Goal: Task Accomplishment & Management: Manage account settings

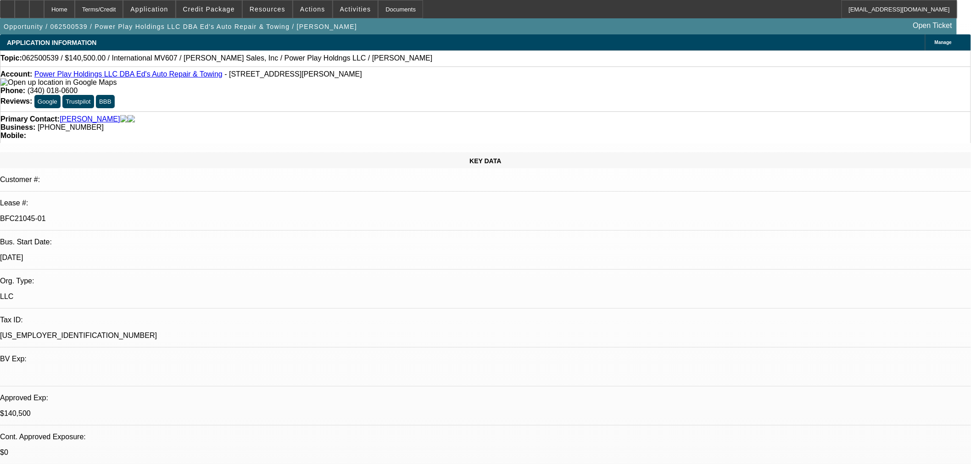
select select "0"
select select "2"
select select "0.1"
select select "4"
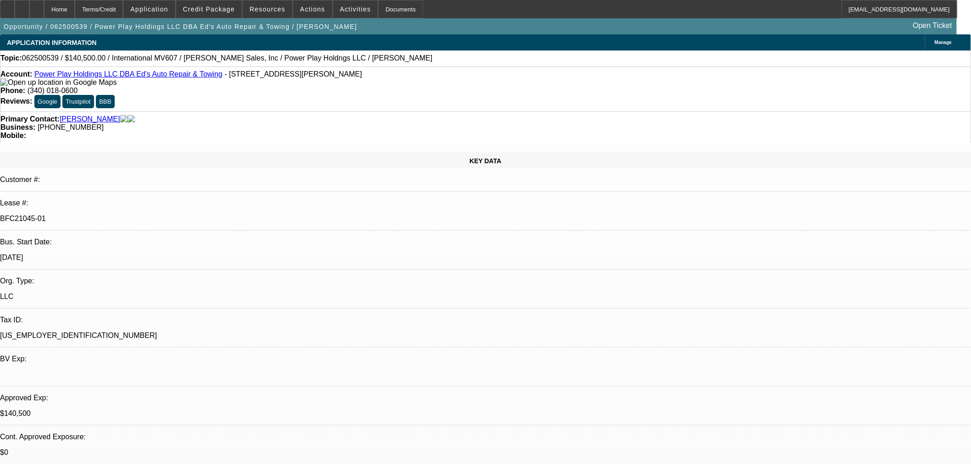
select select "0"
select select "2"
select select "0.1"
select select "4"
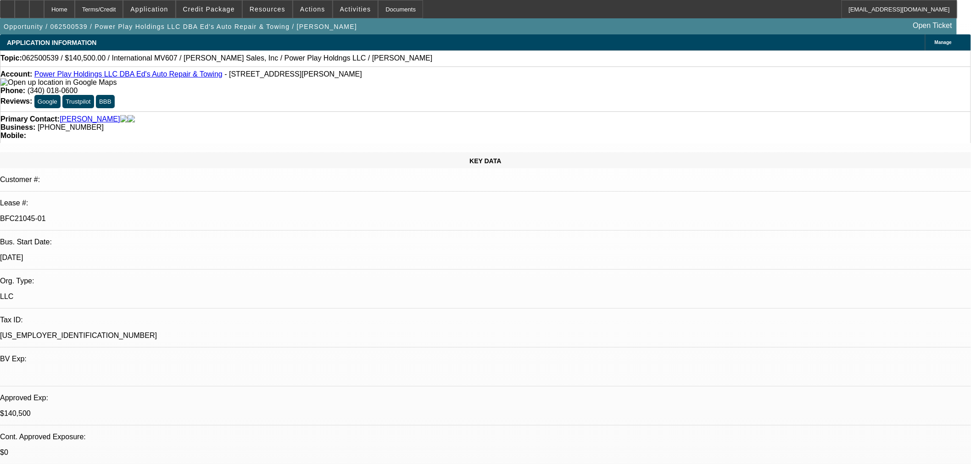
select select "0.1"
select select "2"
select select "0.1"
select select "4"
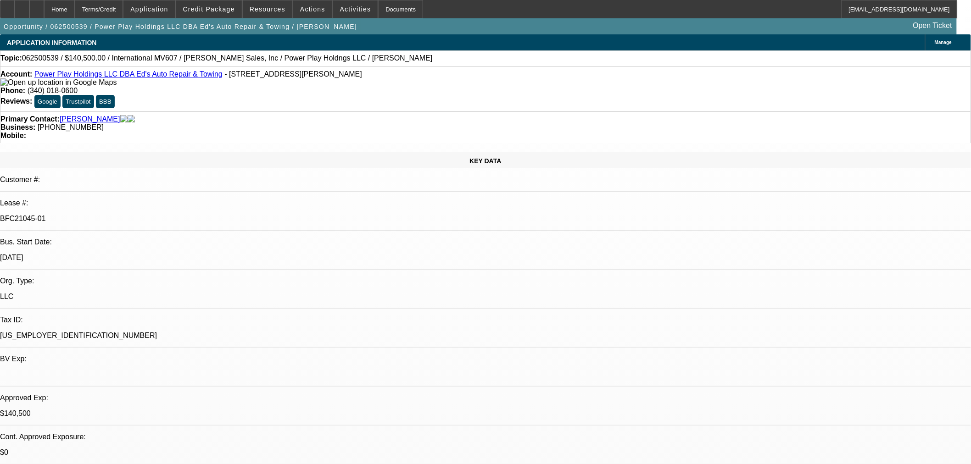
select select "2"
select select "0.1"
select select "4"
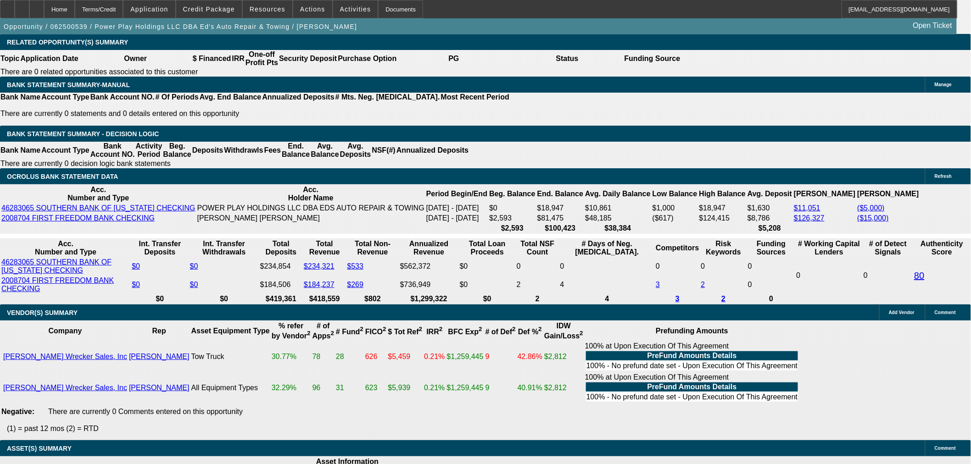
scroll to position [102, 0]
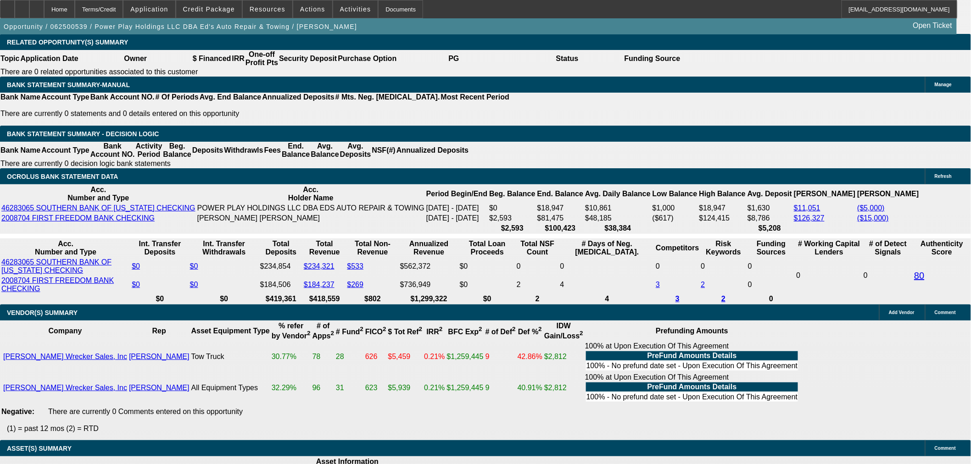
scroll to position [459, 0]
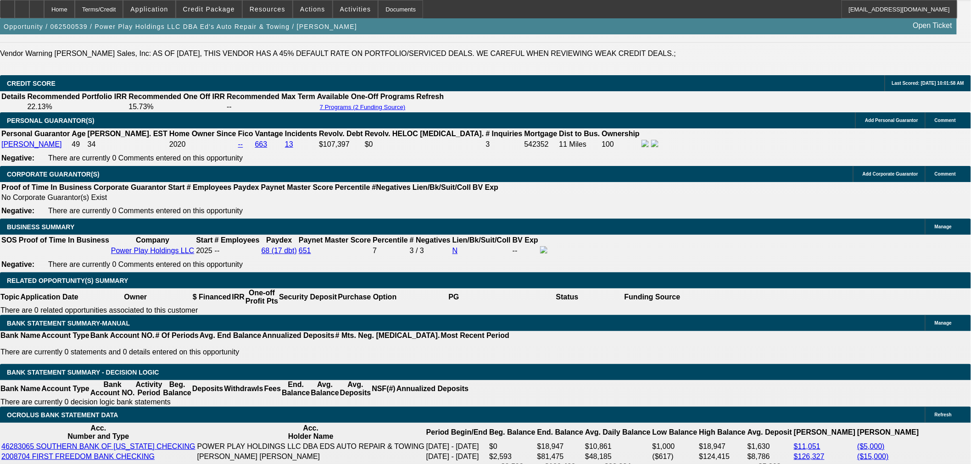
scroll to position [1172, 0]
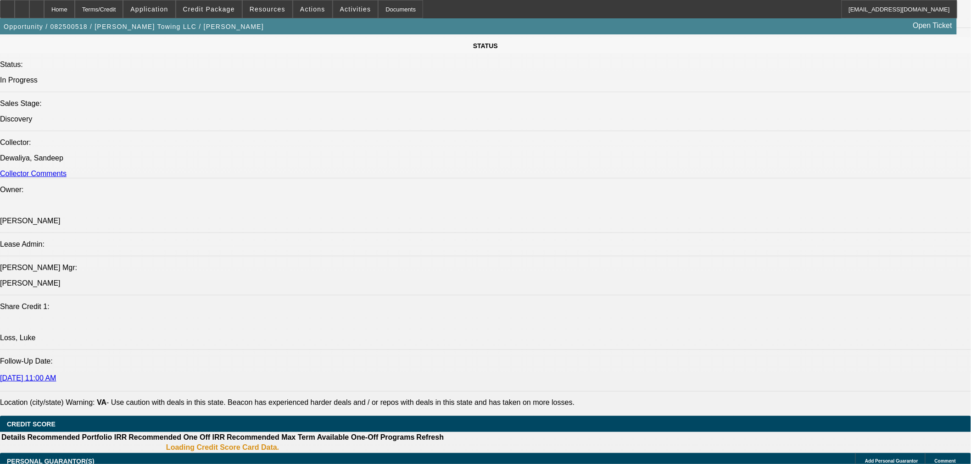
select select "0"
select select "3"
select select "0"
select select "6"
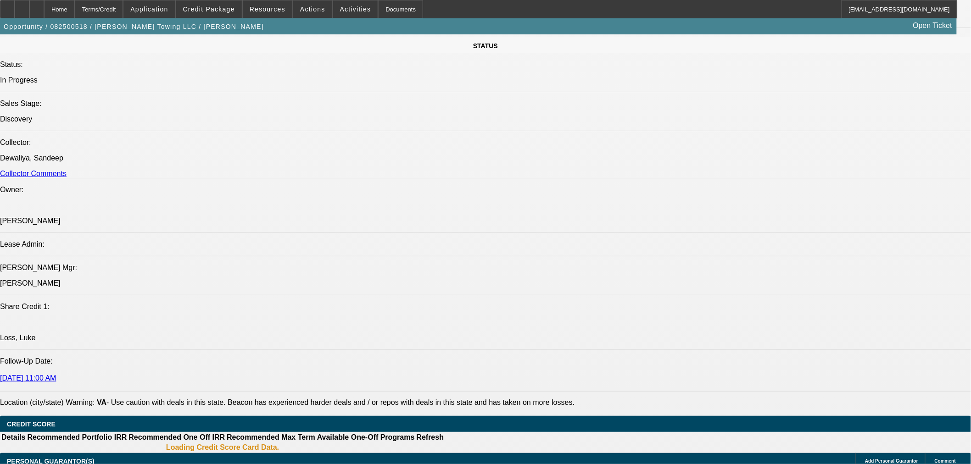
select select "0"
select select "3"
select select "0"
select select "6"
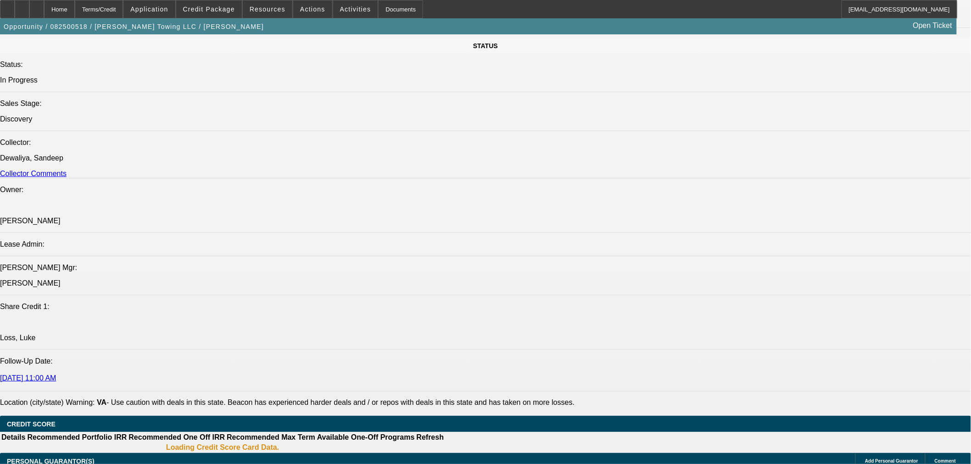
select select "0"
select select "3"
select select "0"
select select "6"
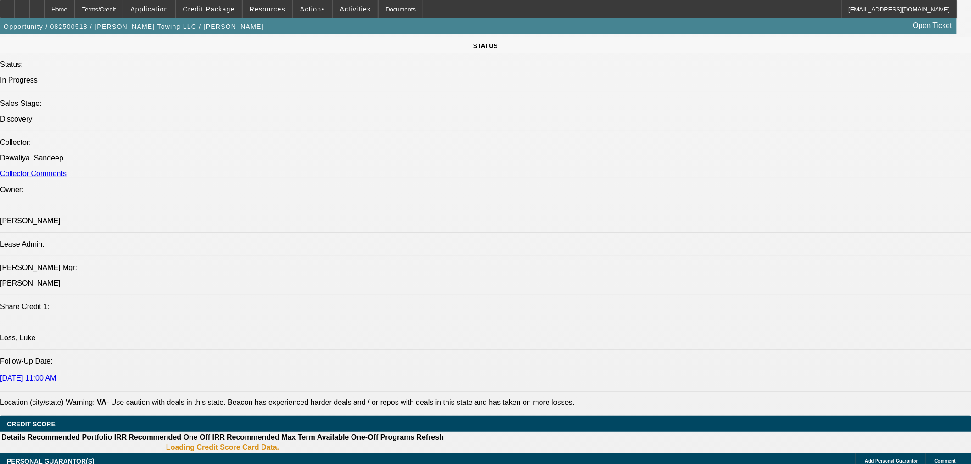
select select "0"
select select "3"
select select "0"
select select "6"
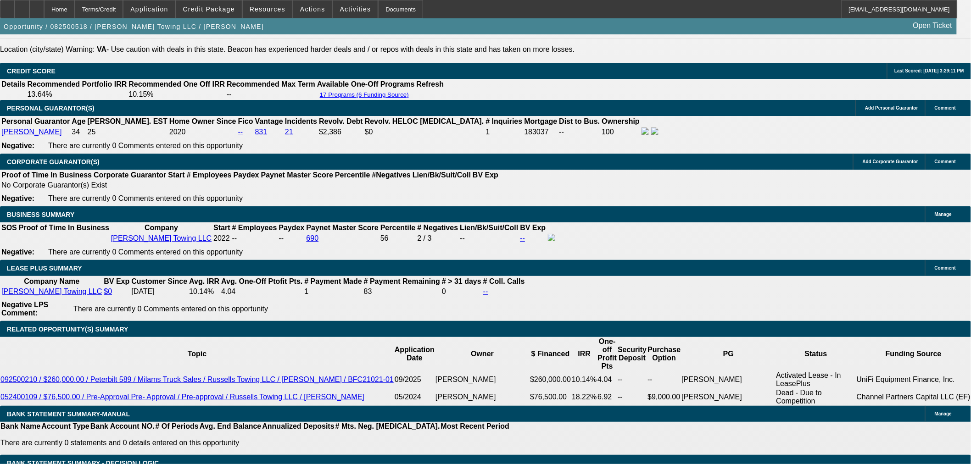
scroll to position [1425, 0]
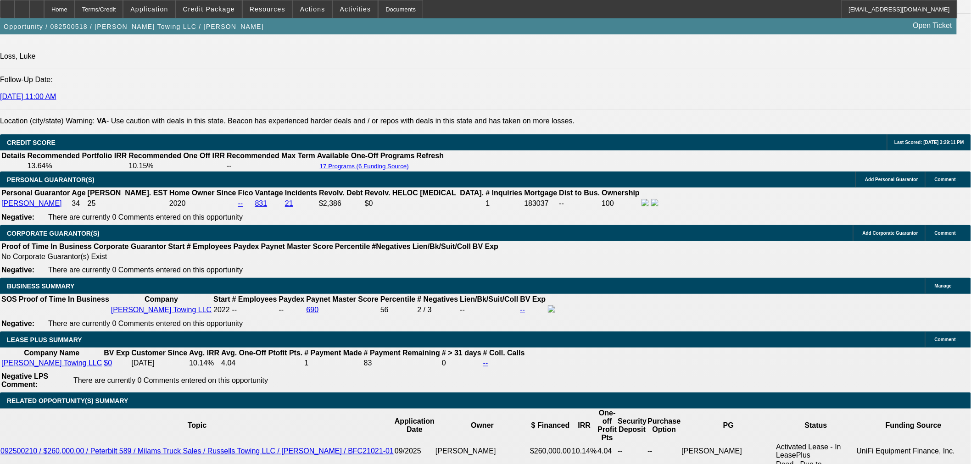
scroll to position [1425, 0]
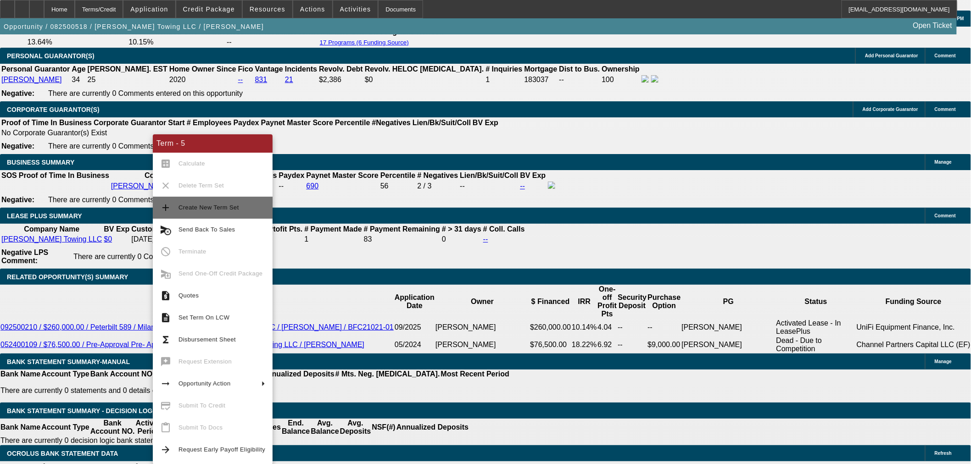
click at [232, 211] on span "Create New Term Set" at bounding box center [221, 207] width 87 height 11
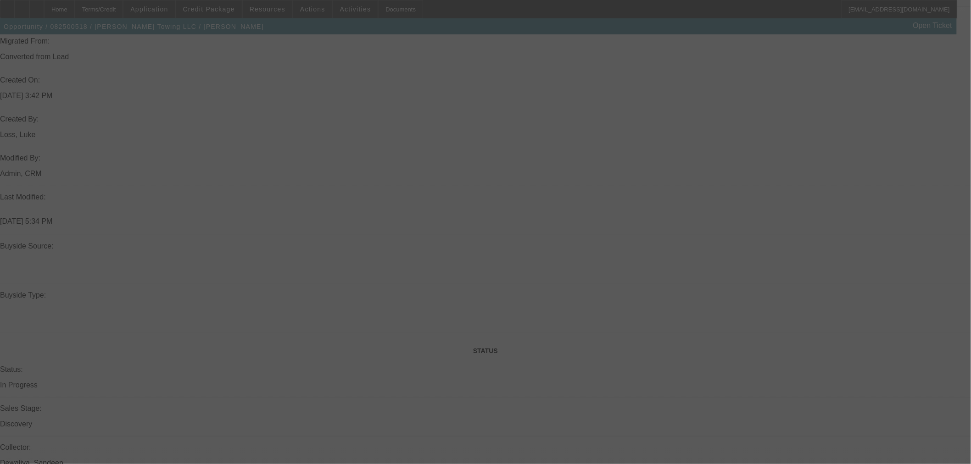
scroll to position [711, 0]
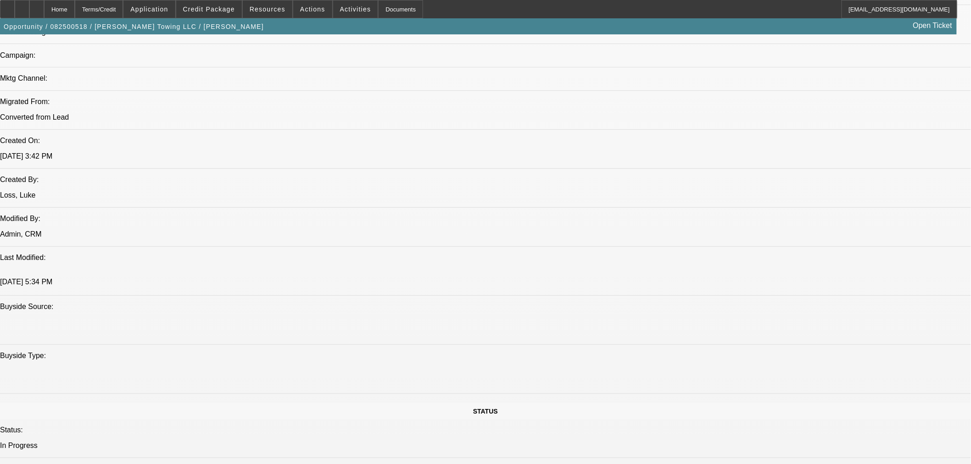
select select "0"
select select "3"
select select "0"
select select "6"
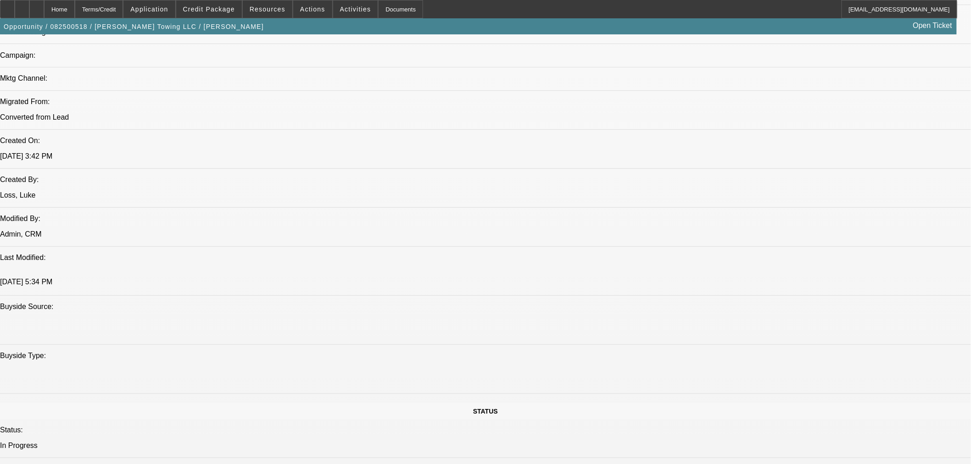
select select "0"
select select "3"
select select "0"
select select "6"
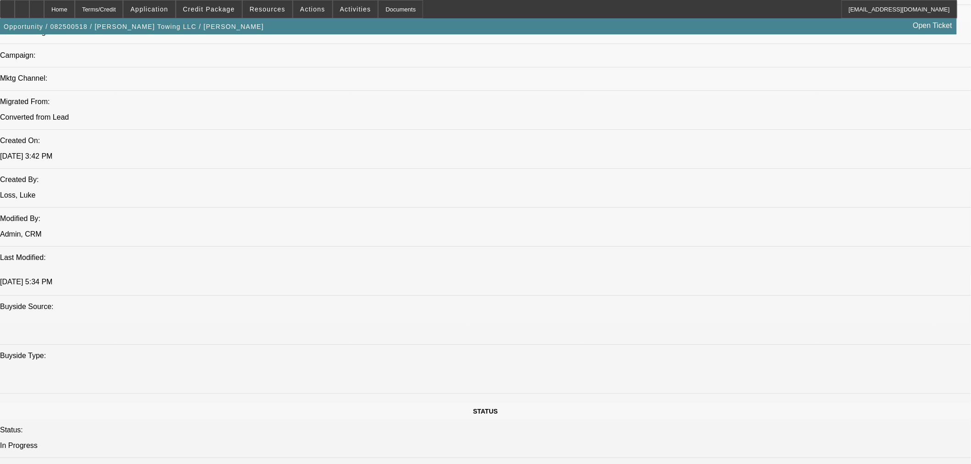
select select "0"
select select "3"
select select "0"
select select "6"
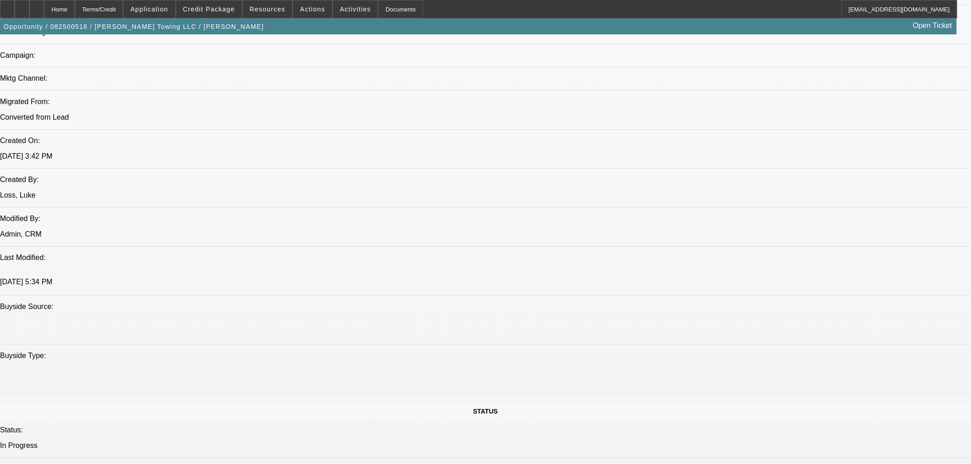
select select "0"
select select "3"
select select "0"
select select "6"
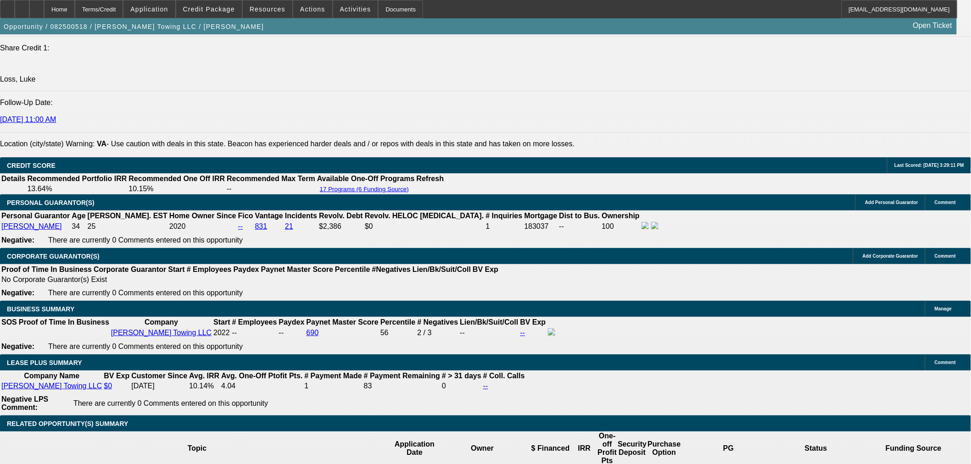
scroll to position [1372, 0]
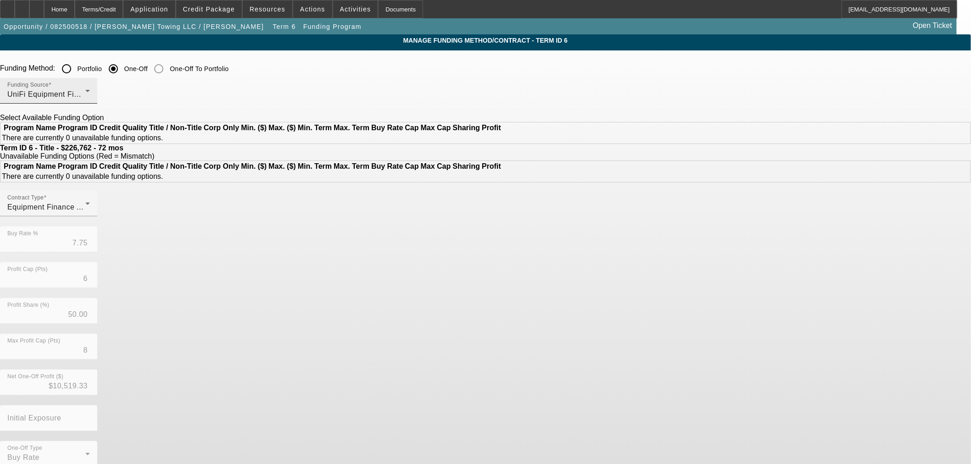
click at [85, 98] on div "UniFi Equipment Finance, Inc." at bounding box center [46, 94] width 78 height 11
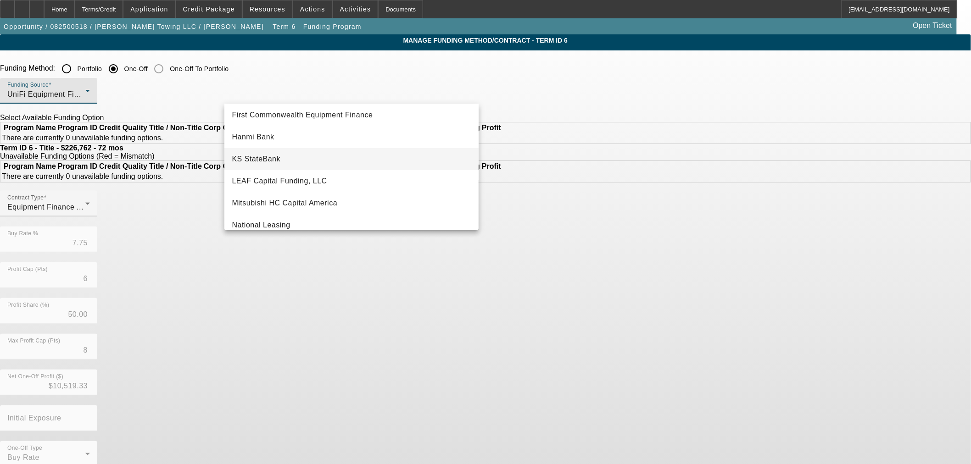
scroll to position [107, 0]
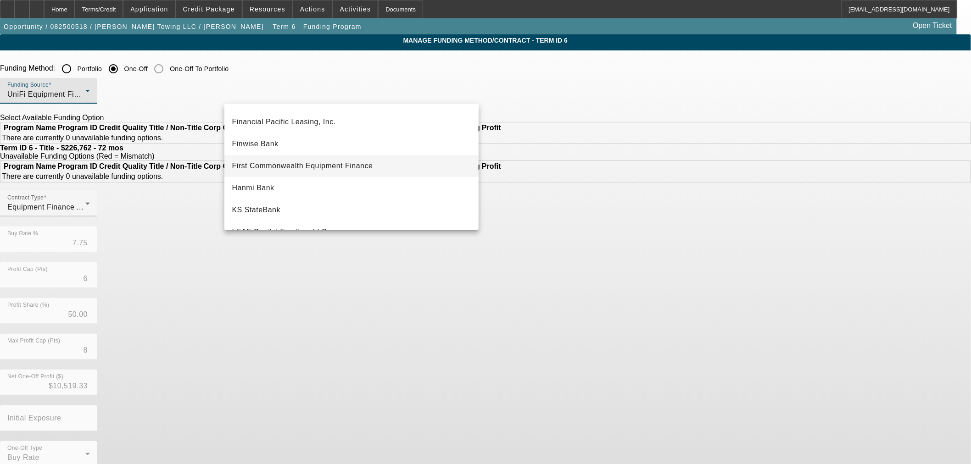
click at [354, 164] on span "First Commonwealth Equipment Finance" at bounding box center [302, 166] width 141 height 11
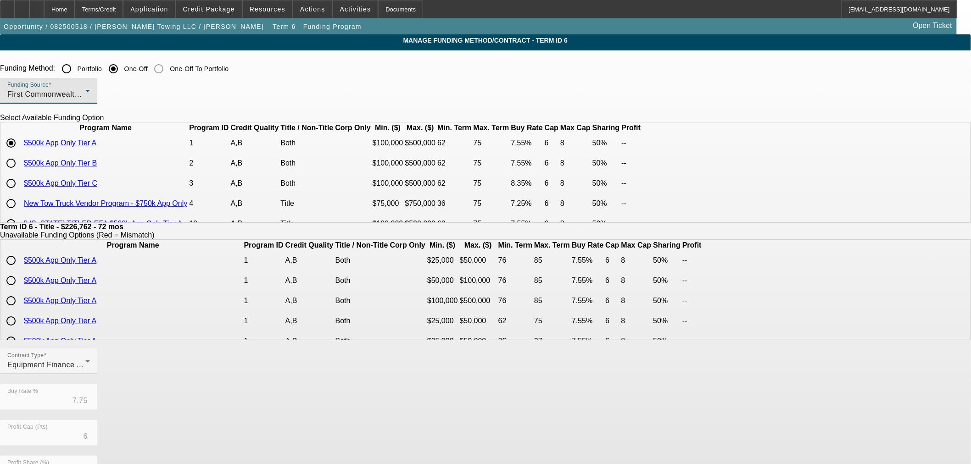
click at [97, 187] on link "$500k App Only Tier C" at bounding box center [60, 183] width 73 height 8
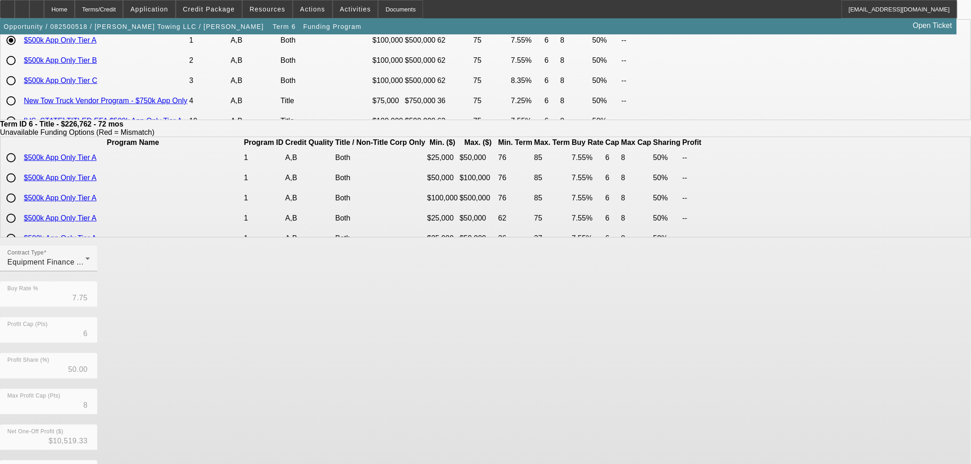
scroll to position [164, 0]
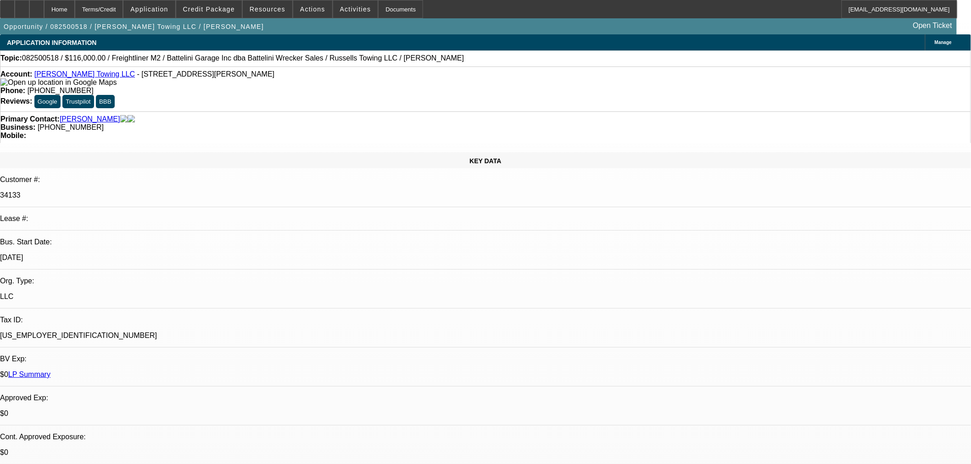
select select "0"
select select "3"
select select "0"
select select "6"
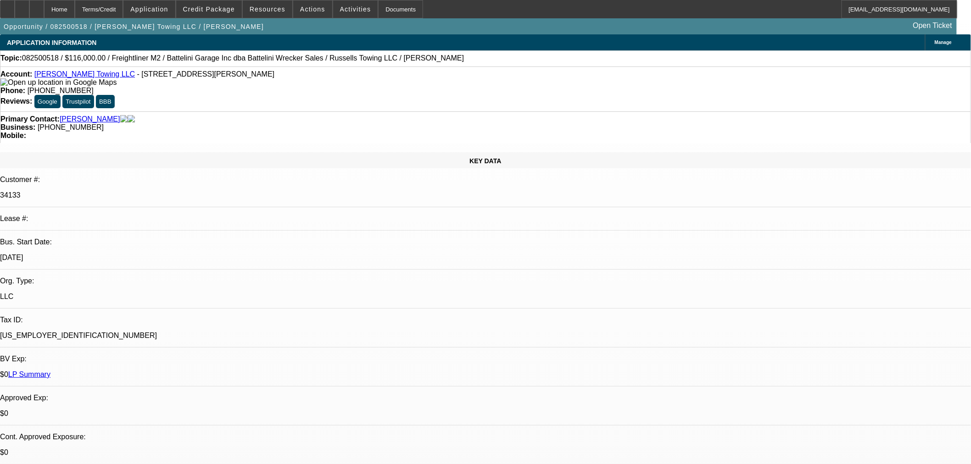
select select "0"
select select "3"
select select "0"
select select "6"
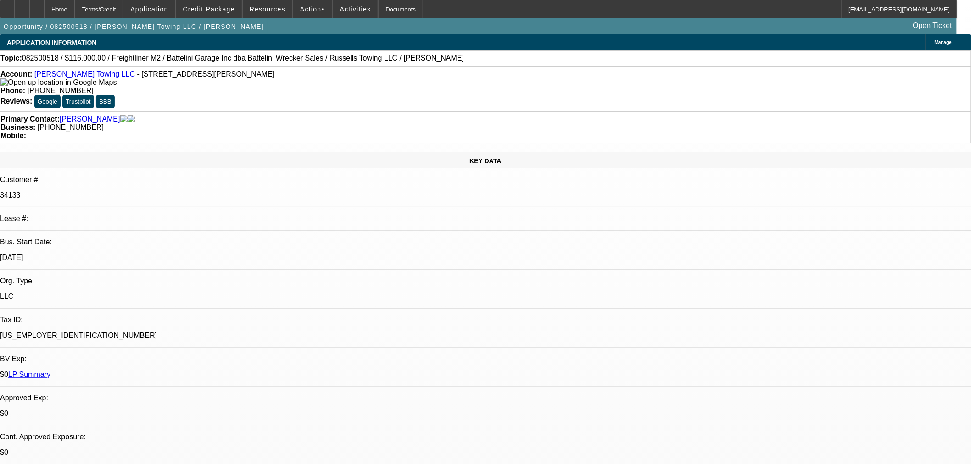
select select "0"
select select "3"
select select "0"
select select "6"
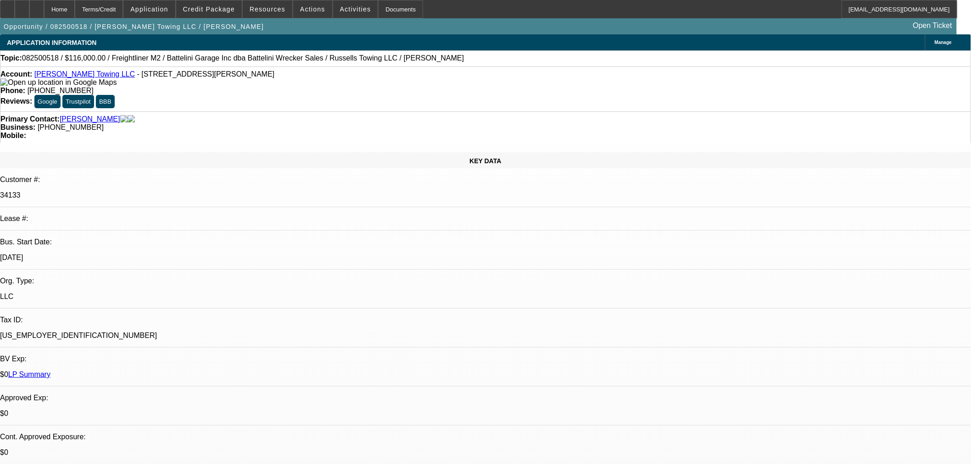
select select "0"
select select "3"
select select "0"
select select "6"
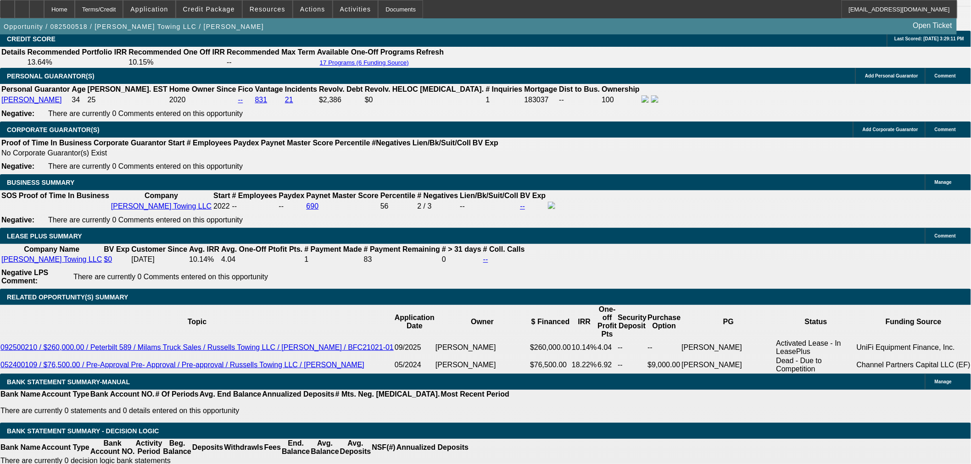
scroll to position [1480, 0]
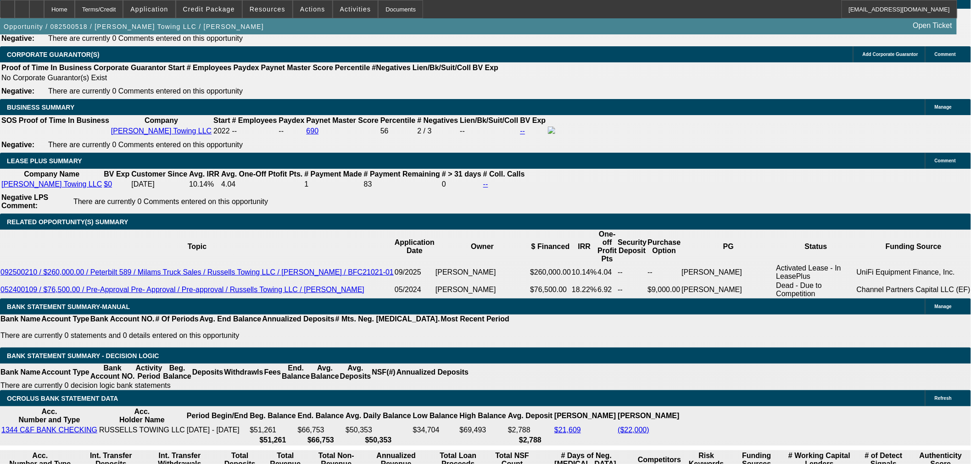
drag, startPoint x: 190, startPoint y: 200, endPoint x: 213, endPoint y: 201, distance: 23.4
type input "8"
type input "UNKNOWN"
type input "84"
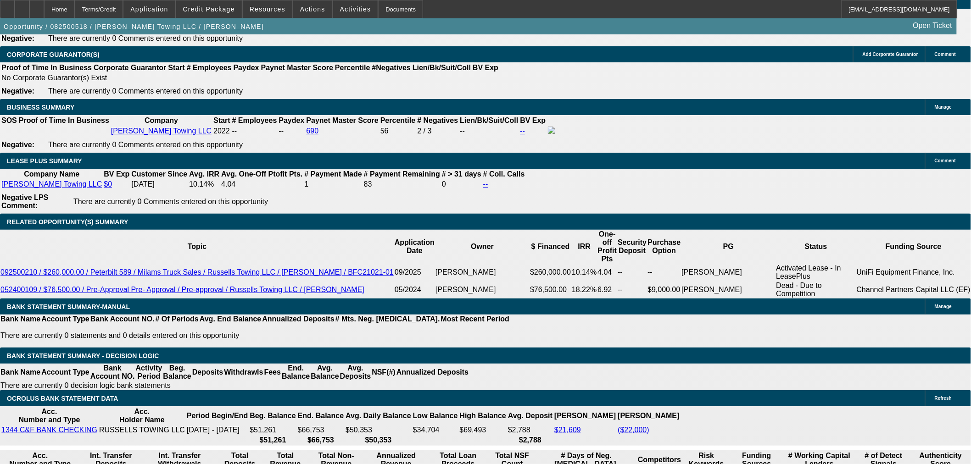
type input "$3,694.59"
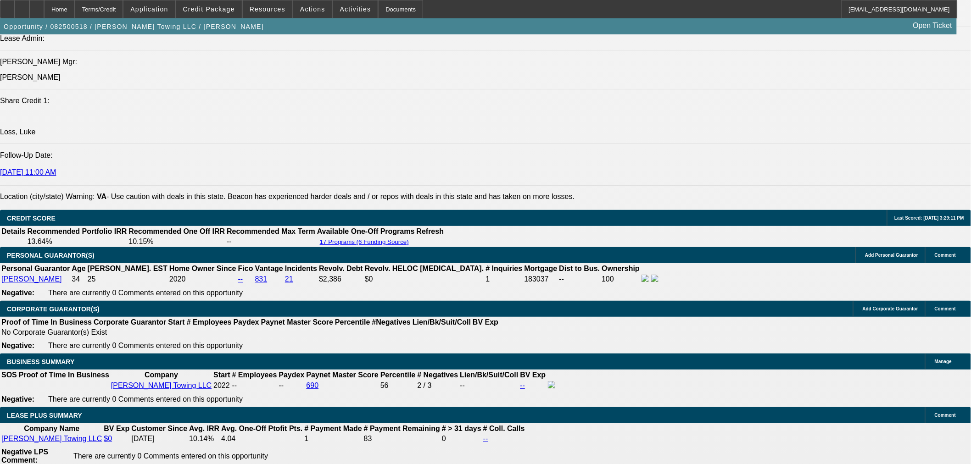
type input "84"
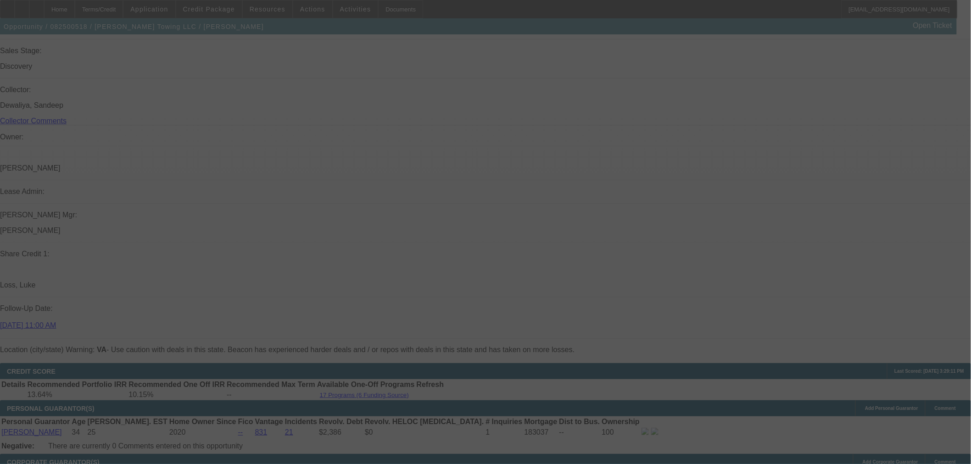
scroll to position [1378, 0]
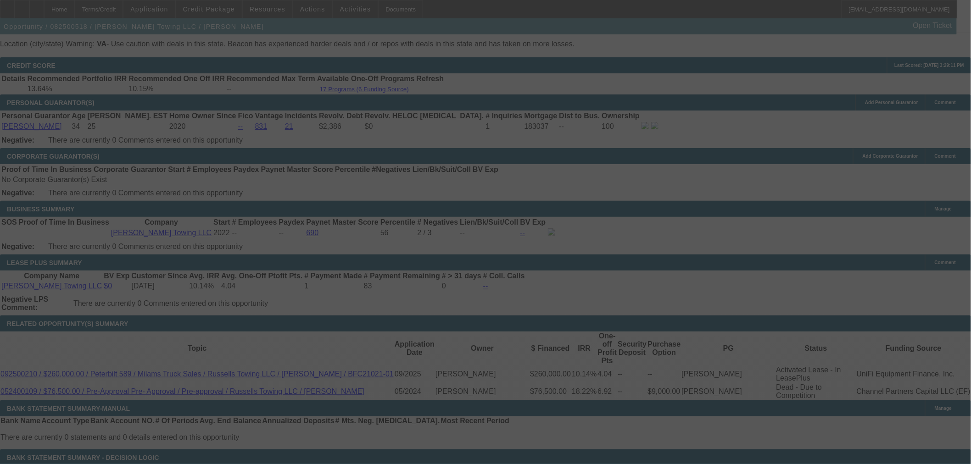
select select "0"
select select "3"
select select "0"
select select "6"
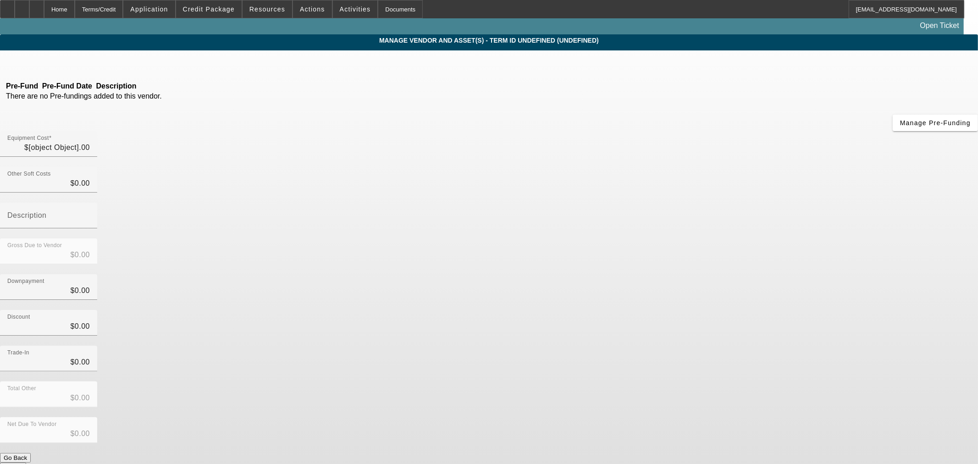
type input "$225,762.11"
type input "$1,000.00"
type input "$226,762.11"
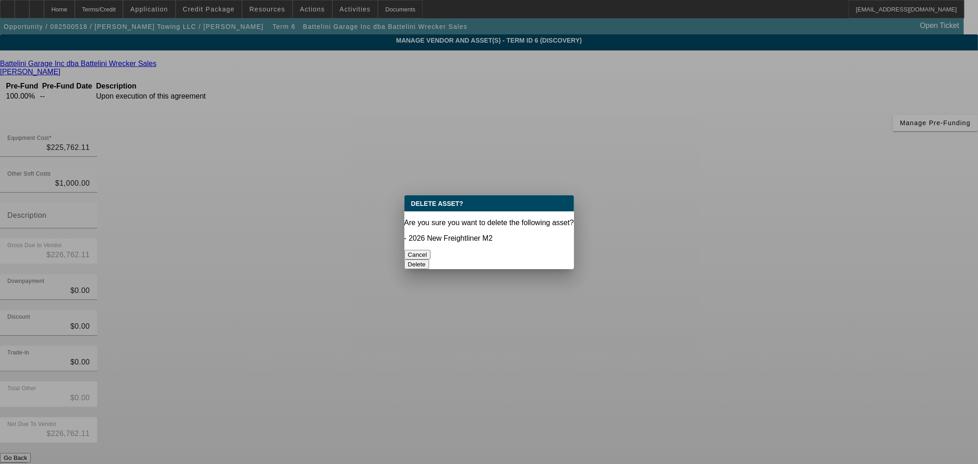
click at [430, 260] on button "Delete" at bounding box center [417, 265] width 25 height 10
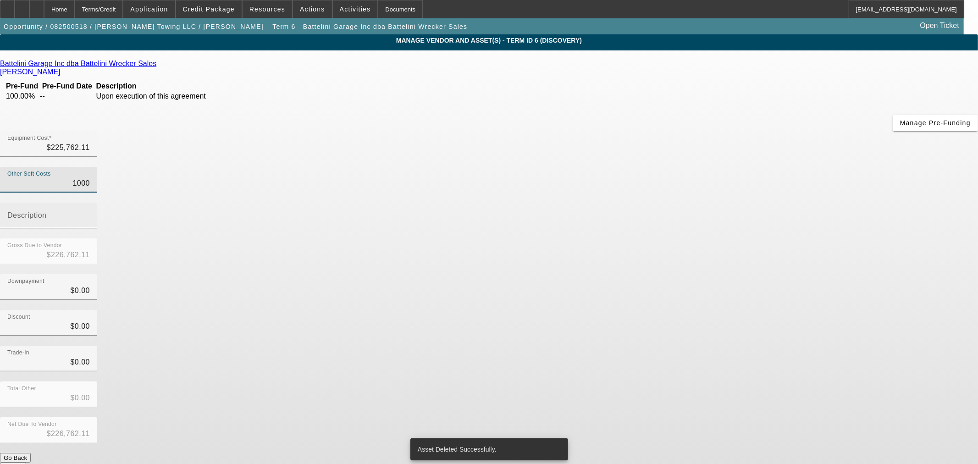
drag, startPoint x: 560, startPoint y: 116, endPoint x: 724, endPoint y: 100, distance: 165.0
click at [709, 167] on div "Other Soft Costs 1000 Description" at bounding box center [489, 203] width 978 height 72
type input "0"
type input "$225,762.11"
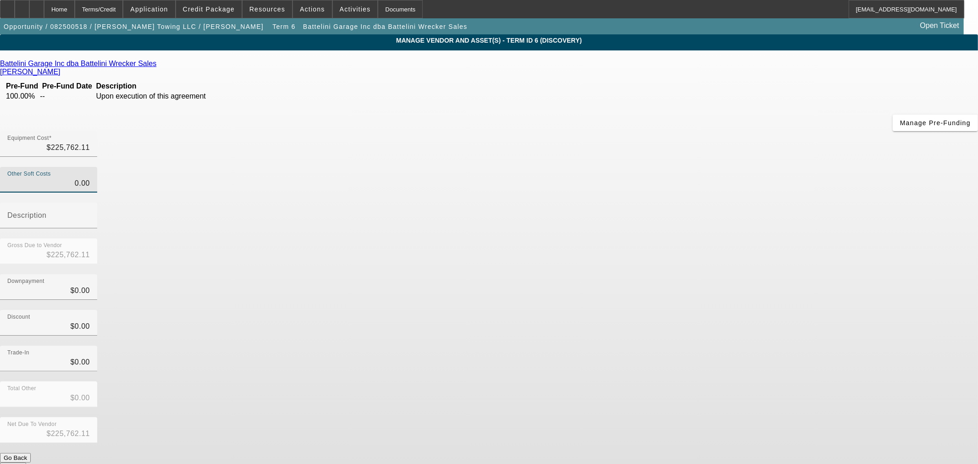
type input "$0.00"
click at [651, 131] on div "Equipment Cost $225,762.11" at bounding box center [489, 149] width 978 height 36
drag, startPoint x: 572, startPoint y: 79, endPoint x: 704, endPoint y: 72, distance: 132.7
click at [690, 131] on div "Equipment Cost 225762.11" at bounding box center [489, 149] width 978 height 36
type input "5"
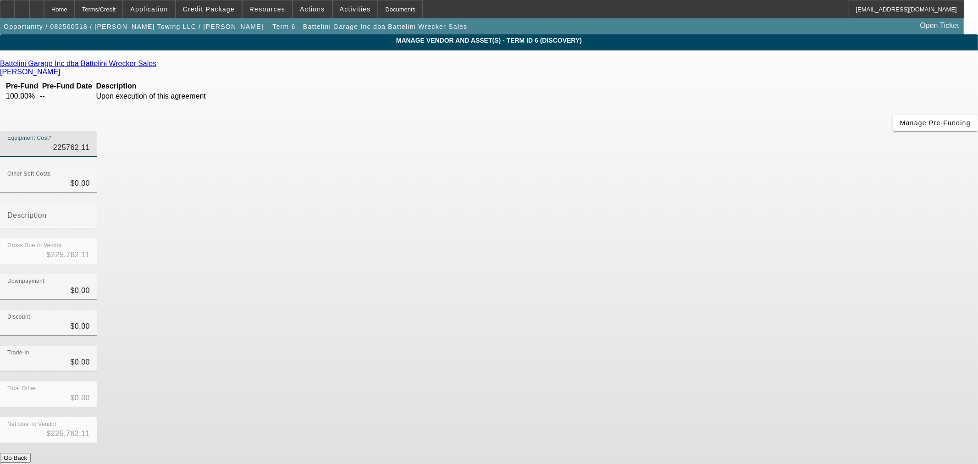
type input "$5.00"
type input "50"
type input "$50.00"
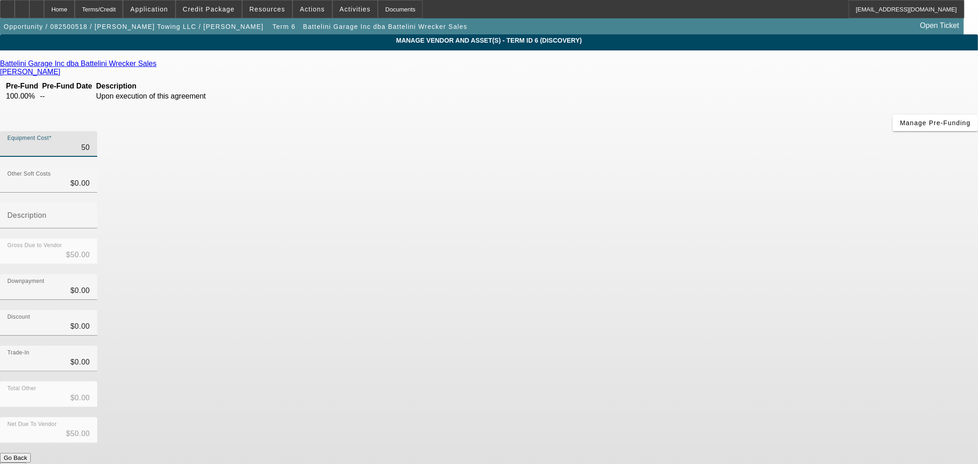
type input "500"
type input "$500.00"
type input "5000"
type input "$5,000.00"
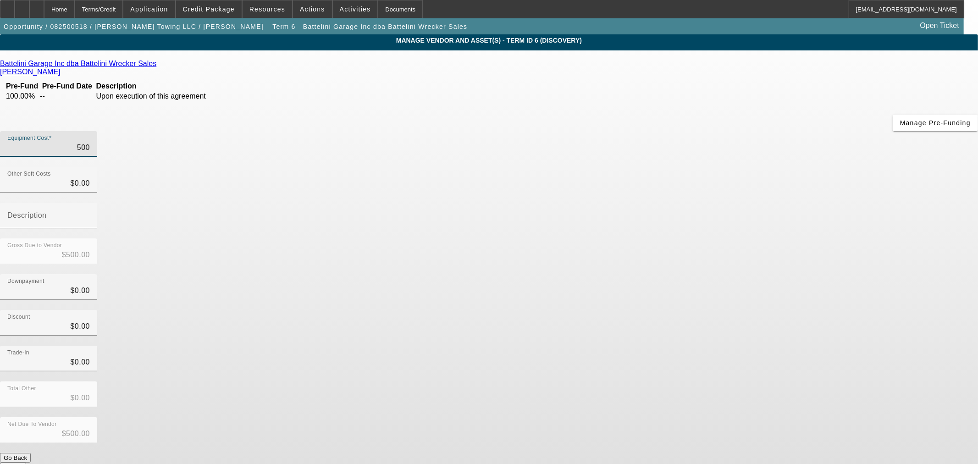
type input "$5,000.00"
type input "50000"
type input "$50,000.00"
type input "500000"
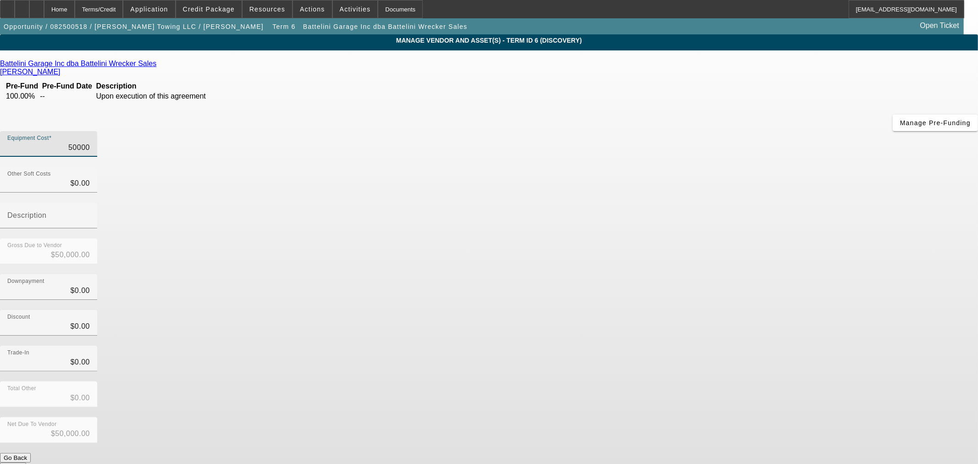
type input "$500,000.00"
click at [651, 131] on div "Equipment Cost $500,000.00" at bounding box center [489, 149] width 978 height 36
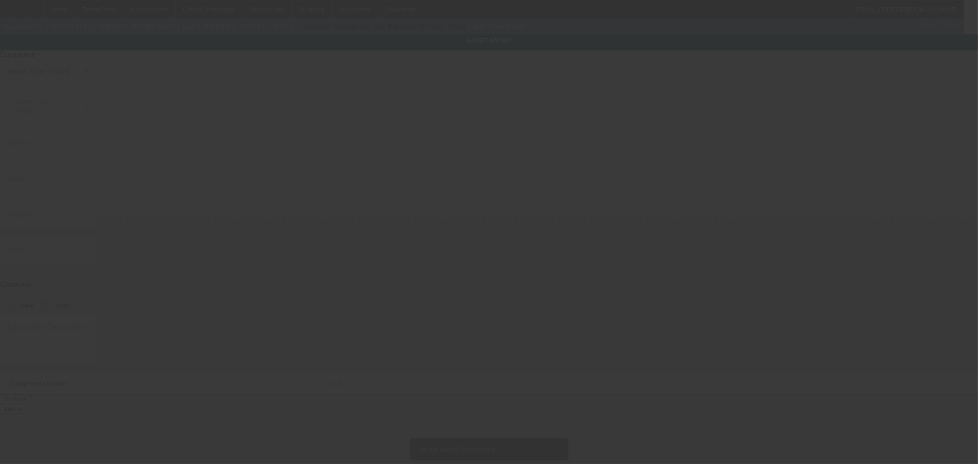
type input "4741 Sturgeon Point Rd"
type input "Providence Forge"
type input "23140"
type input "Charles City"
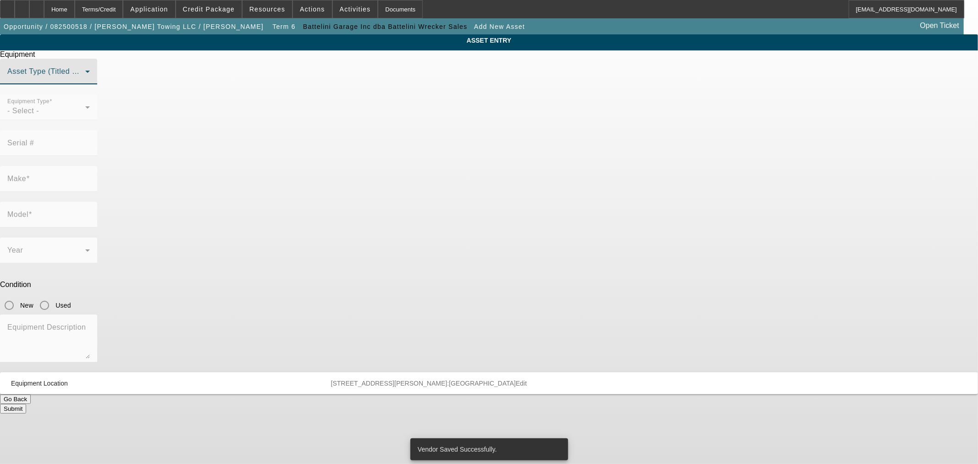
click at [85, 81] on span at bounding box center [46, 75] width 78 height 11
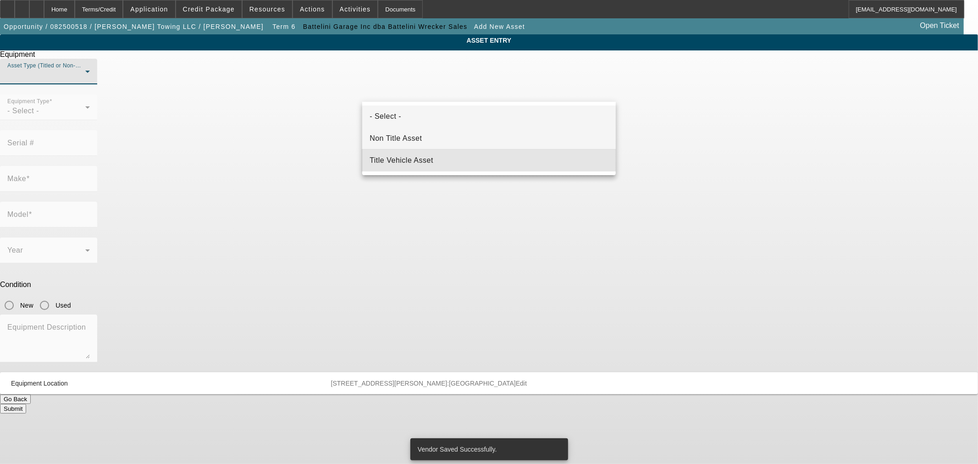
drag, startPoint x: 409, startPoint y: 154, endPoint x: 382, endPoint y: 143, distance: 28.6
click at [408, 154] on mat-option "Title Vehicle Asset" at bounding box center [489, 161] width 254 height 22
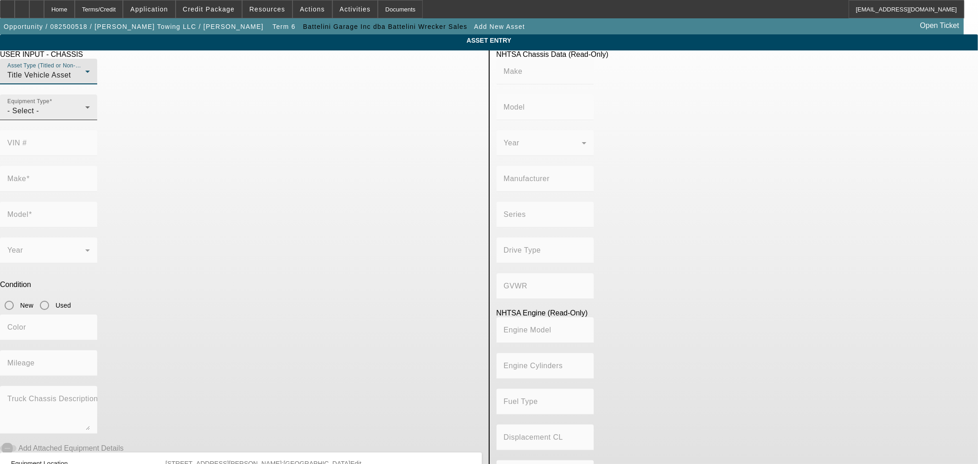
click at [85, 117] on div "- Select -" at bounding box center [46, 110] width 78 height 11
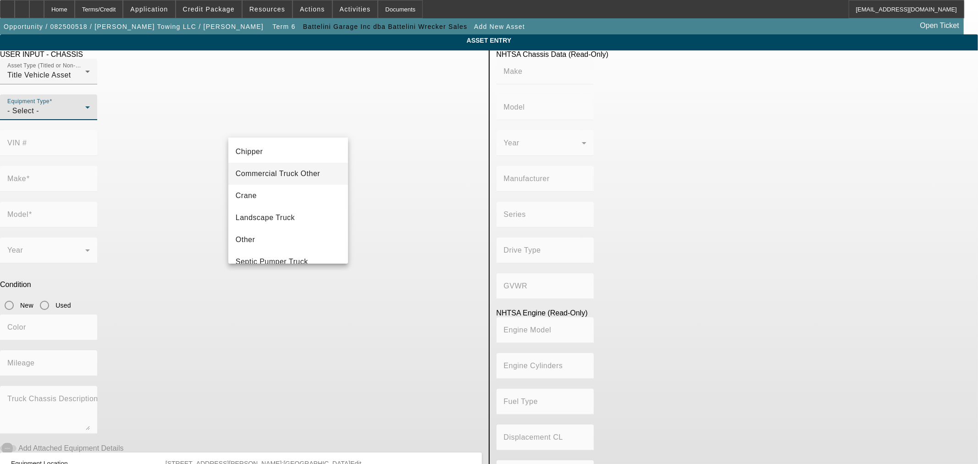
scroll to position [101, 0]
click at [272, 223] on mat-option "Tow Truck" at bounding box center [288, 227] width 120 height 22
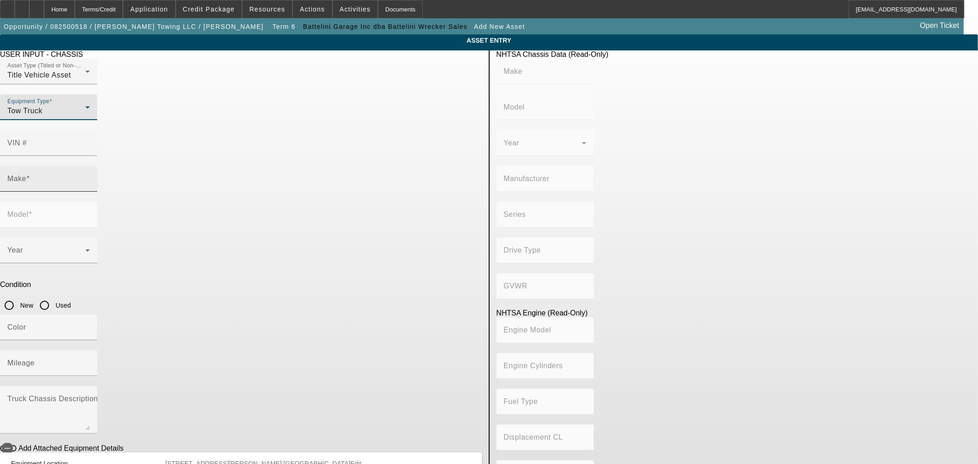
click at [90, 177] on input "Make" at bounding box center [48, 182] width 83 height 11
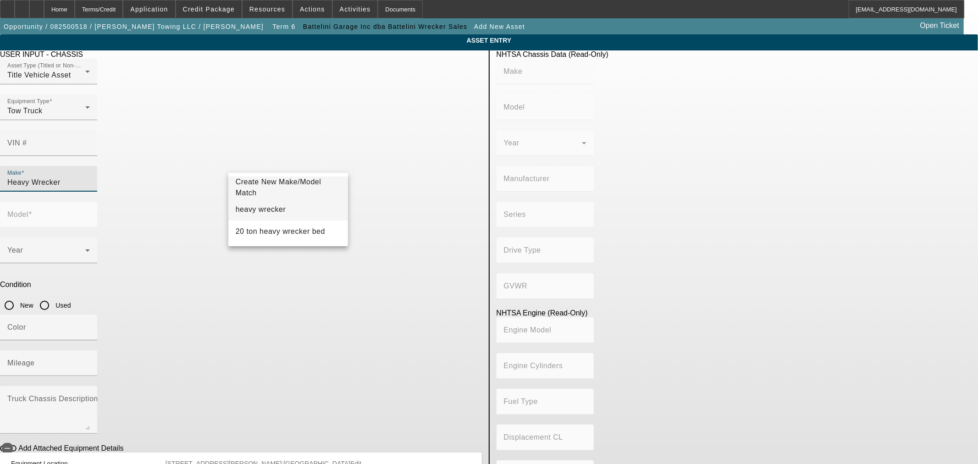
click at [295, 209] on mat-option "heavy wrecker" at bounding box center [288, 210] width 120 height 22
type input "heavy wrecker"
click at [90, 213] on input "Model" at bounding box center [48, 218] width 83 height 11
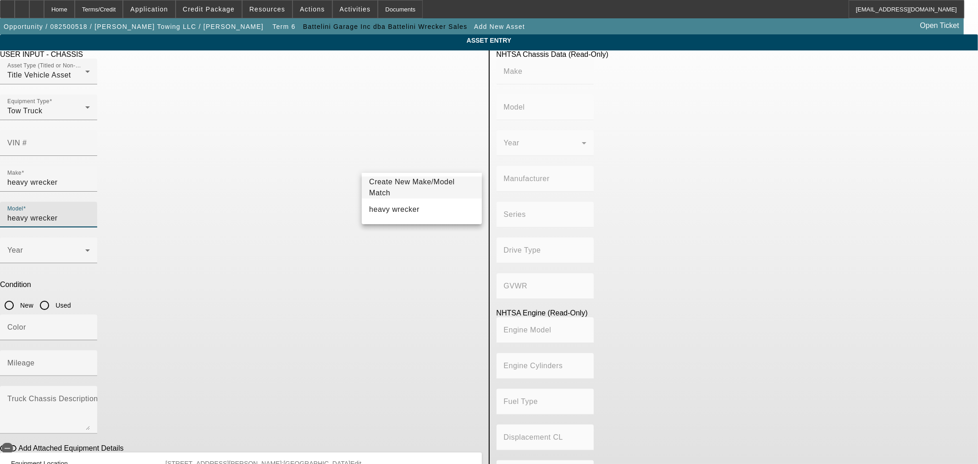
type input "heavy wrecker"
click at [413, 207] on mat-option "heavy wrecker" at bounding box center [422, 210] width 120 height 22
click at [54, 296] on input "Used" at bounding box center [44, 305] width 18 height 18
radio input "true"
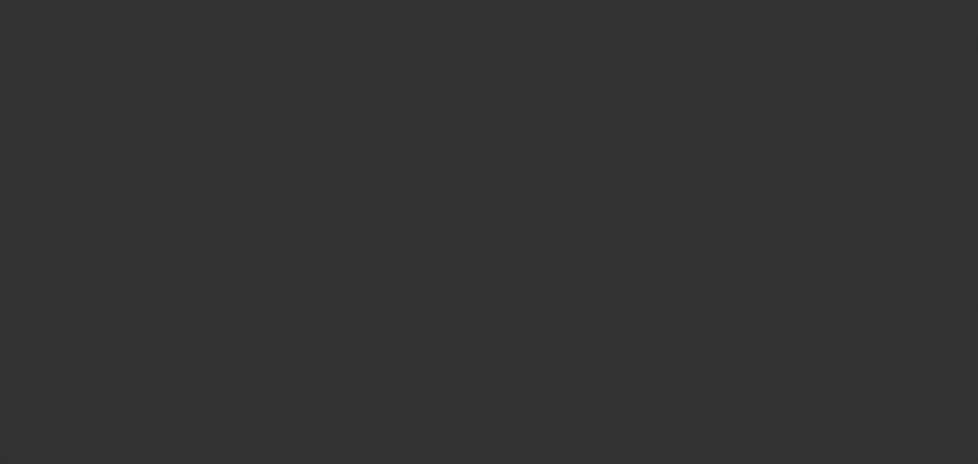
type input "$500,000.00"
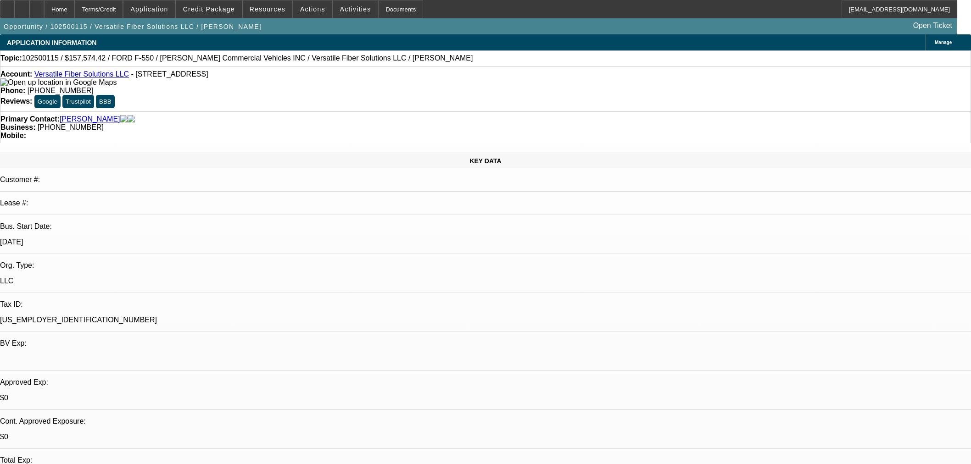
select select "0"
select select "0.1"
select select "4"
select select "0"
select select "0.1"
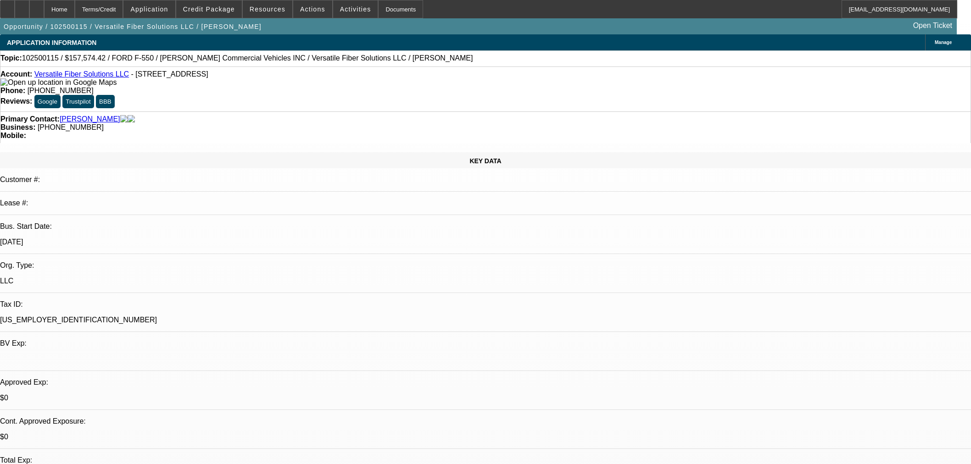
select select "4"
select select "0"
select select "6"
select select "0"
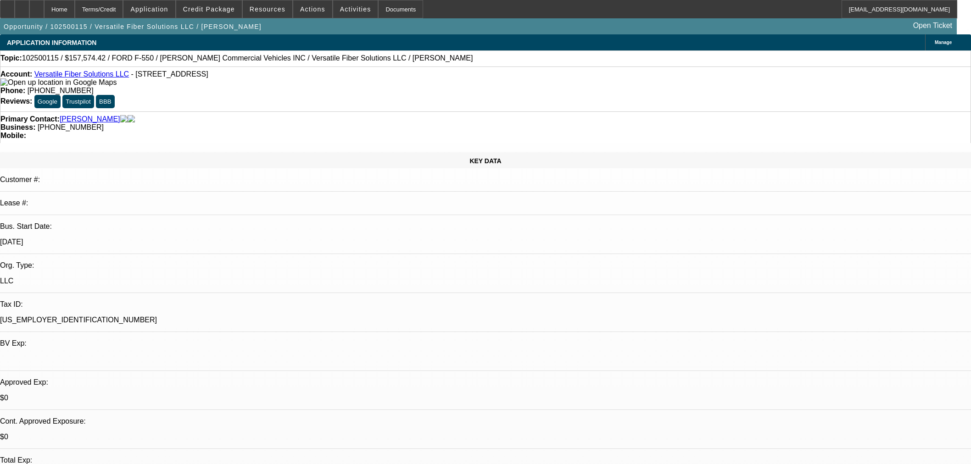
select select "0"
select select "6"
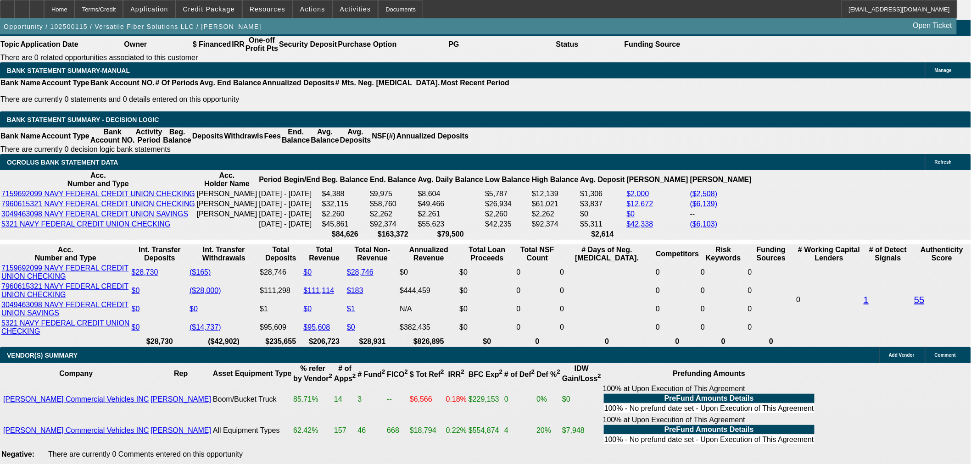
scroll to position [1529, 0]
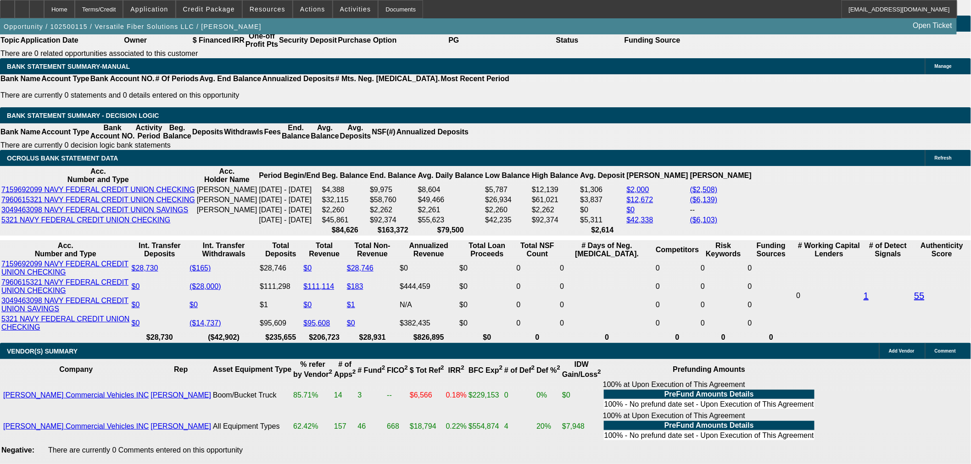
drag, startPoint x: 323, startPoint y: 196, endPoint x: 378, endPoint y: 182, distance: 57.0
type input "1"
type input "UNKNOWN"
type input "11"
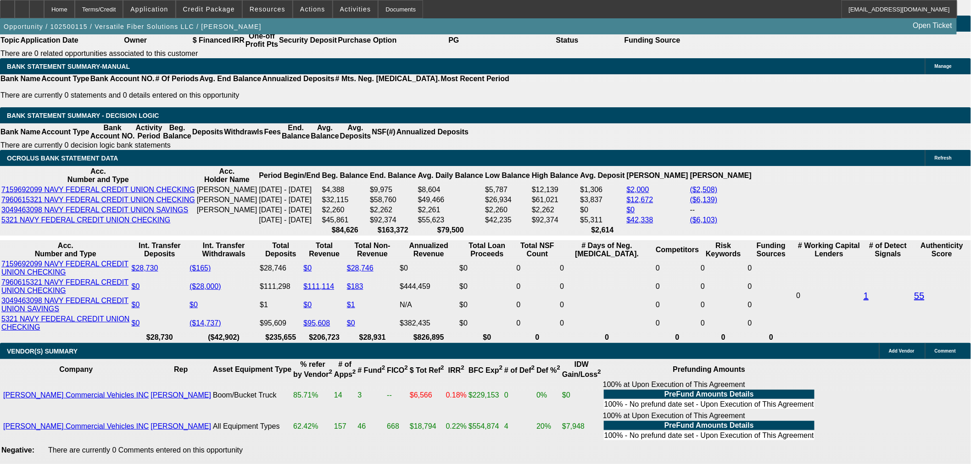
type input "$3,426.05"
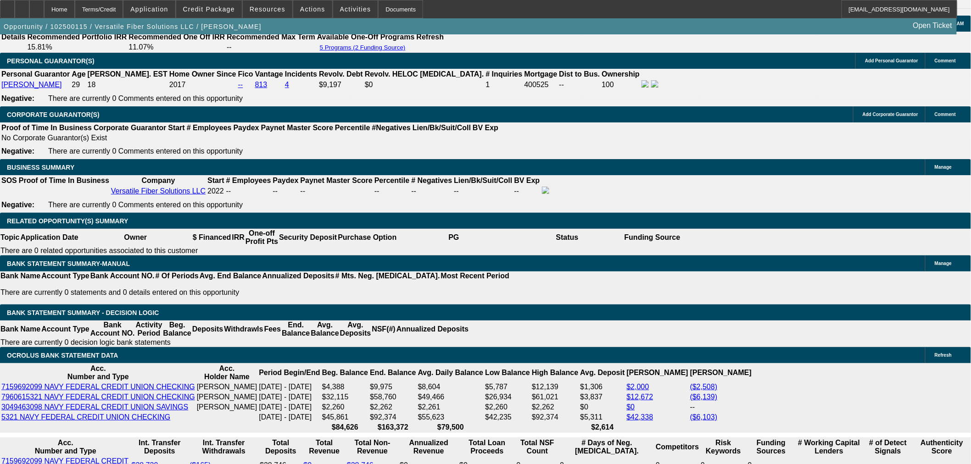
scroll to position [1325, 0]
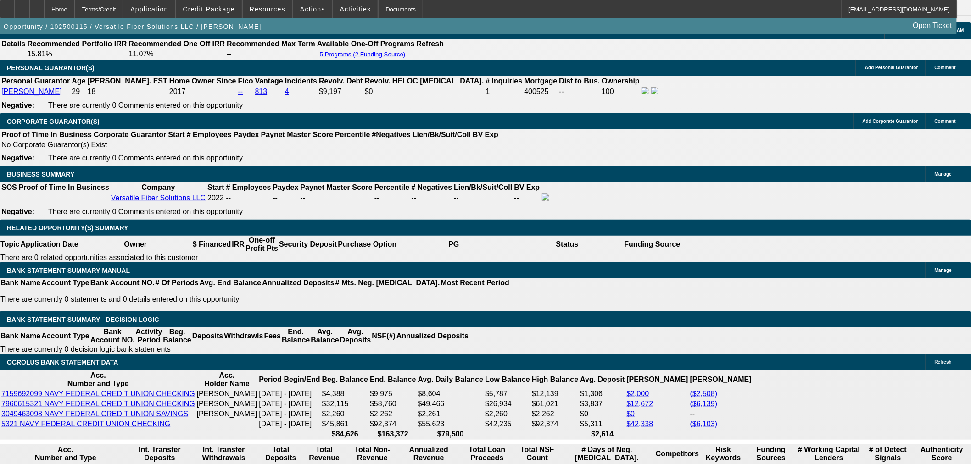
type input "11"
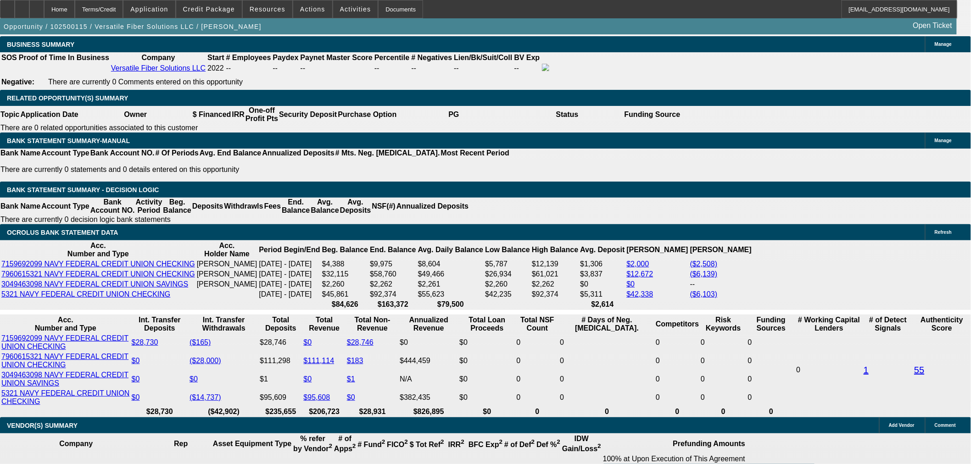
scroll to position [1478, 0]
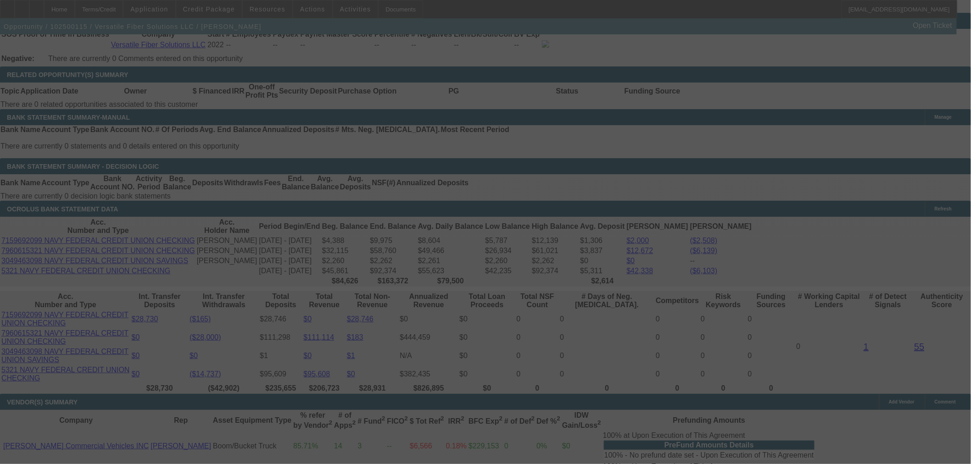
select select "0"
select select "0.1"
select select "4"
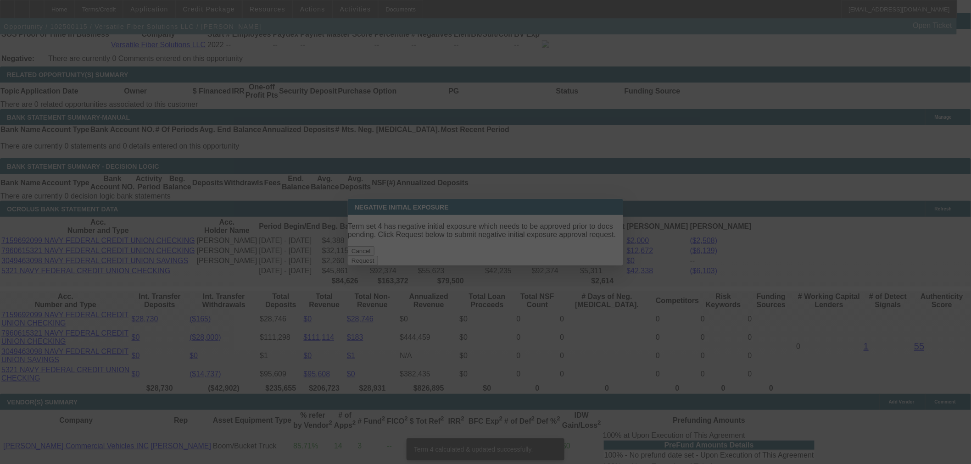
scroll to position [0, 0]
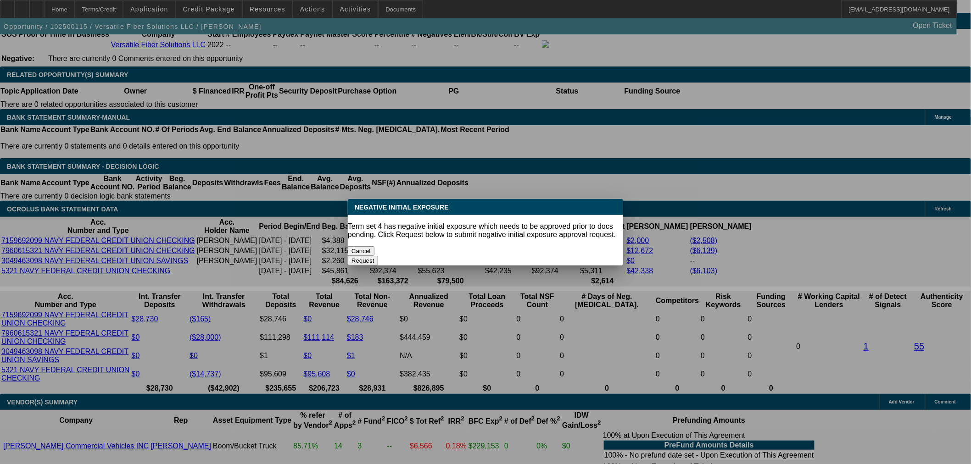
click at [480, 246] on div "Cancel" at bounding box center [485, 251] width 275 height 10
drag, startPoint x: 460, startPoint y: 248, endPoint x: 450, endPoint y: 255, distance: 12.5
click at [374, 250] on button "Cancel" at bounding box center [361, 251] width 27 height 10
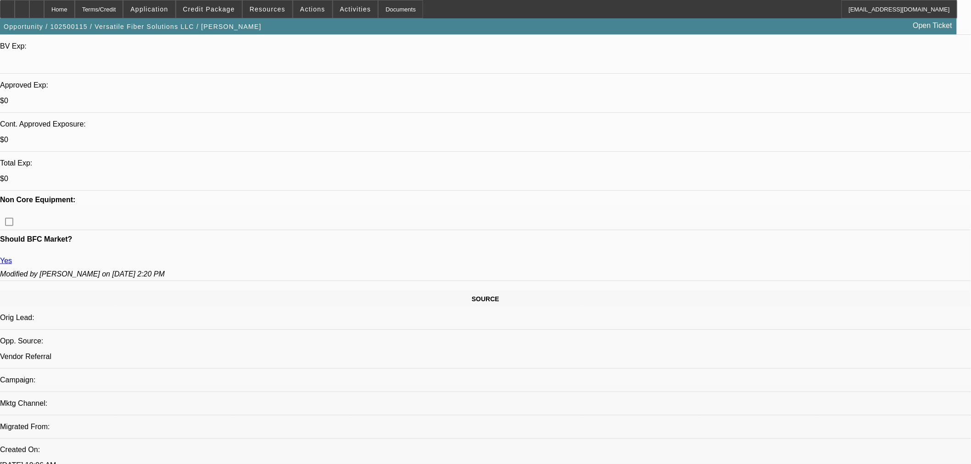
scroll to position [204, 0]
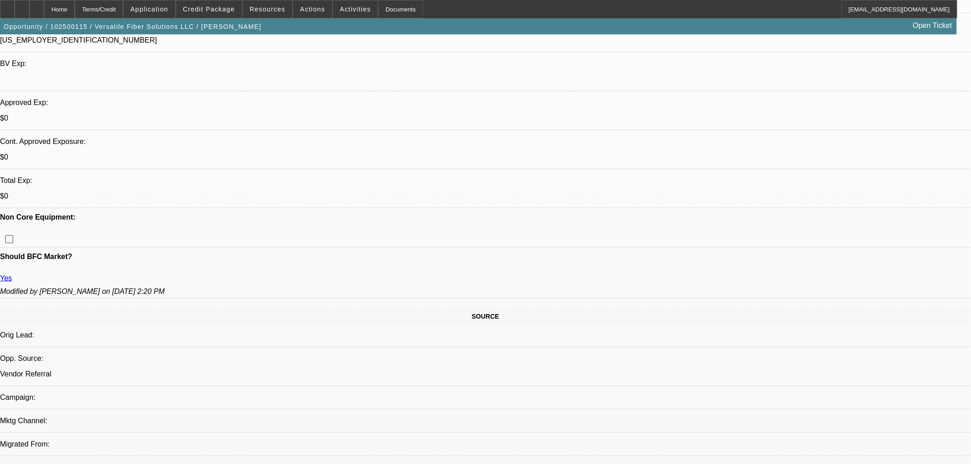
scroll to position [153, 0]
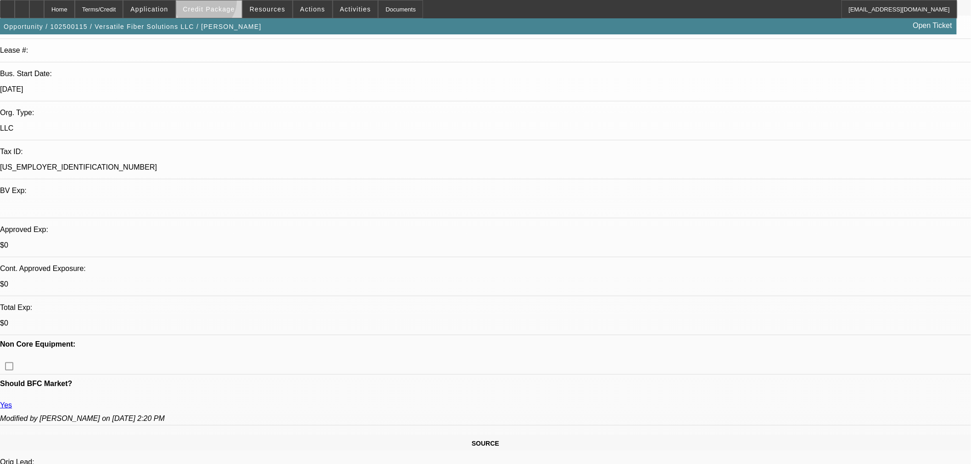
click at [220, 3] on span at bounding box center [209, 9] width 66 height 22
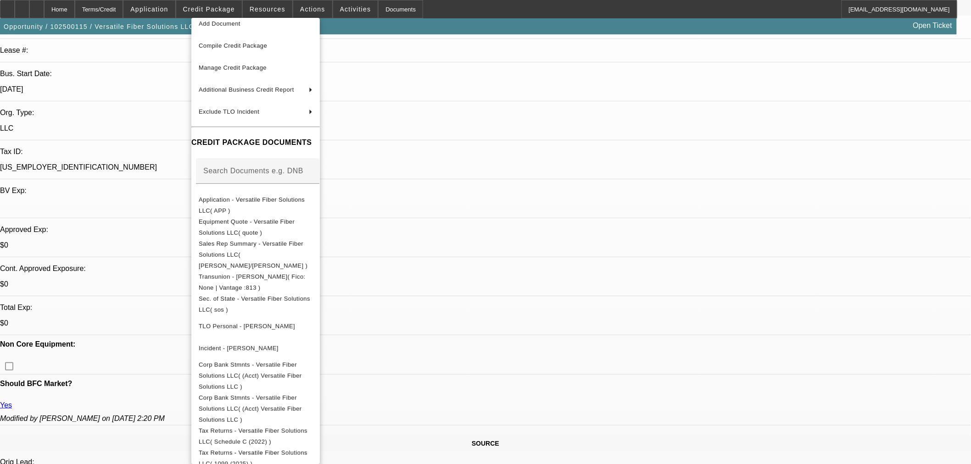
scroll to position [56, 0]
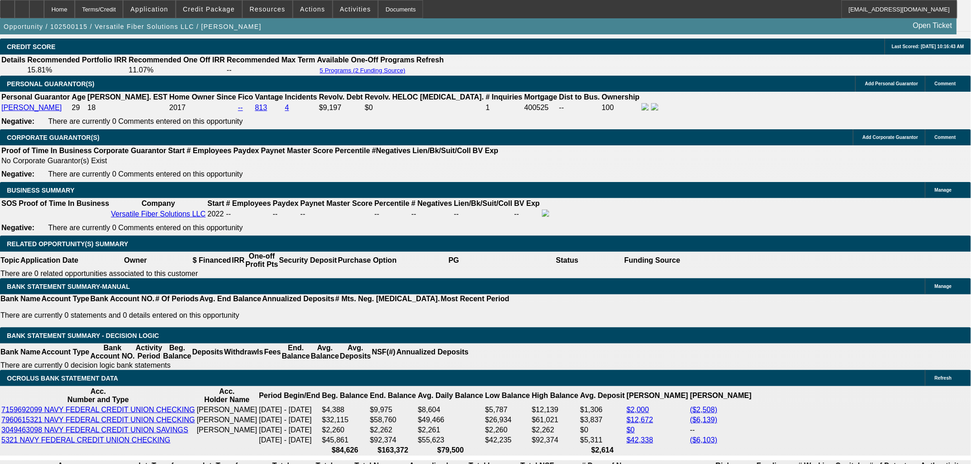
scroll to position [1478, 0]
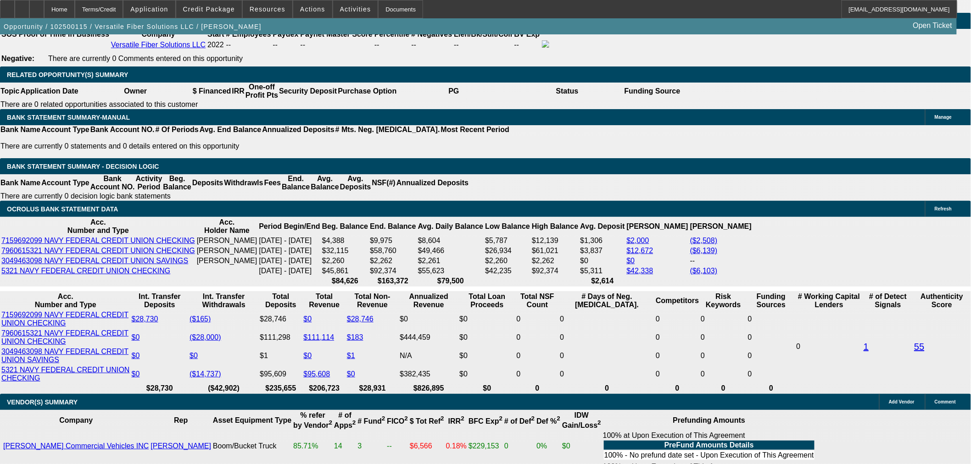
drag, startPoint x: 174, startPoint y: 177, endPoint x: 308, endPoint y: 168, distance: 134.2
type input "$0.00"
click at [140, 136] on body "Home Terms/Credit Application Credit Package Resources Actions Activities Docum…" at bounding box center [485, 310] width 971 height 3577
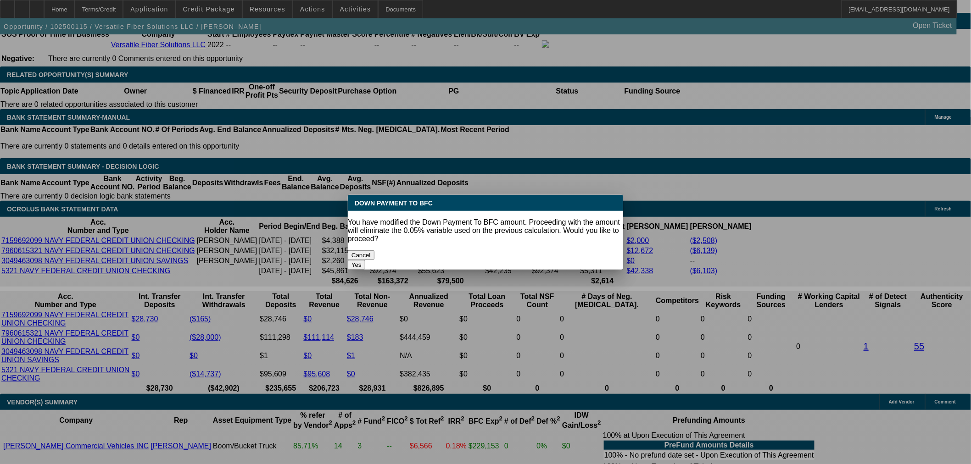
scroll to position [0, 0]
click at [518, 234] on div "You have modified the Down Payment To BFC amount. Proceeding with the amount wi…" at bounding box center [485, 230] width 275 height 25
click at [365, 260] on button "Yes" at bounding box center [356, 265] width 17 height 10
select select "0"
type input "UNKNOWN"
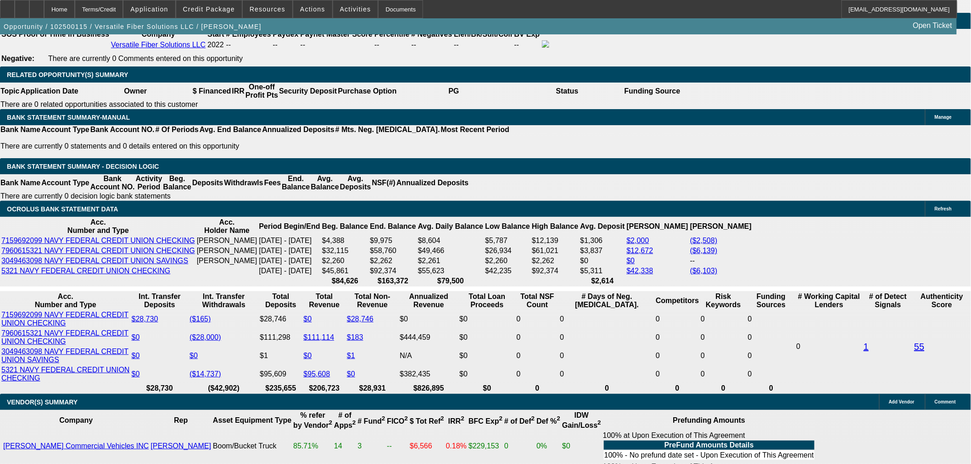
type input "$3,598.10"
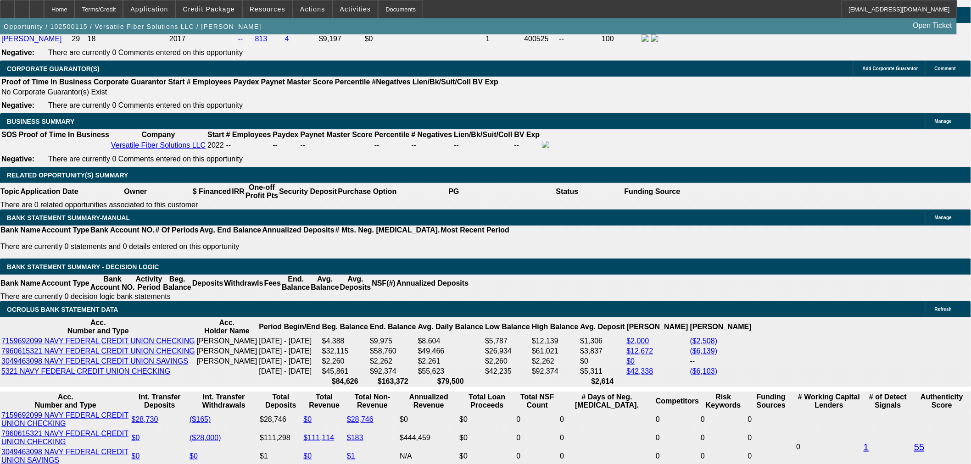
scroll to position [1274, 0]
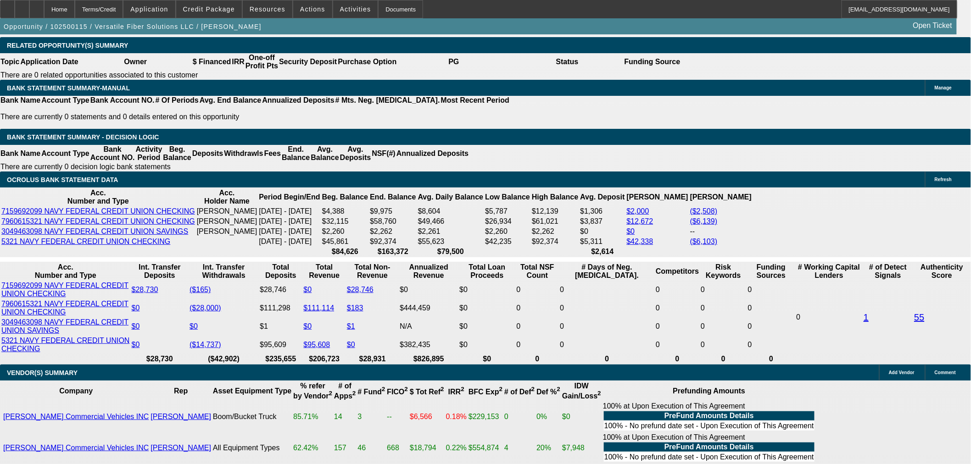
scroll to position [1580, 0]
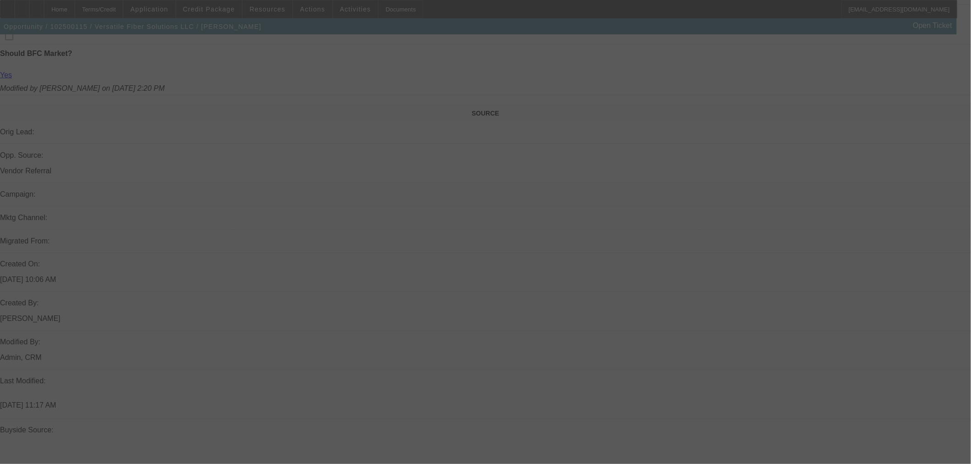
select select "0"
select select "0.1"
select select "4"
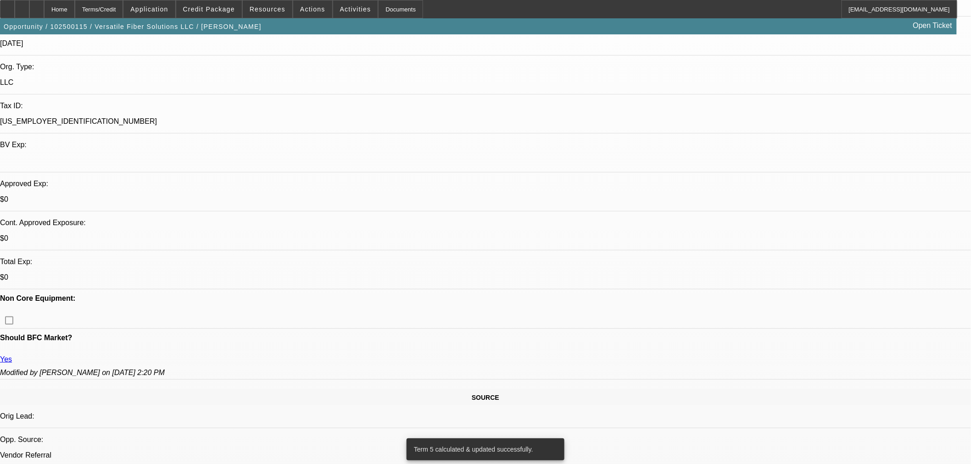
scroll to position [153, 0]
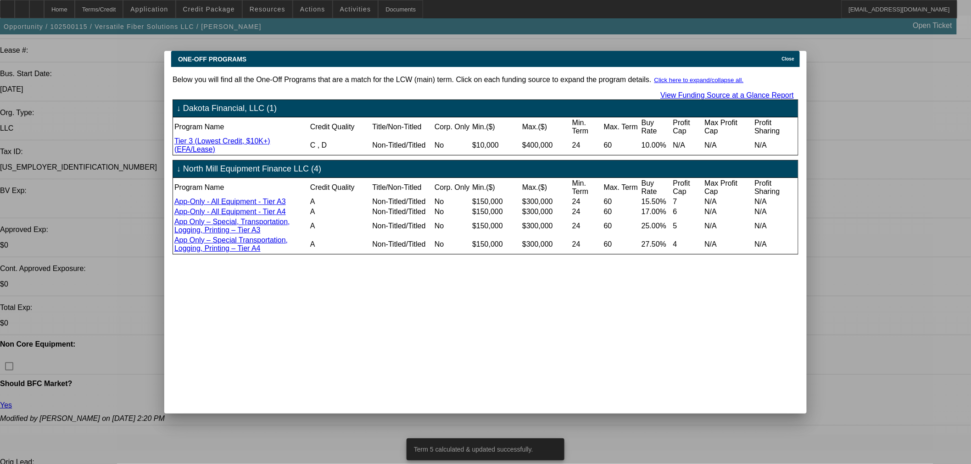
scroll to position [0, 0]
click at [794, 56] on span "Close" at bounding box center [788, 58] width 12 height 5
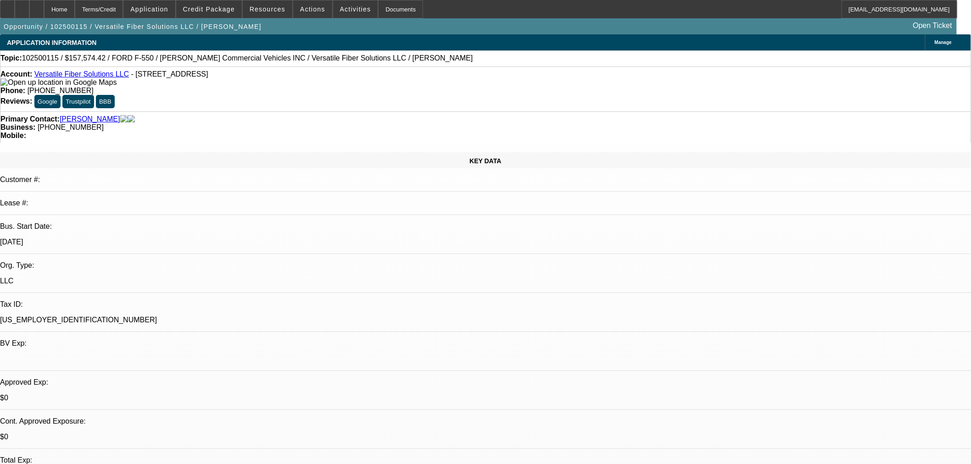
drag, startPoint x: 214, startPoint y: 75, endPoint x: 127, endPoint y: 76, distance: 87.2
click at [131, 76] on span "- 1606 Olive St, Reading, PA 19604" at bounding box center [169, 74] width 77 height 8
drag, startPoint x: 131, startPoint y: 76, endPoint x: 216, endPoint y: 79, distance: 84.9
click at [218, 69] on div "Account: Versatile Fiber Solutions LLC - 1606 Olive St, Reading, PA 19604 Phone…" at bounding box center [485, 89] width 971 height 45
drag, startPoint x: 216, startPoint y: 78, endPoint x: 124, endPoint y: 78, distance: 92.2
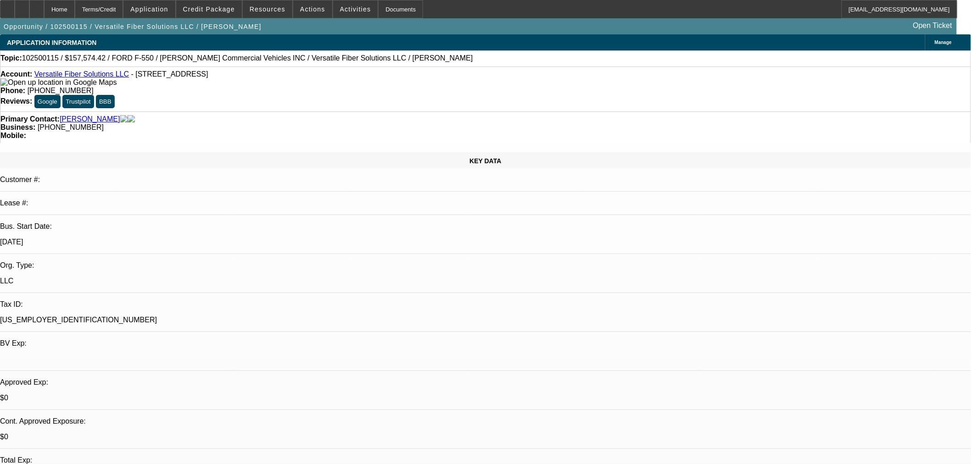
click at [124, 78] on div "Account: Versatile Fiber Solutions LLC - 1606 Olive St, Reading, PA 19604" at bounding box center [485, 78] width 970 height 17
copy span "1606 Olive St, Reading, PA 19604"
click at [205, 15] on span at bounding box center [209, 9] width 66 height 22
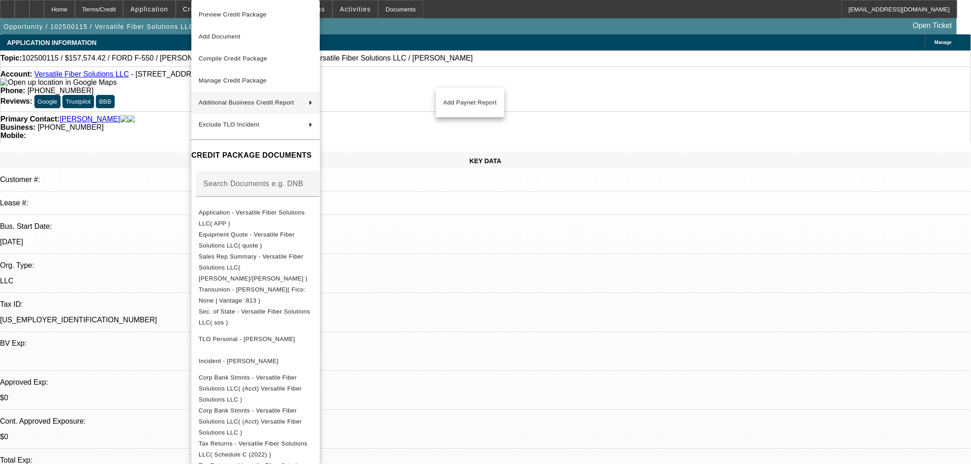
click at [455, 100] on span "Add Paynet Report" at bounding box center [470, 102] width 54 height 11
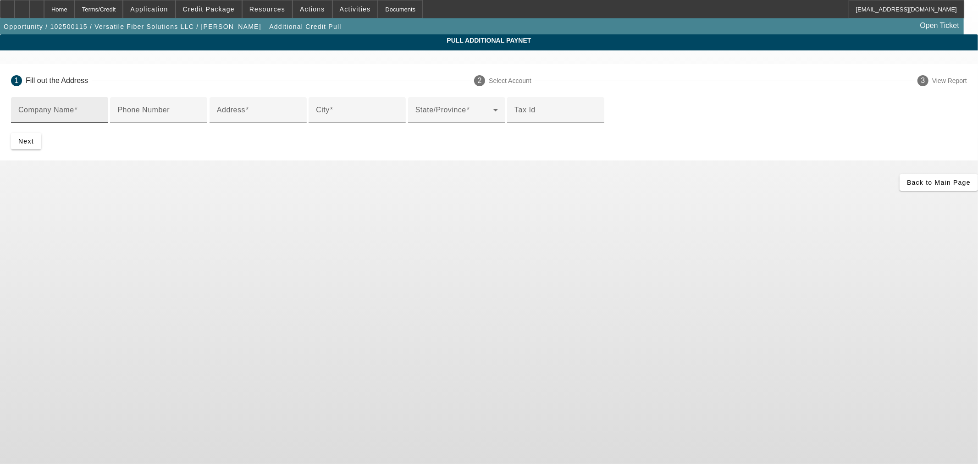
click at [101, 116] on input "Company Name" at bounding box center [59, 113] width 83 height 11
type input "Andrew Stringer"
click at [245, 114] on mat-label "Address" at bounding box center [231, 110] width 28 height 8
click at [269, 119] on input "Address" at bounding box center [258, 113] width 83 height 11
paste input "1606 Olive St, Reading, PA 19604"
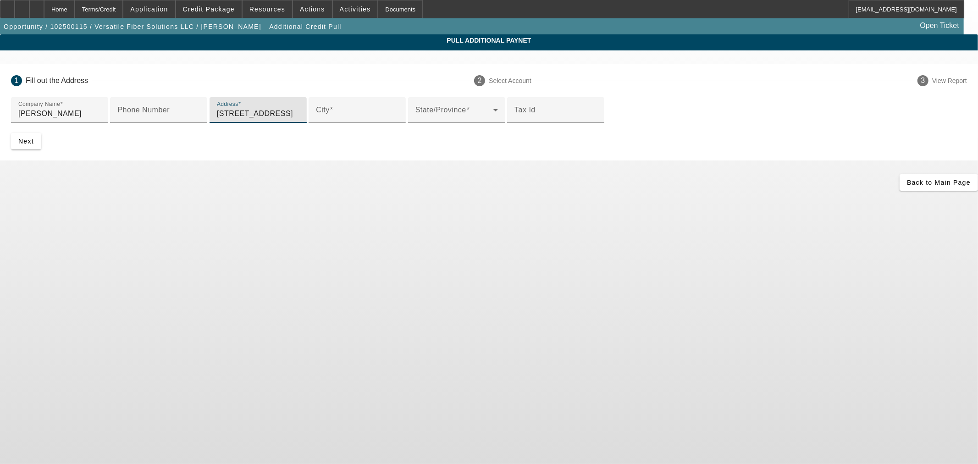
drag, startPoint x: 342, startPoint y: 182, endPoint x: 289, endPoint y: 182, distance: 53.2
click at [289, 119] on input "1606 Olive St, Reading, PA 19604" at bounding box center [258, 113] width 83 height 11
type input "1606 Olive St"
click at [316, 123] on div "City" at bounding box center [357, 110] width 83 height 26
click at [316, 119] on input "City" at bounding box center [357, 113] width 83 height 11
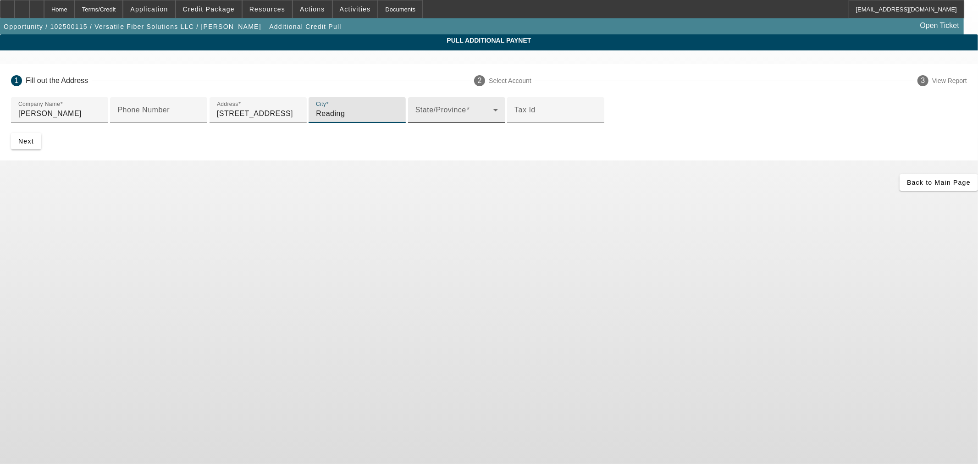
type input "Reading"
click at [416, 119] on span at bounding box center [455, 113] width 78 height 11
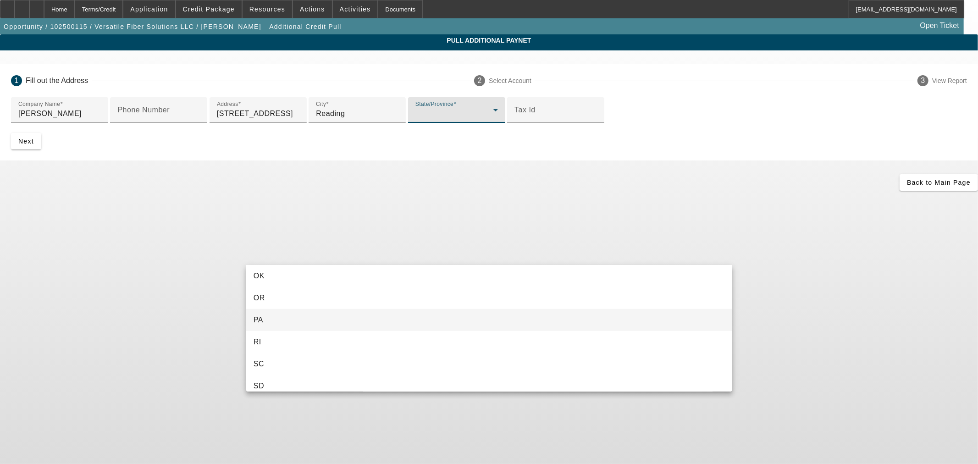
scroll to position [815, 0]
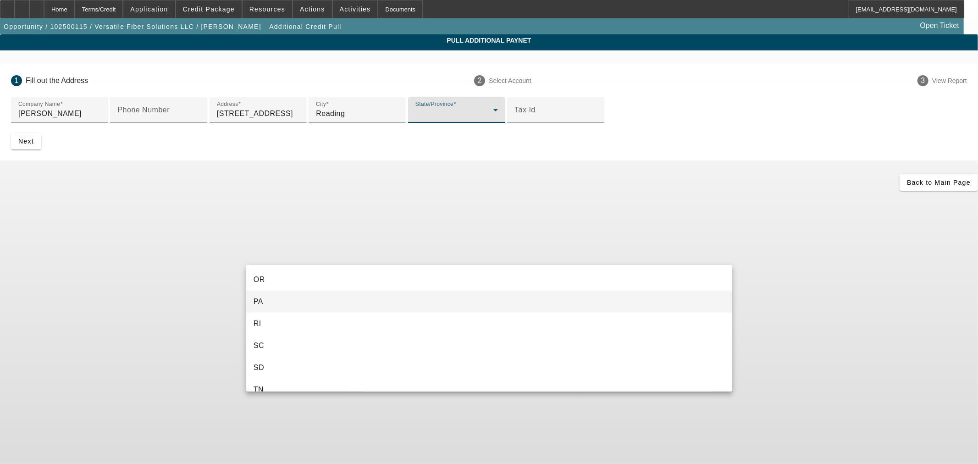
click at [283, 303] on mat-option "PA" at bounding box center [489, 302] width 486 height 22
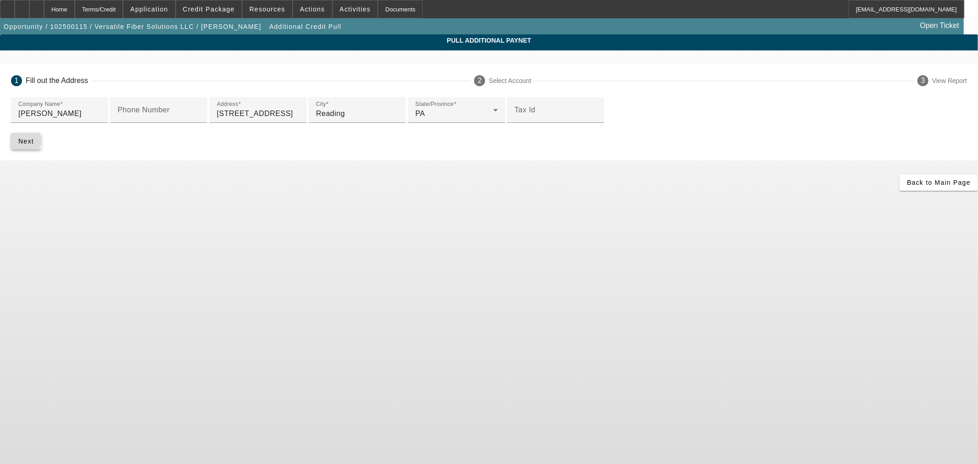
drag, startPoint x: 253, startPoint y: 320, endPoint x: 246, endPoint y: 336, distance: 17.2
click at [41, 152] on span "submit" at bounding box center [26, 141] width 30 height 22
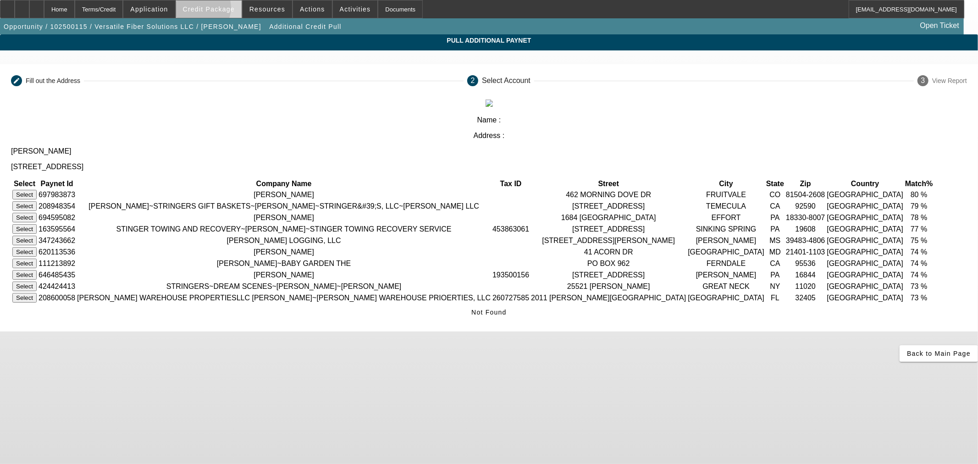
click at [216, 10] on span "Credit Package" at bounding box center [209, 9] width 52 height 7
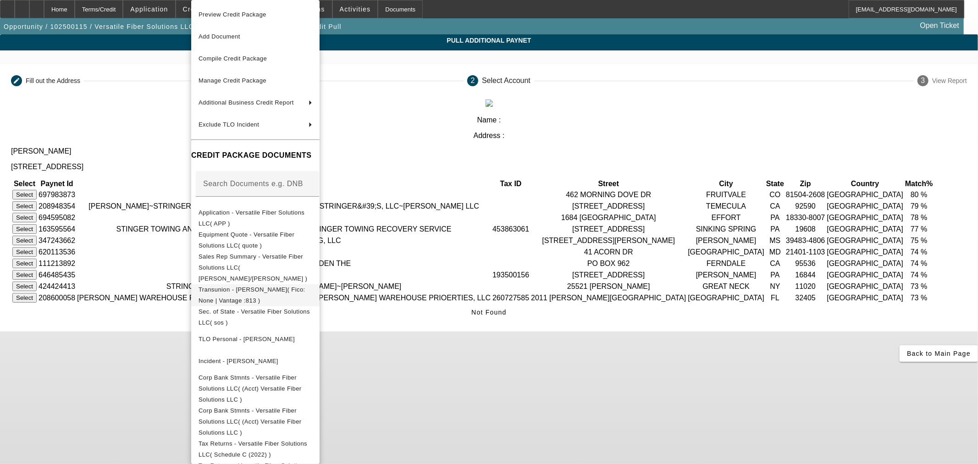
click at [246, 286] on span "Transunion - Stringer, Andrew( Fico: None | Vantage :813 )" at bounding box center [252, 295] width 107 height 18
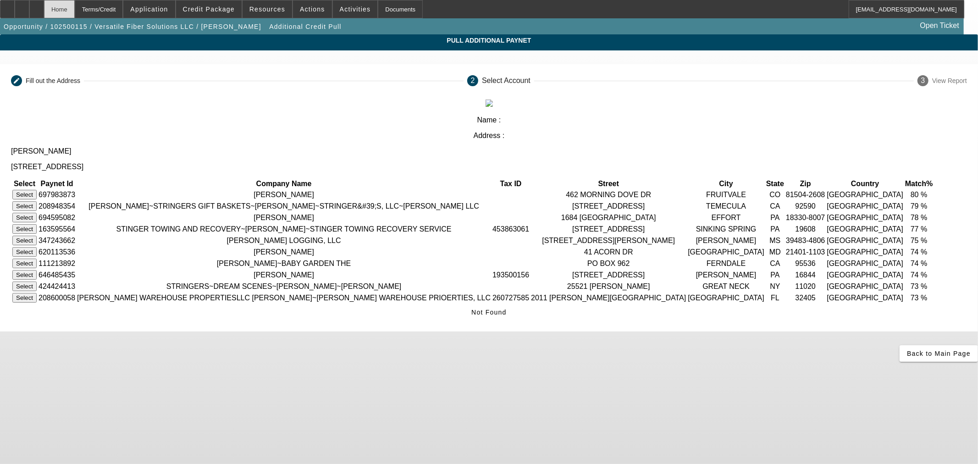
click at [72, 14] on div "Home" at bounding box center [59, 9] width 31 height 18
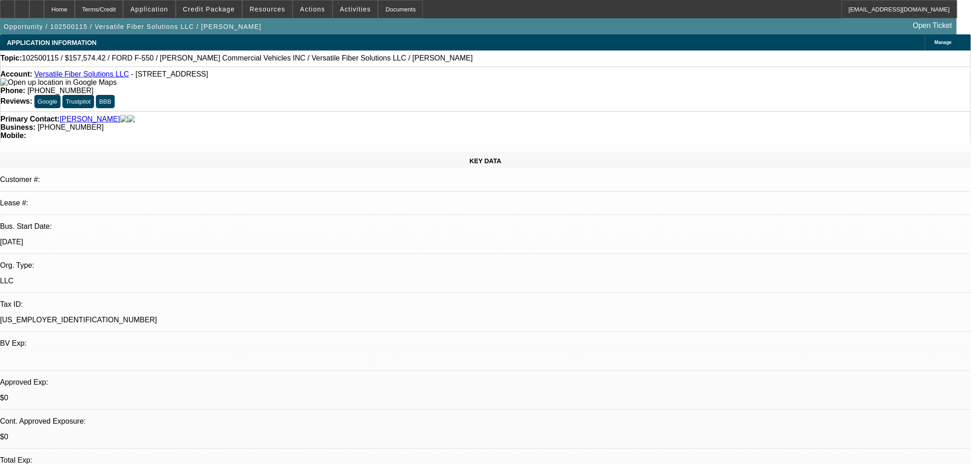
select select "0"
select select "0.1"
select select "4"
select select "0"
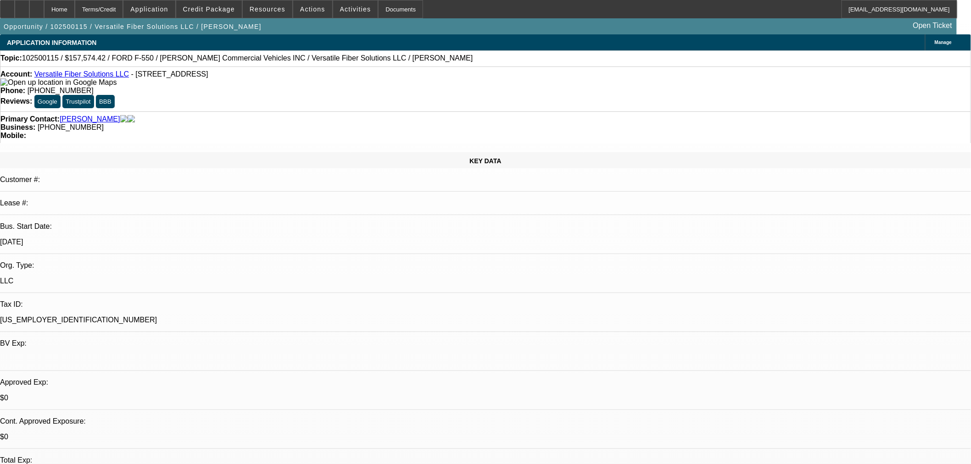
select select "0.1"
select select "4"
select select "0"
select select "6"
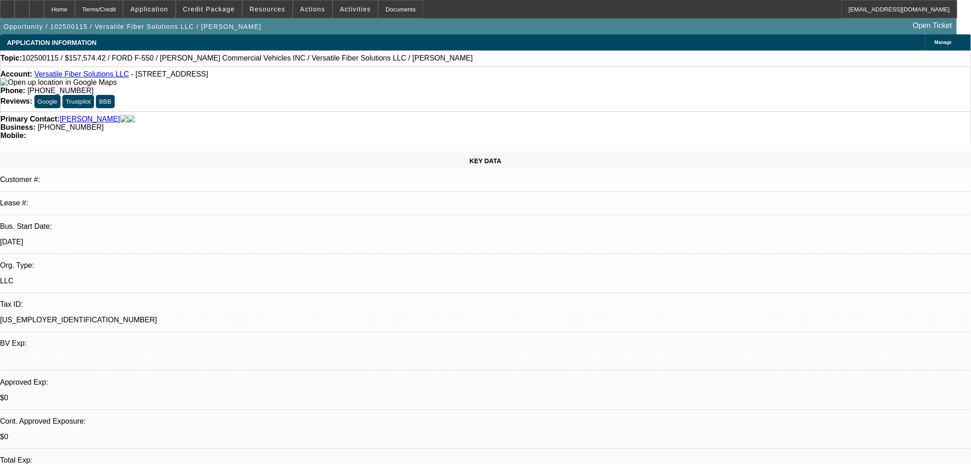
select select "0"
select select "6"
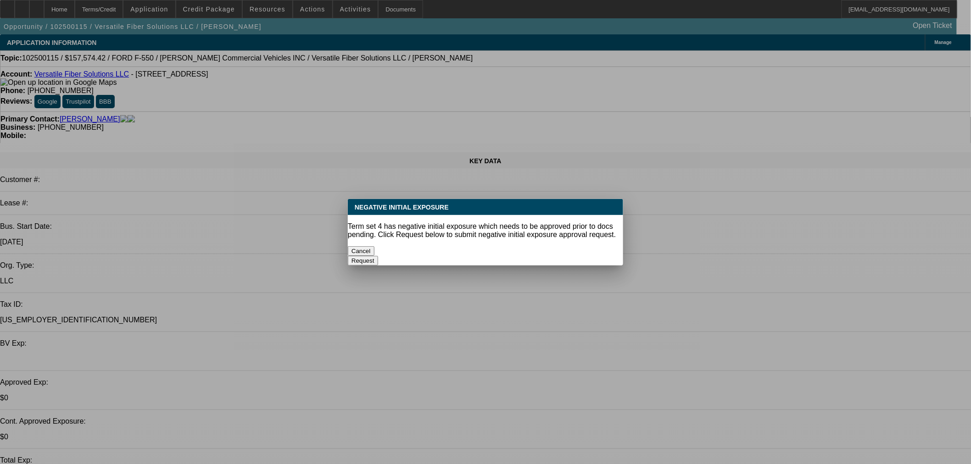
click at [216, 11] on div at bounding box center [485, 232] width 971 height 464
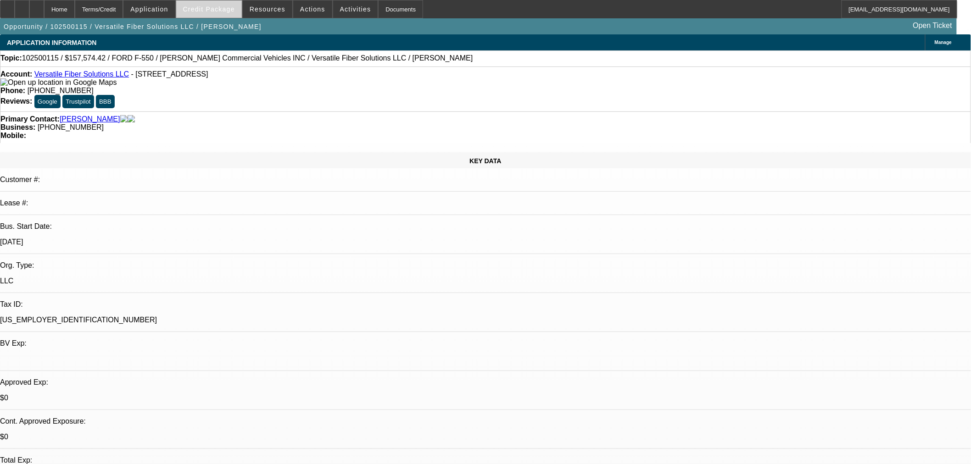
click at [222, 16] on span at bounding box center [209, 9] width 66 height 22
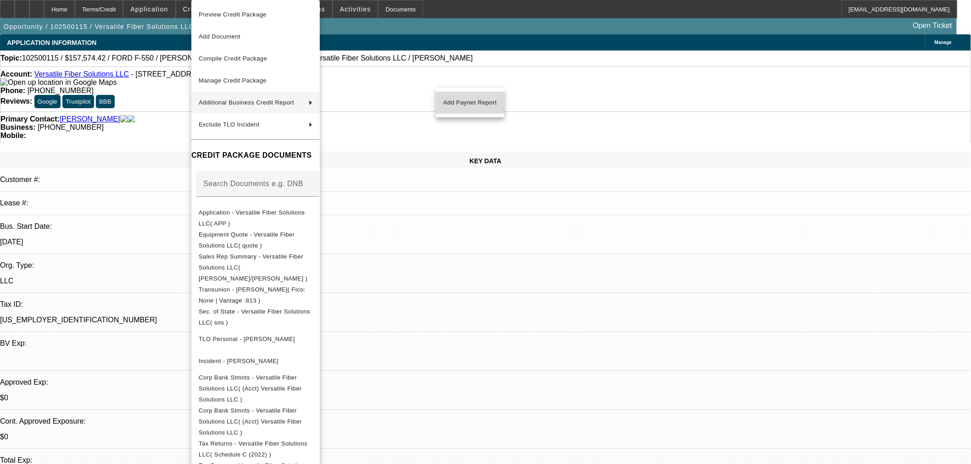
click at [486, 102] on span "Add Paynet Report" at bounding box center [470, 102] width 54 height 11
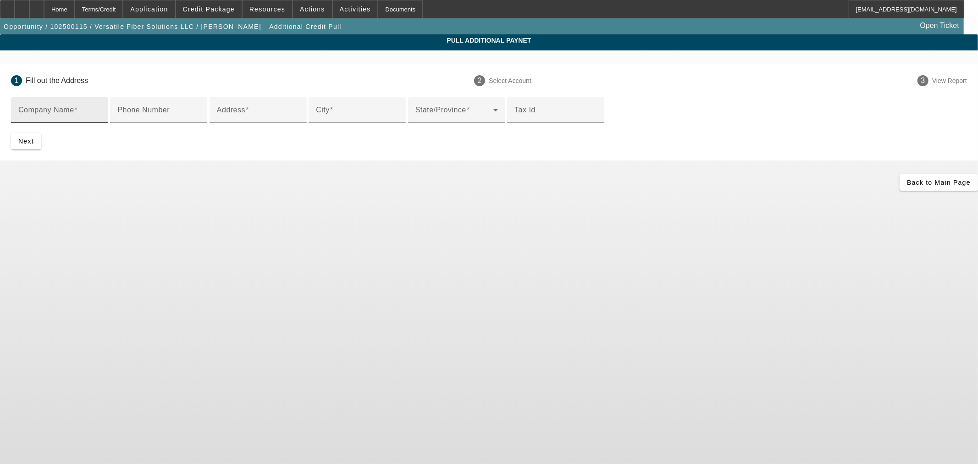
click at [101, 113] on input "Company Name" at bounding box center [59, 113] width 83 height 11
type input "Stringer Service"
click at [300, 119] on input "Address" at bounding box center [258, 113] width 83 height 11
paste input "13 RIVERRD"
click at [316, 119] on input "City" at bounding box center [357, 113] width 83 height 11
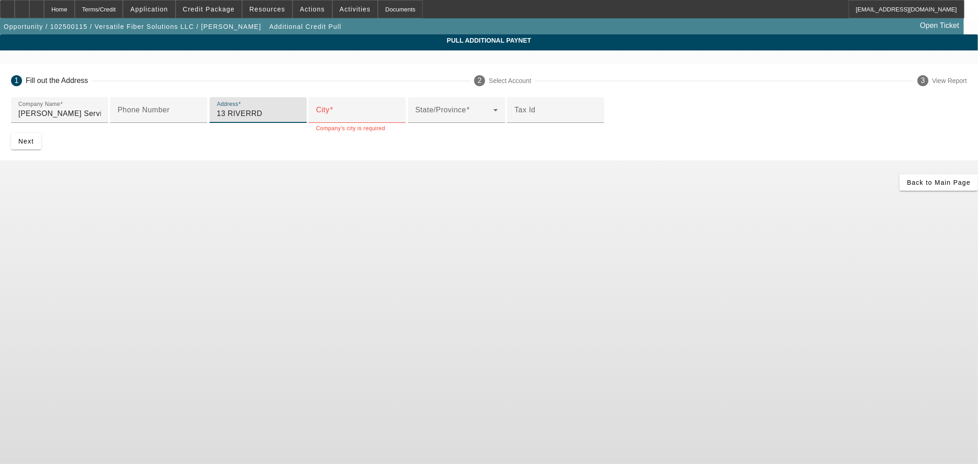
click at [280, 119] on input "13 RIVERRD" at bounding box center [258, 113] width 83 height 11
type input "13 RIVER RD"
click at [316, 119] on input "City" at bounding box center [357, 113] width 83 height 11
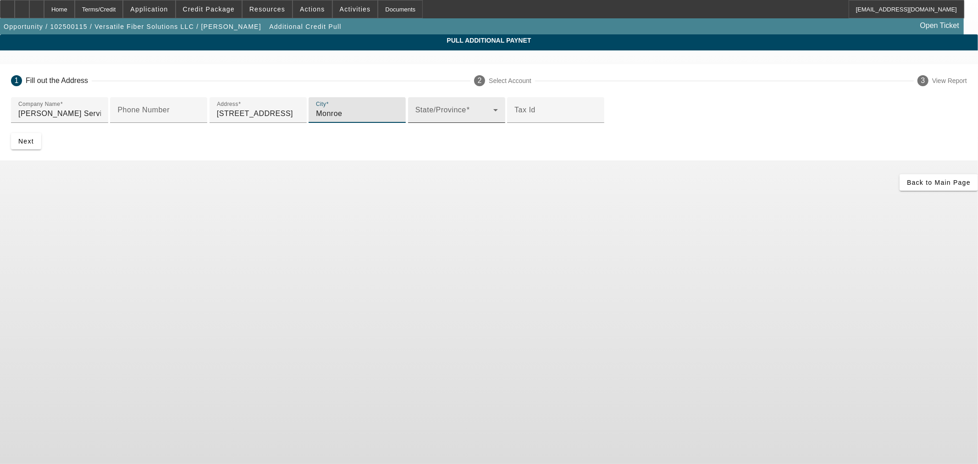
type input "Monroe"
click at [416, 119] on span at bounding box center [455, 113] width 78 height 11
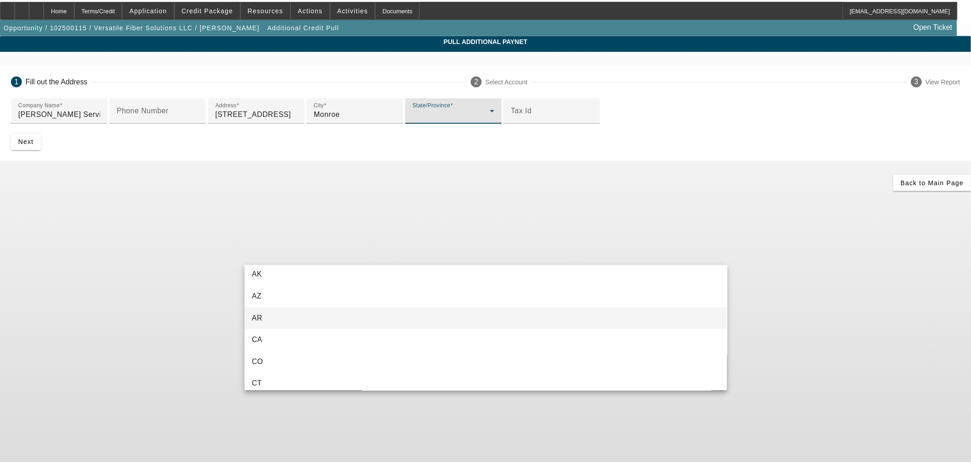
scroll to position [102, 0]
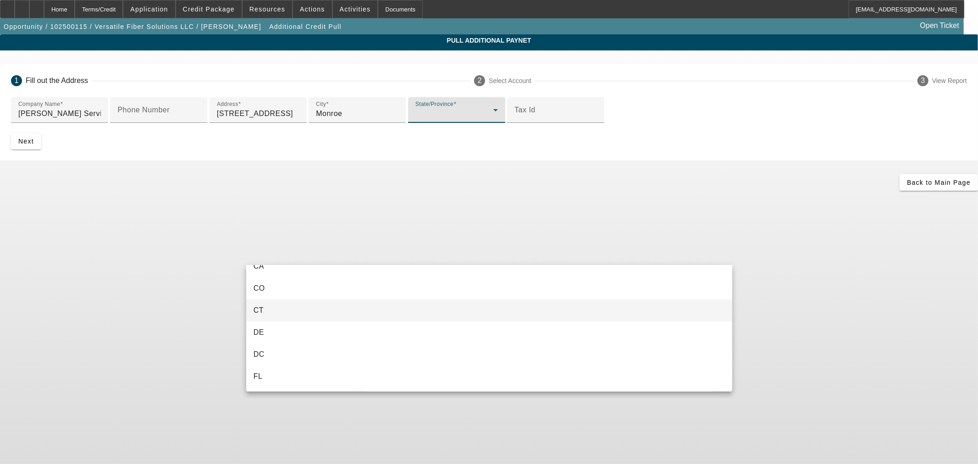
click at [278, 309] on mat-option "CT" at bounding box center [489, 311] width 486 height 22
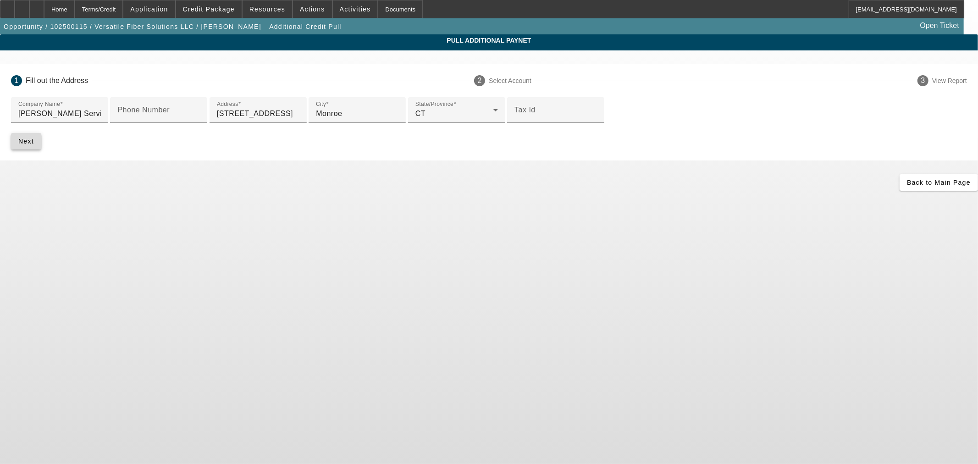
click at [41, 152] on span "submit" at bounding box center [26, 141] width 30 height 22
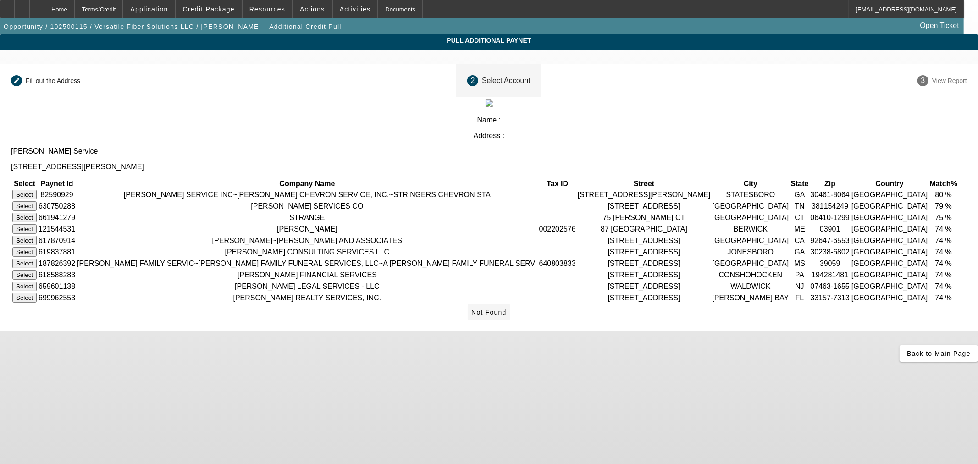
click at [507, 316] on span "Not Found" at bounding box center [489, 312] width 35 height 7
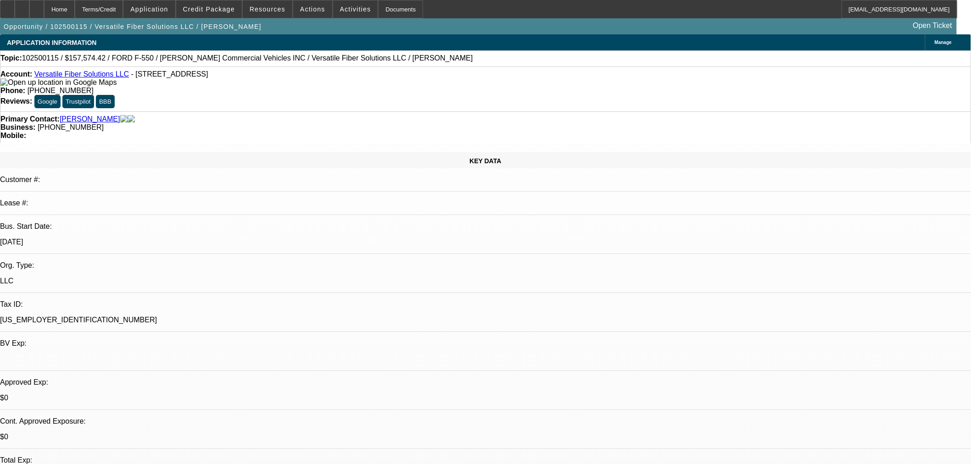
select select "0"
select select "0.1"
select select "4"
select select "0"
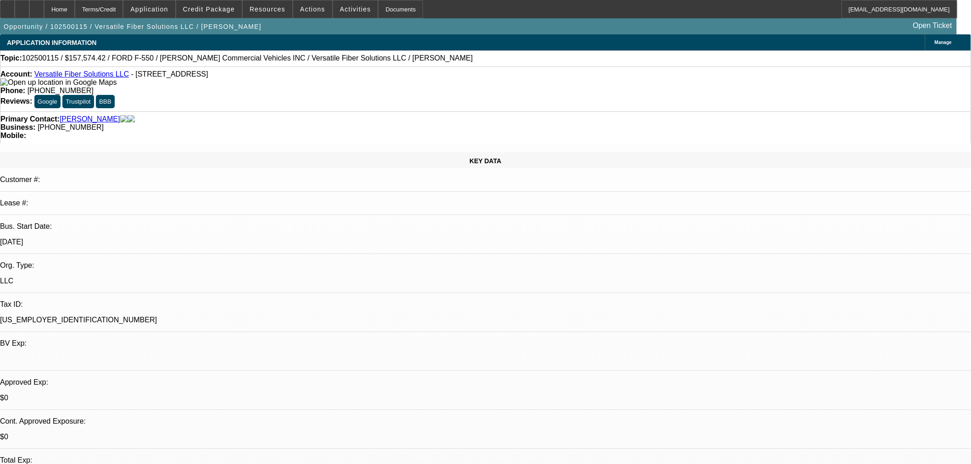
select select "0.1"
select select "4"
select select "0"
select select "6"
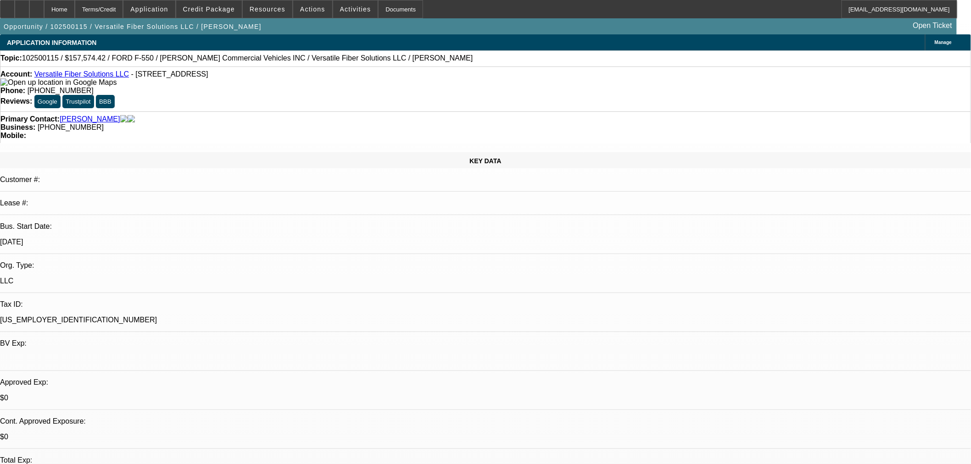
select select "0"
select select "6"
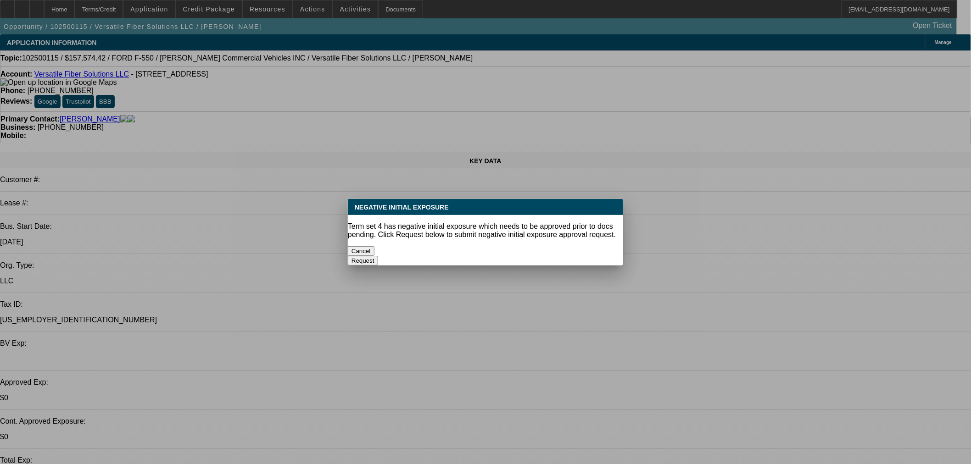
click at [369, 247] on button "Cancel" at bounding box center [361, 251] width 27 height 10
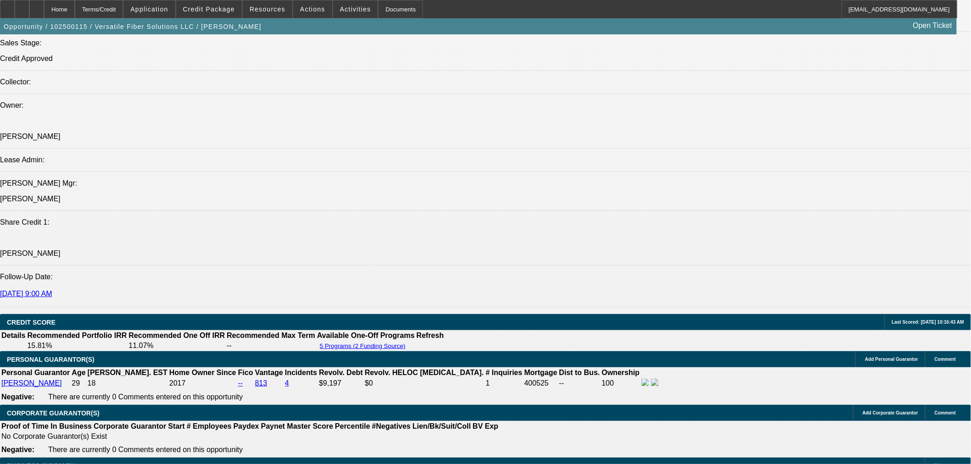
scroll to position [1376, 0]
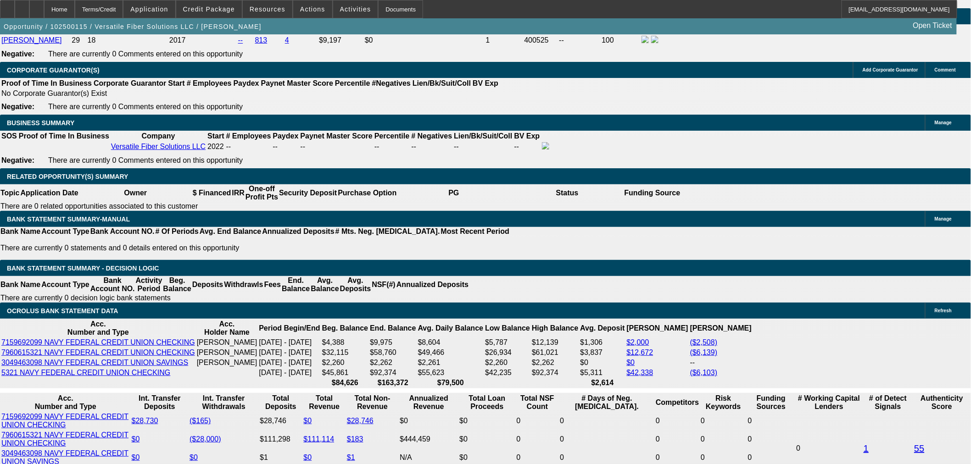
drag, startPoint x: 328, startPoint y: 349, endPoint x: 484, endPoint y: 312, distance: 159.8
type input "UNKNOWN"
type input "12"
type input "$3,505.16"
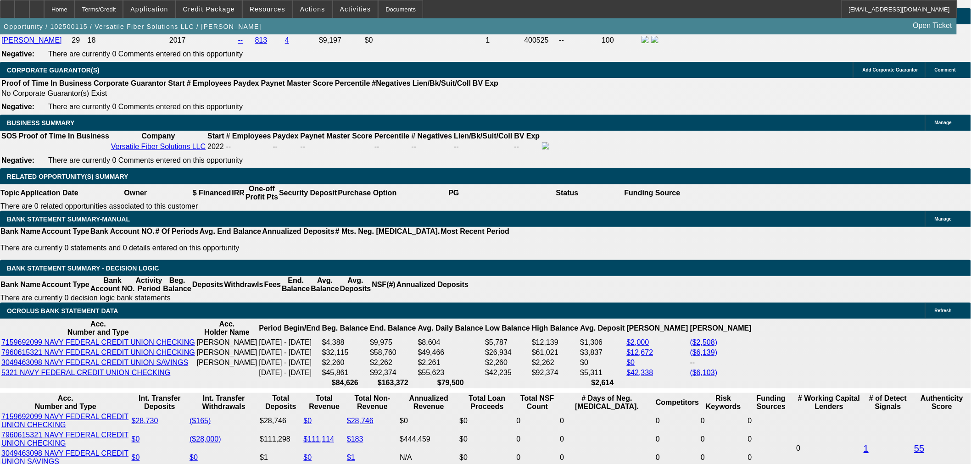
type input "12"
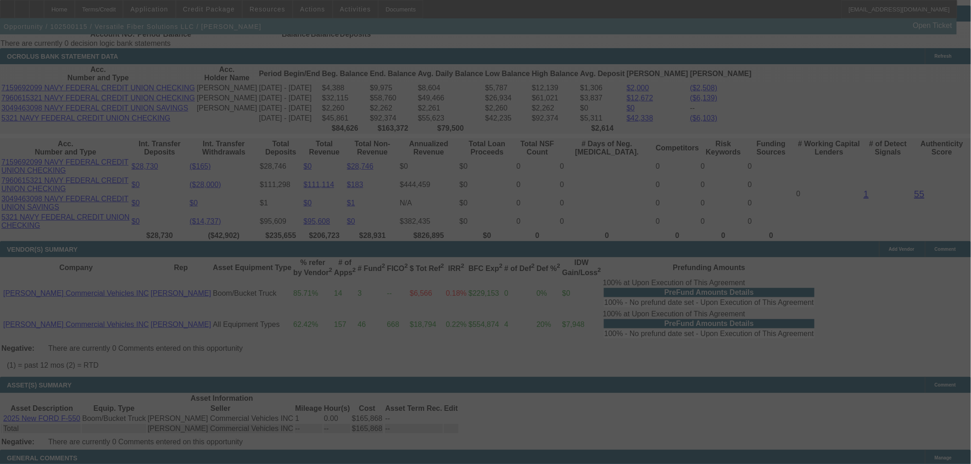
scroll to position [1427, 0]
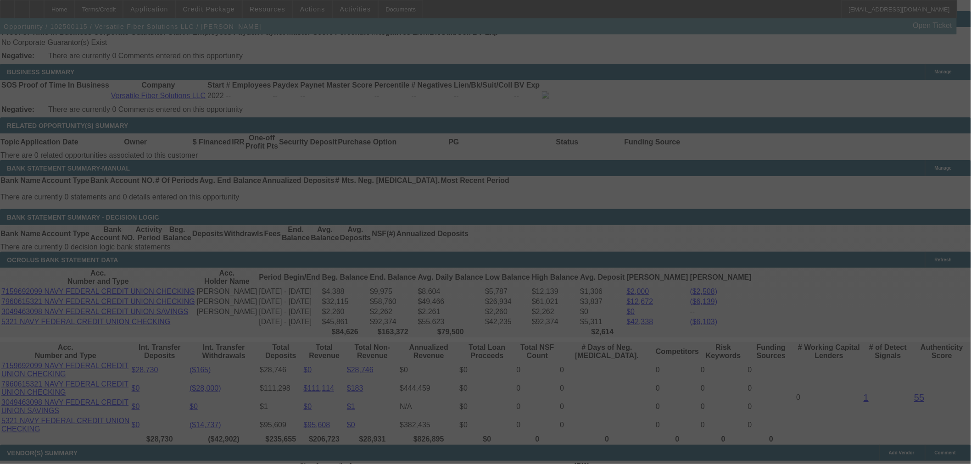
select select "0"
select select "0.1"
select select "4"
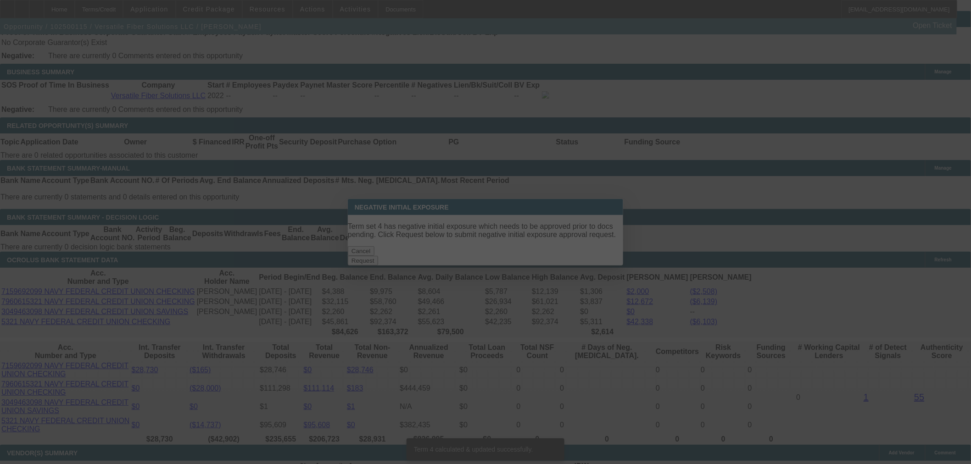
scroll to position [0, 0]
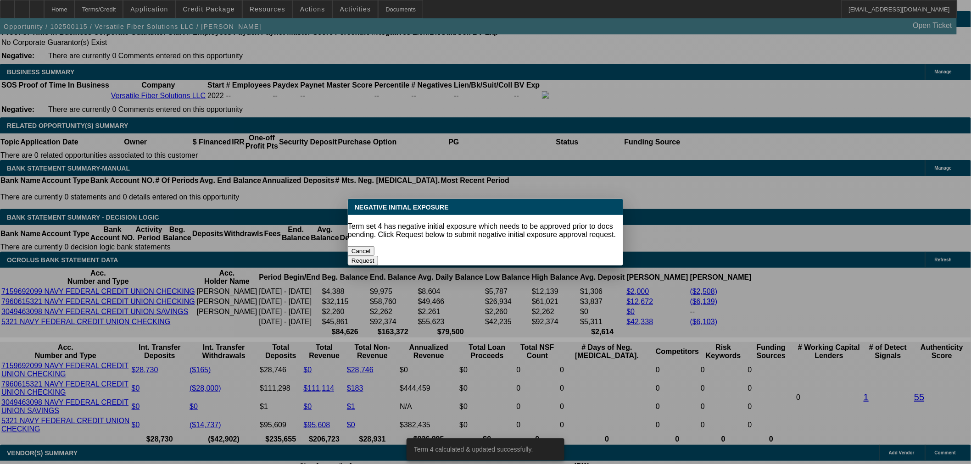
click at [374, 246] on button "Cancel" at bounding box center [361, 251] width 27 height 10
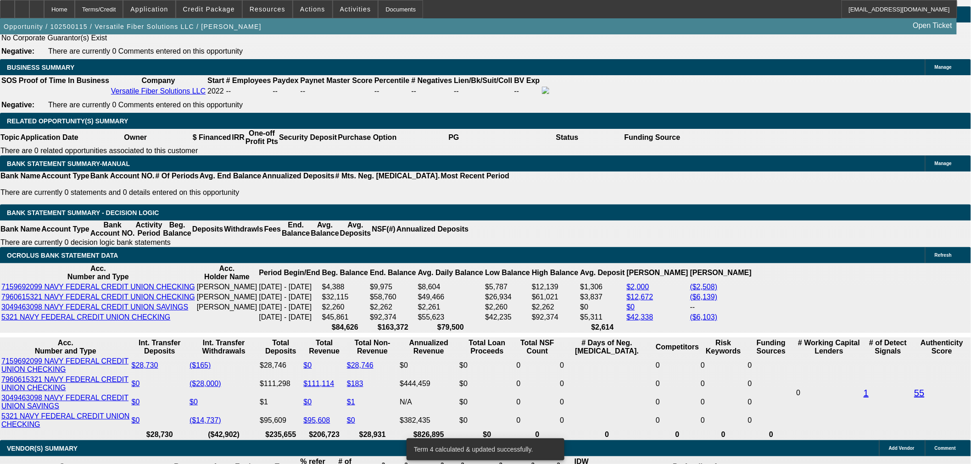
scroll to position [1427, 0]
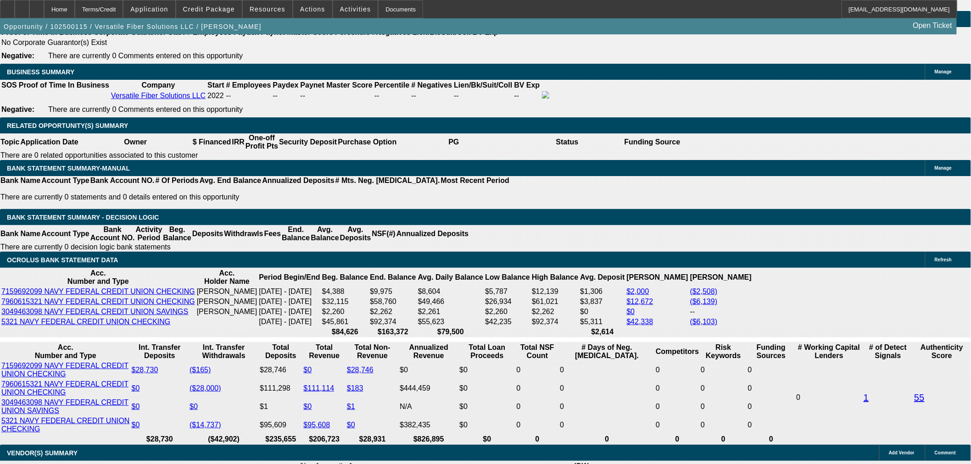
drag, startPoint x: 386, startPoint y: 288, endPoint x: 430, endPoint y: 218, distance: 81.8
type input "UNKNOWN"
type input "12"
type input "$2,693.54"
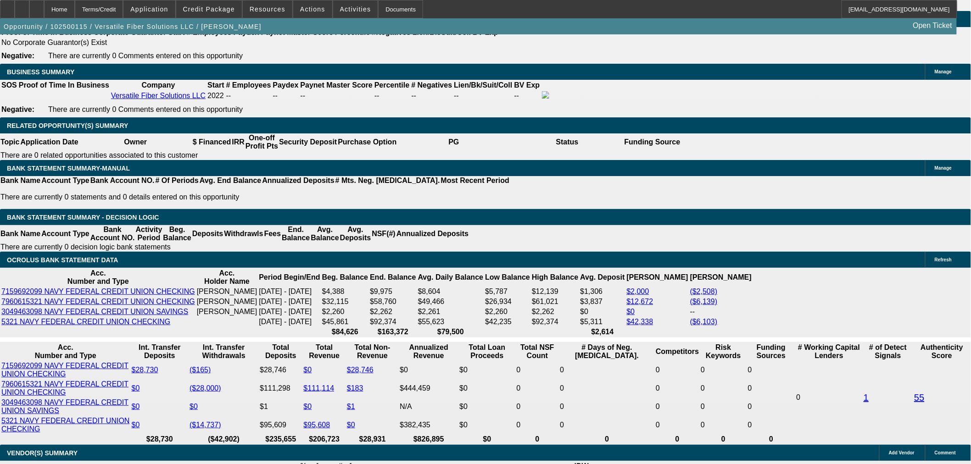
type input "12."
type input "$3,505.16"
type input "12.1"
type input "$3,513.12"
type input "12.1"
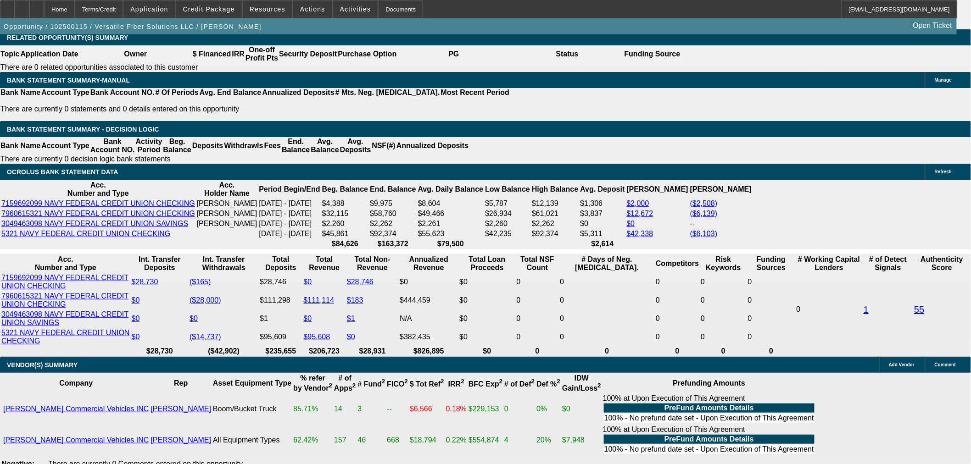
scroll to position [1631, 0]
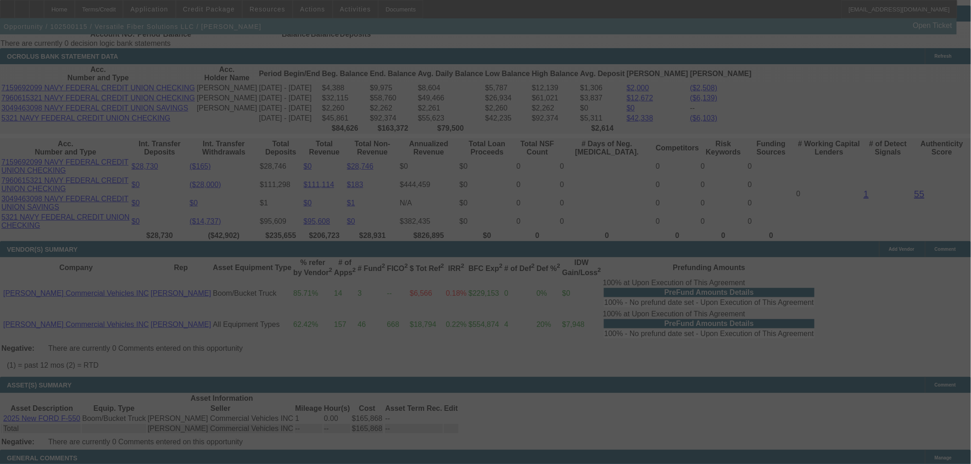
select select "0"
select select "0.1"
select select "4"
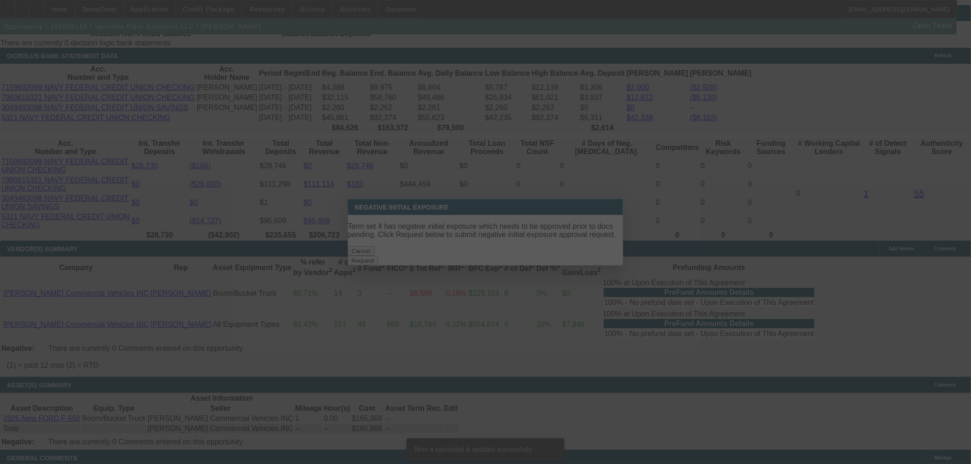
scroll to position [0, 0]
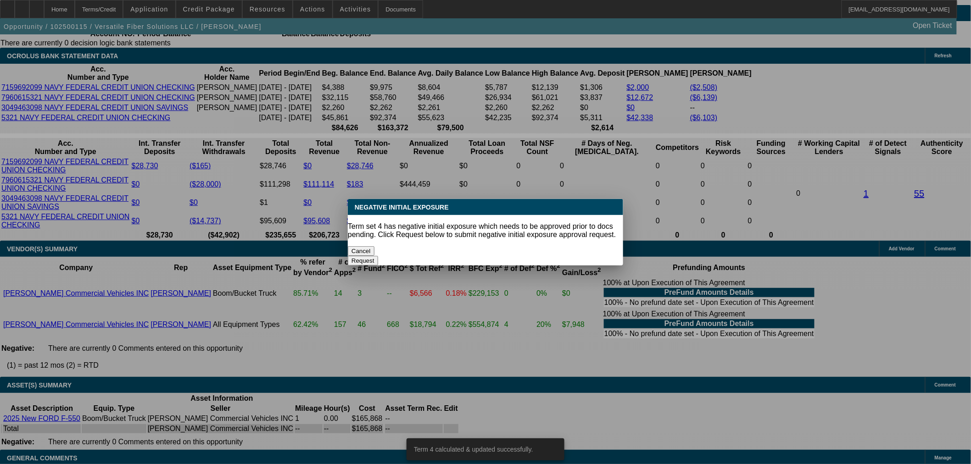
click at [436, 246] on div "Cancel" at bounding box center [485, 251] width 275 height 10
click at [374, 246] on button "Cancel" at bounding box center [361, 251] width 27 height 10
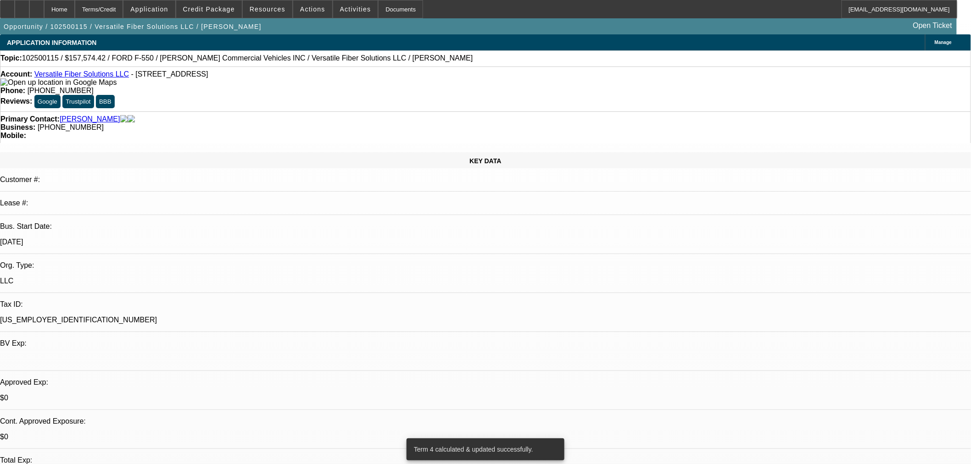
scroll to position [1631, 0]
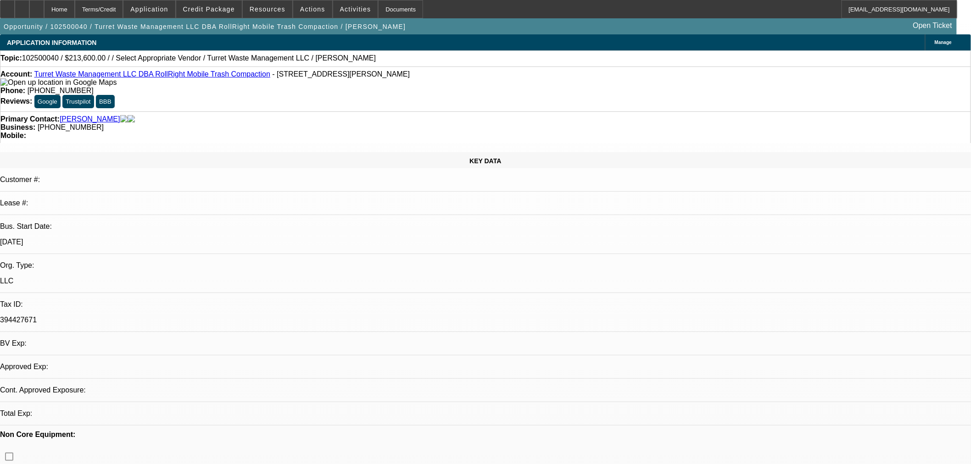
select select "0.2"
select select "2"
select select "0.1"
select select "4"
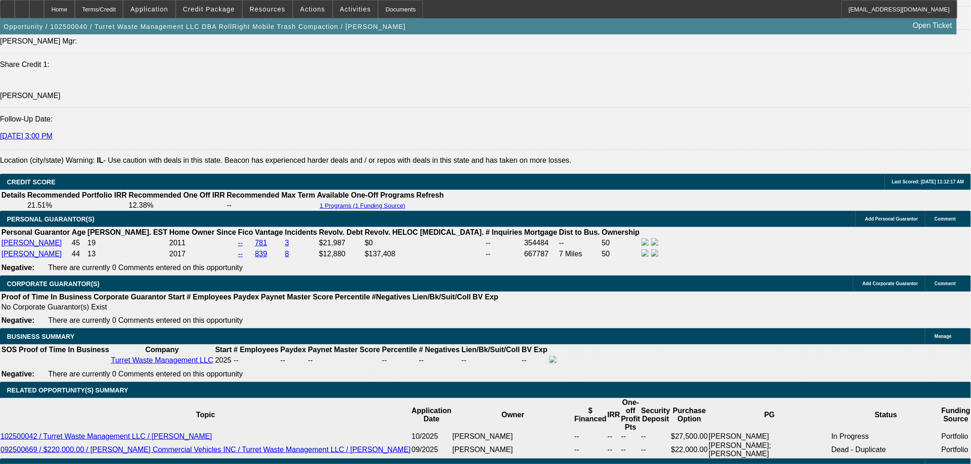
scroll to position [1250, 0]
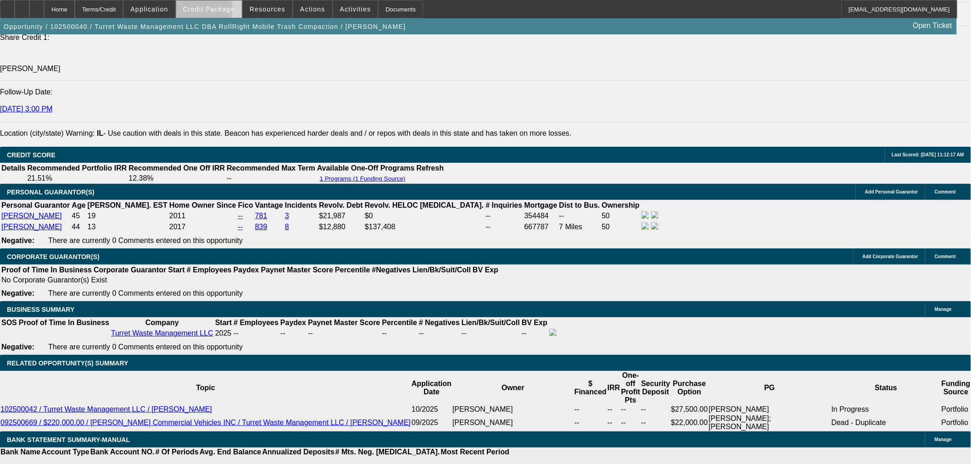
click at [219, 11] on span "Credit Package" at bounding box center [209, 9] width 52 height 7
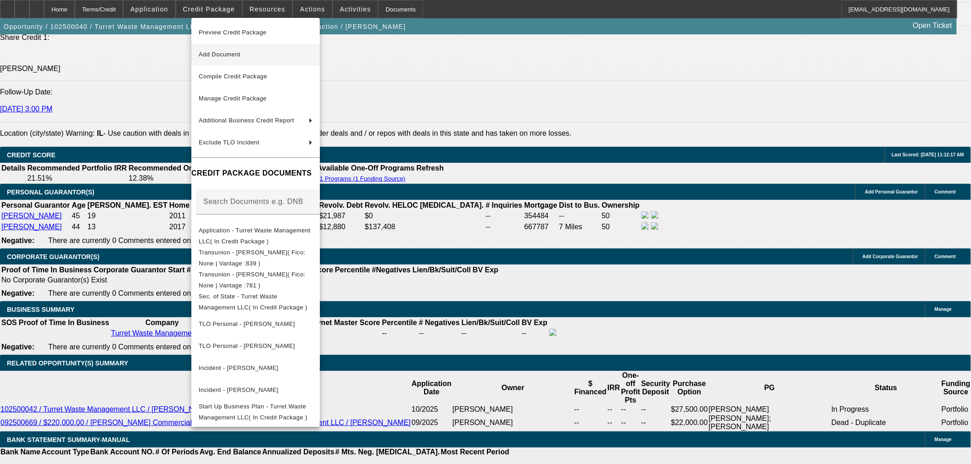
click at [205, 55] on span "Add Document" at bounding box center [256, 54] width 114 height 11
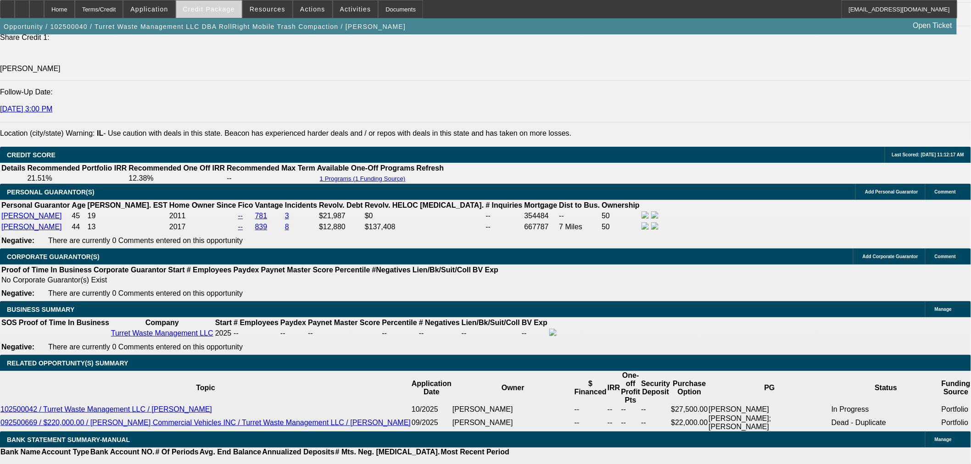
click at [241, 10] on span at bounding box center [209, 9] width 66 height 22
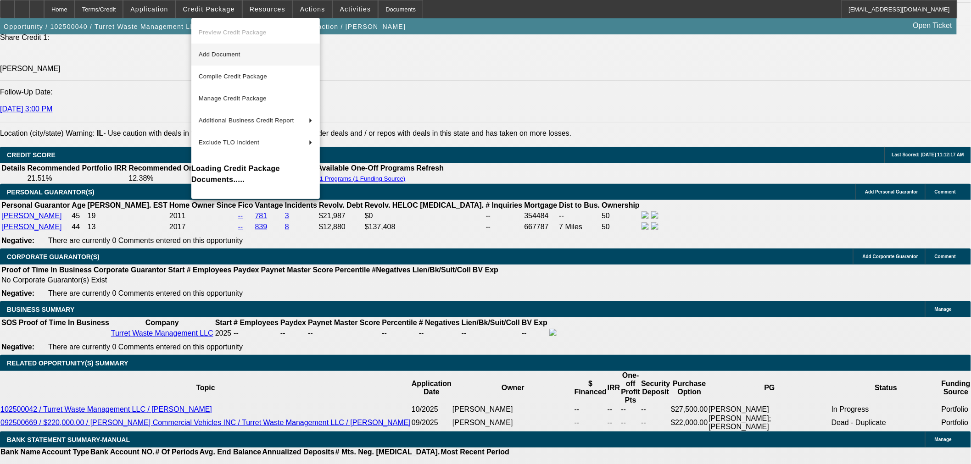
click at [221, 52] on span "Add Document" at bounding box center [220, 54] width 42 height 7
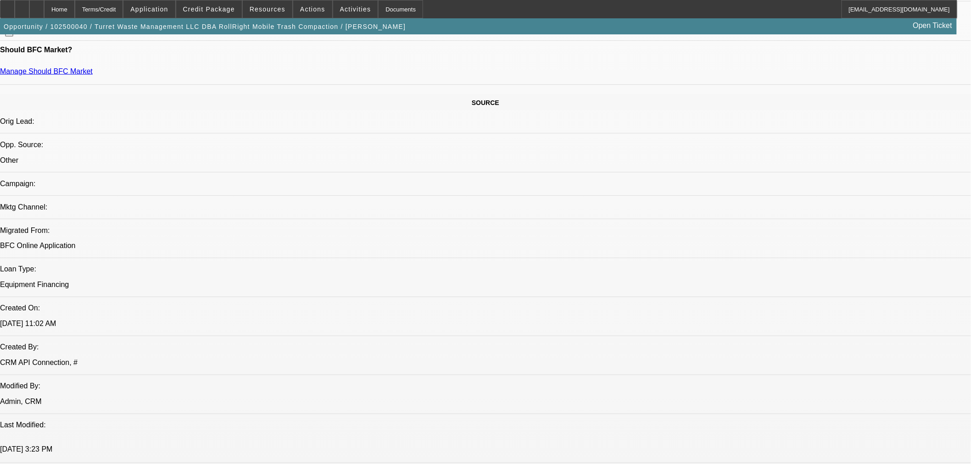
scroll to position [485, 0]
click at [209, 13] on span at bounding box center [209, 9] width 66 height 22
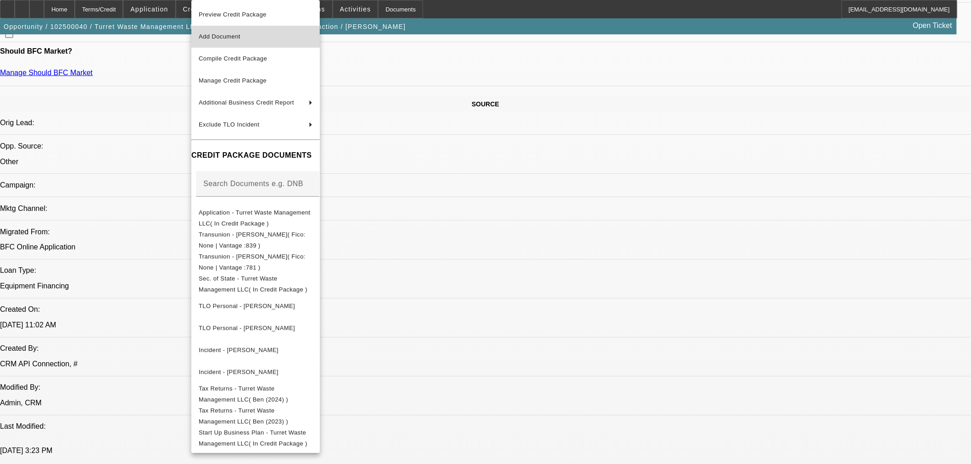
click at [221, 35] on span "Add Document" at bounding box center [220, 36] width 42 height 7
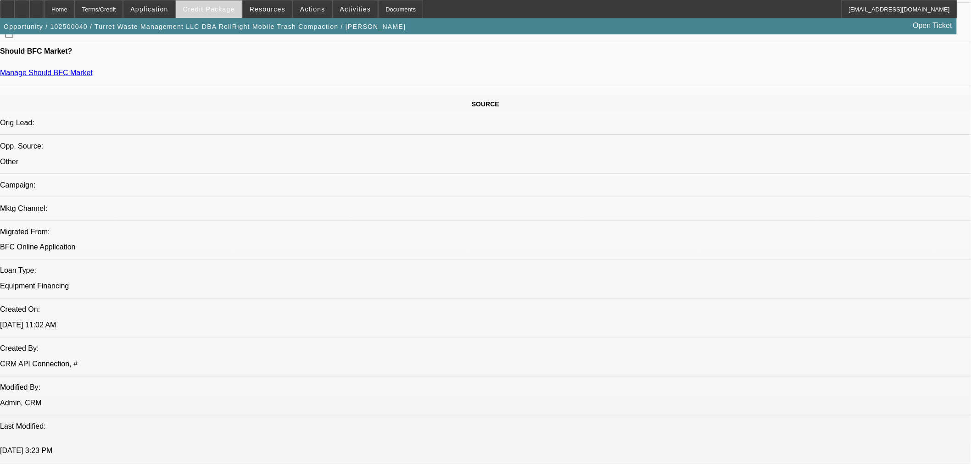
click at [206, 8] on span "Credit Package" at bounding box center [209, 9] width 52 height 7
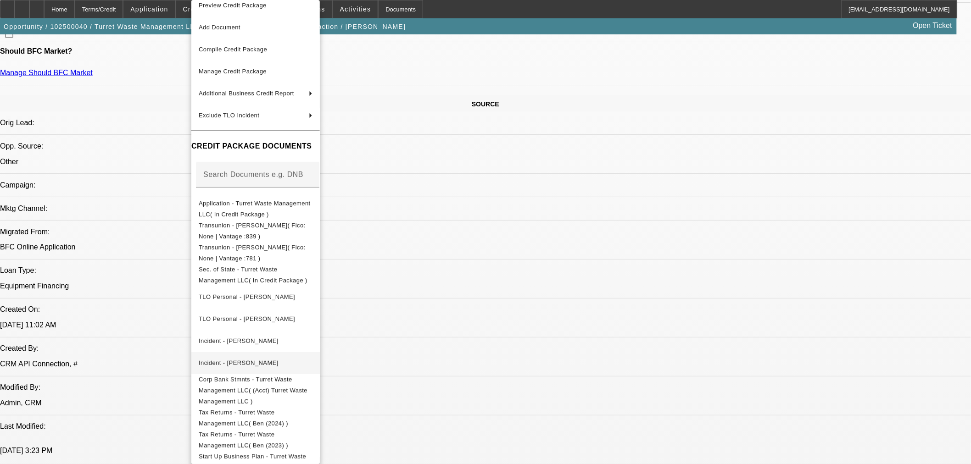
scroll to position [11, 0]
click at [277, 375] on span "Corp Bank Stmnts - Turret Waste Management LLC( (Acct) Turret Waste Management …" at bounding box center [253, 388] width 109 height 29
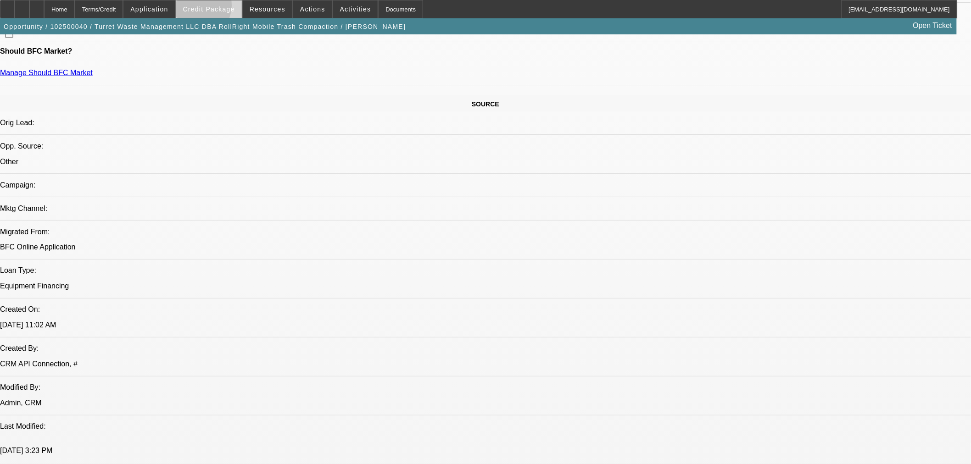
click at [210, 7] on span "Credit Package" at bounding box center [209, 9] width 52 height 7
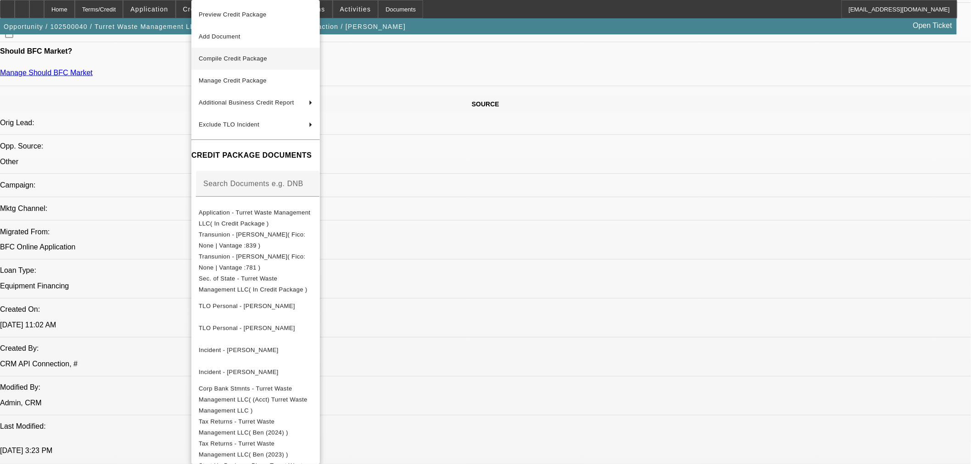
click at [256, 62] on span "Compile Credit Package" at bounding box center [256, 58] width 114 height 11
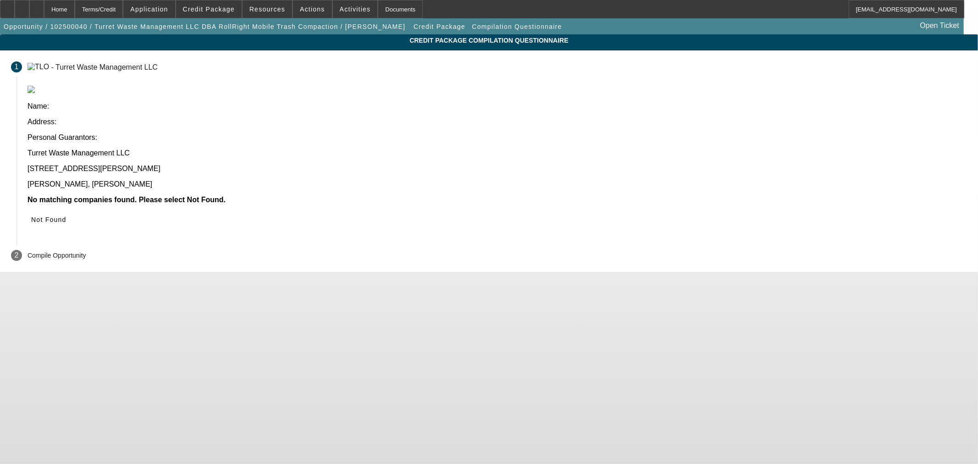
drag, startPoint x: 722, startPoint y: 145, endPoint x: 707, endPoint y: 154, distance: 17.9
click at [67, 216] on span "Not Found" at bounding box center [48, 219] width 35 height 7
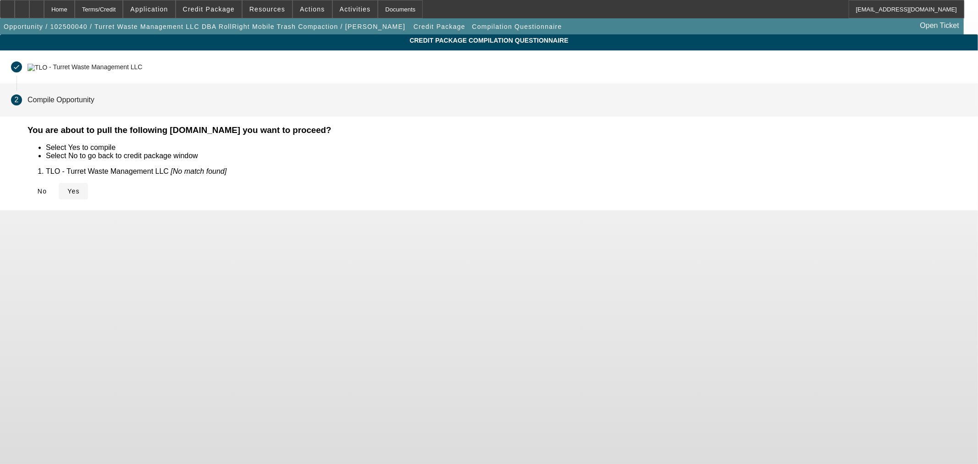
click at [67, 194] on icon at bounding box center [67, 191] width 0 height 7
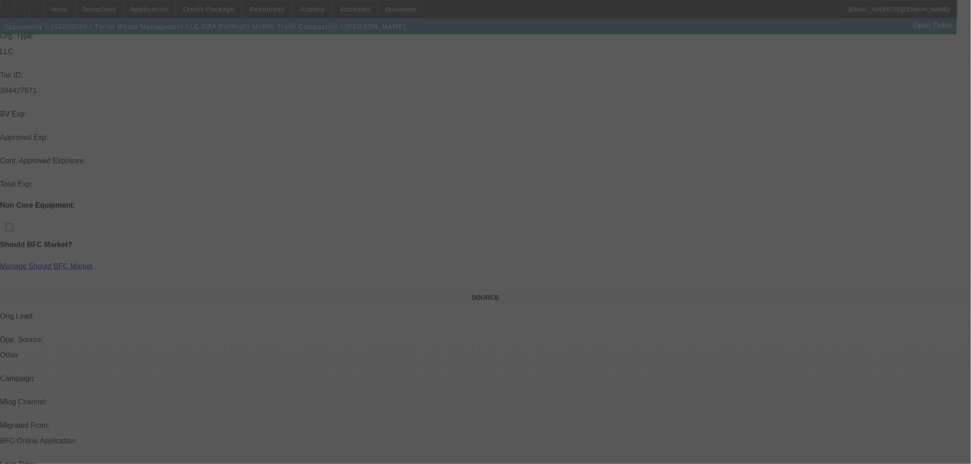
scroll to position [356, 0]
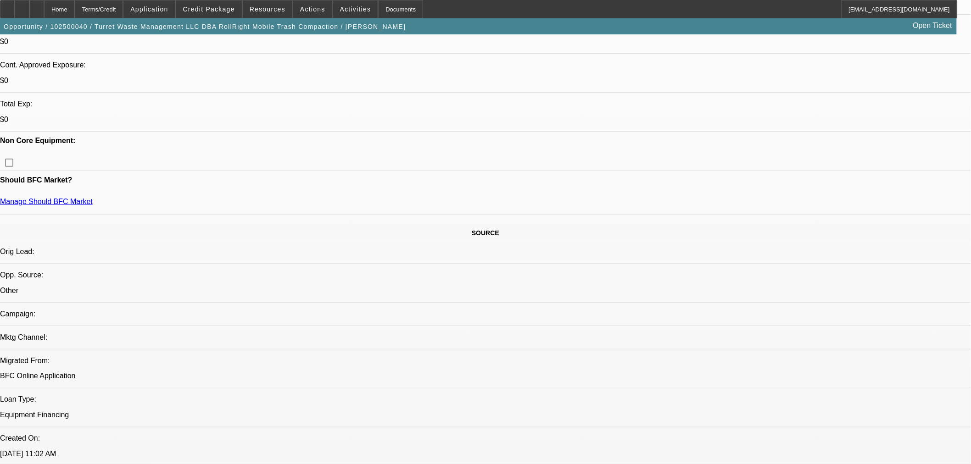
select select "0.2"
select select "2"
select select "0.1"
select select "4"
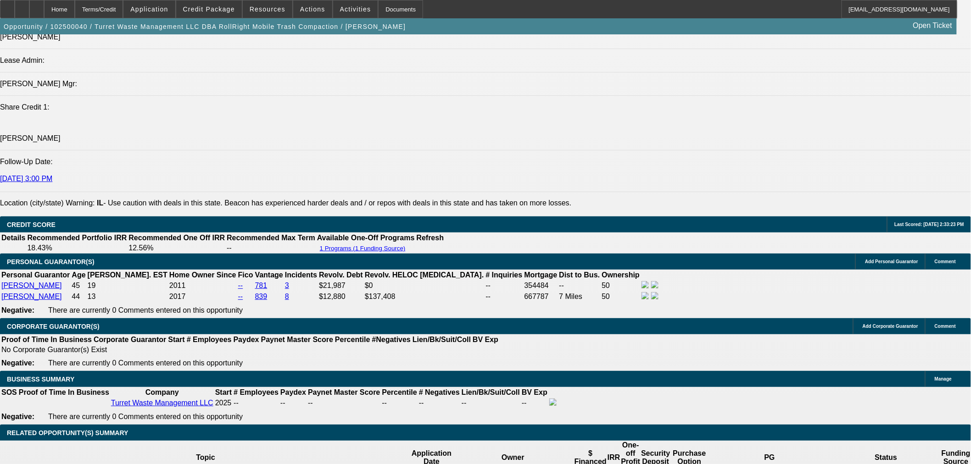
scroll to position [1317, 0]
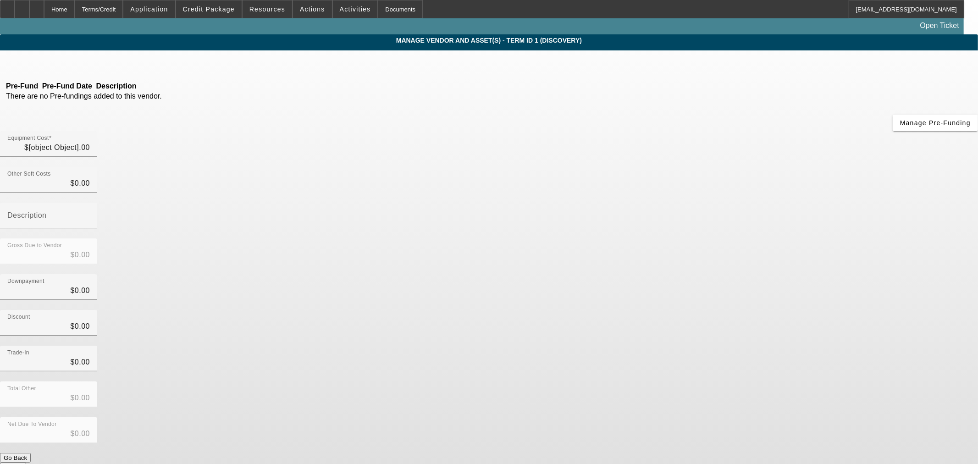
type input "$267,000.00"
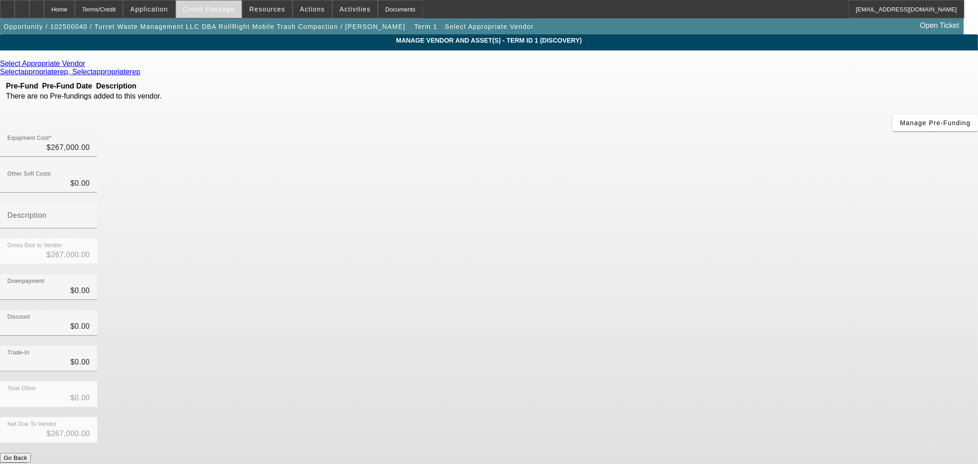
click at [222, 11] on span "Credit Package" at bounding box center [209, 9] width 52 height 7
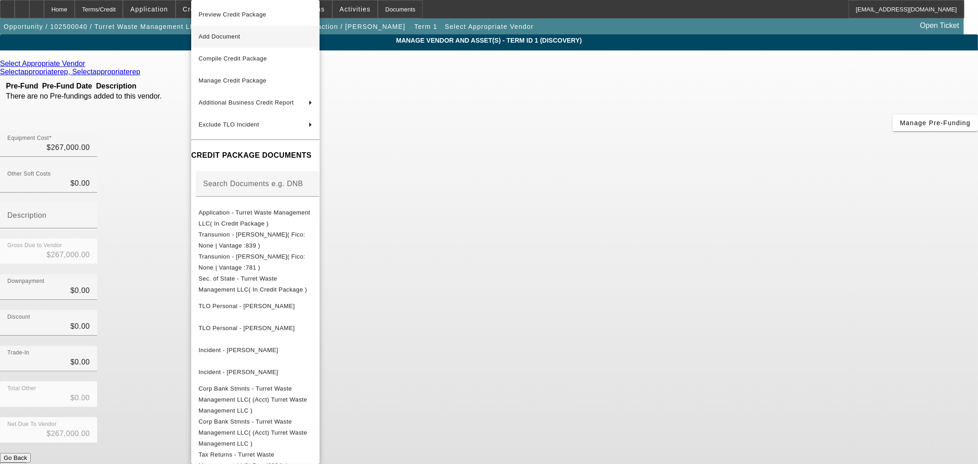
click at [232, 34] on span "Add Document" at bounding box center [220, 36] width 42 height 7
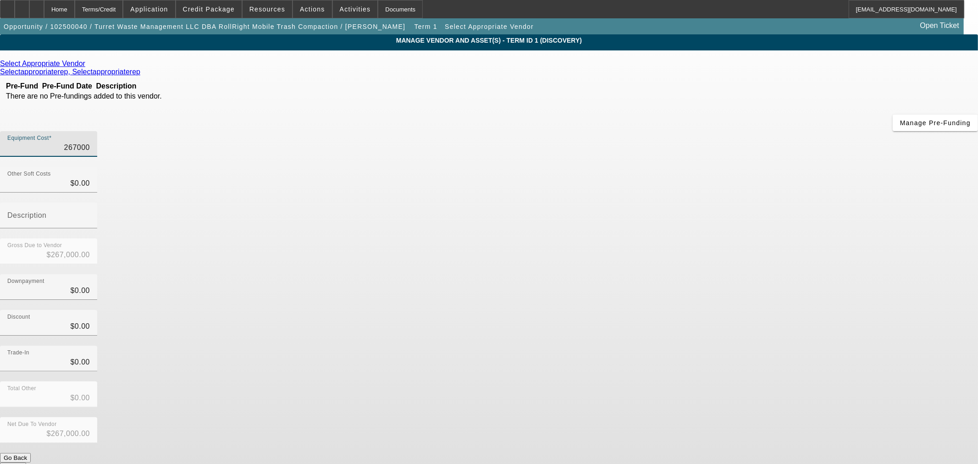
drag, startPoint x: 566, startPoint y: 80, endPoint x: 769, endPoint y: 92, distance: 203.1
click at [769, 92] on app-vendor-asset-manage "MANAGE VENDOR AND ASSET(S) - Term ID 1 (Discovery) Remove Vendor Select Appropr…" at bounding box center [489, 280] width 978 height 493
type input "2"
type input "$2.00"
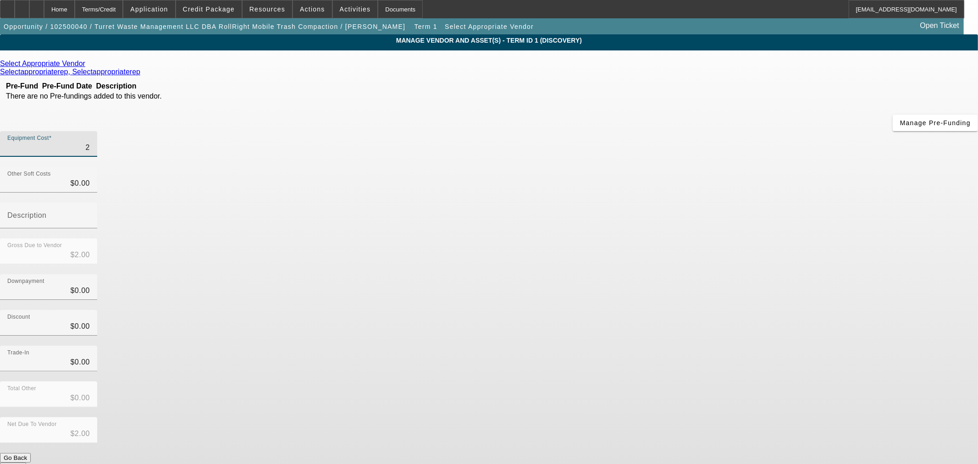
type input "27"
type input "$27.00"
type input "274"
type input "$274.00"
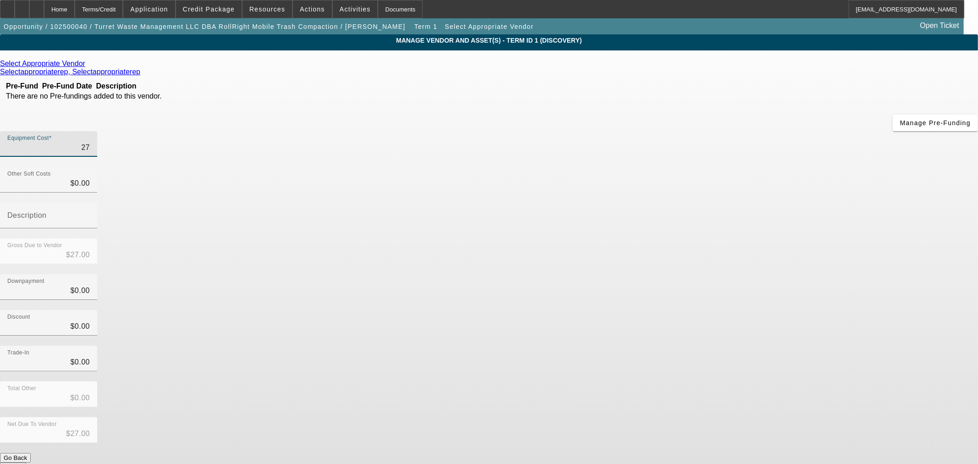
type input "$274.00"
type input "2747"
type input "$2,747.00"
type input "27475"
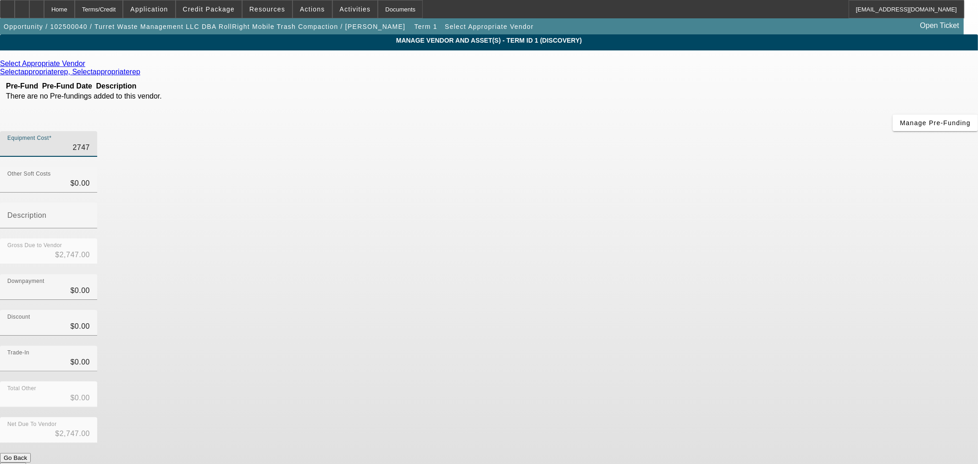
type input "$27,475.00"
type input "274750"
type input "$274,750.00"
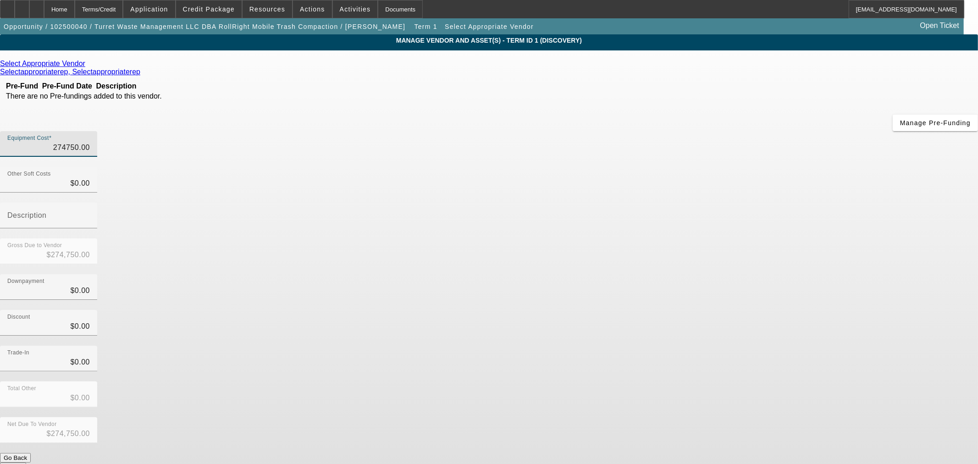
type input "$274,750.00"
click at [441, 235] on div "Select Appropriate Vendor Selectappropriaterep, Selectappropriaterep Pre-Fund P…" at bounding box center [489, 266] width 978 height 413
click at [88, 63] on icon at bounding box center [88, 64] width 0 height 8
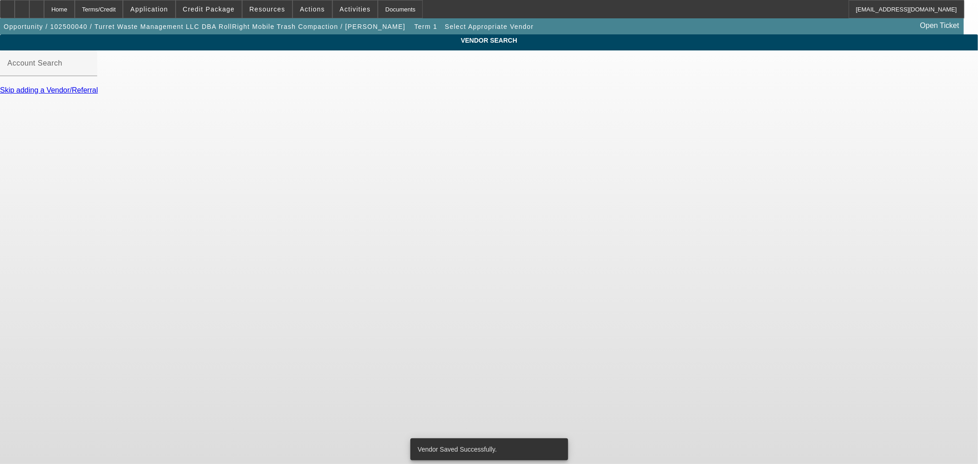
drag, startPoint x: 363, startPoint y: 87, endPoint x: 377, endPoint y: 76, distance: 17.9
click at [97, 86] on div at bounding box center [48, 81] width 97 height 10
click at [90, 72] on input "Account Search" at bounding box center [48, 66] width 83 height 11
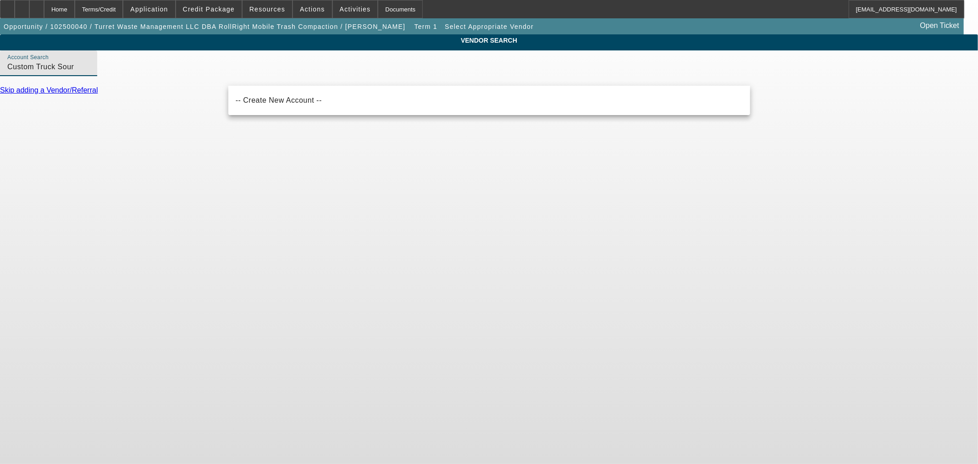
drag, startPoint x: 295, startPoint y: 73, endPoint x: 214, endPoint y: 58, distance: 82.1
click at [209, 67] on div "VENDOR SEARCH Account Search Custom Truck Sour Skip adding a Vendor/Referral" at bounding box center [489, 68] width 978 height 68
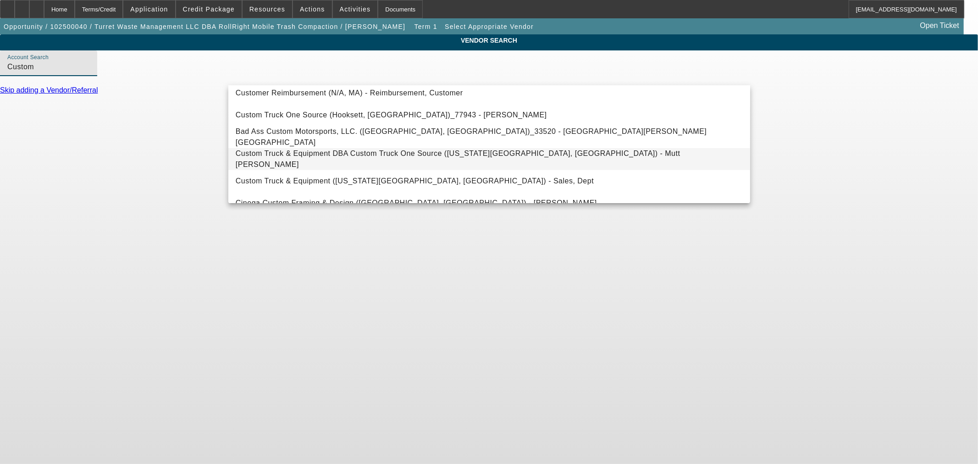
scroll to position [102, 0]
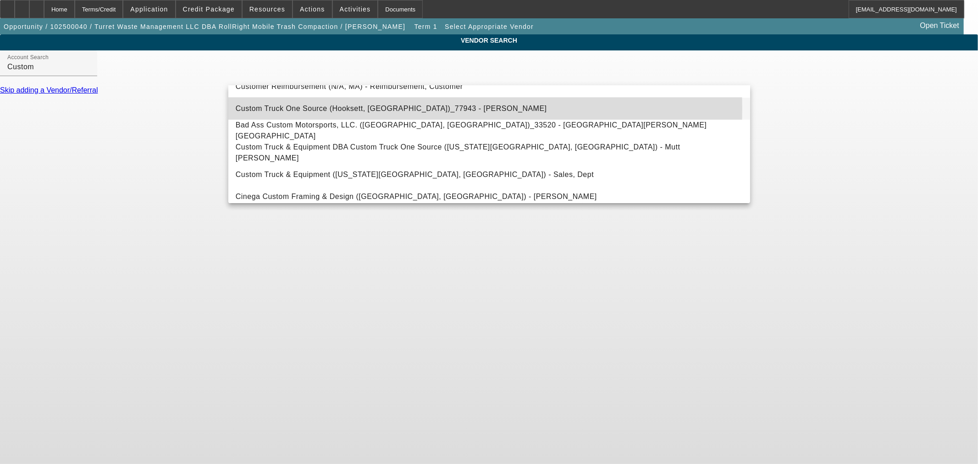
click at [325, 109] on span "Custom Truck One Source (Hooksett, NH)_77943 - Weiss, Gary" at bounding box center [391, 109] width 311 height 8
type input "Custom Truck One Source (Hooksett, NH)_77943 - Weiss, Gary"
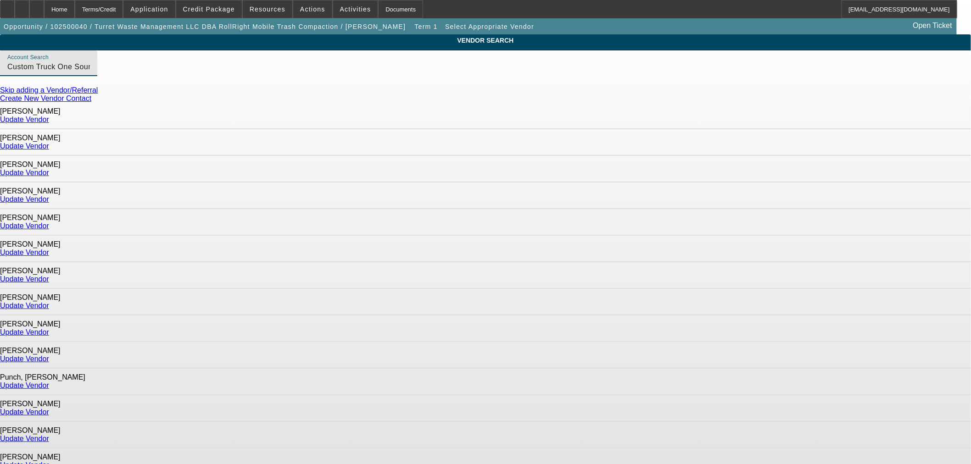
click at [49, 118] on link "Update Vendor" at bounding box center [24, 120] width 49 height 8
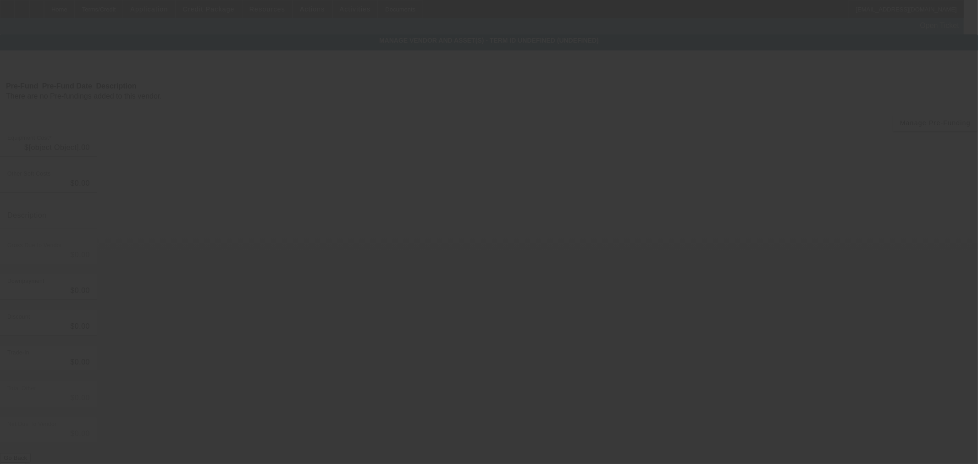
type input "$274,750.00"
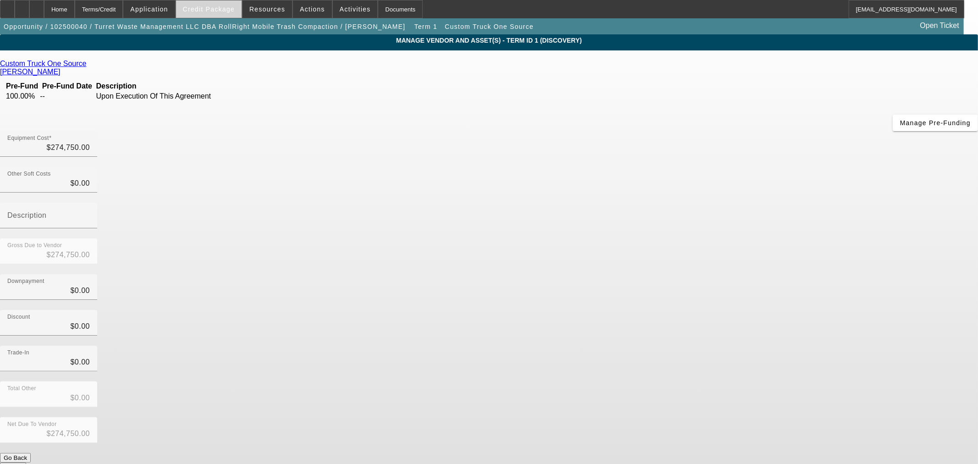
click at [210, 7] on span "Credit Package" at bounding box center [209, 9] width 52 height 7
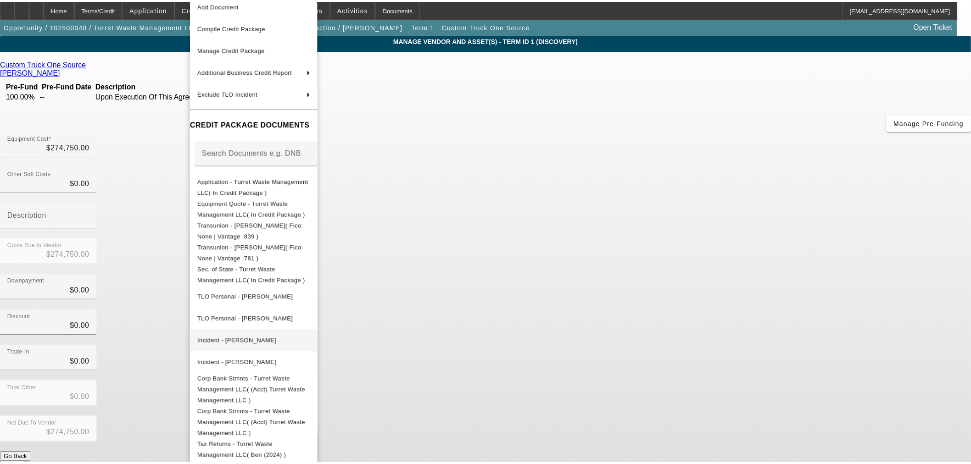
scroll to position [60, 0]
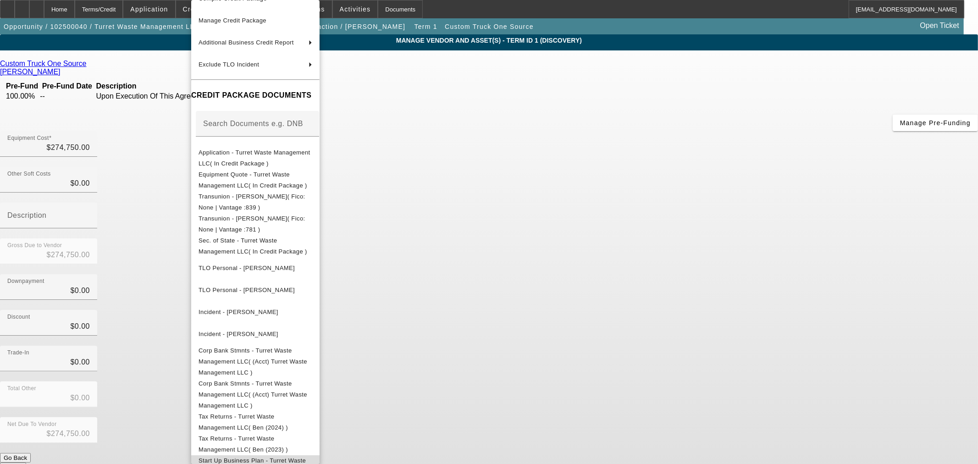
click at [307, 457] on span "Start Up Business Plan - Turret Waste Management LLC( In Credit Package )" at bounding box center [253, 466] width 109 height 18
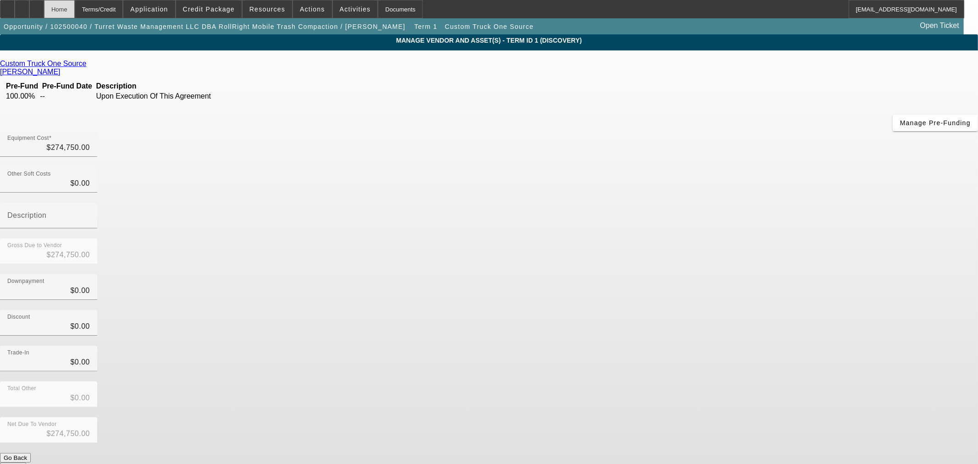
click at [75, 10] on div "Home" at bounding box center [59, 9] width 31 height 18
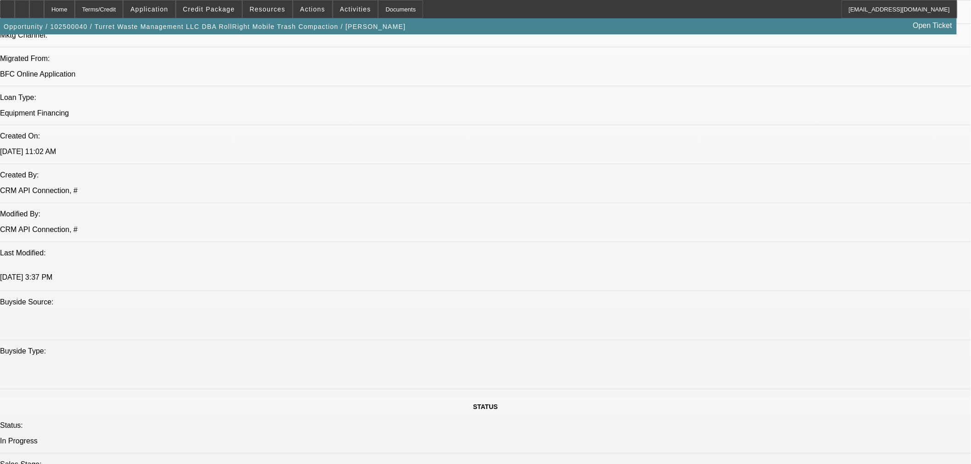
select select "0.2"
select select "2"
select select "0.1"
select select "4"
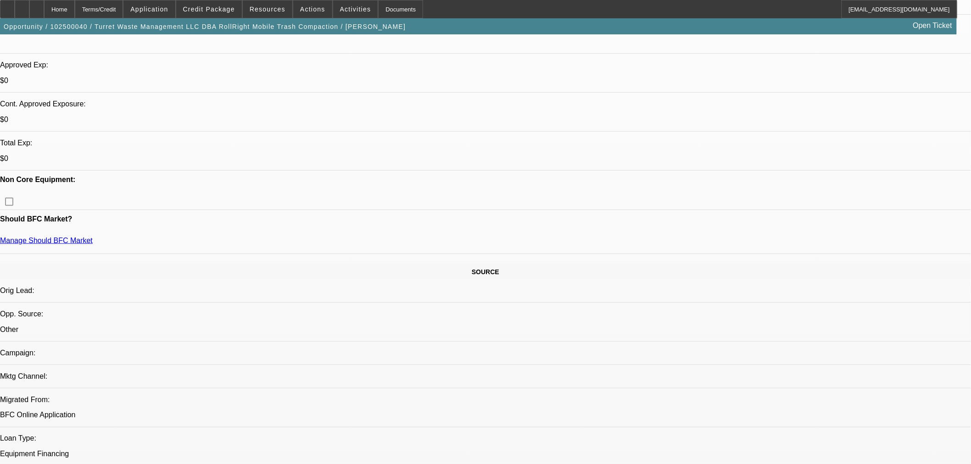
scroll to position [510, 0]
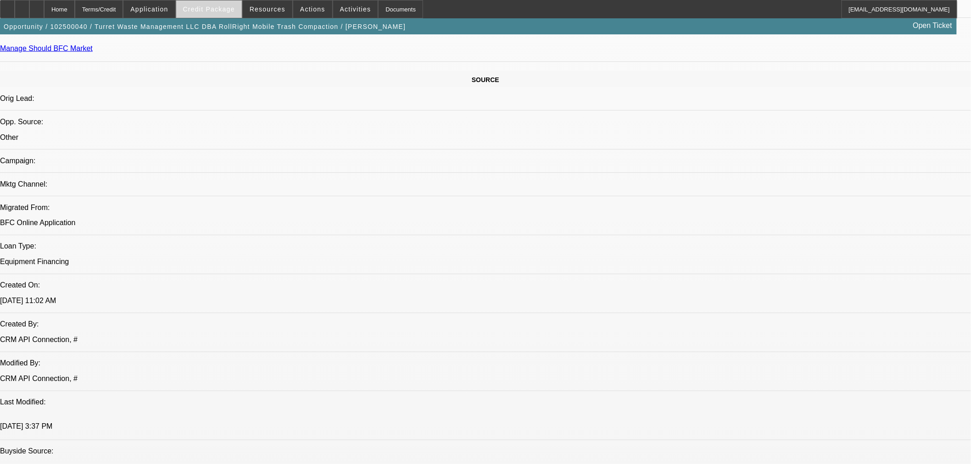
click at [226, 6] on span "Credit Package" at bounding box center [209, 9] width 52 height 7
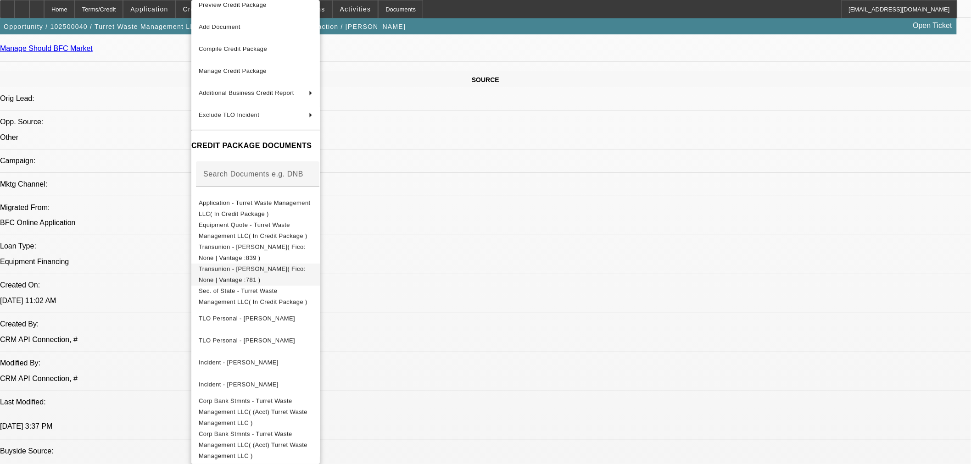
scroll to position [9, 0]
click at [268, 292] on span "Sec. of State - Turret Waste Management LLC( In Credit Package )" at bounding box center [253, 297] width 109 height 18
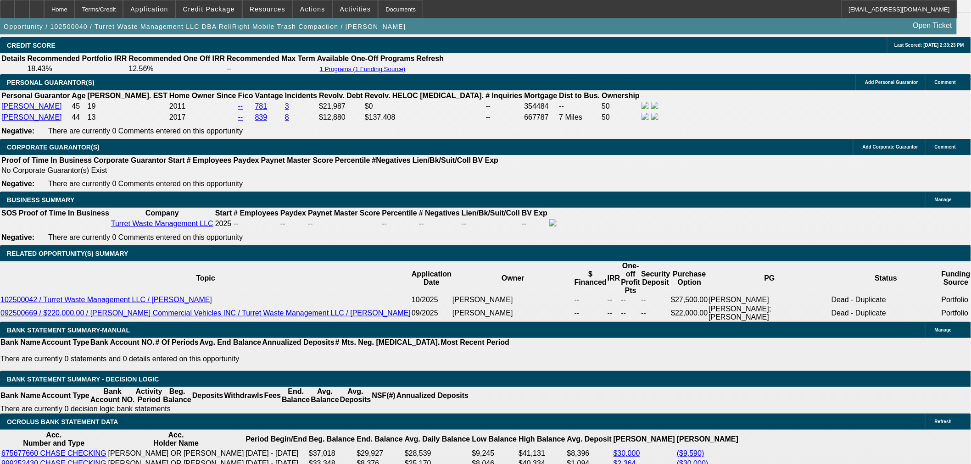
scroll to position [1274, 0]
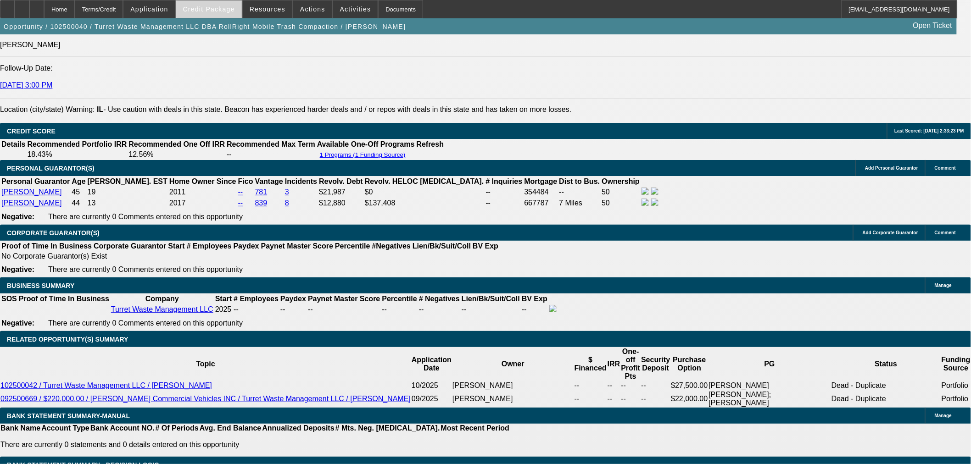
click at [224, 16] on span at bounding box center [209, 9] width 66 height 22
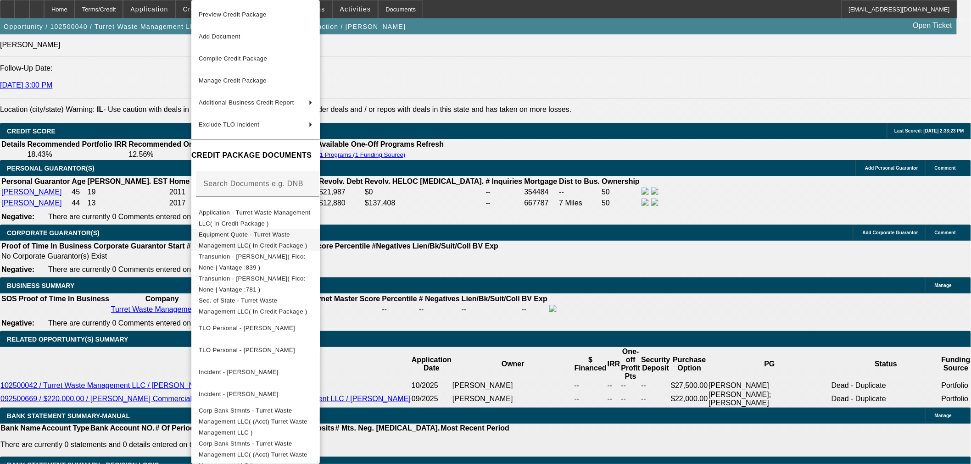
click at [227, 240] on span "Equipment Quote - Turret Waste Management LLC( In Credit Package )" at bounding box center [256, 240] width 114 height 22
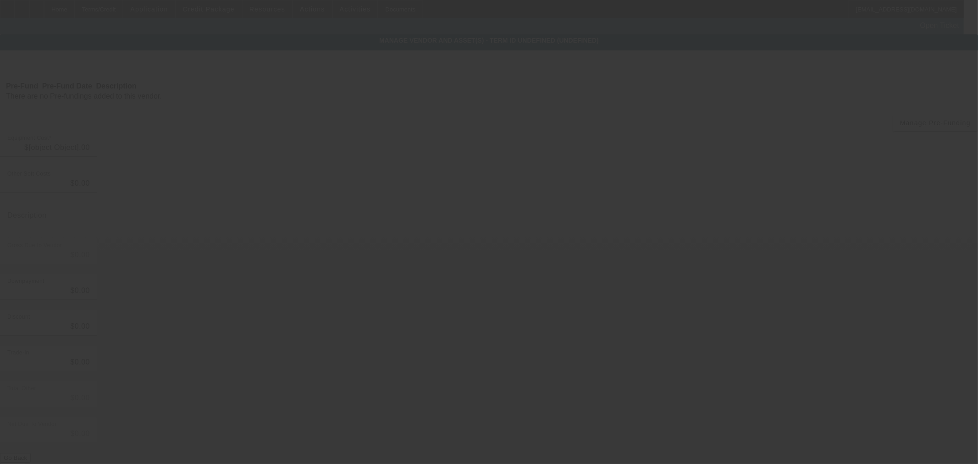
type input "$274,750.00"
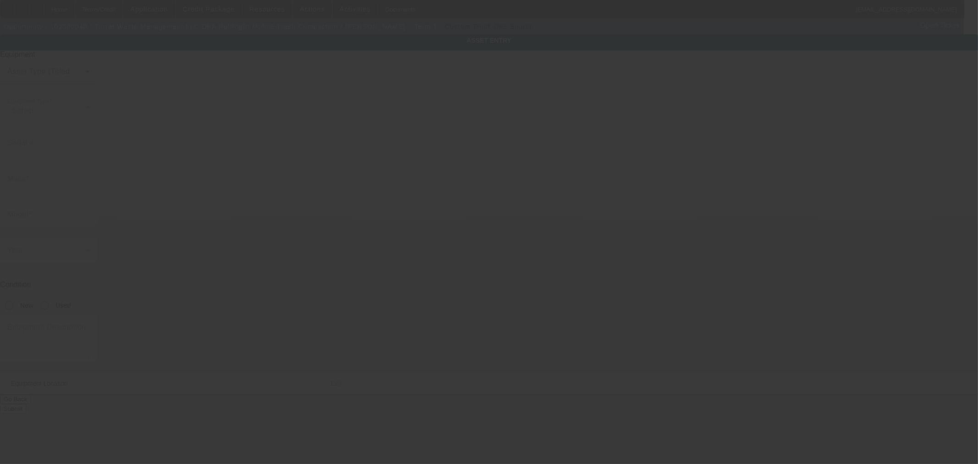
type textarea "Packmat PK608 Waste Compactor, Freightliner M2106 4x2"
type input "855 Heather Road"
type input "Deerfield"
type input "60015"
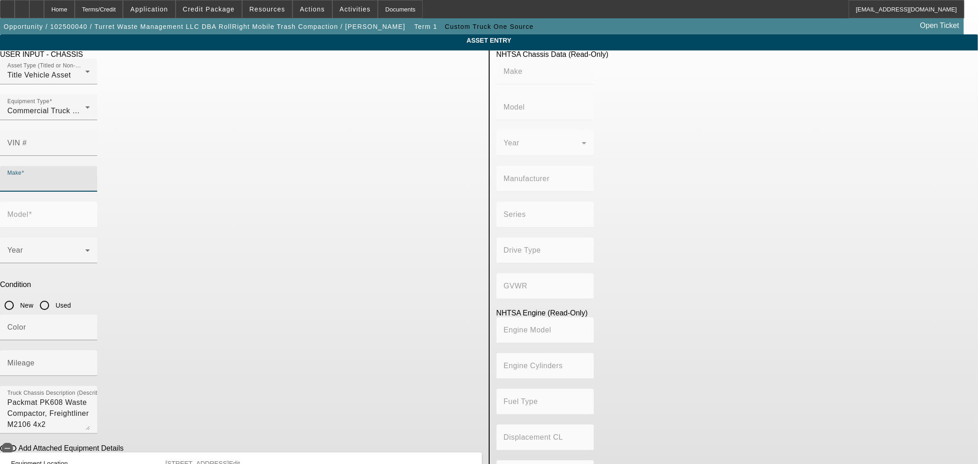
click at [90, 177] on input "Make" at bounding box center [48, 182] width 83 height 11
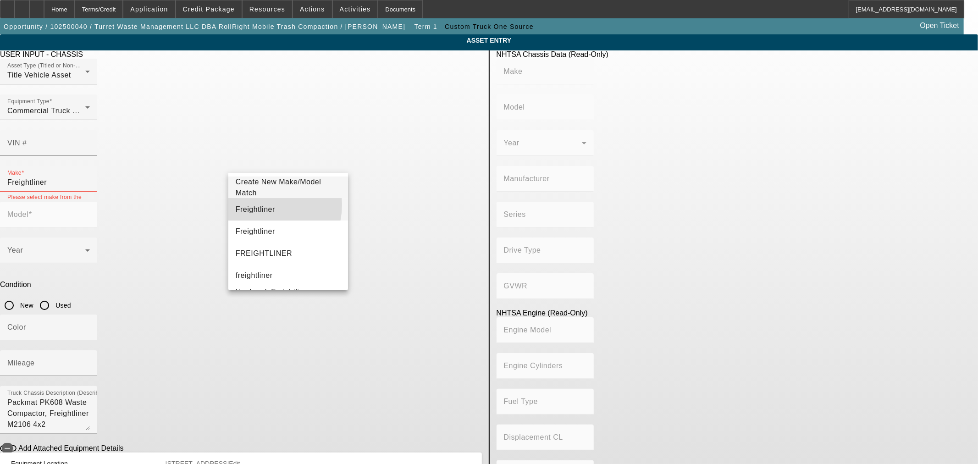
click at [258, 205] on span "Freightliner" at bounding box center [255, 209] width 39 height 11
type input "Freightliner"
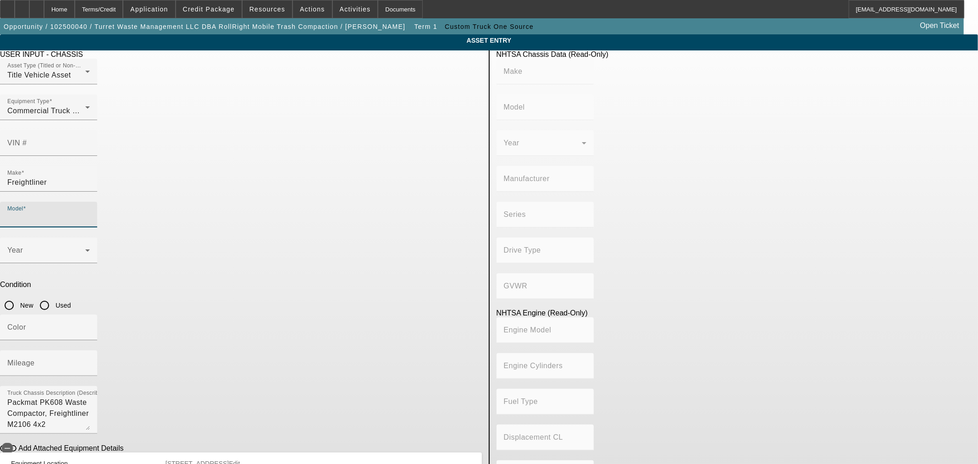
click at [90, 213] on input "Model" at bounding box center [48, 218] width 83 height 11
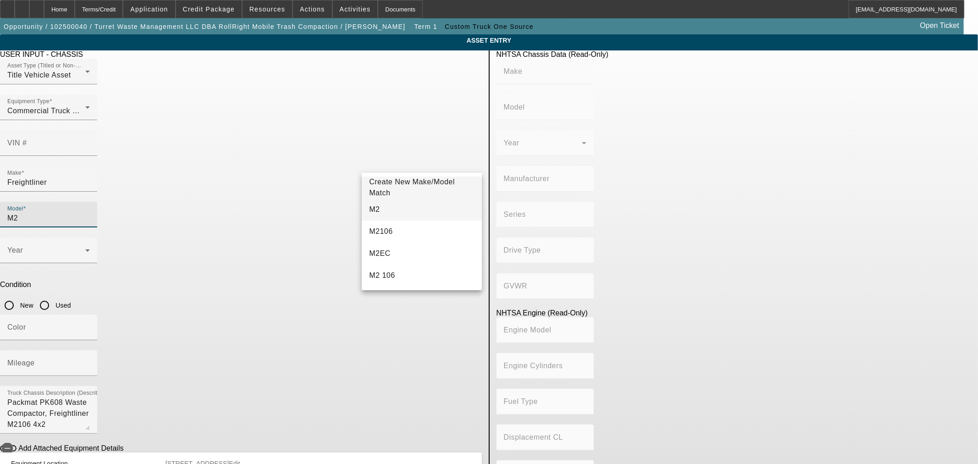
type input "M2"
click at [398, 208] on mat-option "M2" at bounding box center [422, 210] width 120 height 22
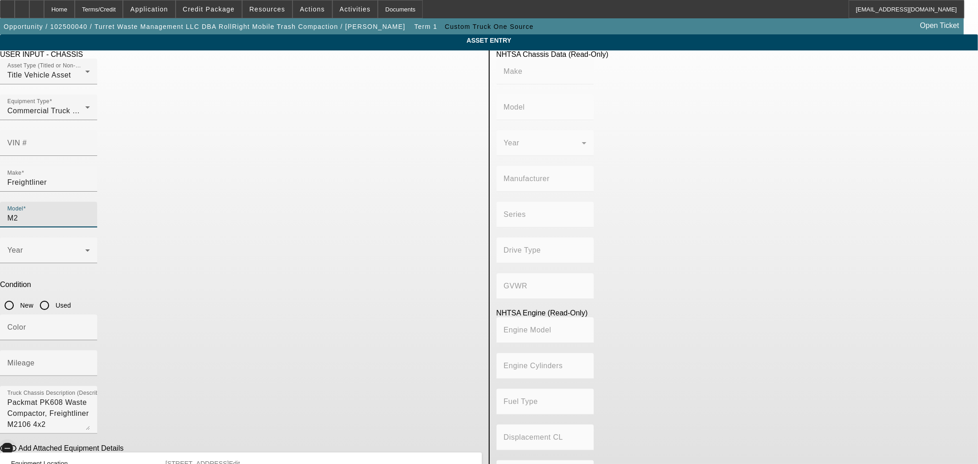
click at [13, 443] on span "button" at bounding box center [7, 448] width 11 height 11
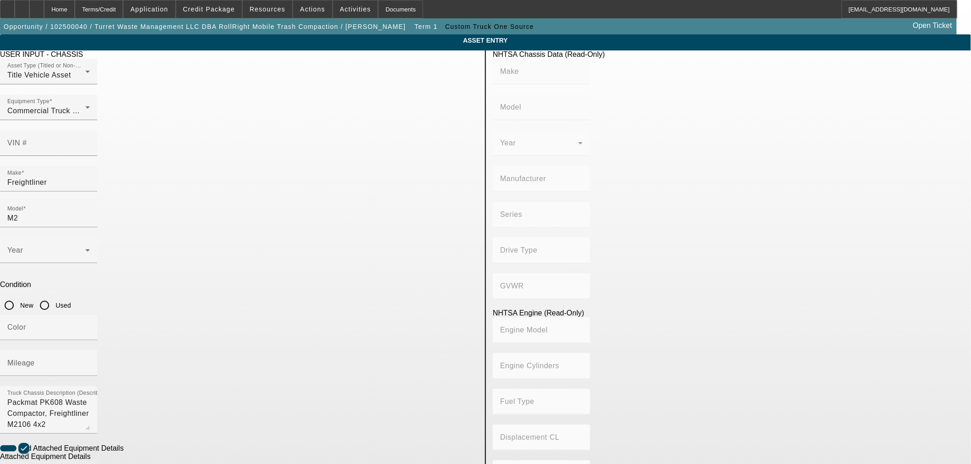
click at [248, 411] on span "Packmat" at bounding box center [247, 415] width 30 height 8
type input "Packmat"
click at [389, 412] on mat-option "PK608" at bounding box center [418, 415] width 120 height 22
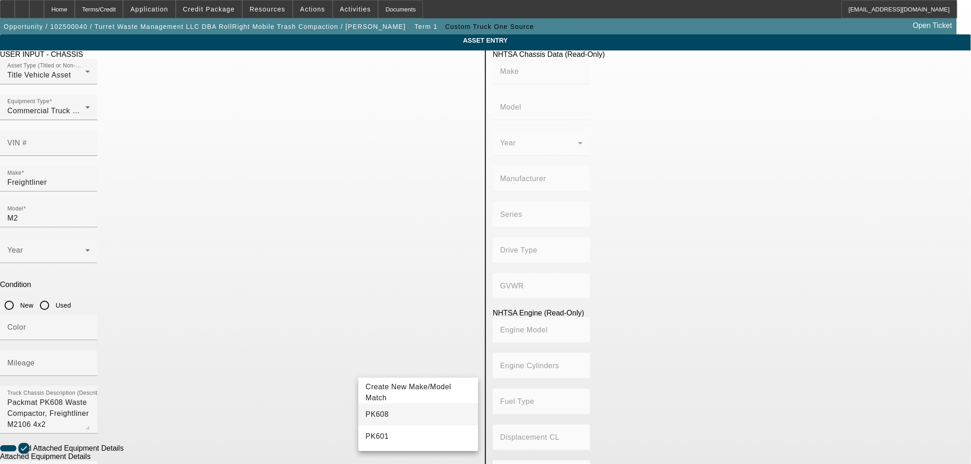
type input "PK608"
radio input "true"
drag, startPoint x: 368, startPoint y: 195, endPoint x: 368, endPoint y: 200, distance: 5.0
click at [18, 296] on input "New" at bounding box center [9, 305] width 18 height 18
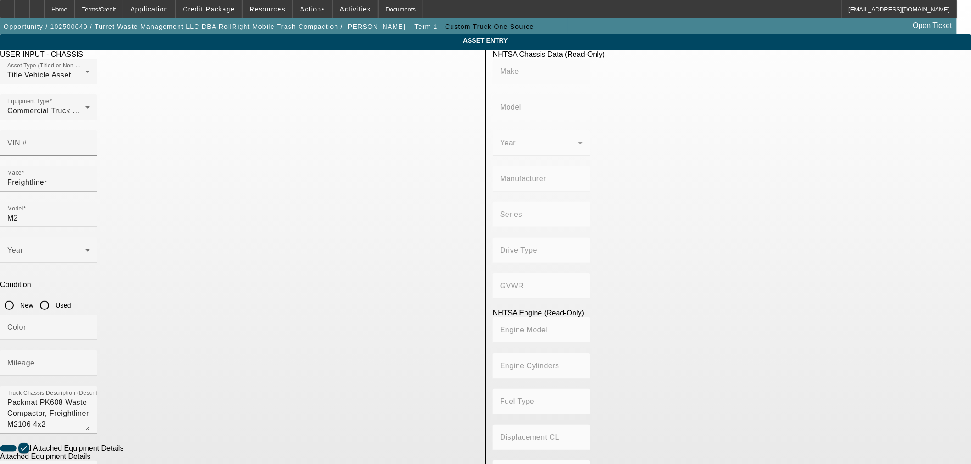
radio input "true"
click at [35, 359] on mat-label "Mileage" at bounding box center [21, 363] width 28 height 8
click at [90, 361] on input "Mileage" at bounding box center [48, 366] width 83 height 11
type input "1"
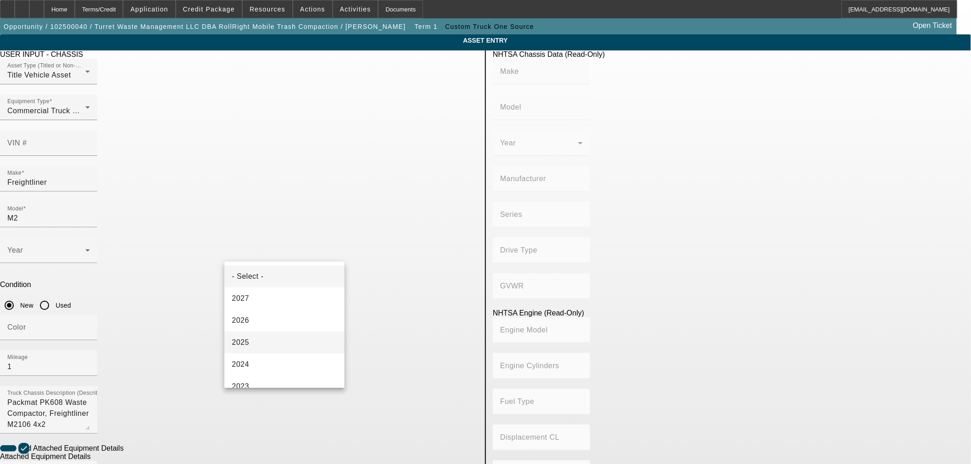
click at [257, 337] on mat-option "2025" at bounding box center [284, 343] width 120 height 22
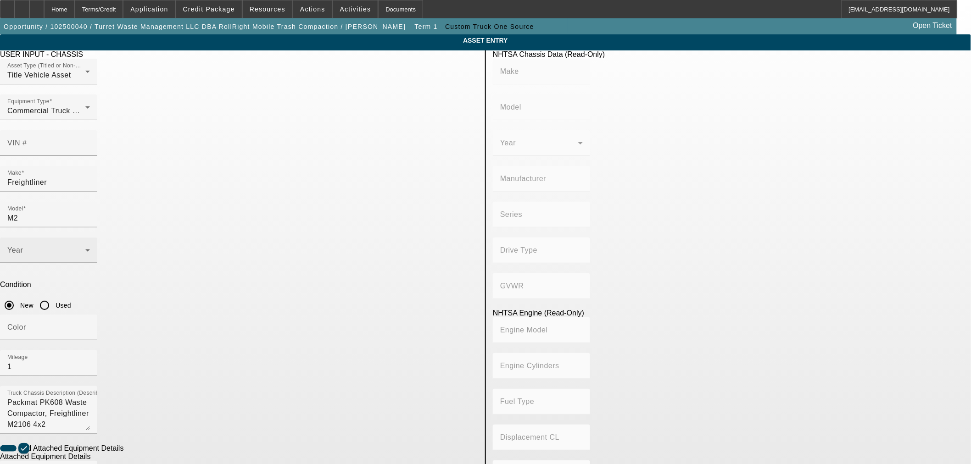
click at [90, 238] on div "Year" at bounding box center [48, 251] width 83 height 26
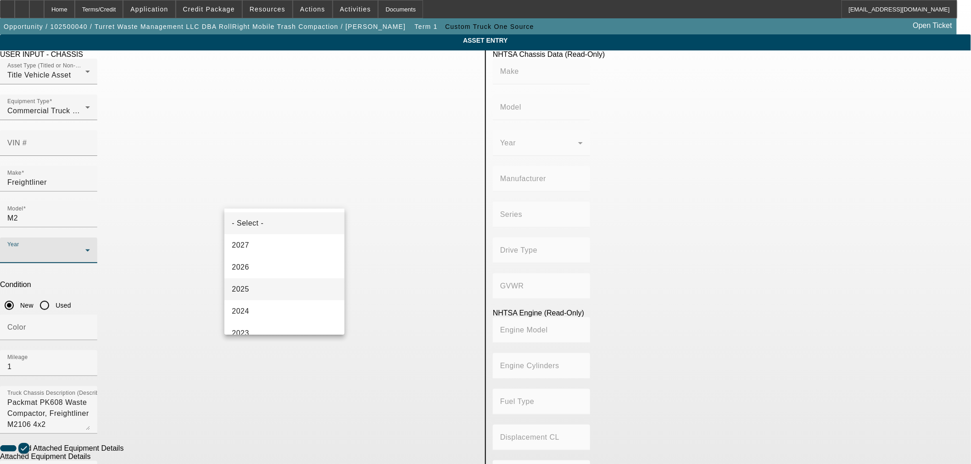
click at [251, 294] on mat-option "2025" at bounding box center [284, 289] width 120 height 22
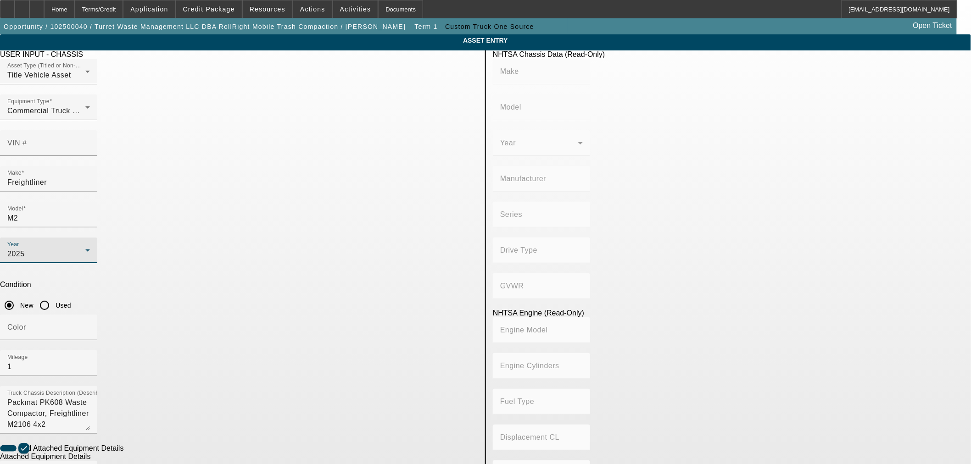
click at [170, 263] on app-asset-collateral-manage "ASSET ENTRY Delete asset USER INPUT - CHASSIS Asset Type (Titled or Non-Titled)…" at bounding box center [485, 391] width 971 height 714
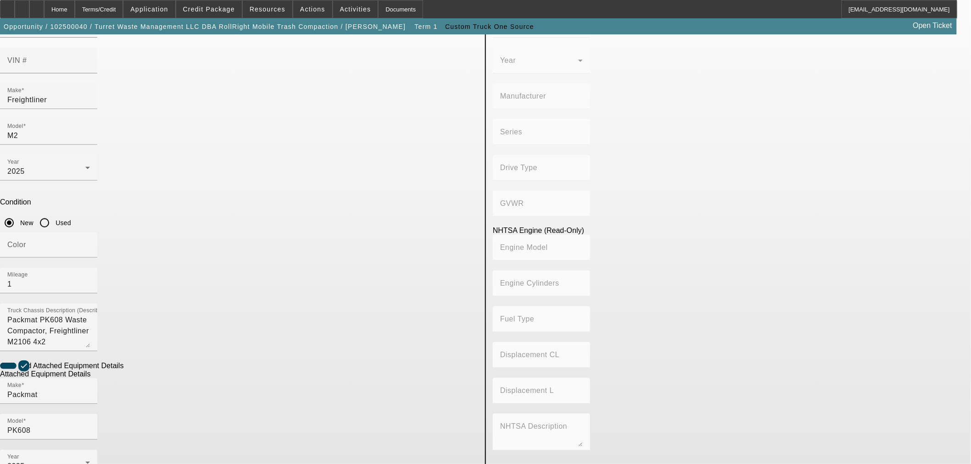
scroll to position [121, 0]
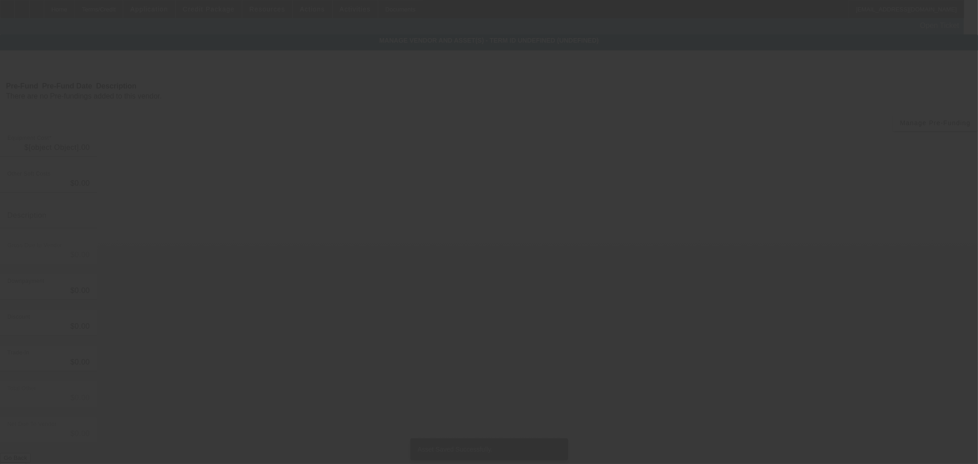
type input "$274,750.00"
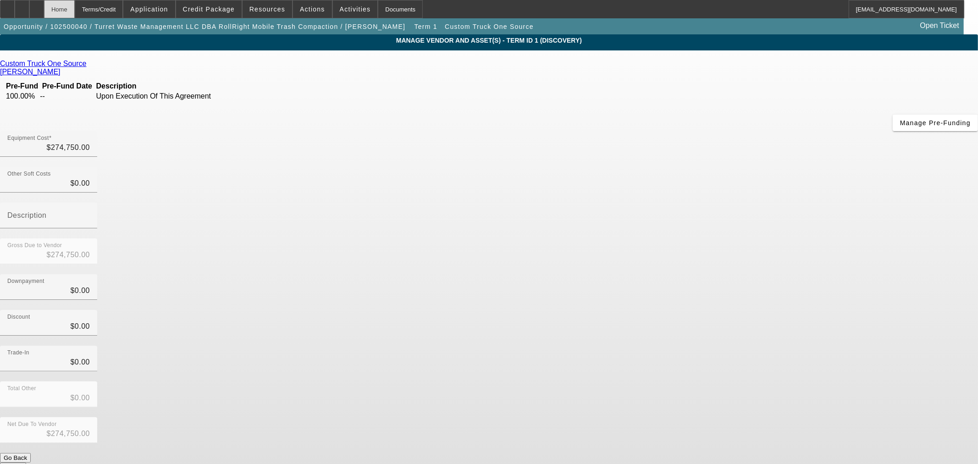
click at [75, 11] on div "Home" at bounding box center [59, 9] width 31 height 18
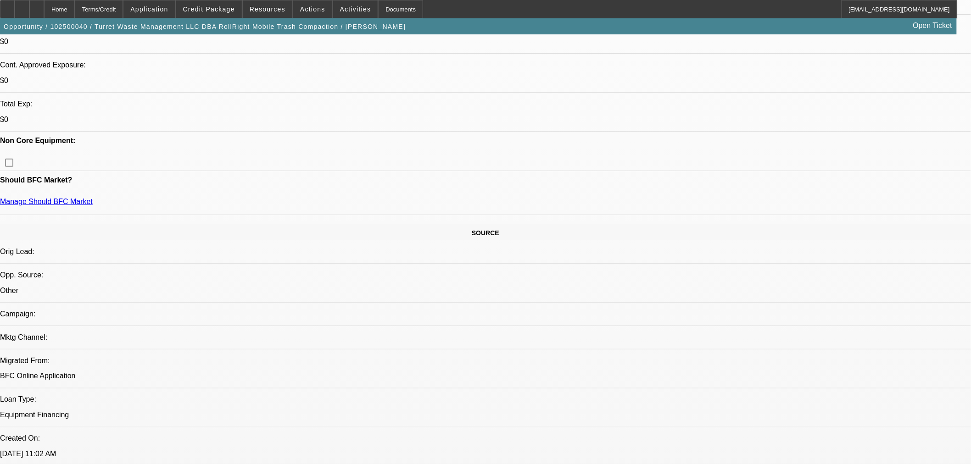
select select "0.2"
select select "2"
select select "0.1"
select select "4"
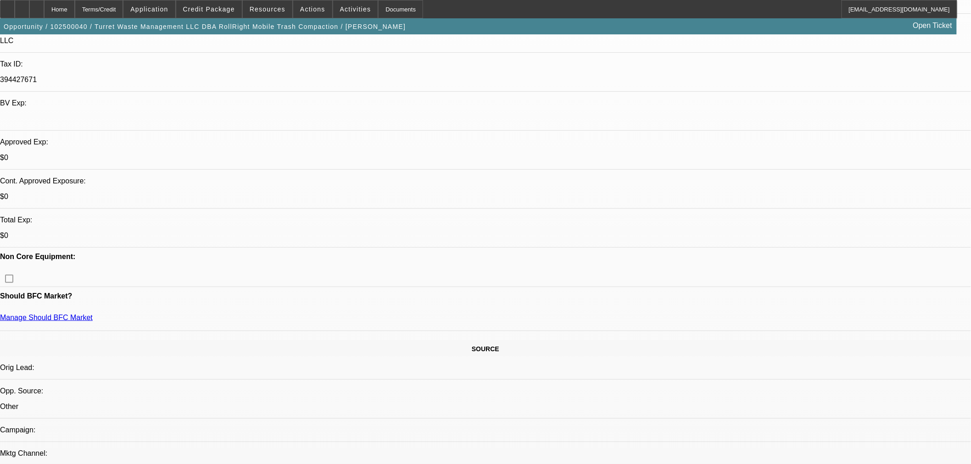
scroll to position [236, 0]
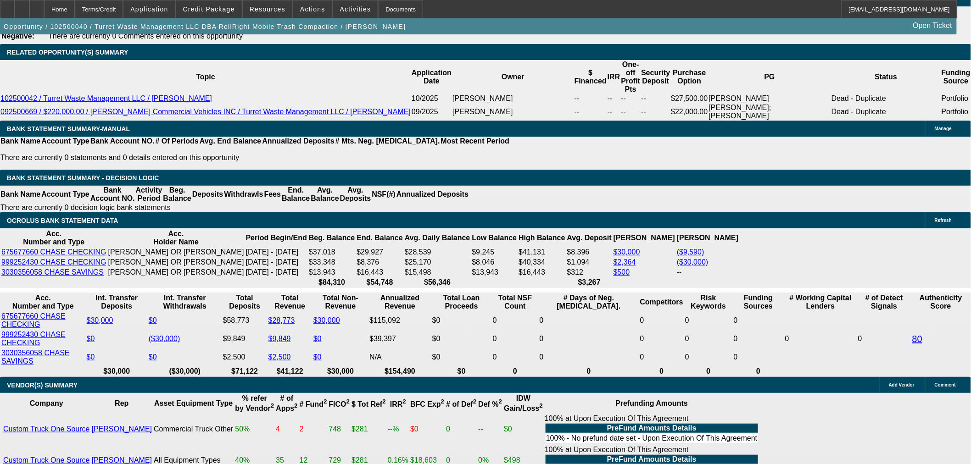
scroll to position [1510, 0]
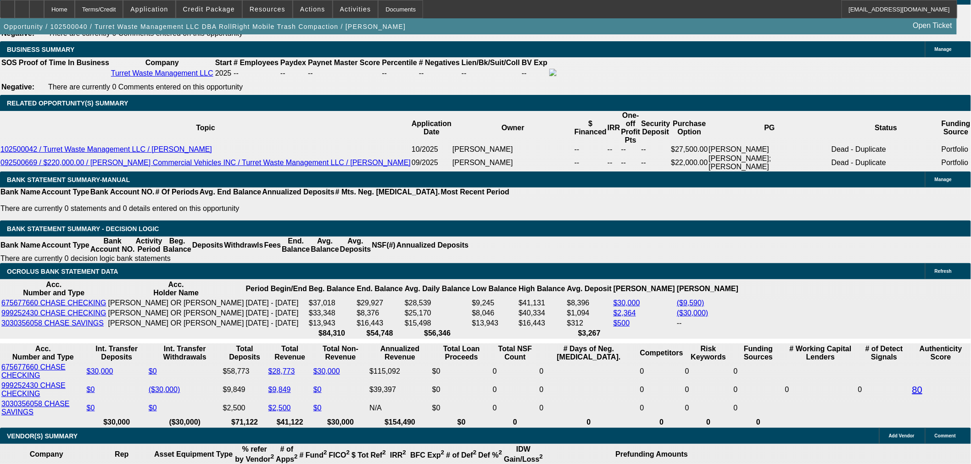
drag, startPoint x: 213, startPoint y: 225, endPoint x: 309, endPoint y: 219, distance: 96.1
type input "UNKNOWN"
type input "14"
type input "$7,514.42"
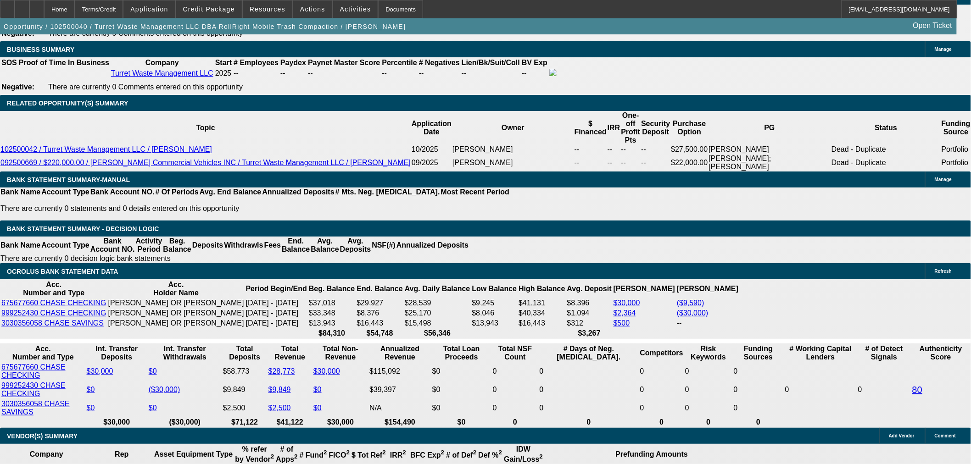
type input "$3,757.21"
type input "$10,228.72"
type input "$5,114.36"
type input "14.5"
type input "$10,343.04"
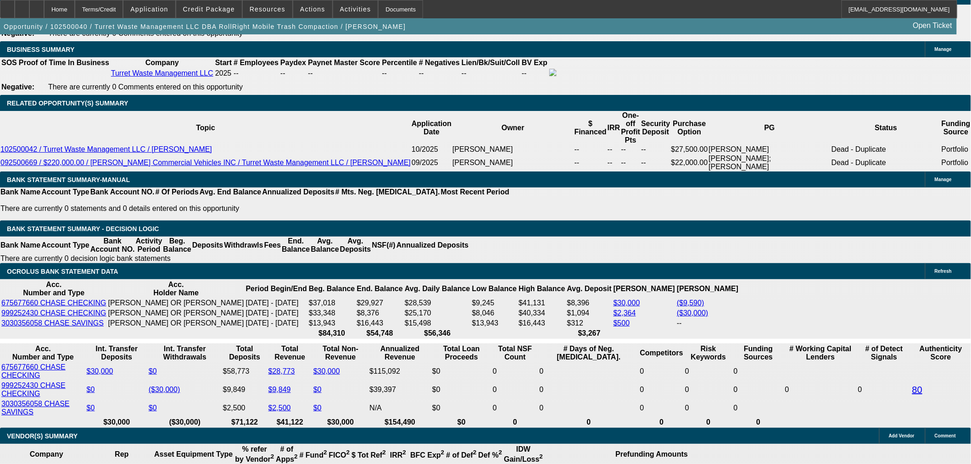
type input "$5,171.52"
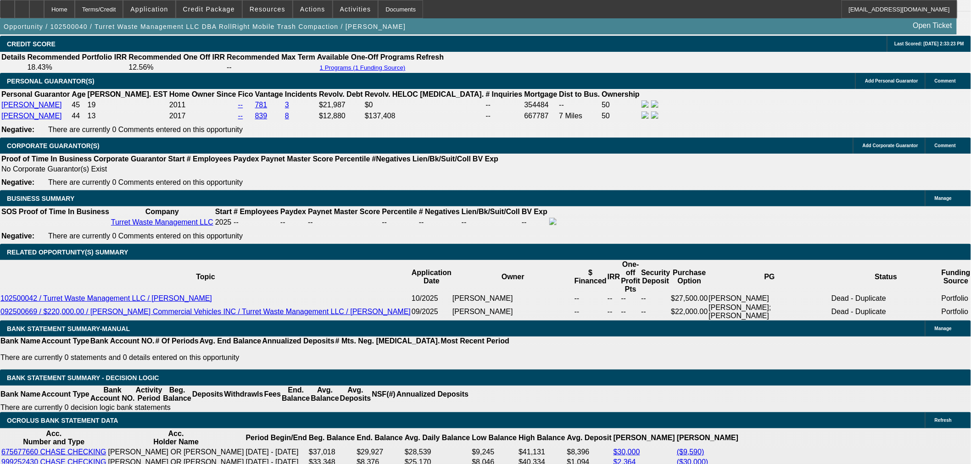
scroll to position [1357, 0]
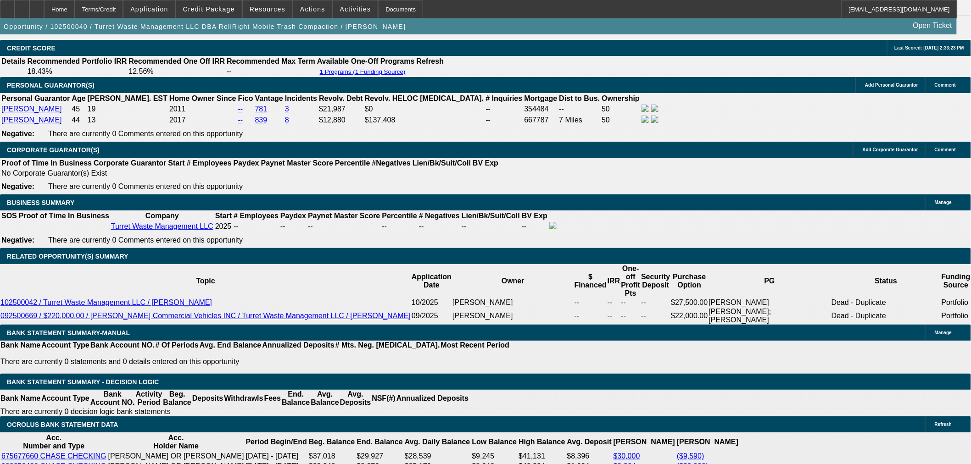
type input "14.5"
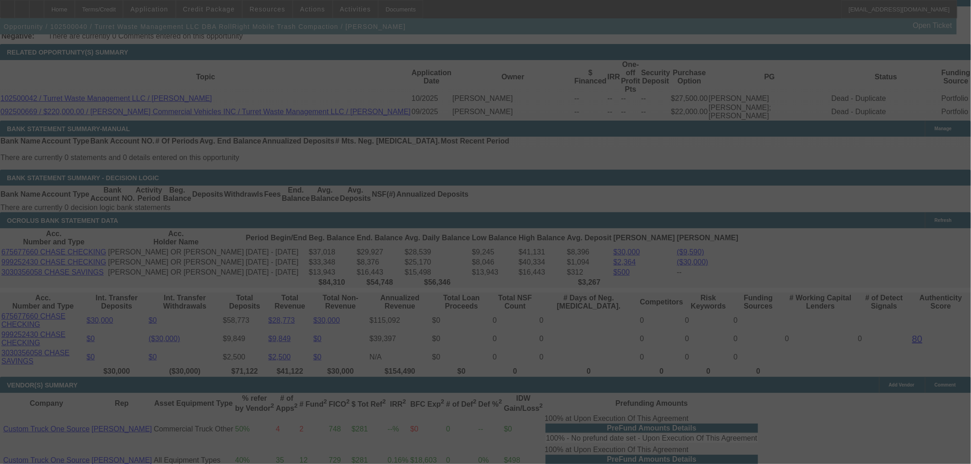
scroll to position [1553, 0]
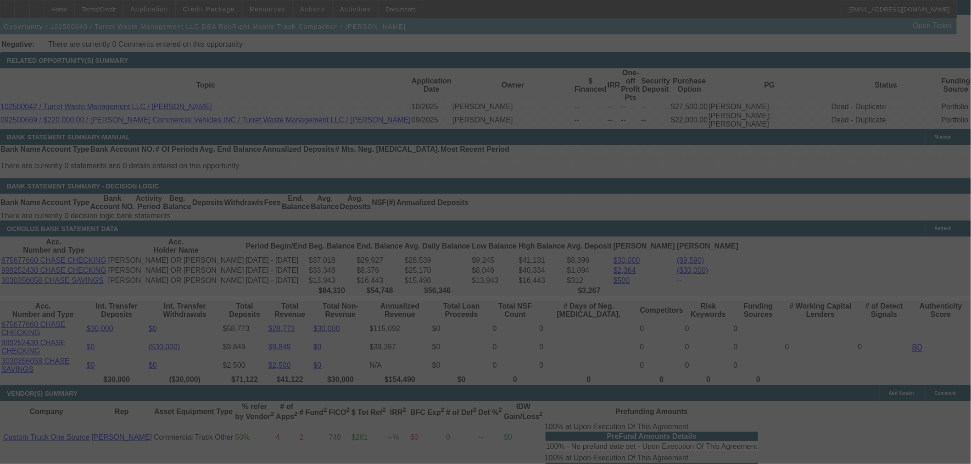
select select "0.2"
select select "2"
select select "0.1"
select select "4"
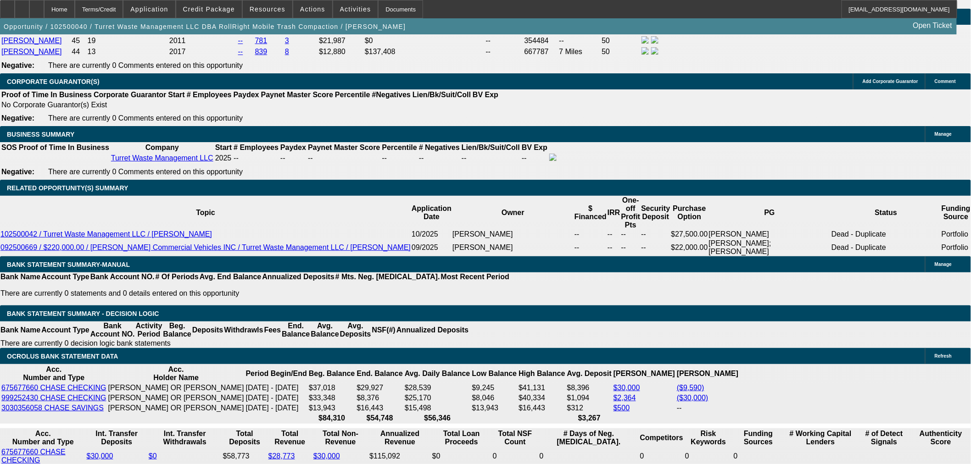
scroll to position [1298, 0]
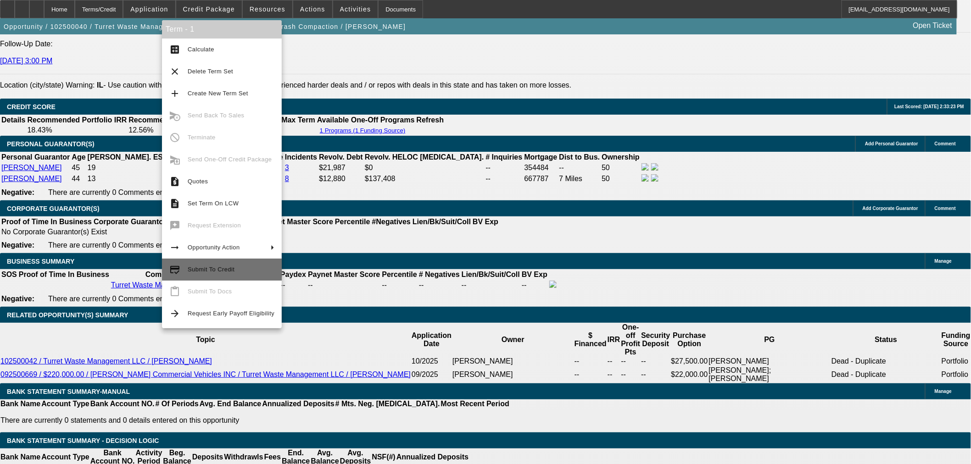
click at [237, 266] on span "Submit To Credit" at bounding box center [231, 269] width 87 height 11
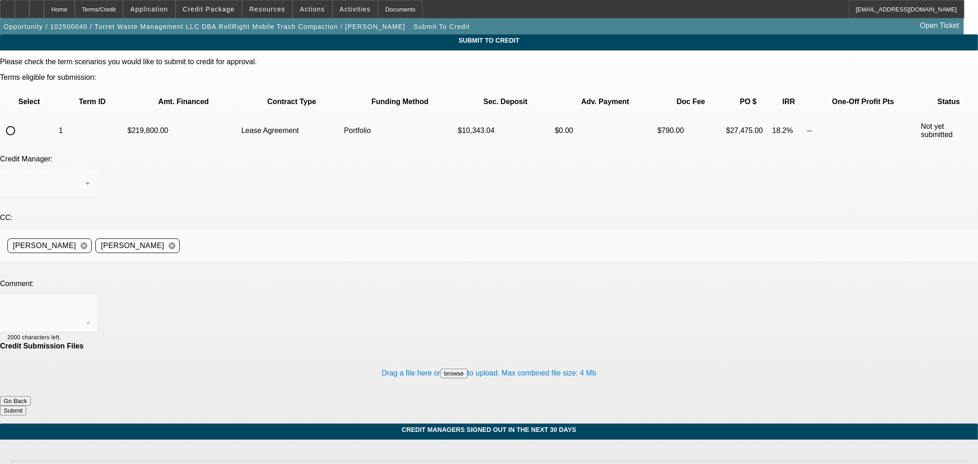
click at [20, 122] on input "radio" at bounding box center [10, 131] width 18 height 18
radio input "true"
click at [75, 8] on div "Home" at bounding box center [59, 9] width 31 height 18
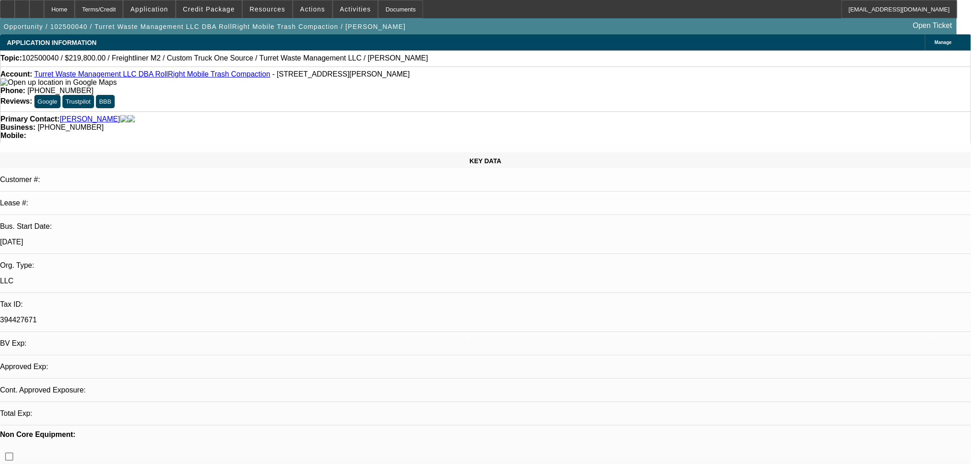
select select "0.2"
select select "2"
select select "0.1"
select select "4"
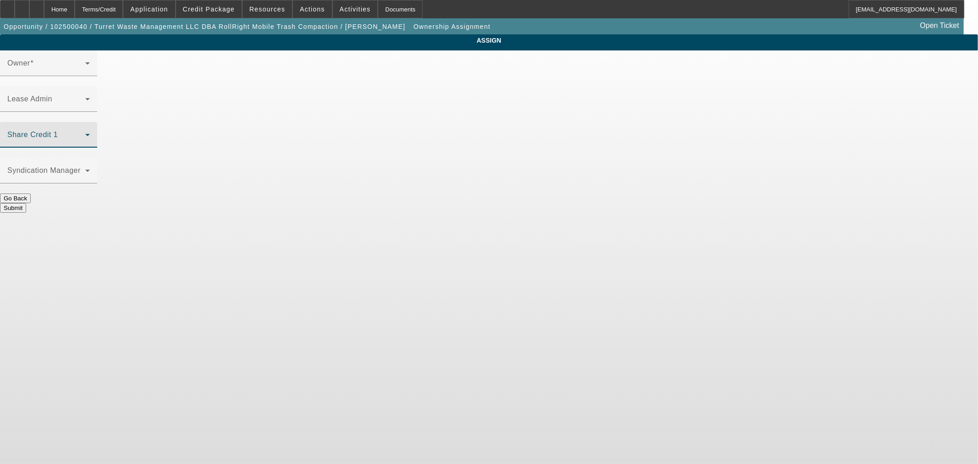
click at [85, 133] on span at bounding box center [46, 138] width 78 height 11
click at [85, 72] on span at bounding box center [46, 66] width 78 height 11
click at [90, 122] on div "Share Credit 1 Flagg, Jon (Lvl 6)" at bounding box center [48, 135] width 83 height 26
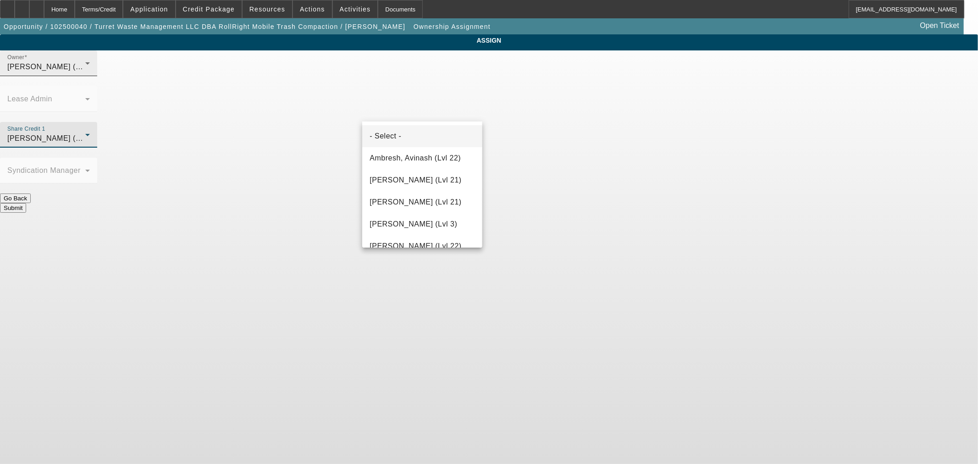
click at [406, 129] on mat-option "- Select -" at bounding box center [422, 136] width 120 height 22
click at [26, 203] on button "Submit" at bounding box center [13, 208] width 26 height 10
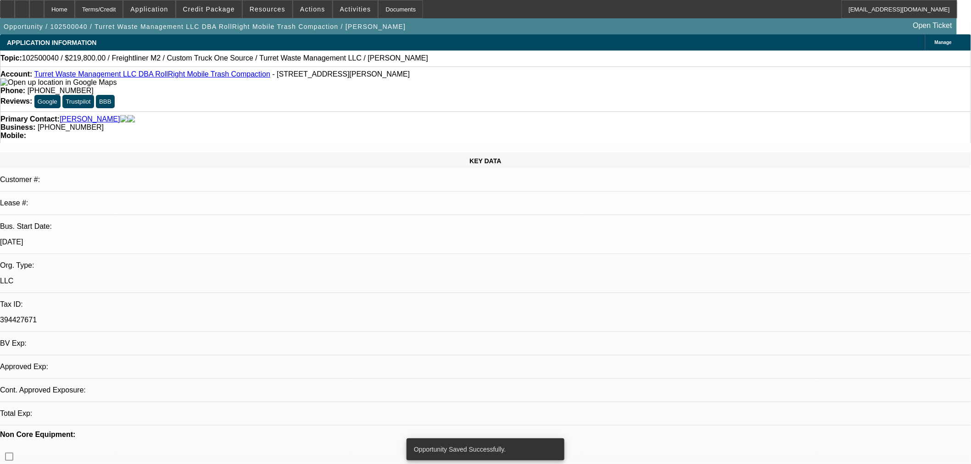
select select "0.2"
select select "2"
select select "0.1"
select select "4"
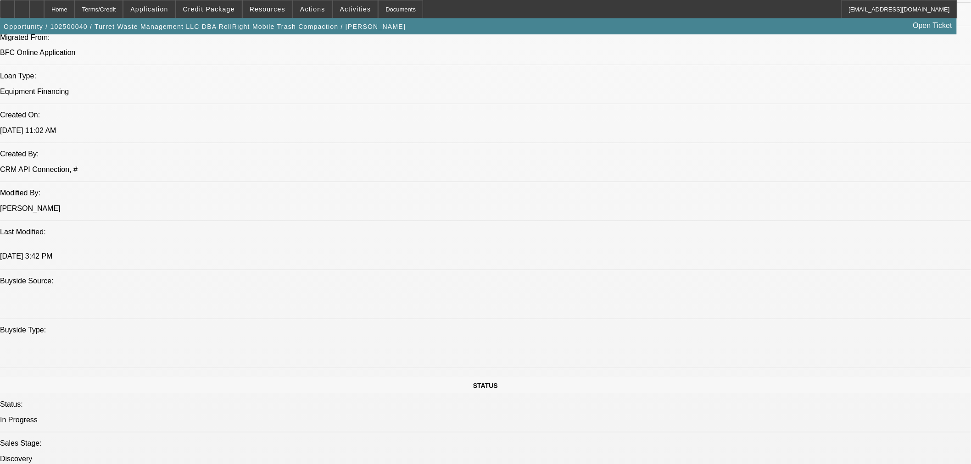
scroll to position [662, 0]
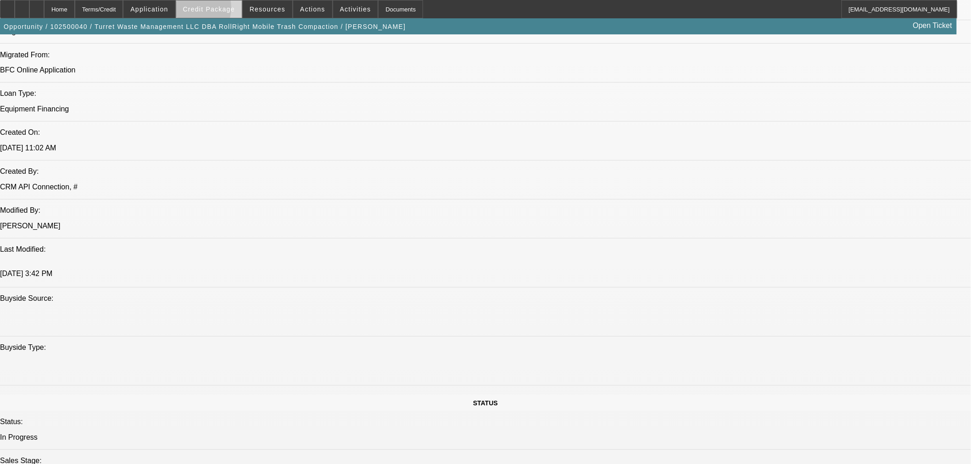
click at [200, 10] on span "Credit Package" at bounding box center [209, 9] width 52 height 7
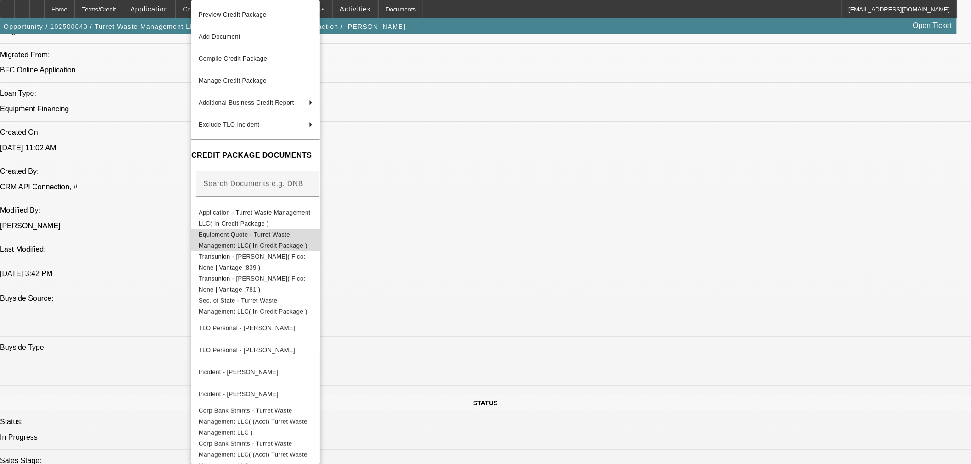
click at [269, 234] on span "Equipment Quote - Turret Waste Management LLC( In Credit Package )" at bounding box center [253, 240] width 109 height 18
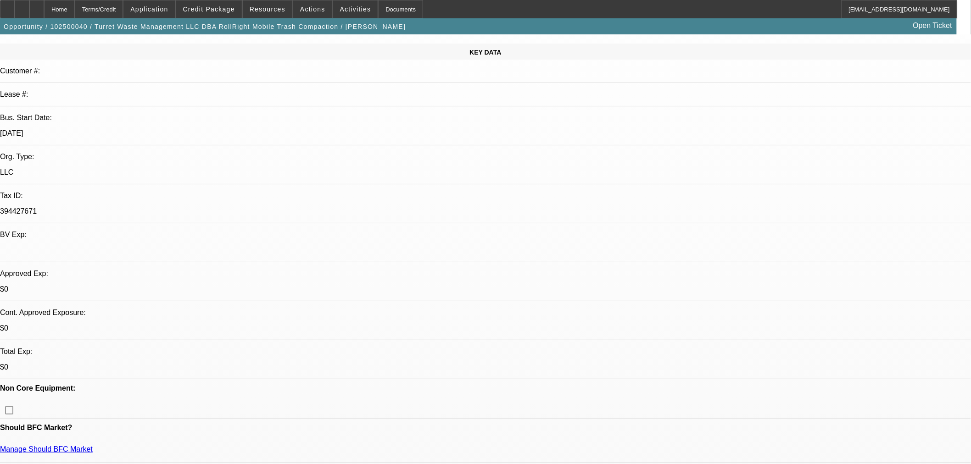
scroll to position [102, 0]
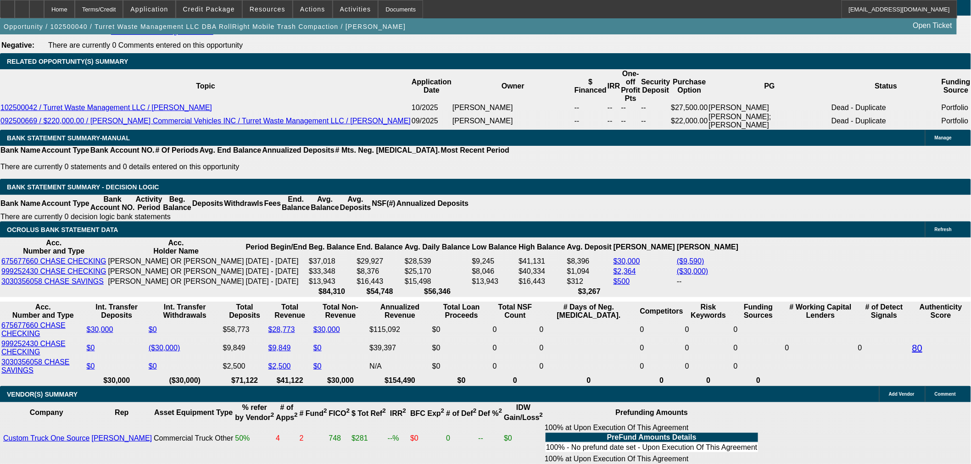
scroll to position [1274, 0]
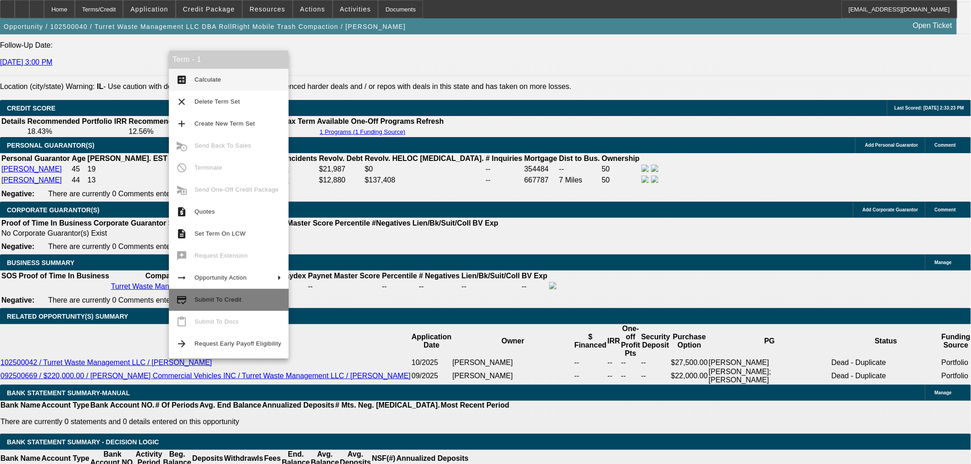
click at [221, 305] on span "Submit To Credit" at bounding box center [237, 299] width 87 height 11
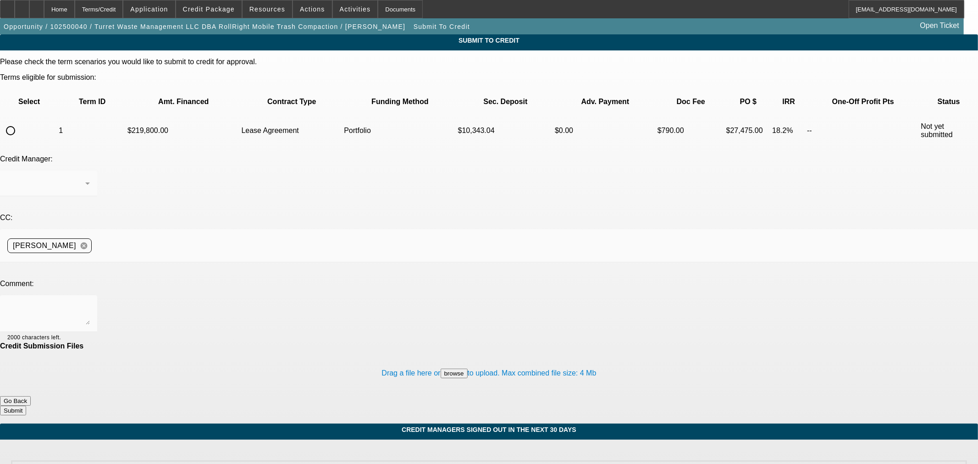
click at [20, 122] on input "radio" at bounding box center [10, 131] width 18 height 18
radio input "true"
click at [90, 171] on div "Arida, George" at bounding box center [48, 184] width 83 height 26
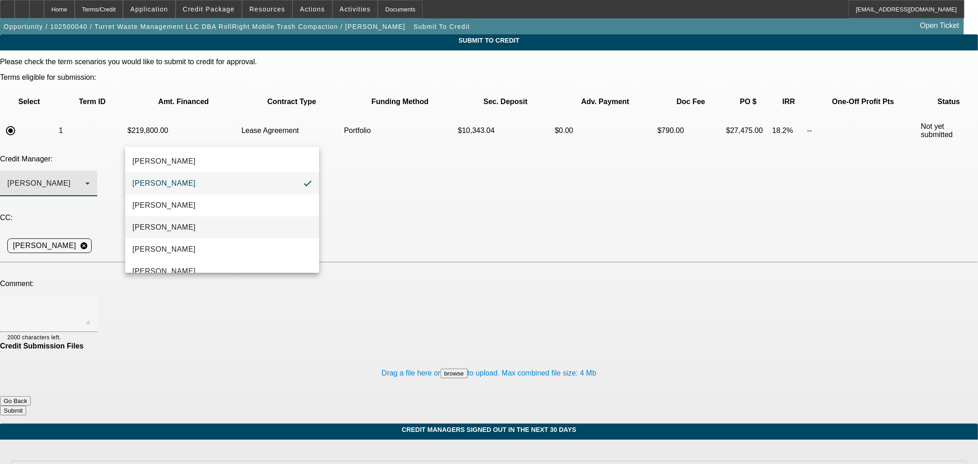
click at [210, 219] on mat-option "Arida, Michael" at bounding box center [222, 227] width 194 height 22
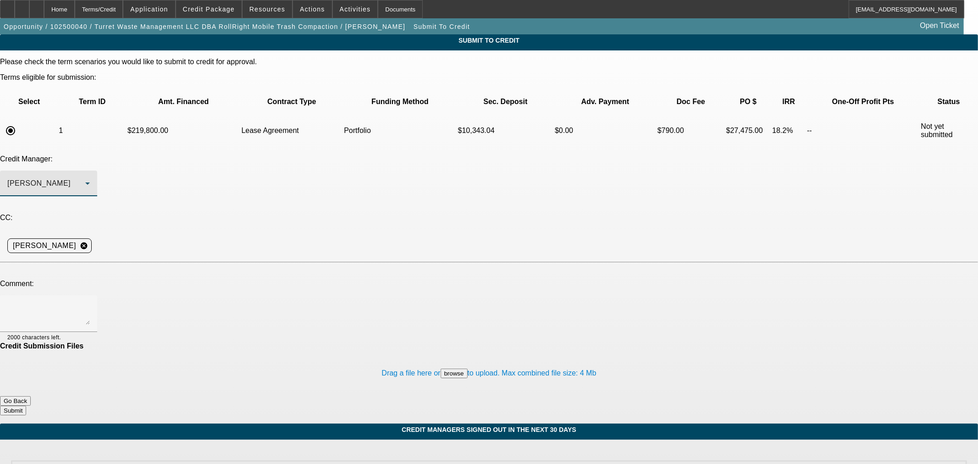
click at [90, 303] on textarea at bounding box center [48, 314] width 83 height 22
click at [90, 303] on textarea "Hi Mike, non core collateral but they have good credit and can easily make a la…" at bounding box center [48, 314] width 83 height 22
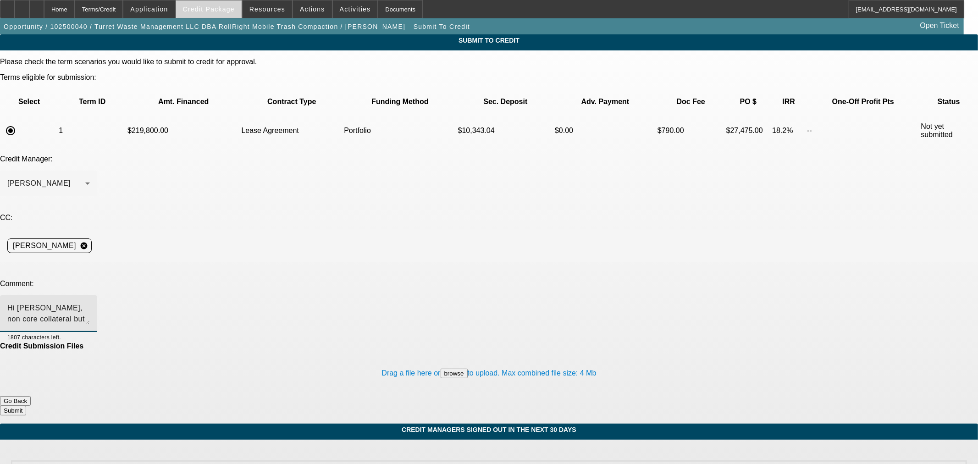
click at [226, 14] on span at bounding box center [209, 9] width 66 height 22
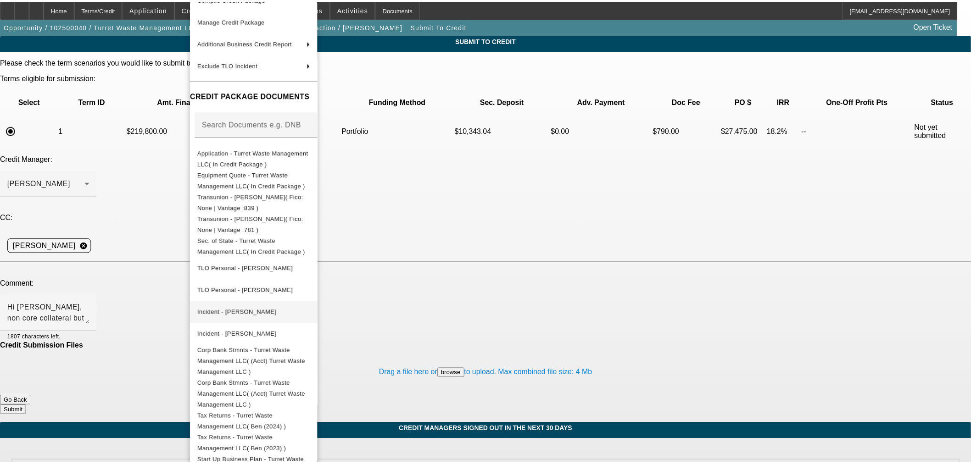
scroll to position [60, 0]
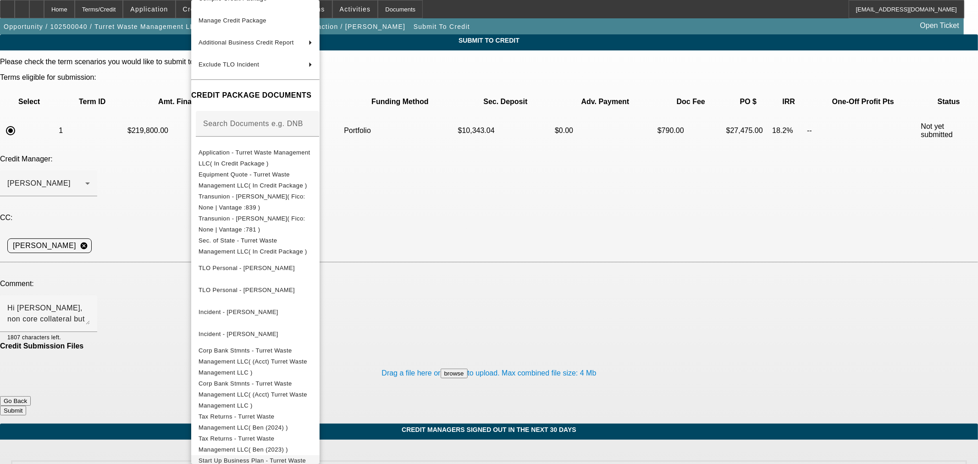
click at [273, 457] on span "Start Up Business Plan - Turret Waste Management LLC( In Credit Package )" at bounding box center [253, 466] width 109 height 18
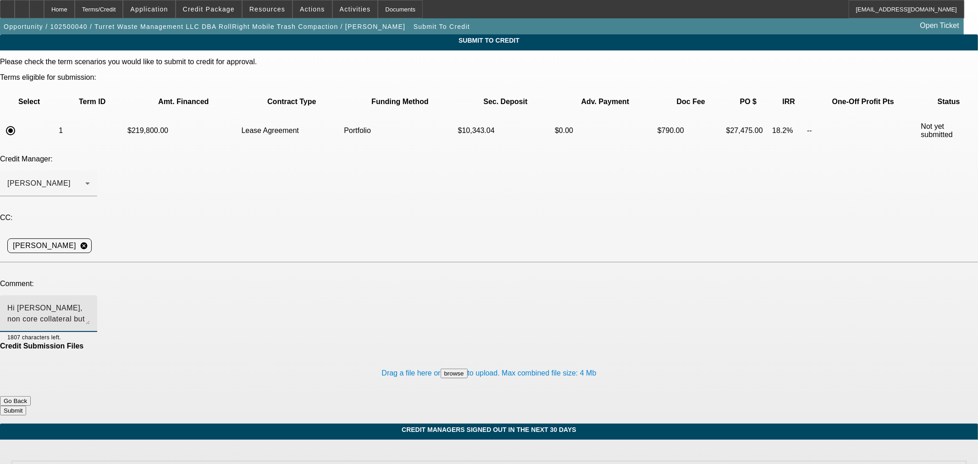
click at [90, 303] on textarea "Hi Mike, non core collateral but they have good credit and can easily make a la…" at bounding box center [48, 314] width 83 height 22
type textarea "Hi Mike, non core collateral but they have good credit and can easily make a la…"
click at [26, 406] on button "Submit" at bounding box center [13, 411] width 26 height 10
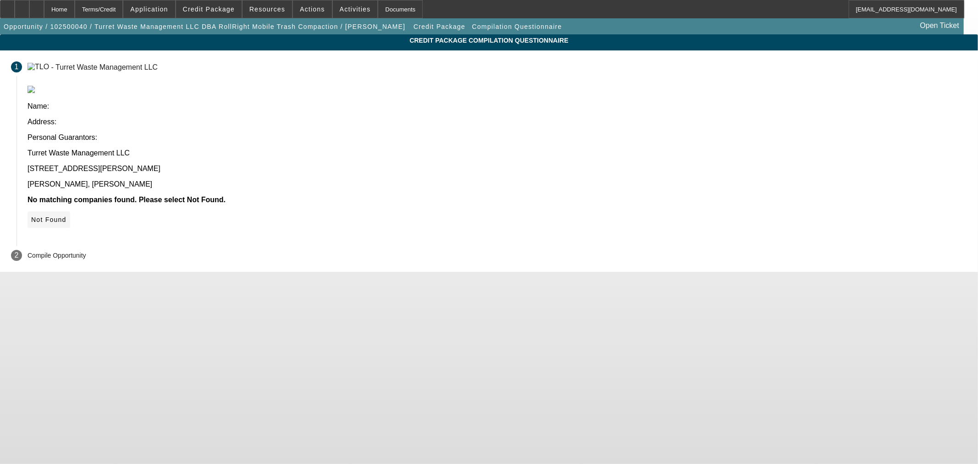
click at [67, 216] on span "Not Found" at bounding box center [48, 219] width 35 height 7
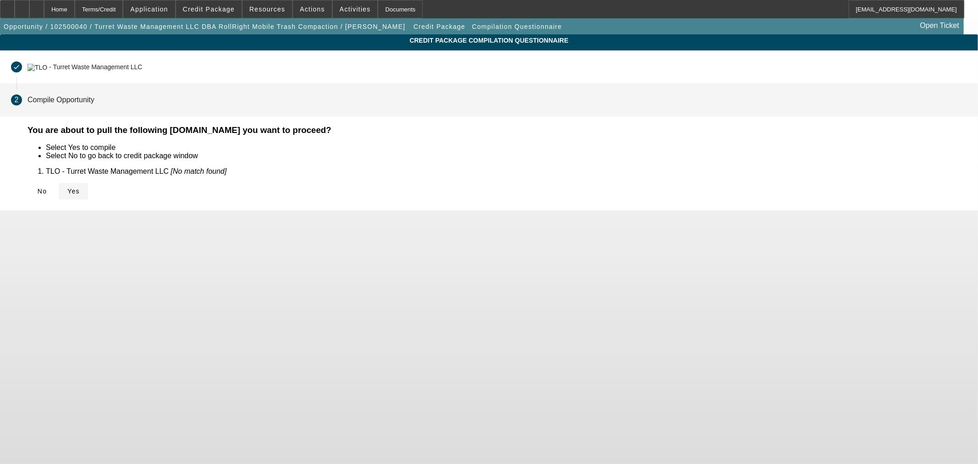
click at [80, 192] on span "Yes" at bounding box center [73, 191] width 12 height 7
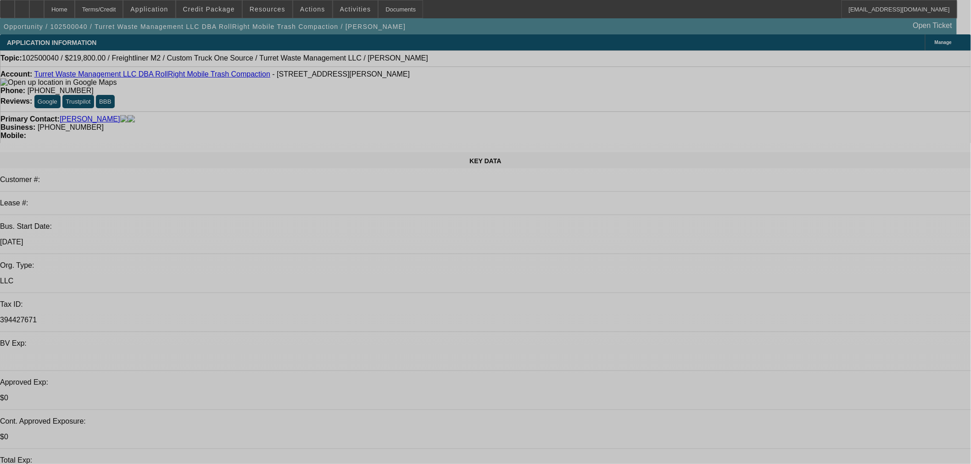
select select "0.2"
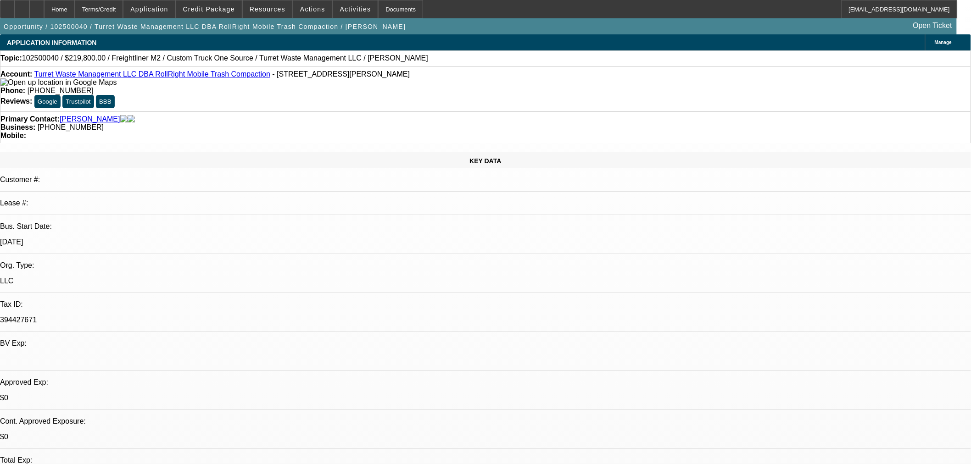
select select "2"
select select "0.1"
select select "4"
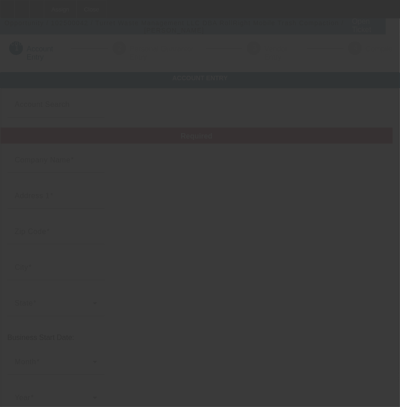
type input "[DATE]"
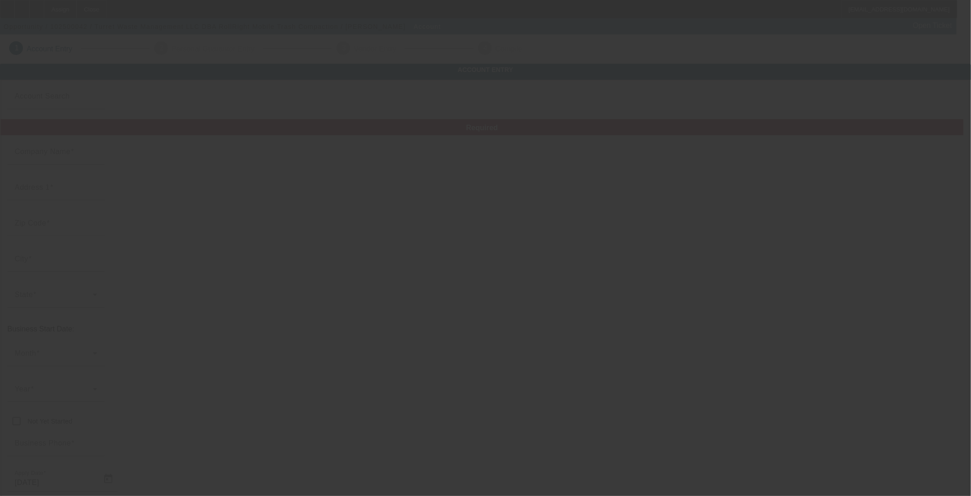
type input "Turret Waste Management LLC"
type input "[STREET_ADDRESS][PERSON_NAME]"
type input "60015"
type input "Deerfield"
type input "[PHONE_NUMBER]"
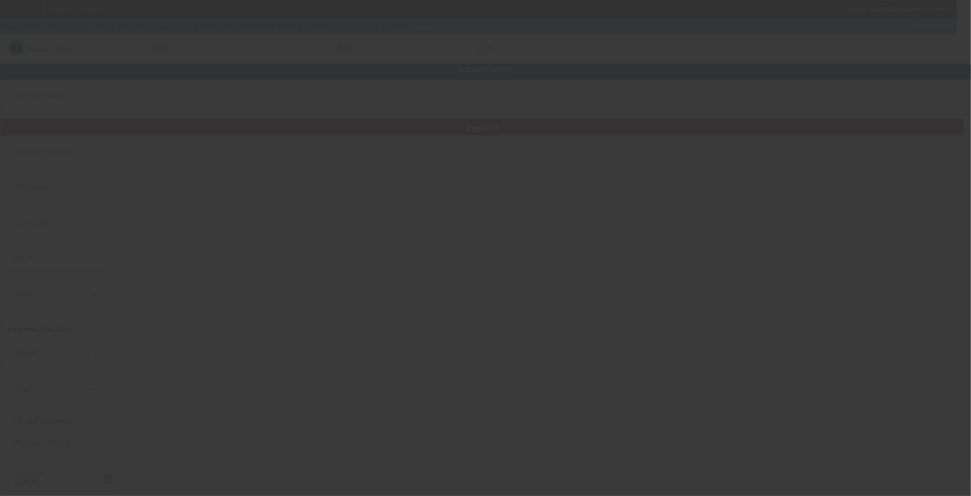
type input "RollRight Mobile Trash Compaction"
type input "[PERSON_NAME][EMAIL_ADDRESS][DOMAIN_NAME]"
type input "394427671"
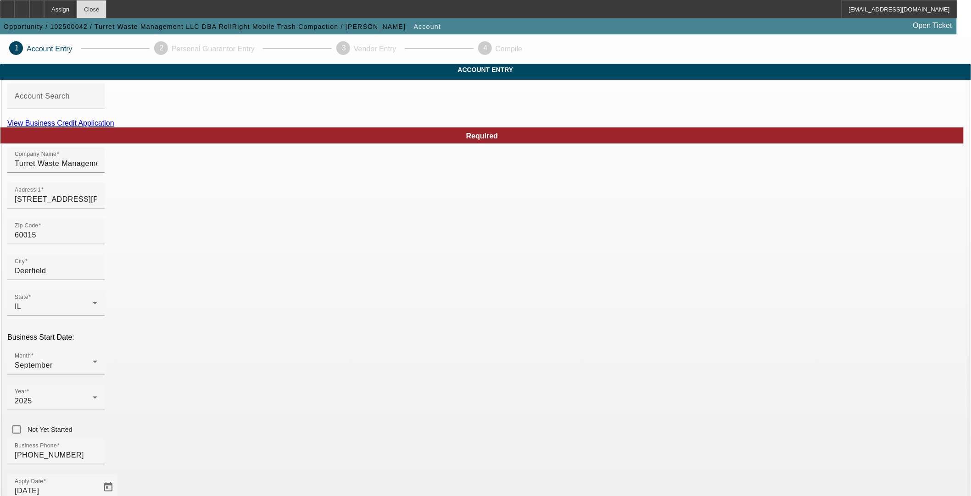
click at [106, 9] on div "Close" at bounding box center [92, 9] width 30 height 18
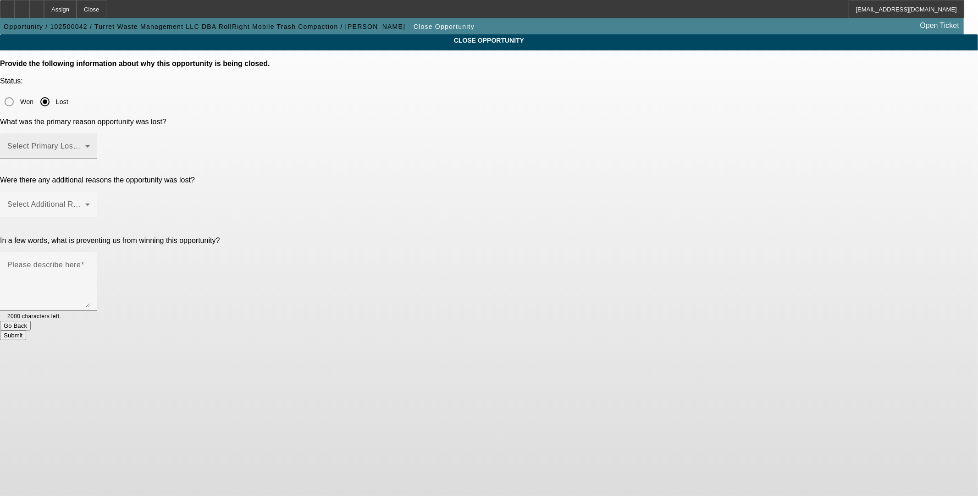
drag, startPoint x: 458, startPoint y: 121, endPoint x: 466, endPoint y: 119, distance: 8.8
click at [97, 159] on div at bounding box center [48, 164] width 97 height 10
click at [85, 144] on span at bounding box center [46, 149] width 78 height 11
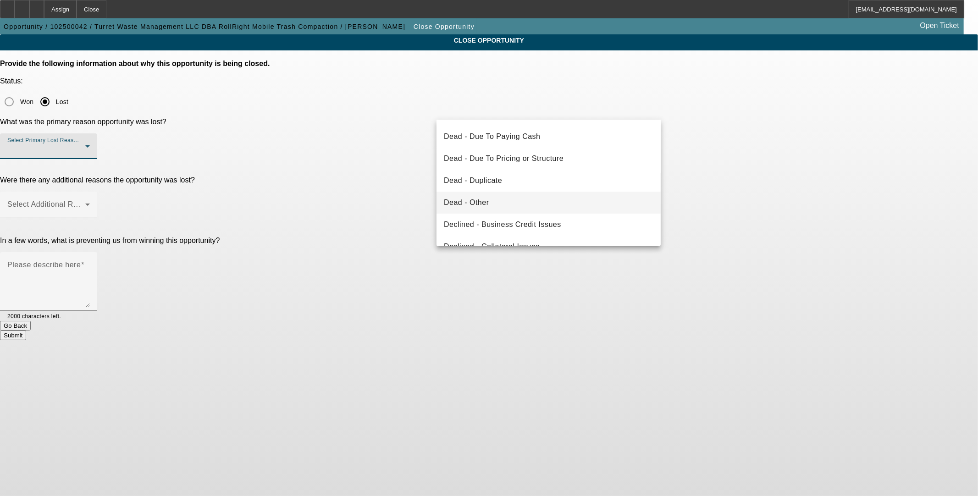
scroll to position [102, 0]
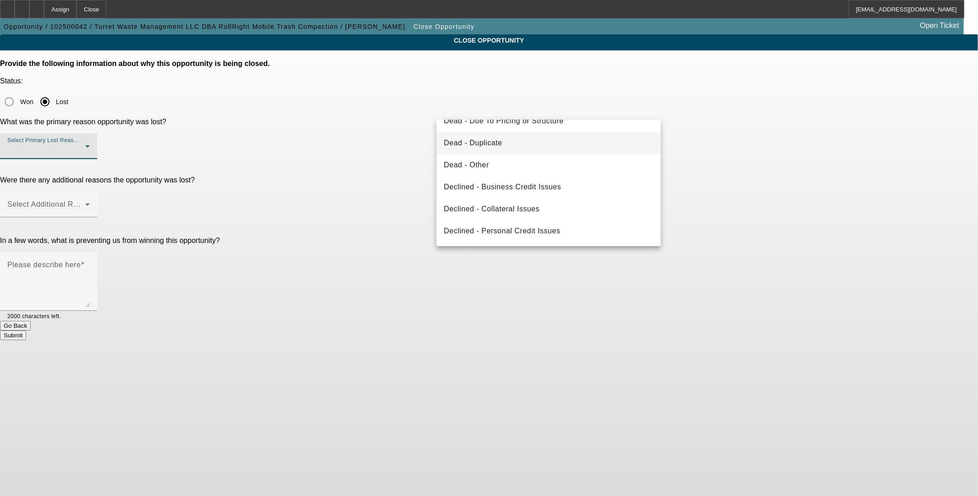
click at [407, 145] on mat-option "Dead - Duplicate" at bounding box center [549, 143] width 224 height 22
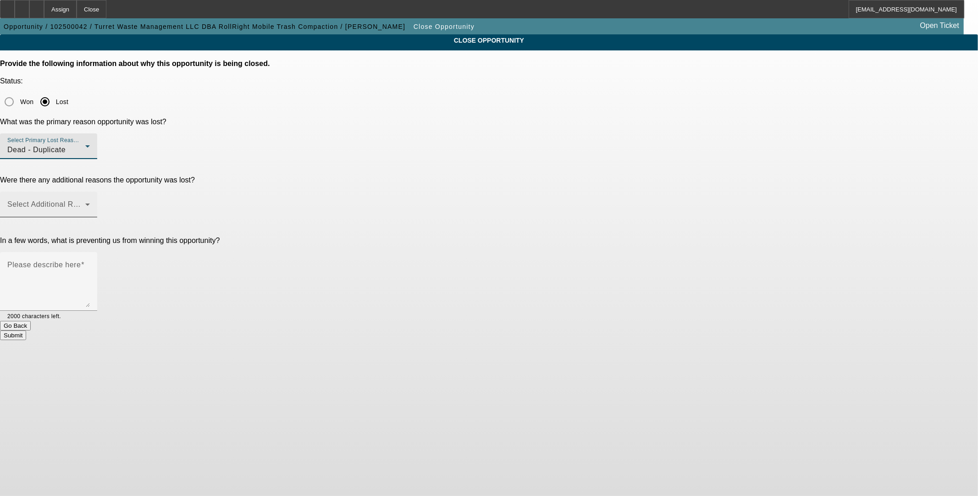
click at [85, 203] on span at bounding box center [46, 208] width 78 height 11
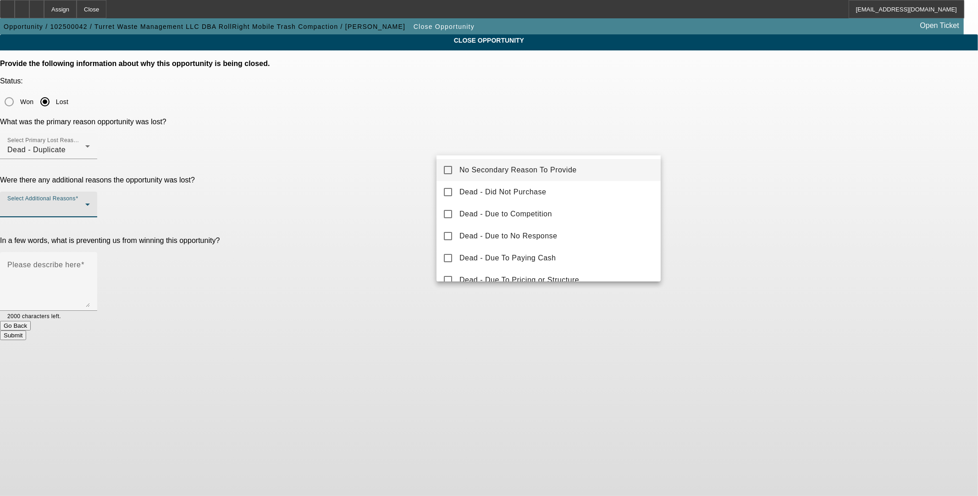
drag, startPoint x: 512, startPoint y: 171, endPoint x: 484, endPoint y: 181, distance: 29.5
click at [407, 171] on span "No Secondary Reason To Provide" at bounding box center [518, 170] width 117 height 11
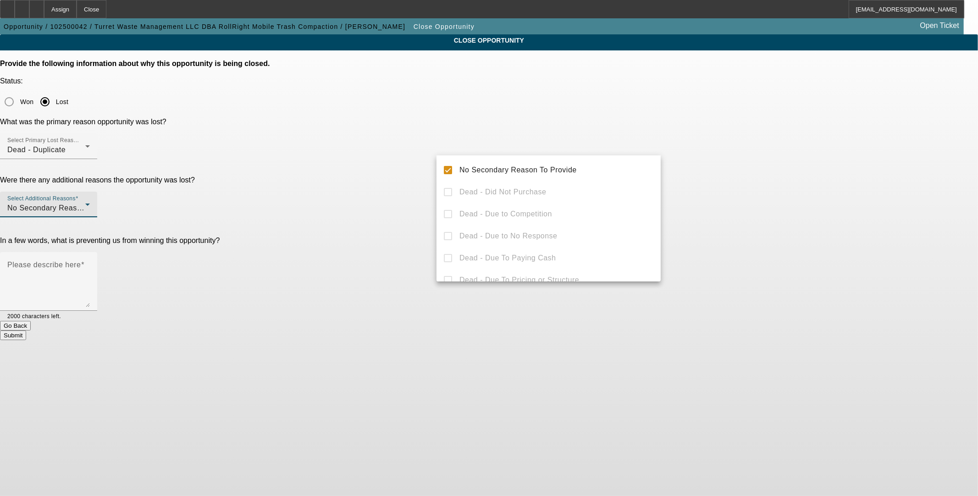
click at [407, 199] on div at bounding box center [489, 248] width 978 height 496
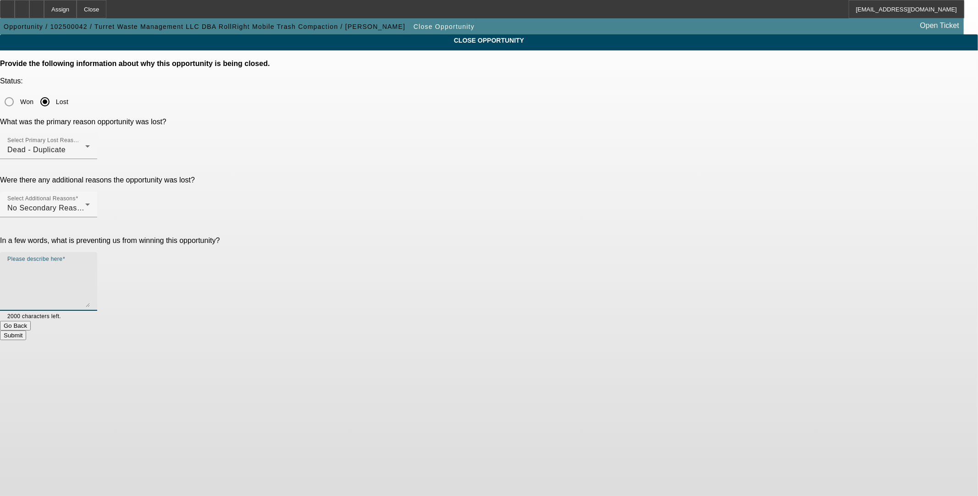
click at [90, 263] on textarea "Please describe here" at bounding box center [48, 285] width 83 height 44
type textarea "Dupe"
click at [26, 331] on button "Submit" at bounding box center [13, 336] width 26 height 10
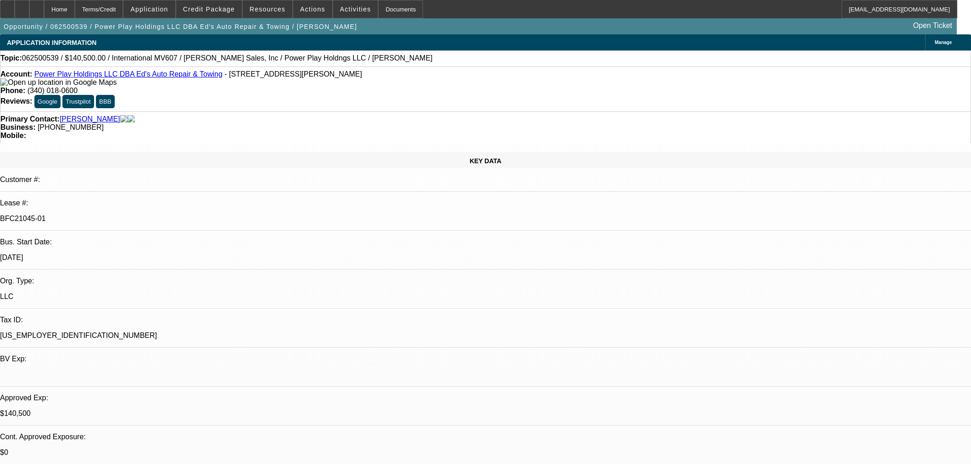
select select "0"
select select "2"
select select "0.1"
select select "4"
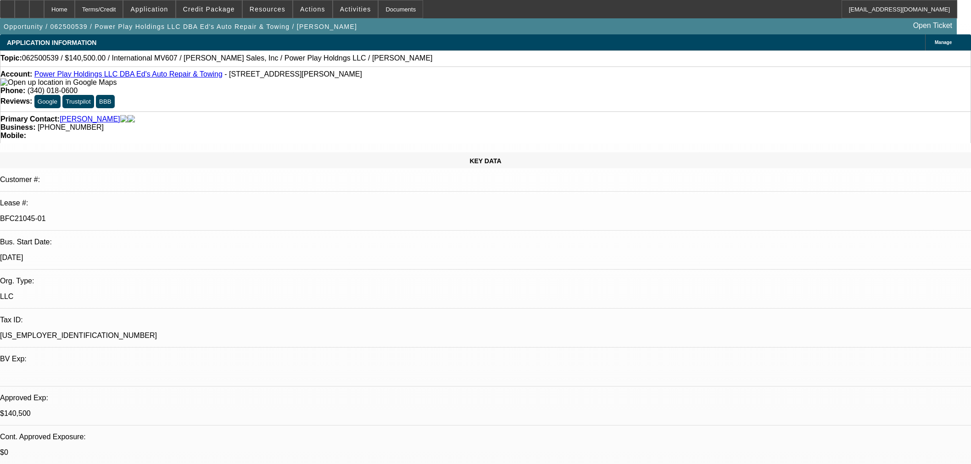
select select "0"
select select "2"
select select "0.1"
select select "4"
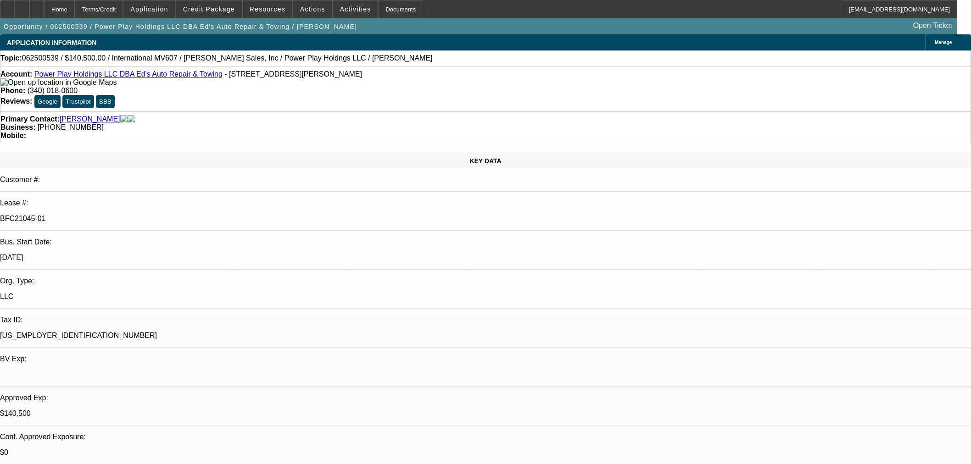
select select "0.1"
select select "2"
select select "0.1"
select select "4"
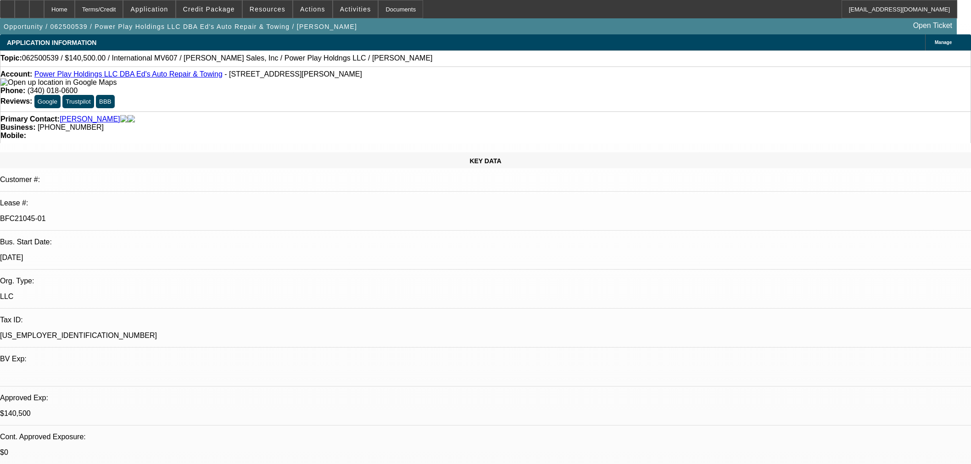
select select "2"
select select "0.1"
select select "4"
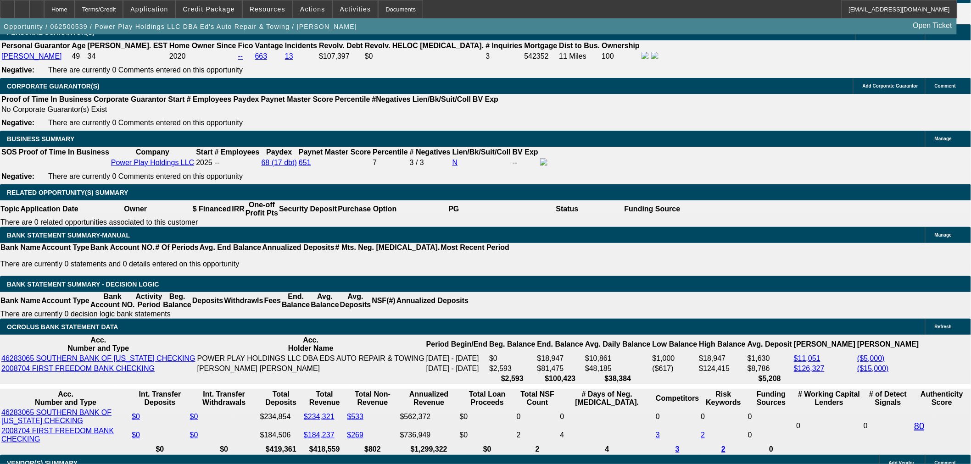
scroll to position [1376, 0]
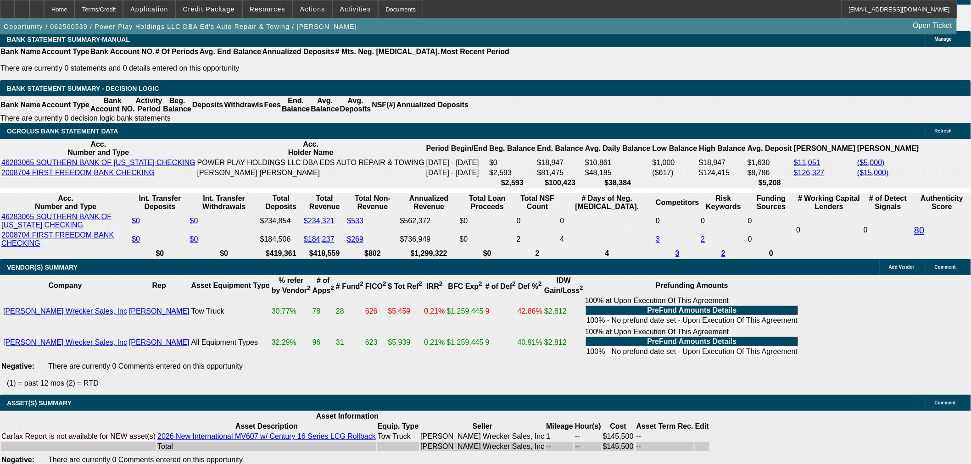
scroll to position [1682, 0]
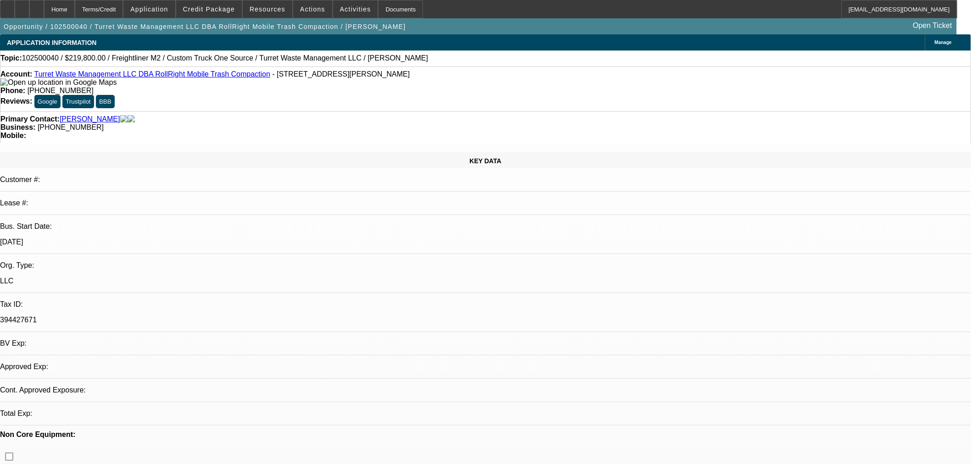
select select "0.2"
select select "2"
select select "0.1"
select select "4"
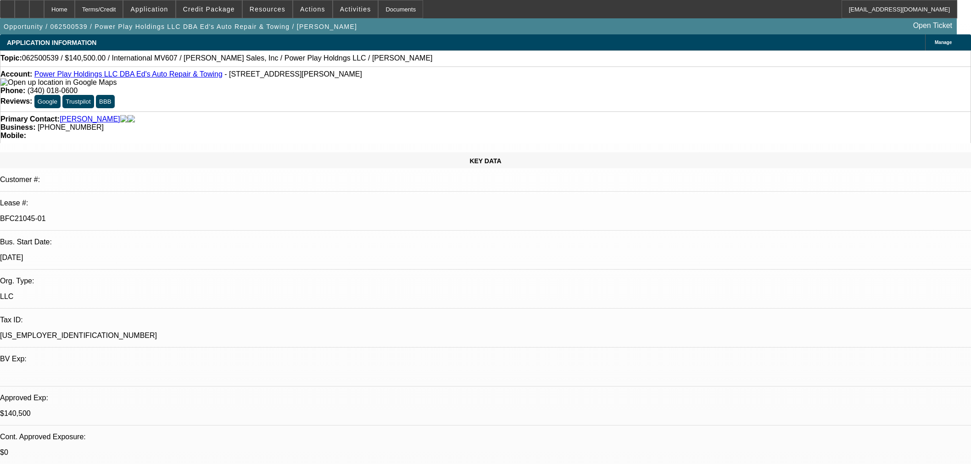
select select "0"
select select "2"
select select "0.1"
select select "4"
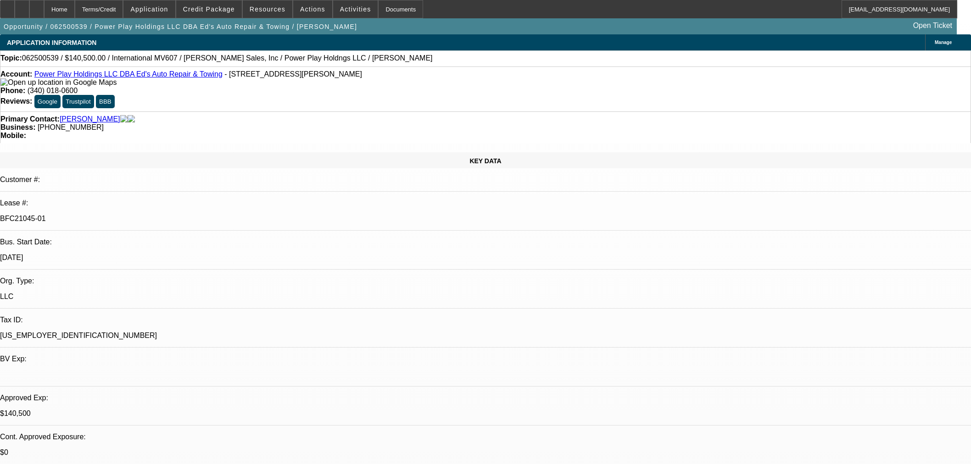
select select "0"
select select "2"
select select "0.1"
select select "4"
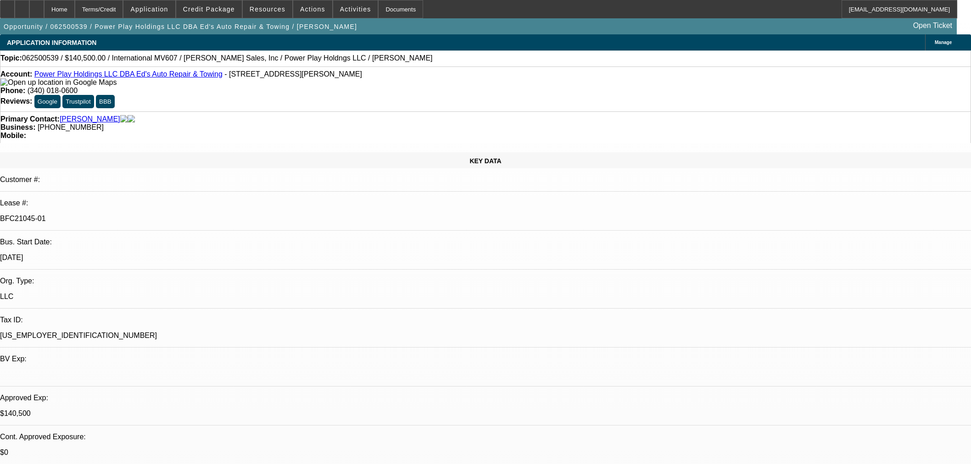
select select "0.1"
select select "2"
select select "0.1"
select select "4"
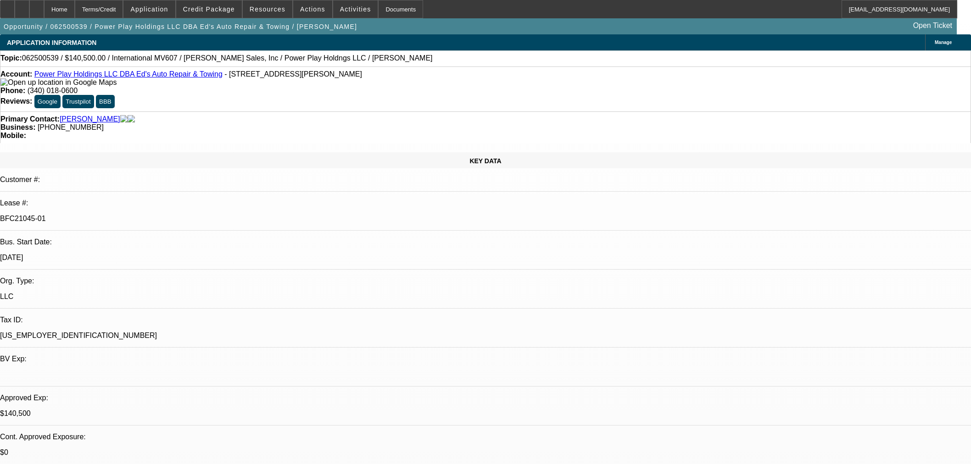
select select "2"
select select "0.1"
select select "4"
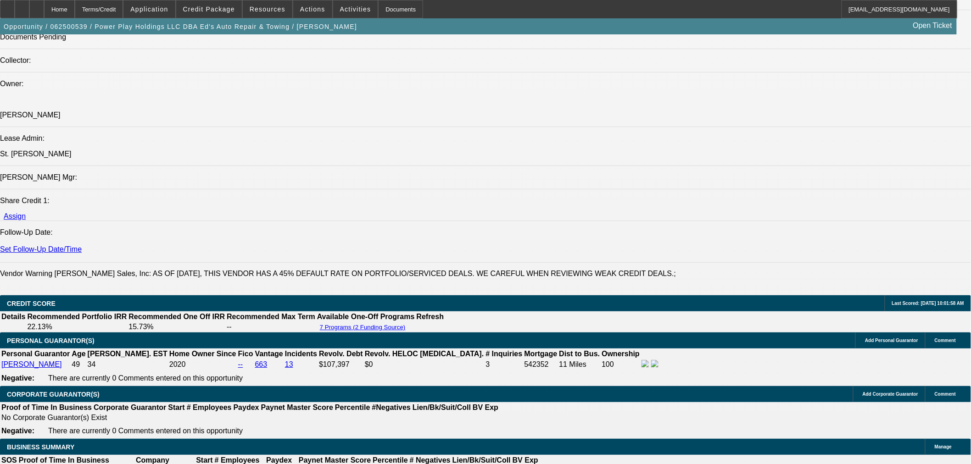
scroll to position [1427, 0]
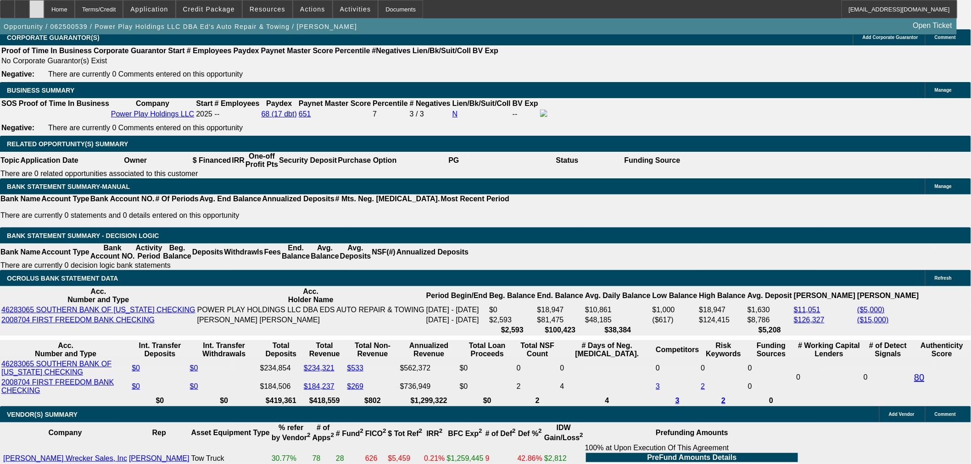
click at [44, 3] on div at bounding box center [36, 9] width 15 height 18
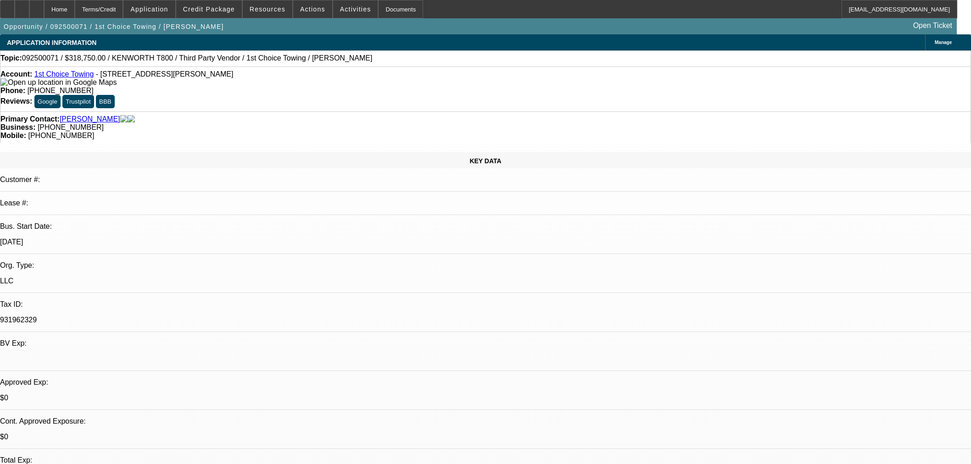
select select "0.15"
select select "2"
select select "0.1"
select select "4"
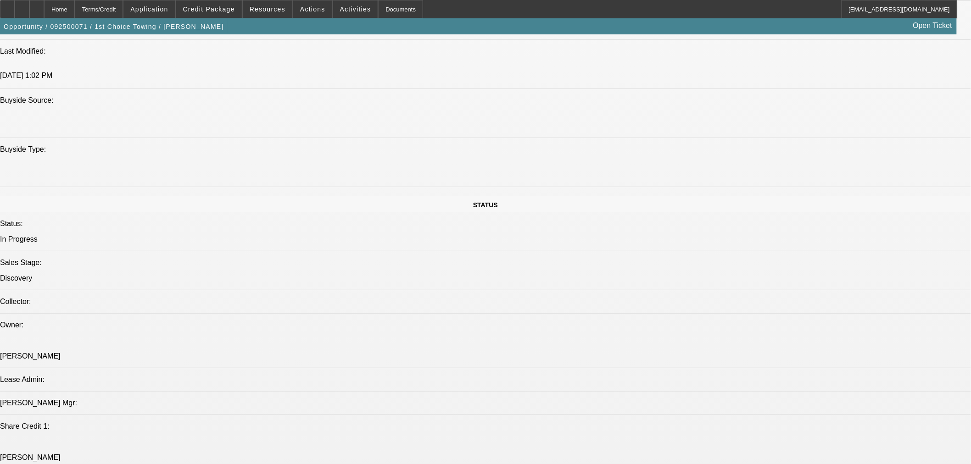
scroll to position [662, 0]
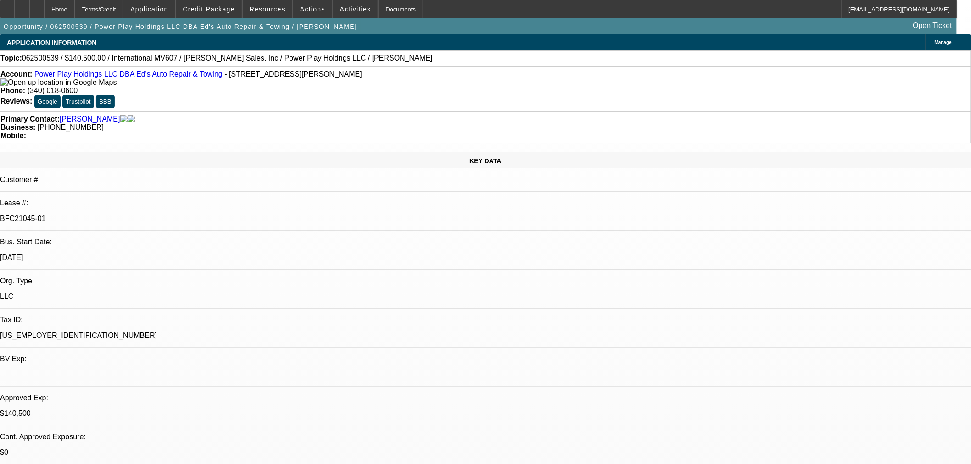
select select "0"
select select "2"
select select "0.1"
select select "4"
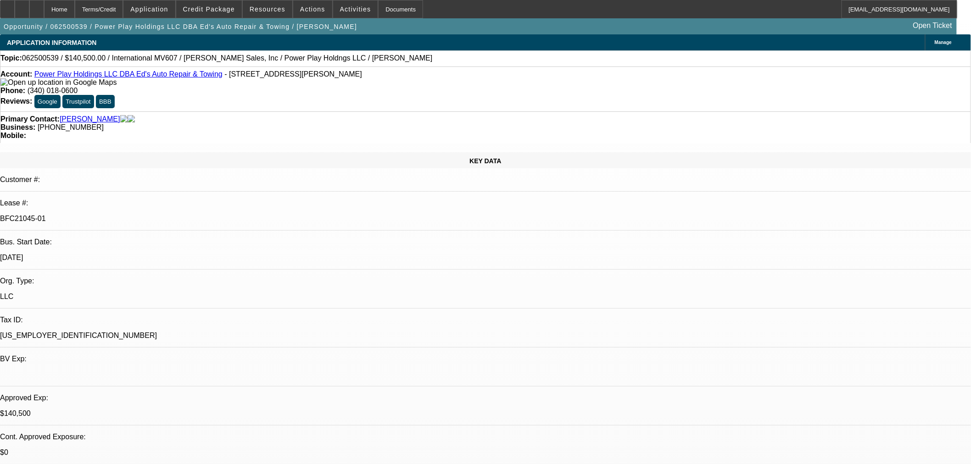
select select "0"
select select "2"
select select "0.1"
select select "4"
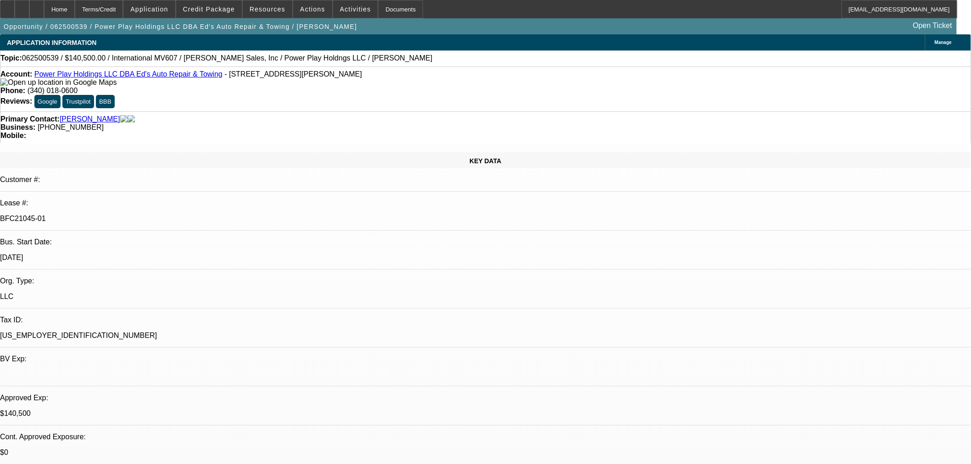
select select "0.1"
select select "2"
select select "0.1"
select select "4"
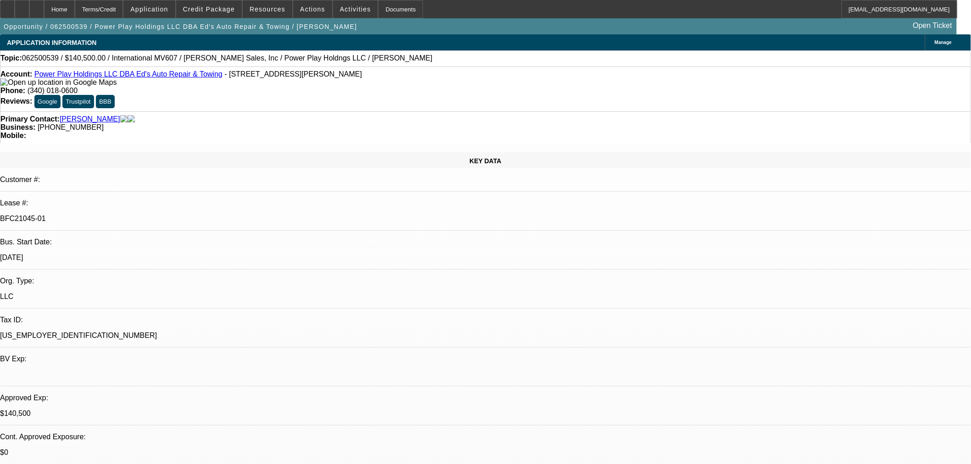
select select "2"
select select "0.1"
select select "4"
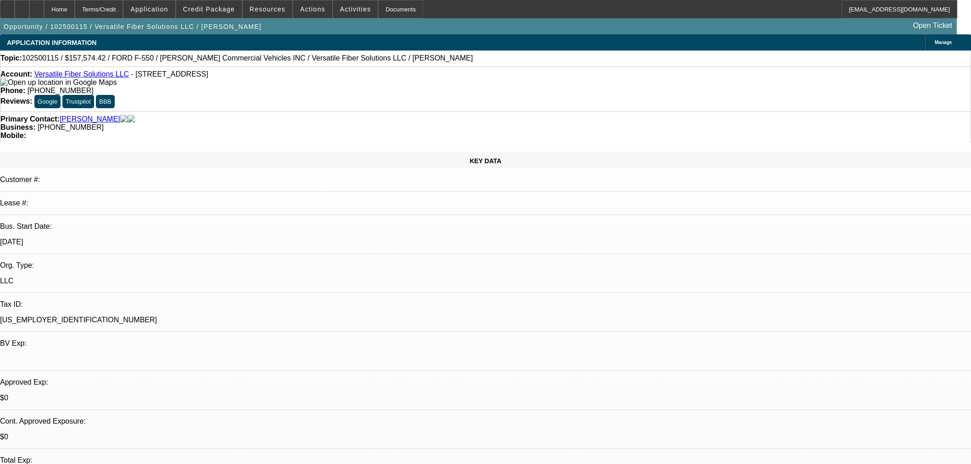
select select "0"
select select "0.1"
select select "4"
select select "0"
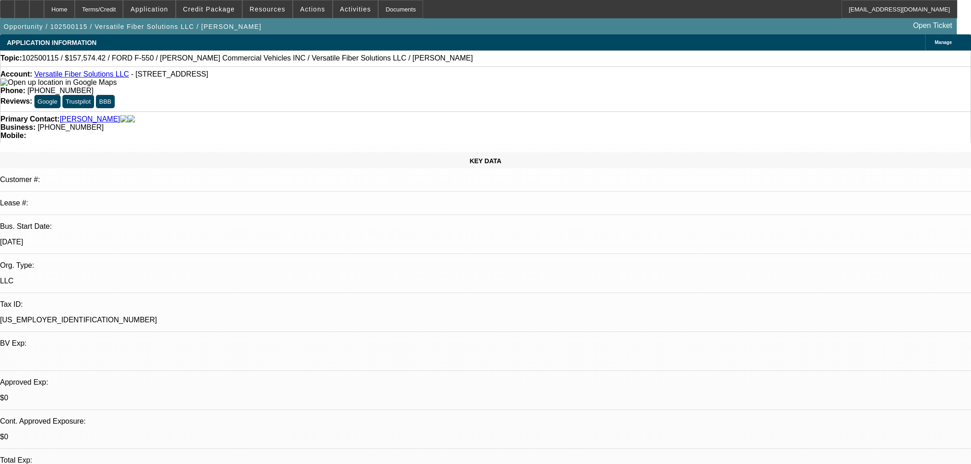
select select "0.1"
select select "4"
select select "0"
select select "6"
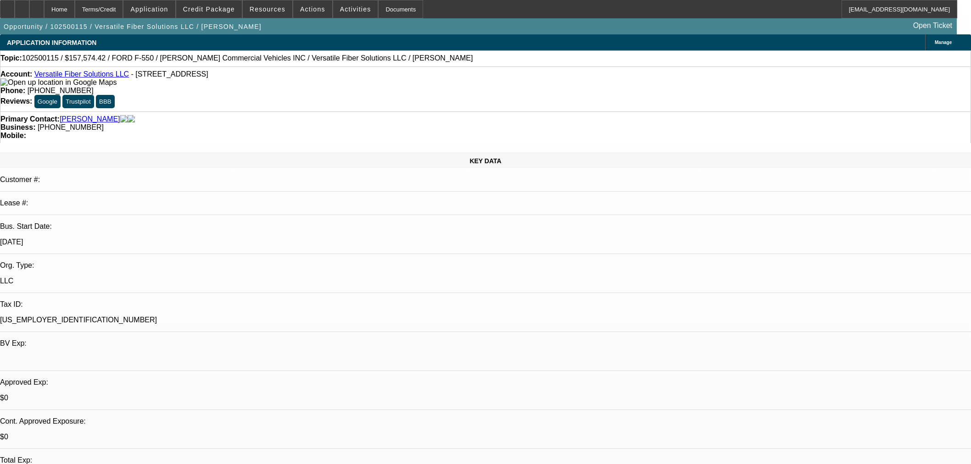
select select "0"
select select "6"
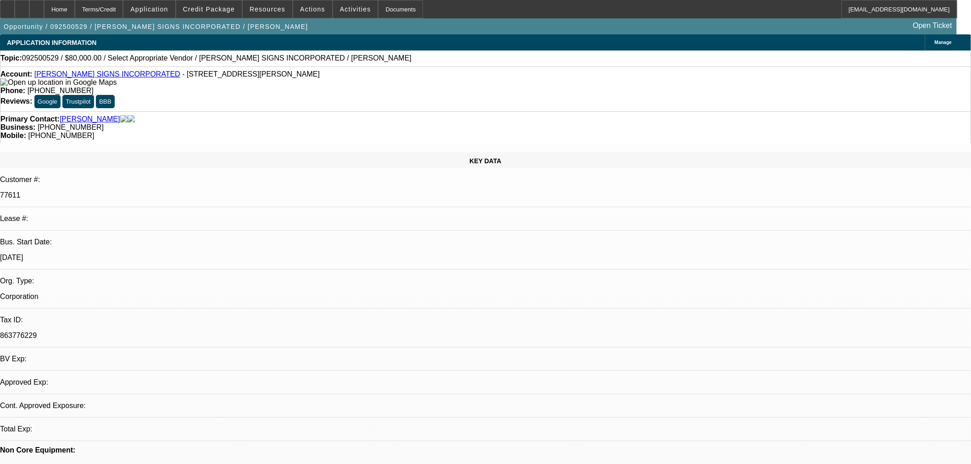
select select "0"
select select "2"
select select "0.1"
select select "4"
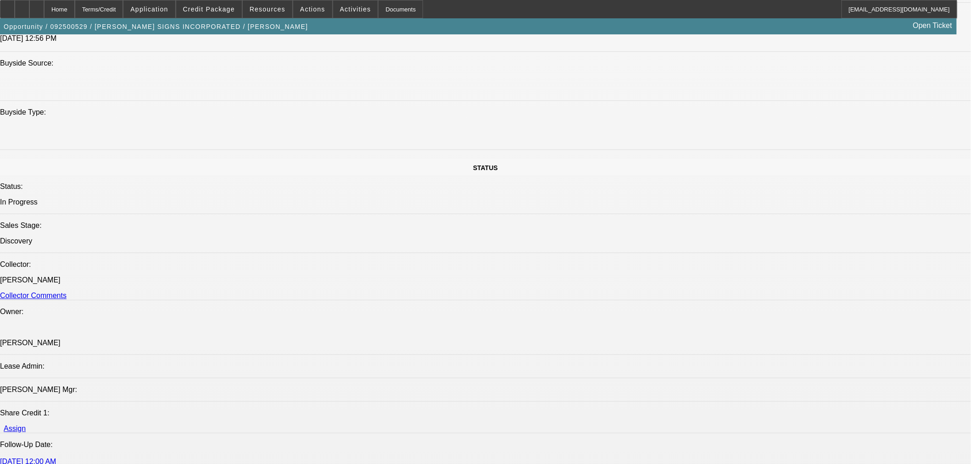
scroll to position [1274, 0]
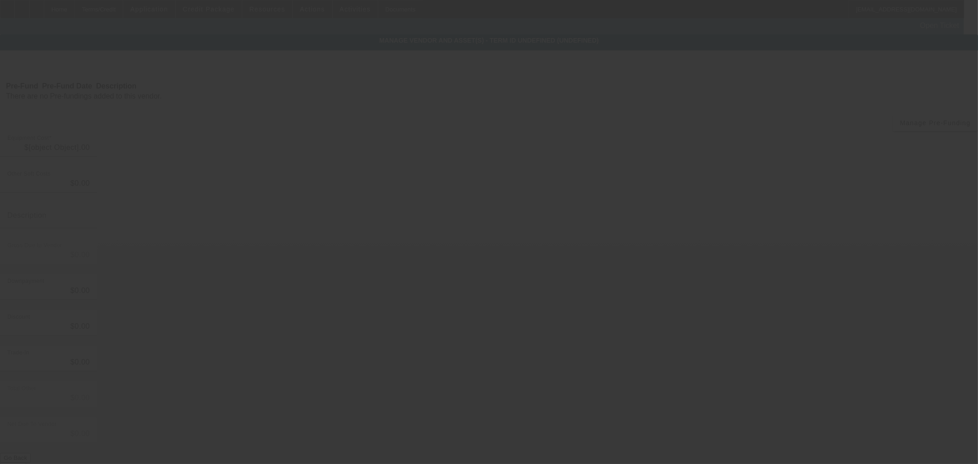
type input "$80,000.00"
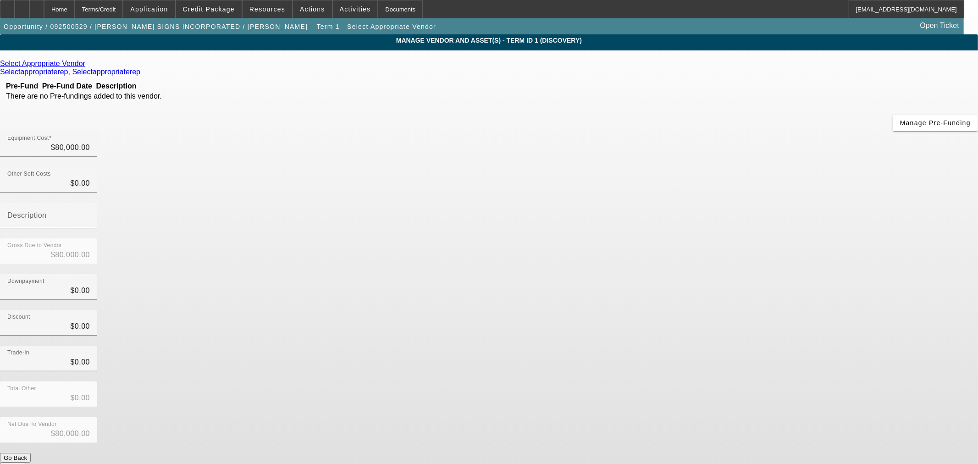
click at [88, 64] on icon at bounding box center [88, 64] width 0 height 8
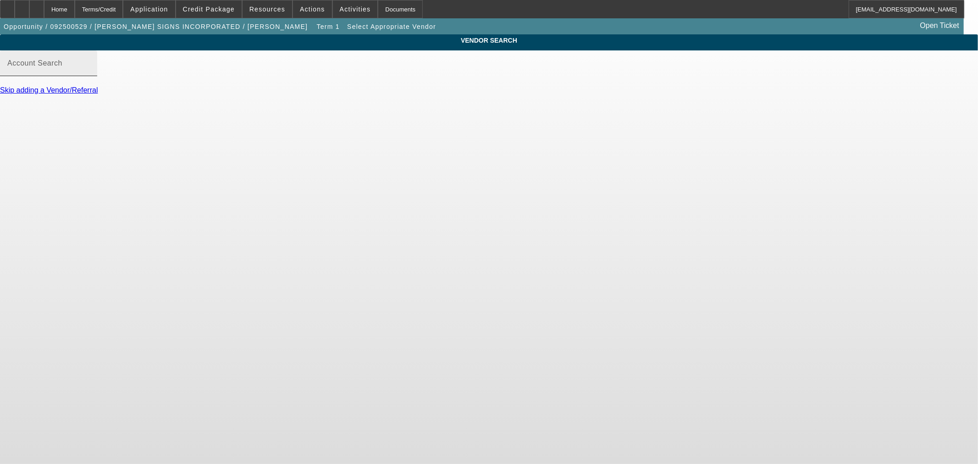
click at [90, 64] on div "Account Search" at bounding box center [48, 63] width 83 height 26
click at [90, 72] on input "Account Search" at bounding box center [48, 66] width 83 height 11
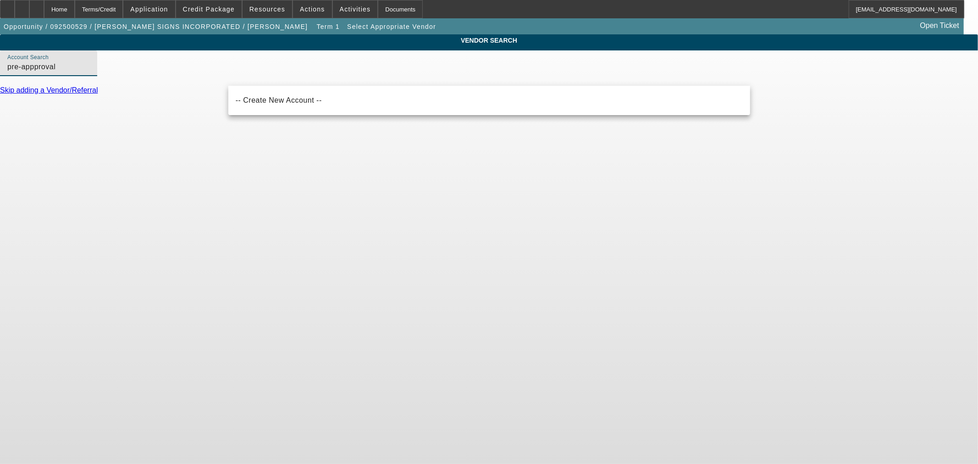
click at [420, 125] on body "Home Terms/Credit Application Credit Package Resources Actions Activities Docum…" at bounding box center [489, 232] width 978 height 464
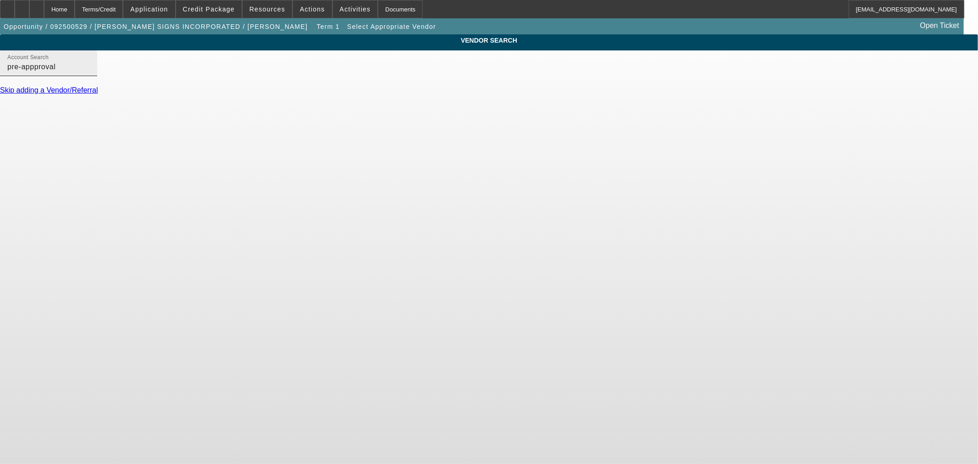
click at [90, 72] on input "pre-appproval" at bounding box center [48, 66] width 83 height 11
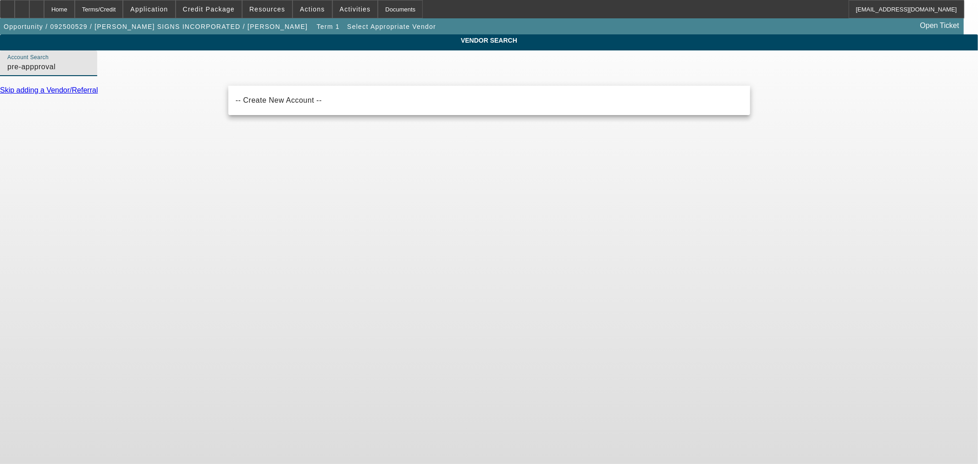
drag, startPoint x: 282, startPoint y: 79, endPoint x: 254, endPoint y: 78, distance: 28.0
click at [90, 72] on input "pre-appproval" at bounding box center [48, 66] width 83 height 11
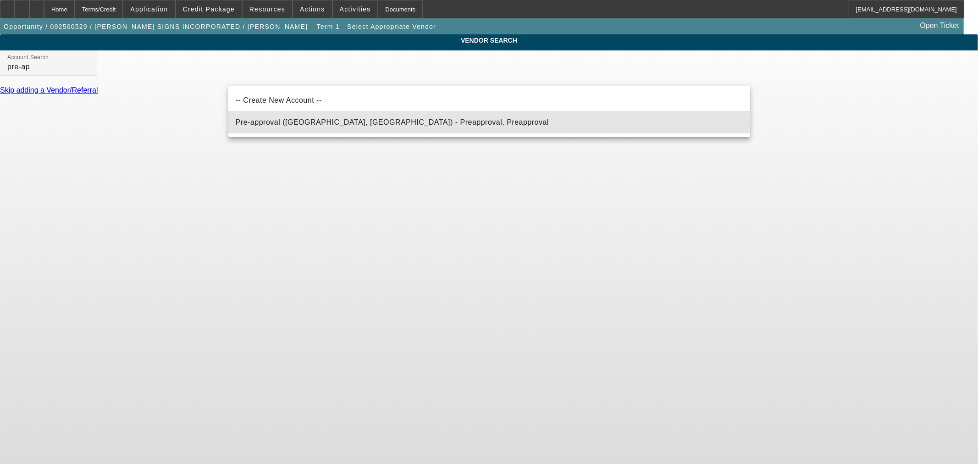
click at [262, 126] on span "Pre-approval ([GEOGRAPHIC_DATA], [GEOGRAPHIC_DATA]) - Preapproval, Preapproval" at bounding box center [392, 122] width 313 height 11
type input "Pre-approval ([GEOGRAPHIC_DATA], [GEOGRAPHIC_DATA]) - Preapproval, Preapproval"
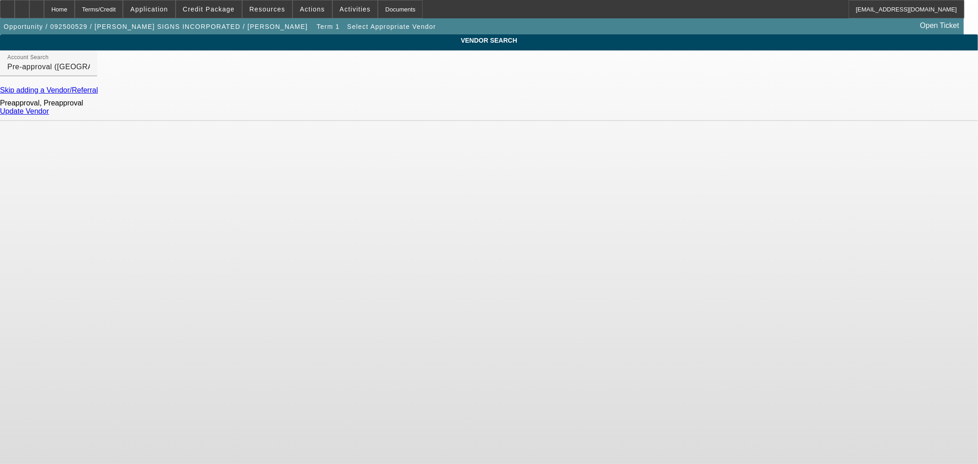
click at [49, 115] on link "Update Vendor" at bounding box center [24, 111] width 49 height 8
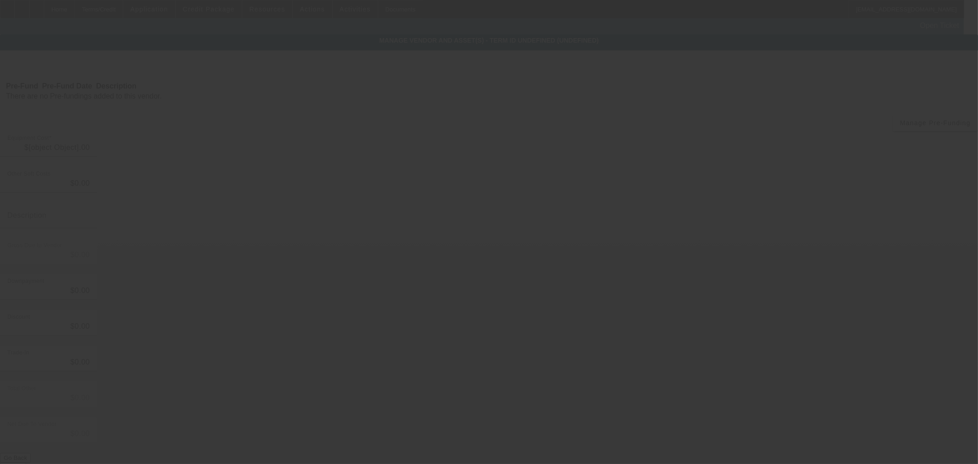
type input "$80,000.00"
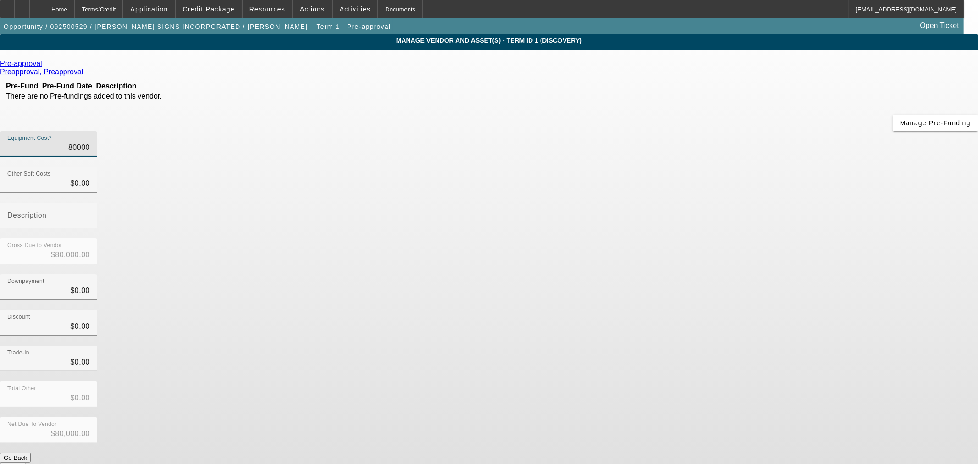
drag, startPoint x: 571, startPoint y: 80, endPoint x: 858, endPoint y: 59, distance: 287.9
click at [857, 59] on app-vendor-asset-manage "MANAGE VENDOR AND ASSET(S) - Term ID 1 (Discovery) Remove Vendor Pre-approval P…" at bounding box center [489, 280] width 978 height 493
type input "4"
type input "$4.00"
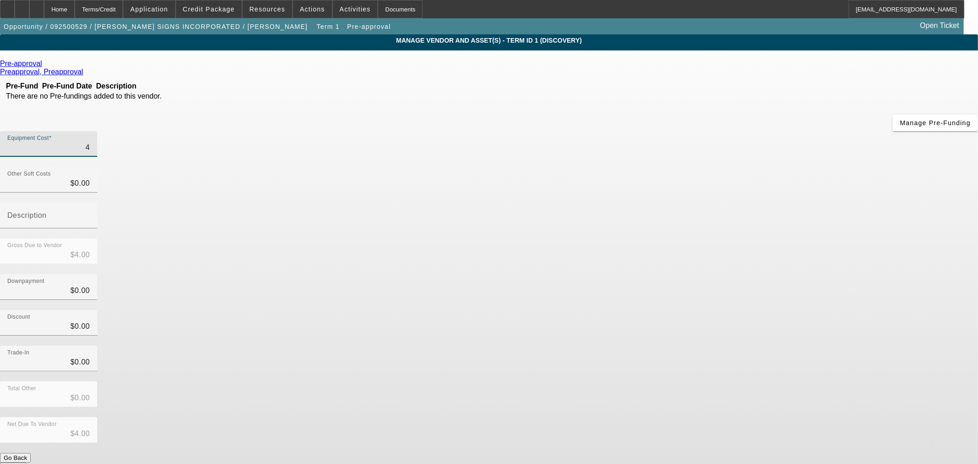
type input "40"
type input "$40.00"
type input "400"
type input "$400.00"
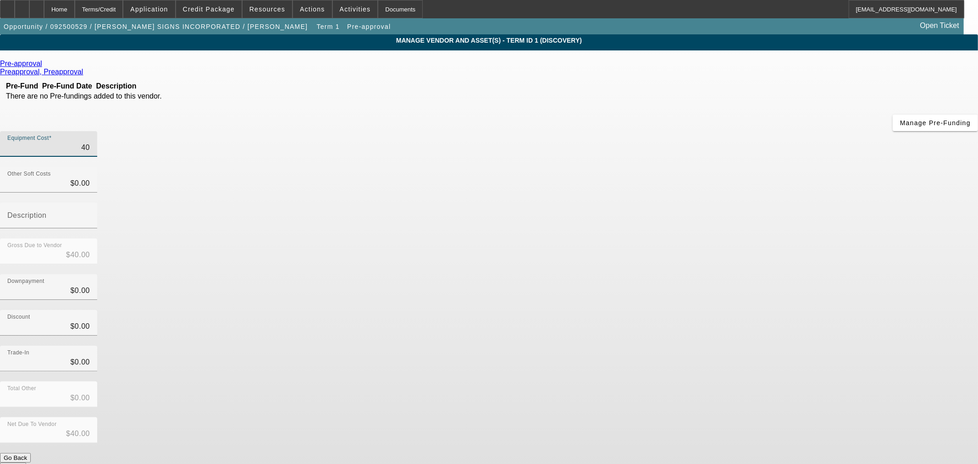
type input "$400.00"
type input "4000"
type input "$4,000.00"
type input "40000"
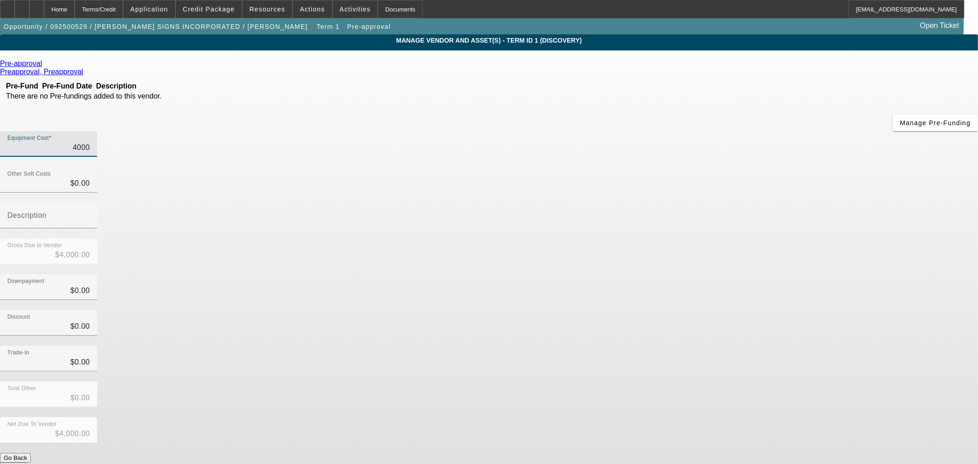
type input "$40,000.00"
drag, startPoint x: 661, startPoint y: 225, endPoint x: 685, endPoint y: 370, distance: 146.9
click at [661, 310] on div "Discount $0.00" at bounding box center [489, 328] width 978 height 36
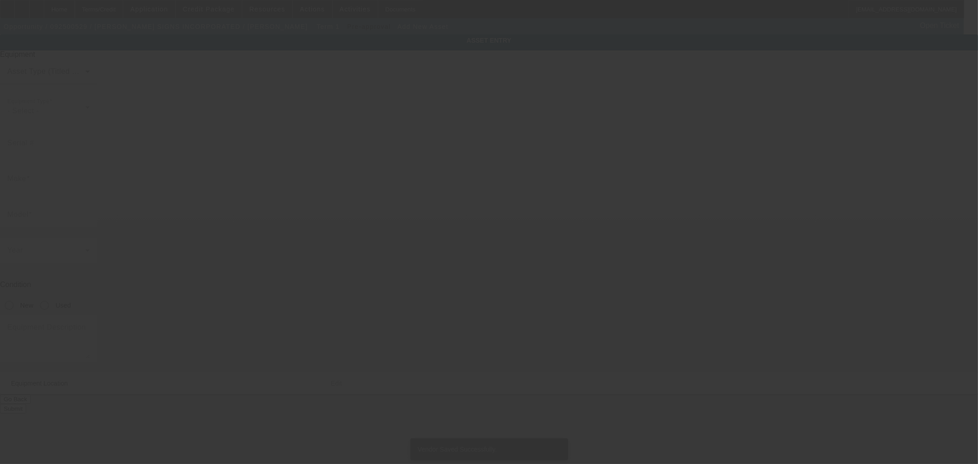
type input "[STREET_ADDRESS][PERSON_NAME]"
type input "Powhatan"
type input "23139"
type input "Powhatan"
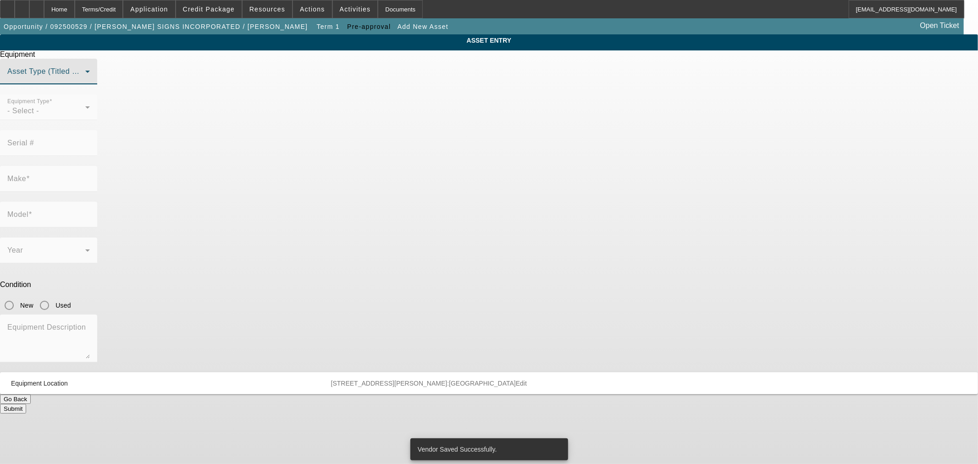
click at [85, 81] on span at bounding box center [46, 75] width 78 height 11
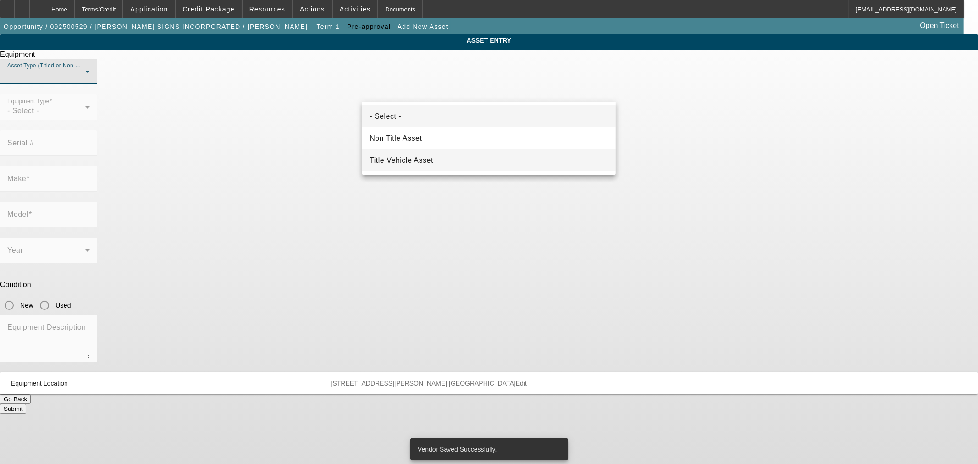
click at [424, 154] on mat-option "Title Vehicle Asset" at bounding box center [489, 161] width 254 height 22
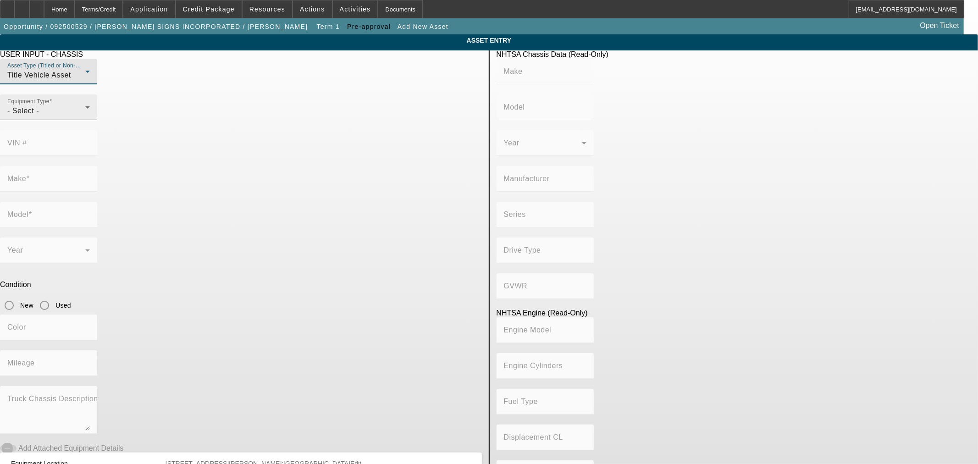
click at [85, 117] on div "- Select -" at bounding box center [46, 110] width 78 height 11
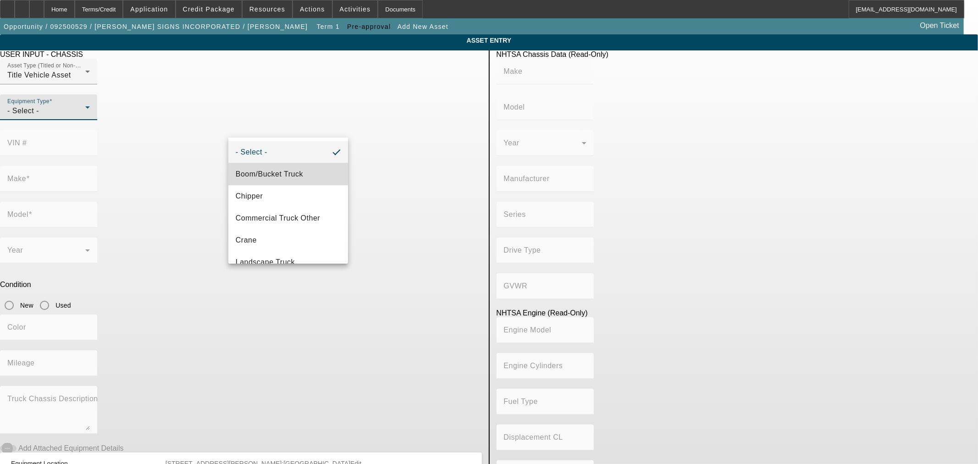
click at [313, 178] on mat-option "Boom/Bucket Truck" at bounding box center [288, 174] width 120 height 22
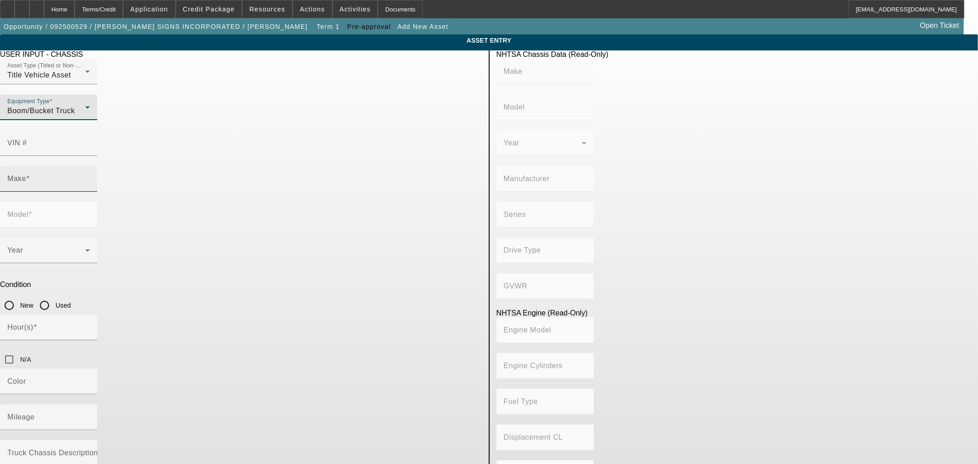
click at [90, 177] on input "Make" at bounding box center [48, 182] width 83 height 11
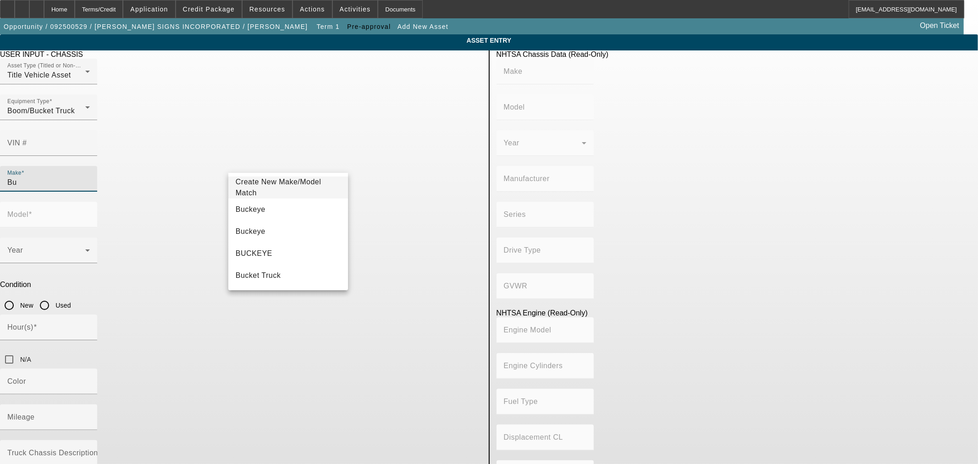
type input "B"
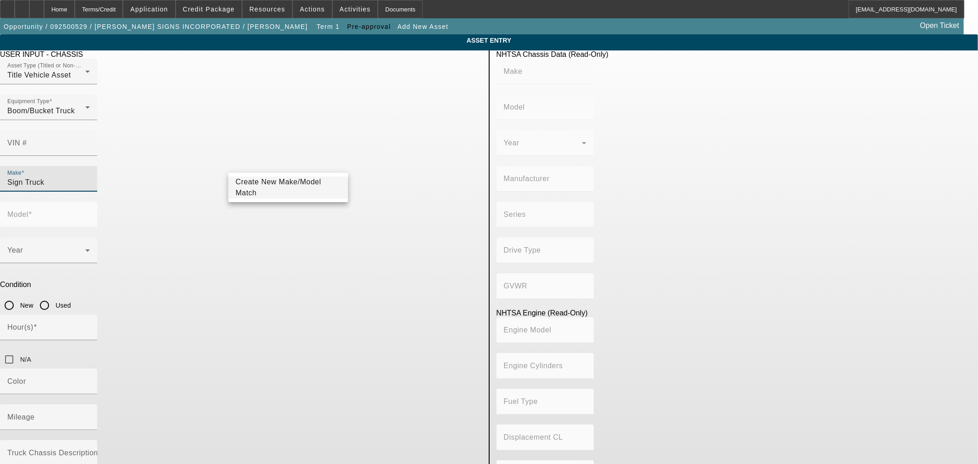
drag, startPoint x: 276, startPoint y: 165, endPoint x: 178, endPoint y: 165, distance: 98.2
click at [178, 165] on app-asset-collateral-manage "ASSET ENTRY USER INPUT - CHASSIS Asset Type (Titled or Non-Titled) Title Vehicl…" at bounding box center [489, 291] width 978 height 514
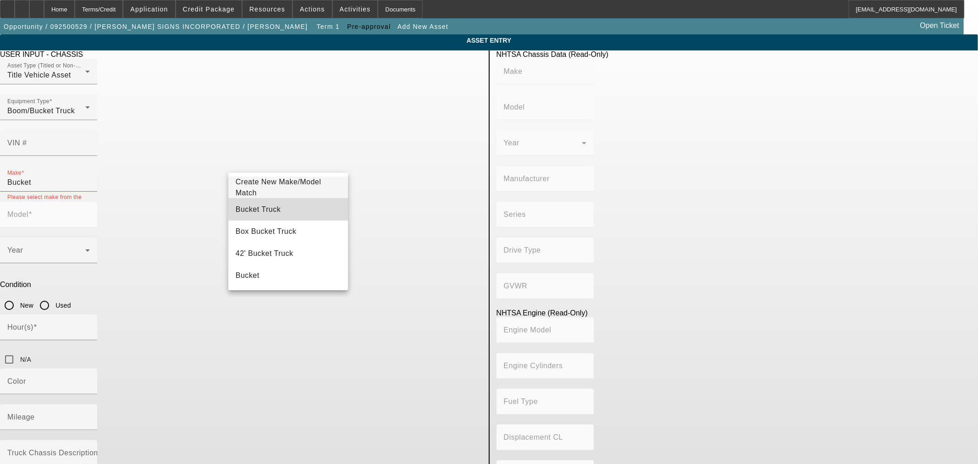
click at [289, 209] on mat-option "Bucket Truck" at bounding box center [288, 210] width 120 height 22
type input "Bucket Truck"
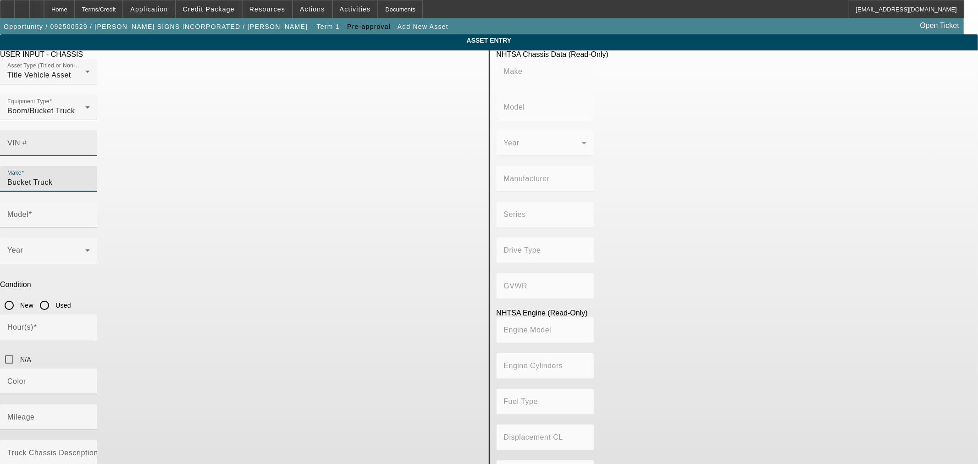
click at [90, 141] on input "VIN #" at bounding box center [48, 146] width 83 height 11
click at [90, 202] on div "Model" at bounding box center [48, 215] width 83 height 26
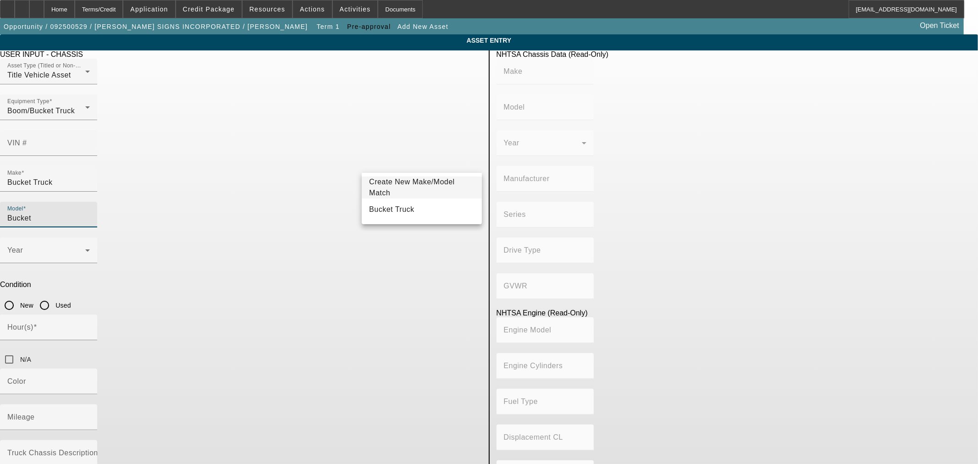
click at [385, 212] on span "Bucket Truck" at bounding box center [391, 209] width 45 height 8
type input "Bucket Truck"
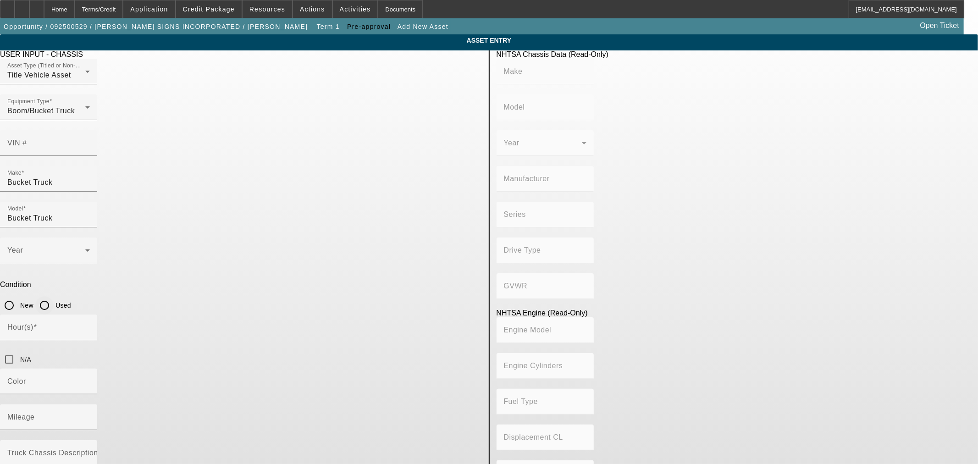
click at [54, 296] on input "Used" at bounding box center [44, 305] width 18 height 18
radio input "true"
click at [90, 451] on textarea "Truck Chassis Description (Describe the truck chassis only)" at bounding box center [48, 467] width 83 height 33
type textarea "bucket truck for sign installation"
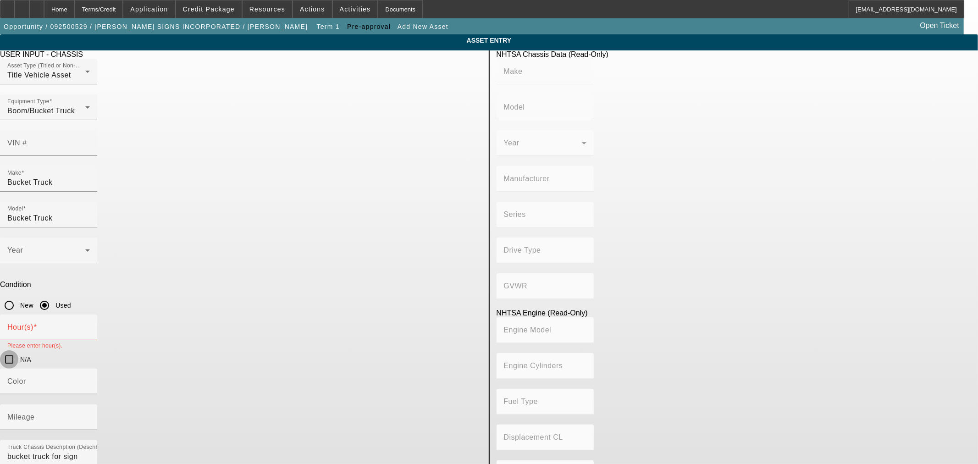
click at [18, 350] on input "N/A" at bounding box center [9, 359] width 18 height 18
checkbox input "true"
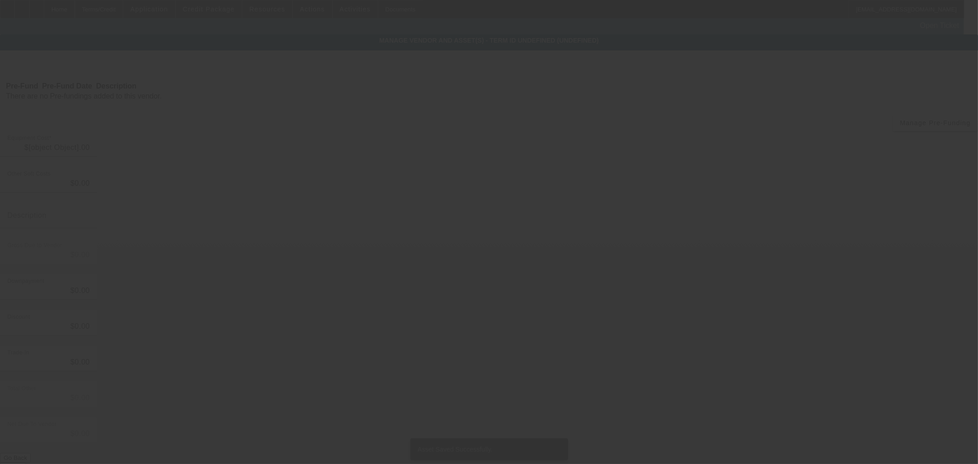
type input "$40,000.00"
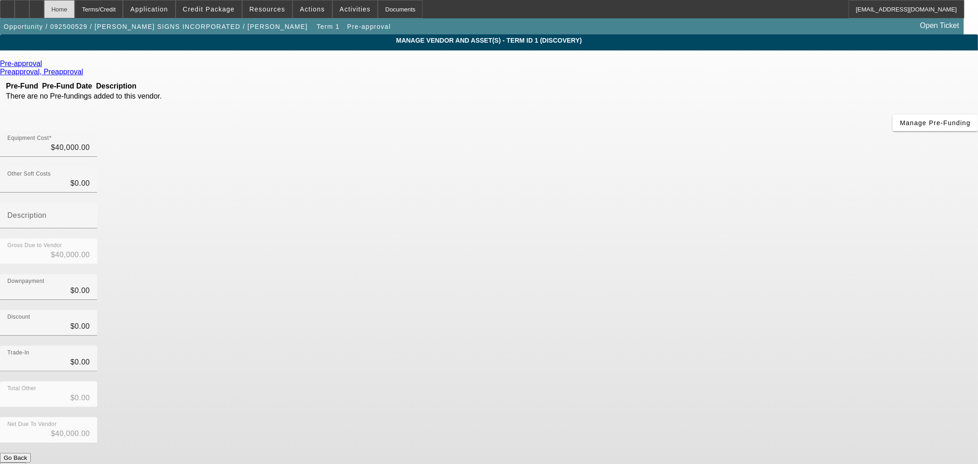
click at [75, 16] on div "Home" at bounding box center [59, 9] width 31 height 18
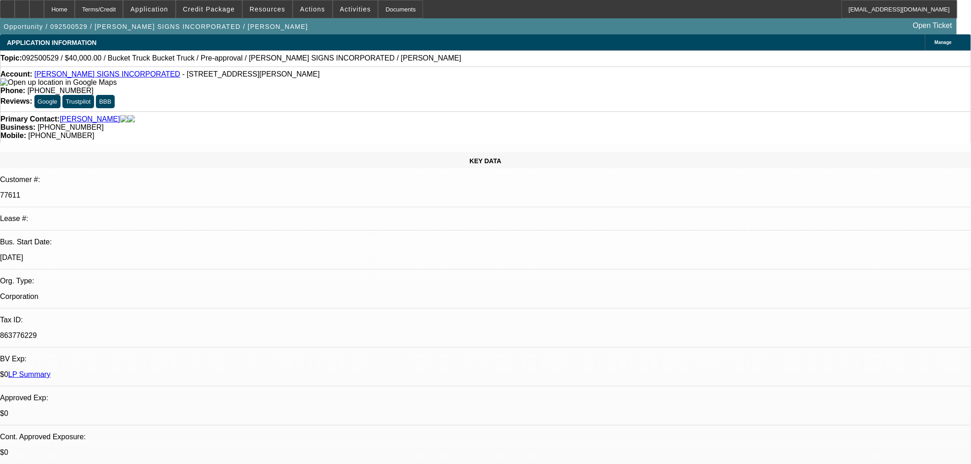
select select "0"
select select "2"
select select "0.1"
select select "4"
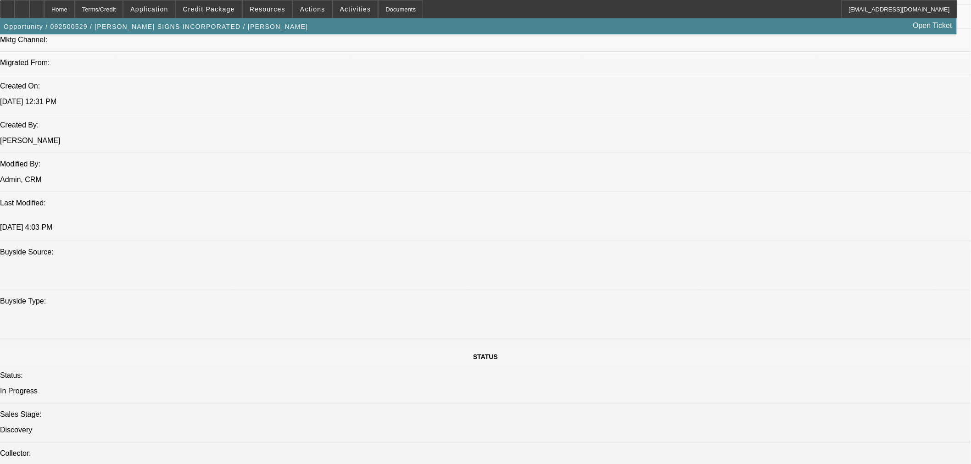
scroll to position [561, 0]
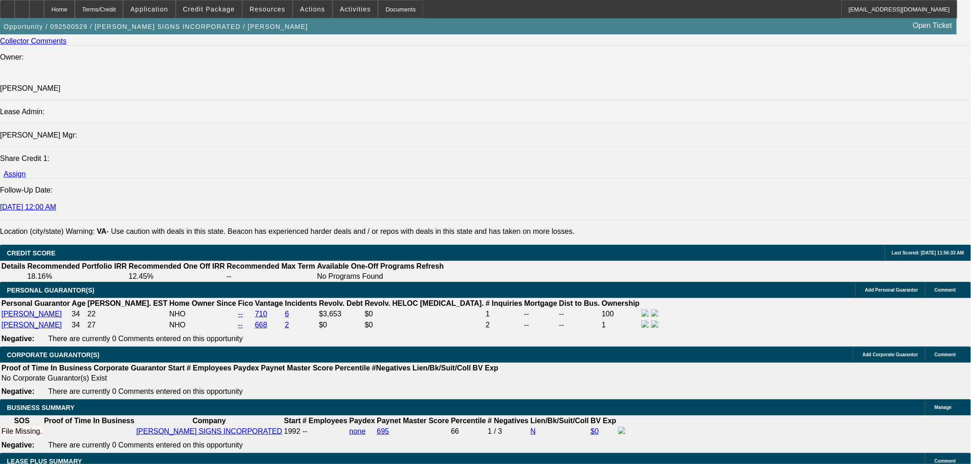
scroll to position [1121, 0]
click at [37, 6] on icon at bounding box center [37, 6] width 0 height 0
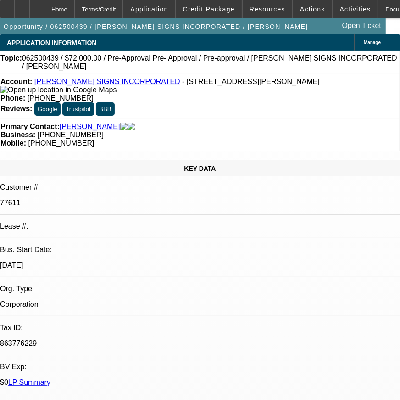
select select "0.1"
select select "2"
select select "0"
select select "6"
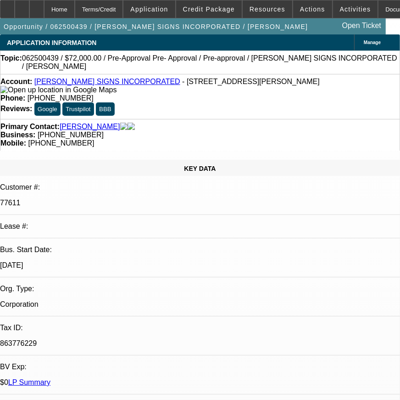
select select "0"
select select "6"
select select "0"
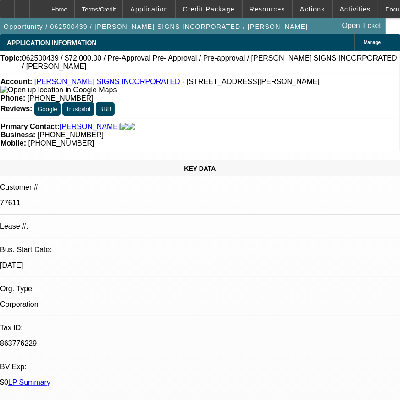
select select "0"
select select "6"
select select "0.1"
select select "2"
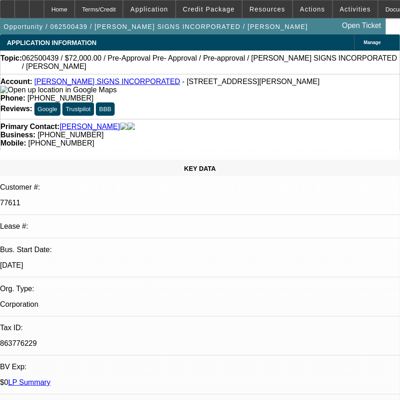
select select "2"
select select "0"
select select "6"
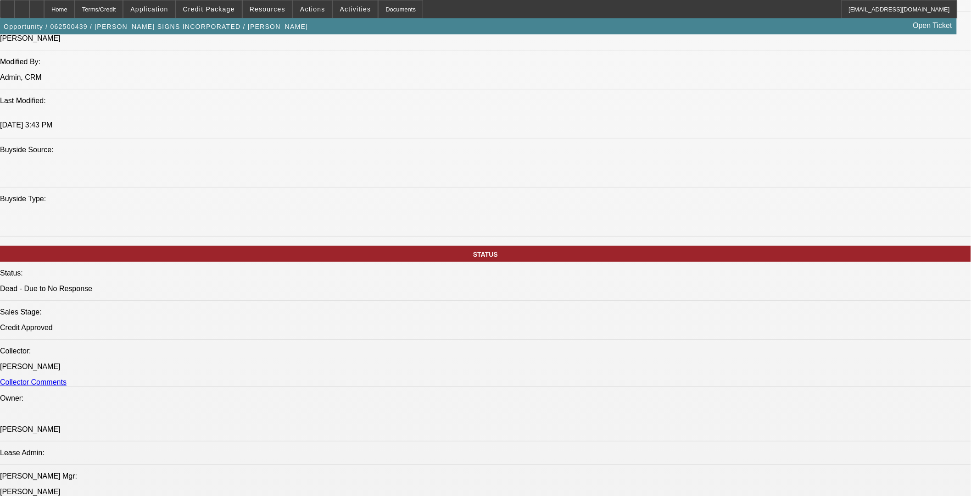
scroll to position [1019, 0]
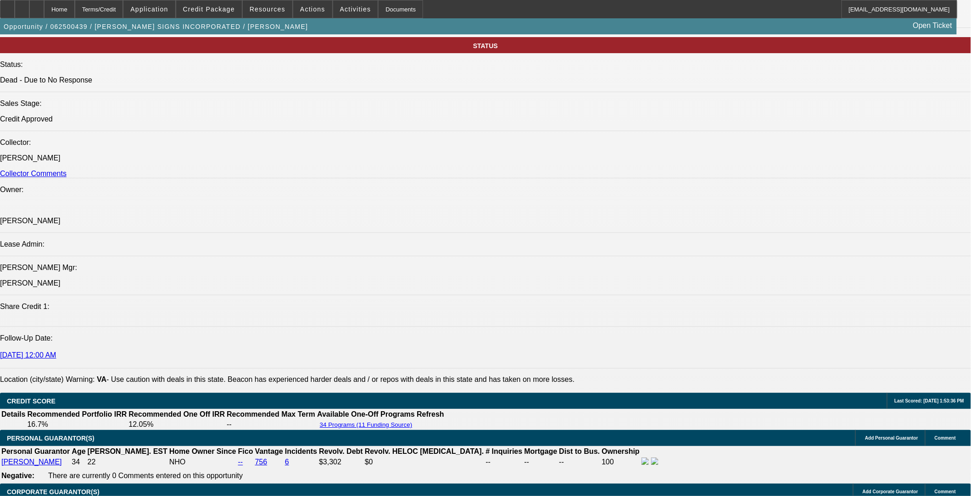
drag, startPoint x: 61, startPoint y: 346, endPoint x: 335, endPoint y: 360, distance: 274.2
copy span "Coy Garris DBA Garris Signs is 2x repeat customer, having established a strong …"
drag, startPoint x: 172, startPoint y: 365, endPoint x: 61, endPoint y: 348, distance: 112.3
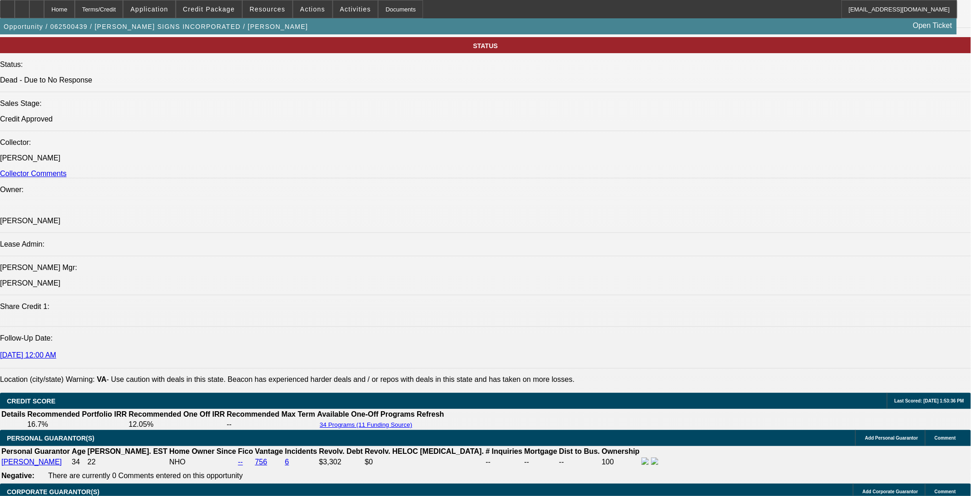
copy span "Coy Garris DBA Garris Signs is 2x repeat customer, having established a strong …"
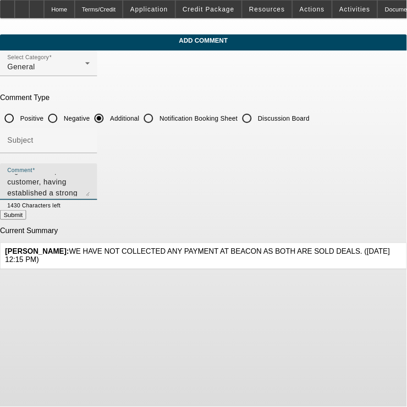
scroll to position [42, 0]
type textarea "[PERSON_NAME] DBA [PERSON_NAME] Signs is 2x repeat customer, having established…"
click at [26, 216] on button "Submit" at bounding box center [13, 215] width 26 height 10
radio input "true"
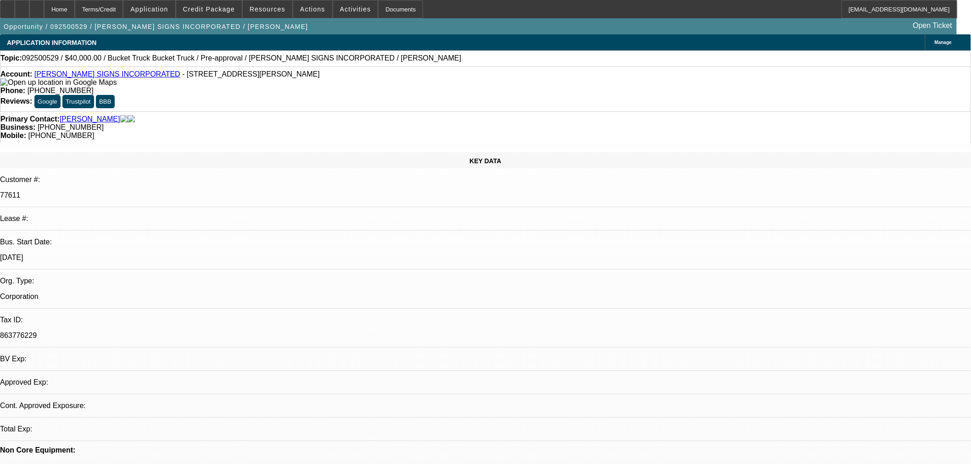
select select "0"
select select "2"
select select "0.1"
select select "4"
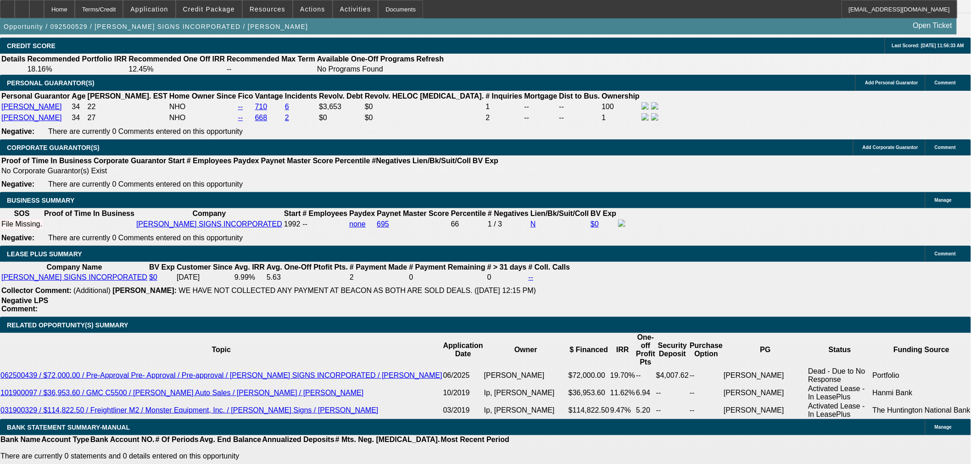
scroll to position [1427, 0]
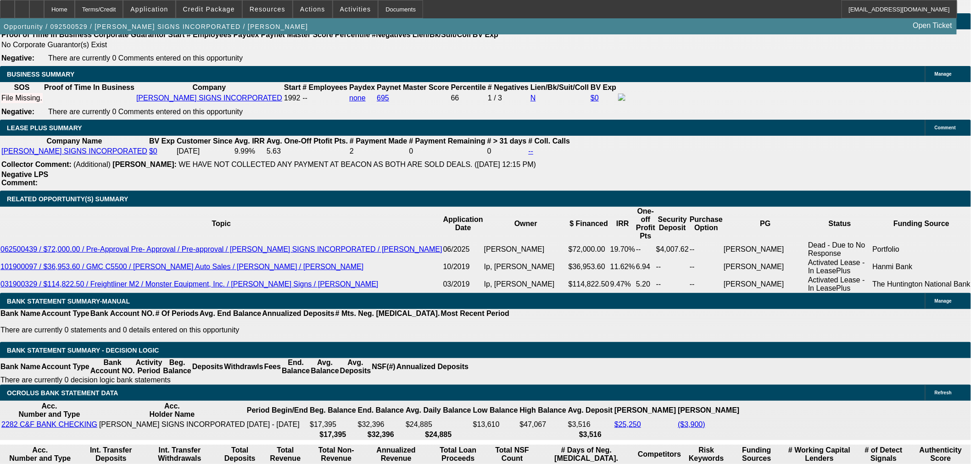
type input "$0.00"
type input "48"
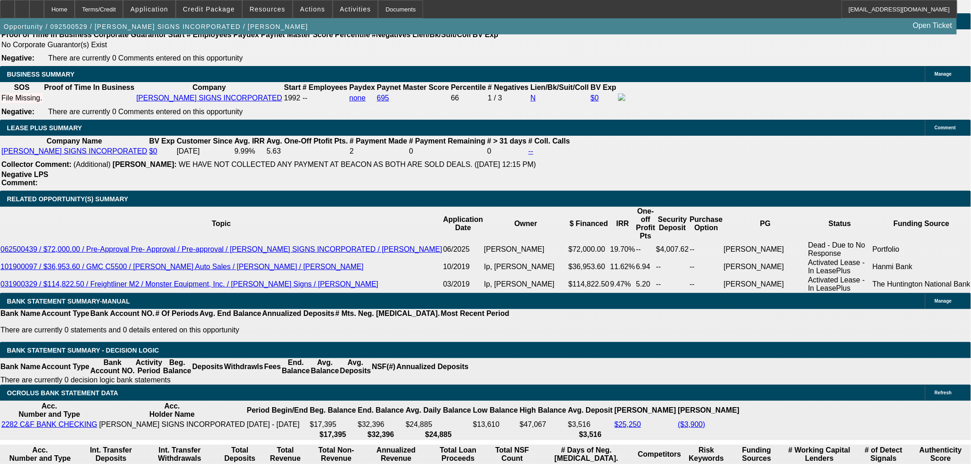
type input "10"
type input "$2,029.00"
type input "$1,014.50"
type input "$1,700.92"
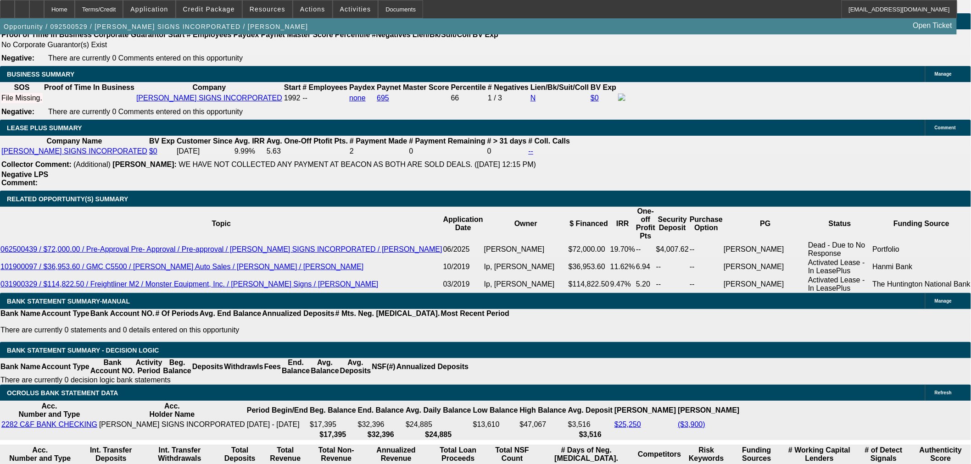
type input "$850.46"
type input "10"
select select "3"
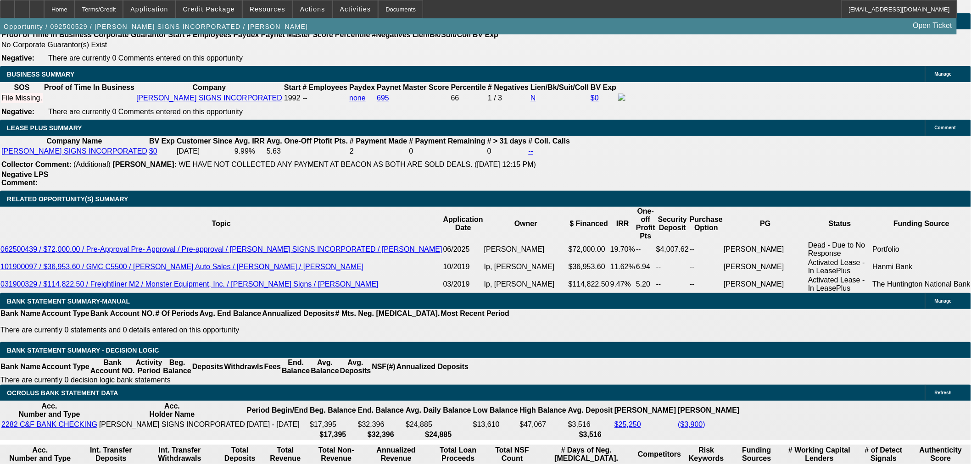
select select "0"
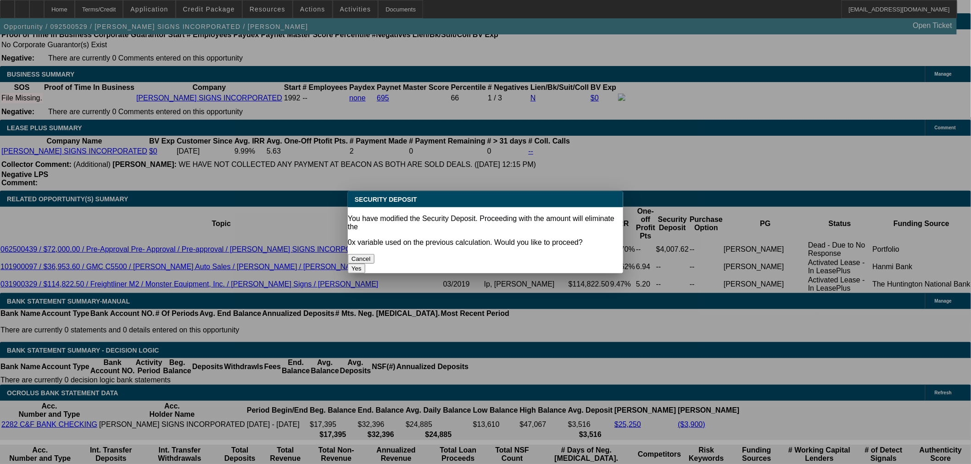
scroll to position [0, 0]
click at [365, 264] on button "Yes" at bounding box center [356, 269] width 17 height 10
type input "$0.00"
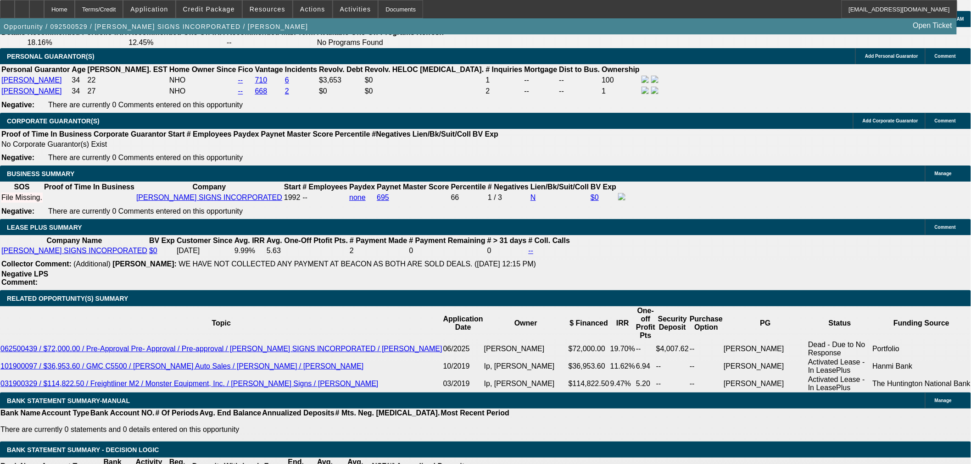
scroll to position [1199, 0]
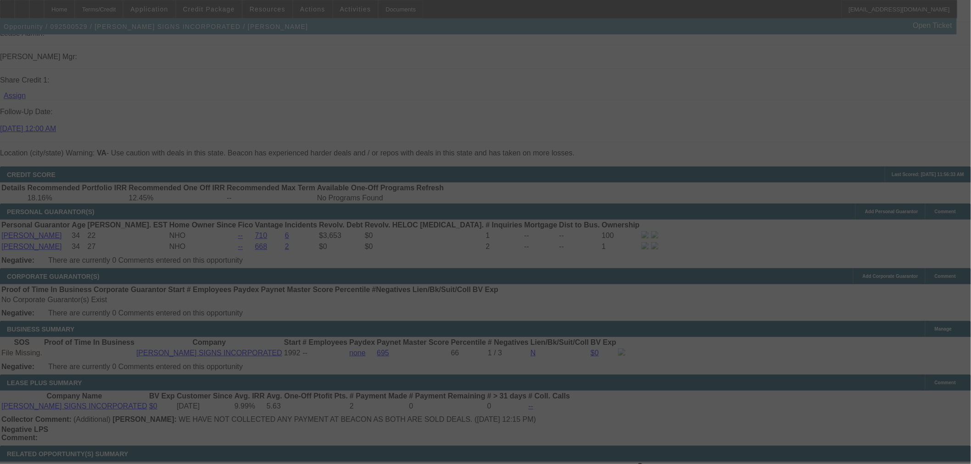
select select "0"
select select "3"
select select "0.1"
select select "4"
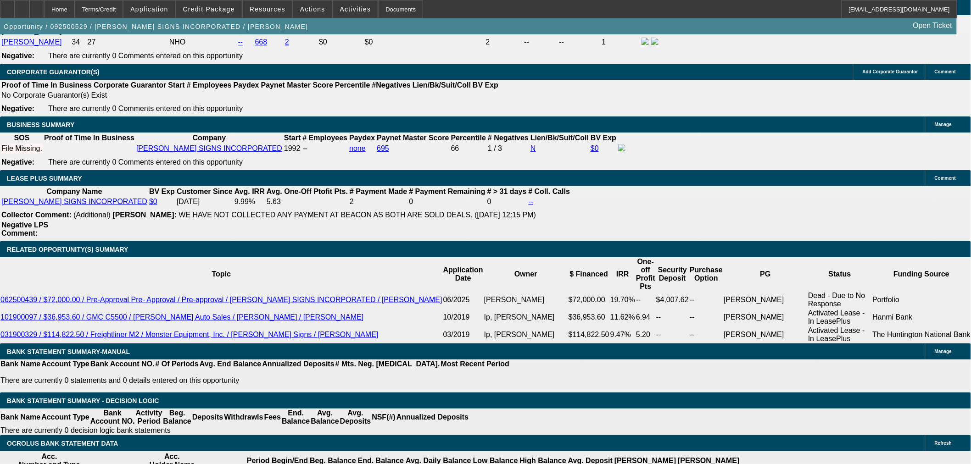
scroll to position [1403, 0]
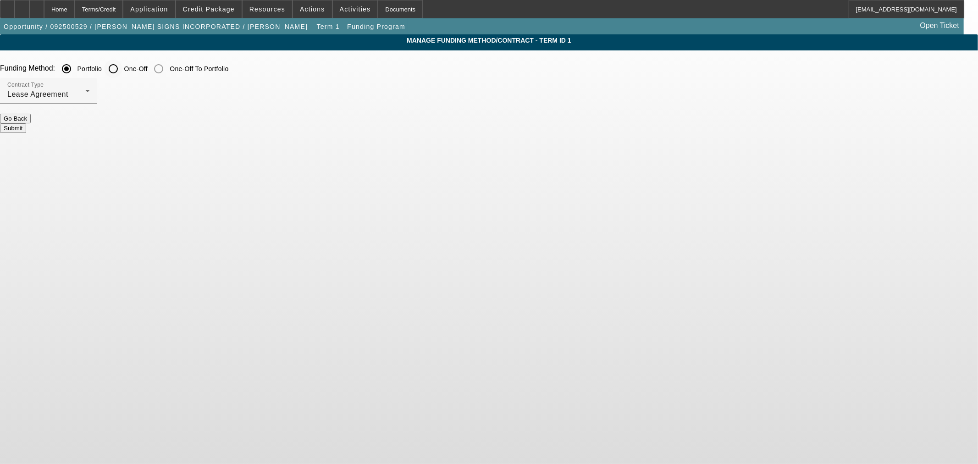
click at [122, 69] on input "One-Off" at bounding box center [113, 69] width 18 height 18
radio input "true"
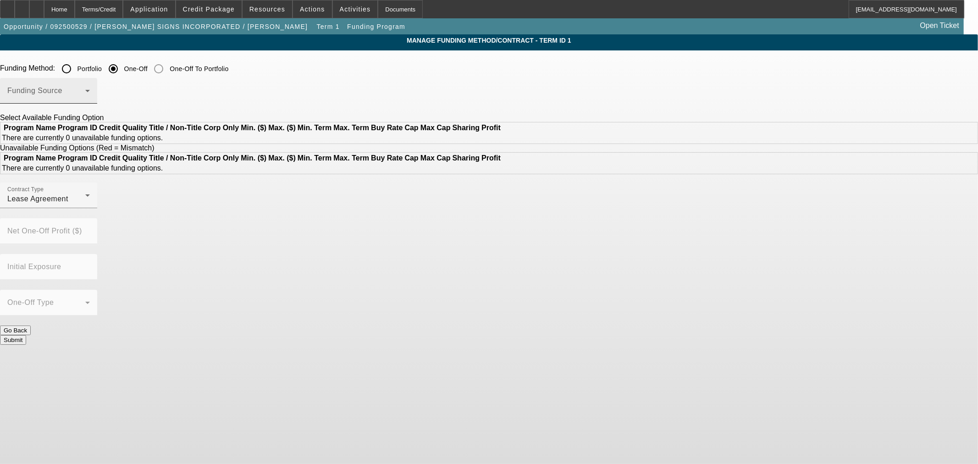
click at [90, 84] on div "Funding Source" at bounding box center [48, 91] width 83 height 26
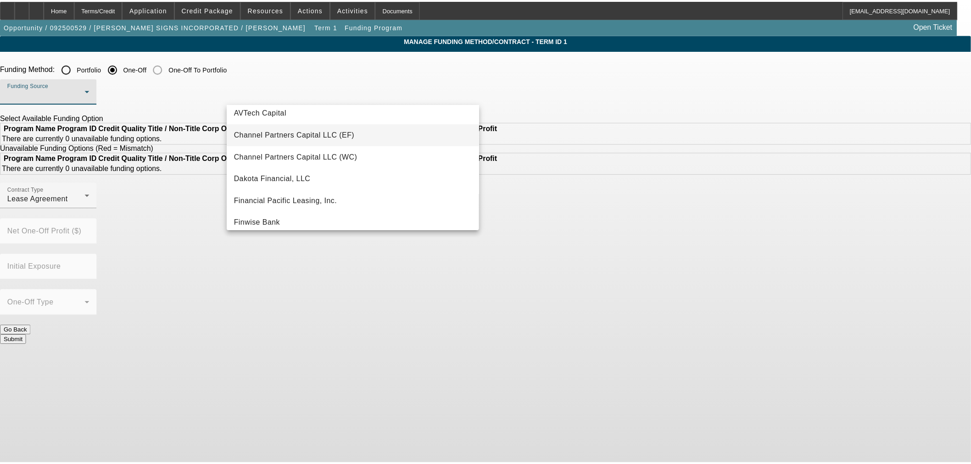
scroll to position [102, 0]
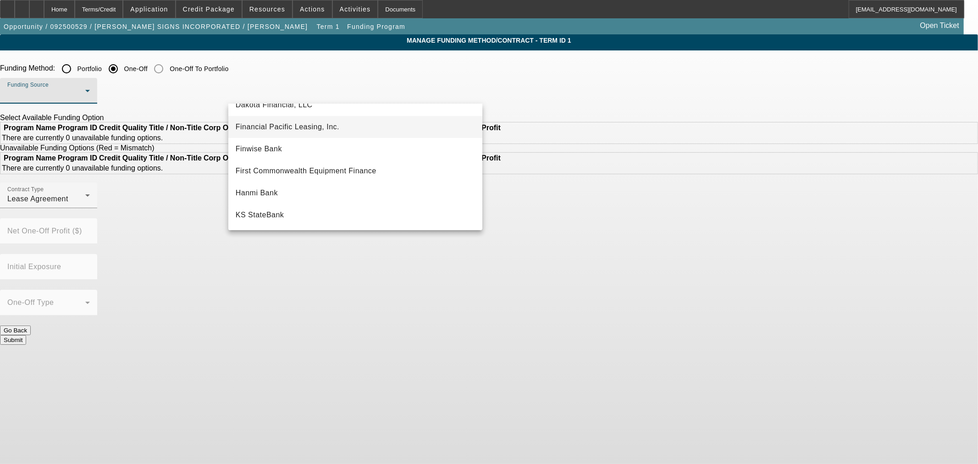
click at [331, 124] on span "Financial Pacific Leasing, Inc." at bounding box center [288, 127] width 104 height 11
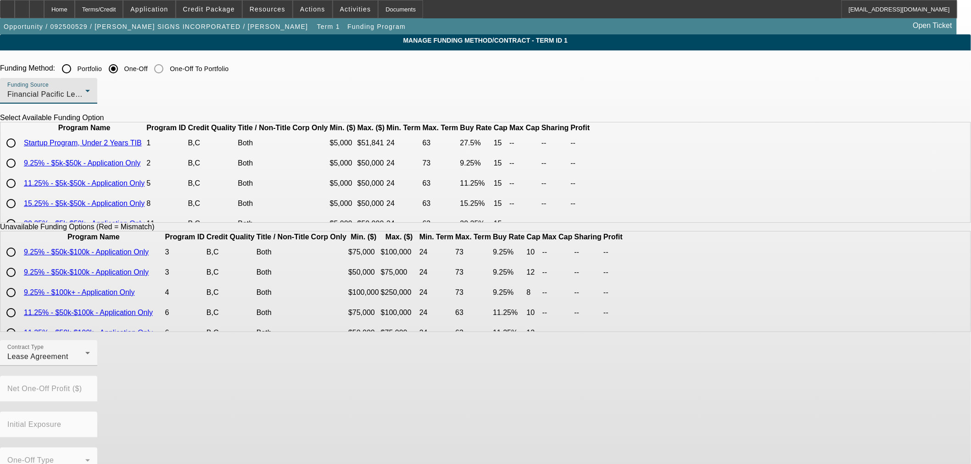
click at [20, 172] on input "radio" at bounding box center [11, 163] width 18 height 18
radio input "true"
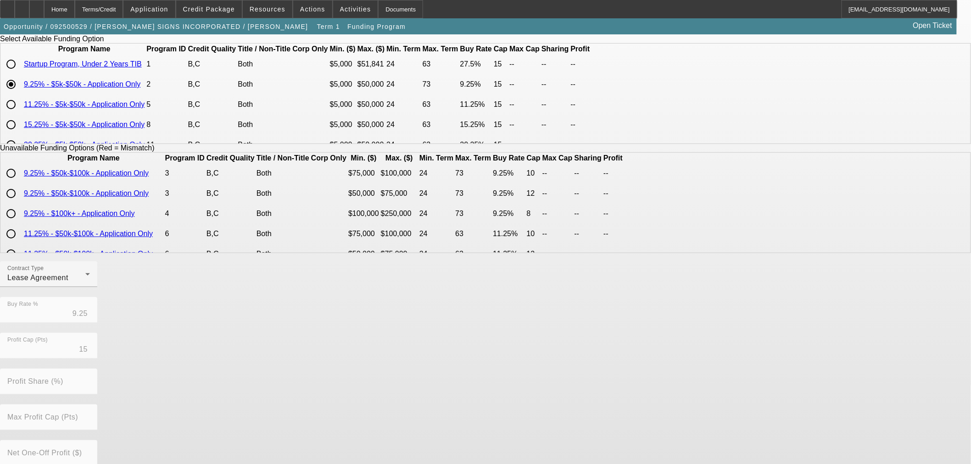
scroll to position [156, 0]
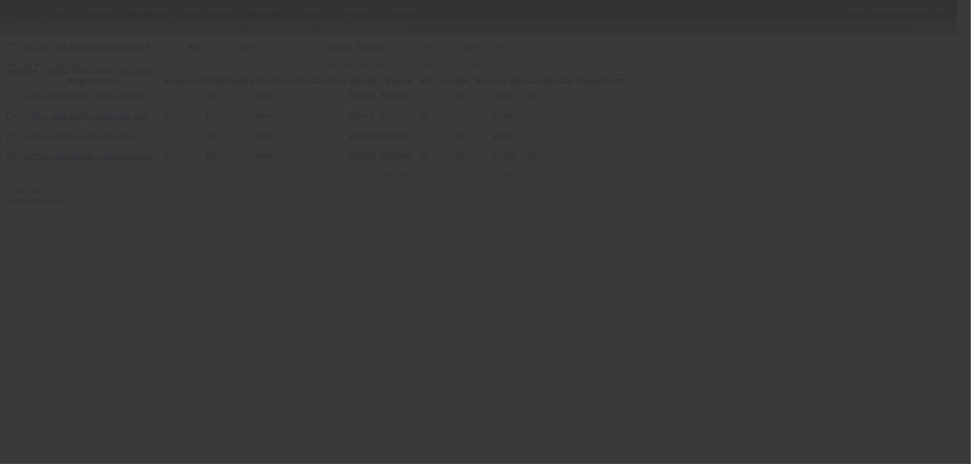
radio input "true"
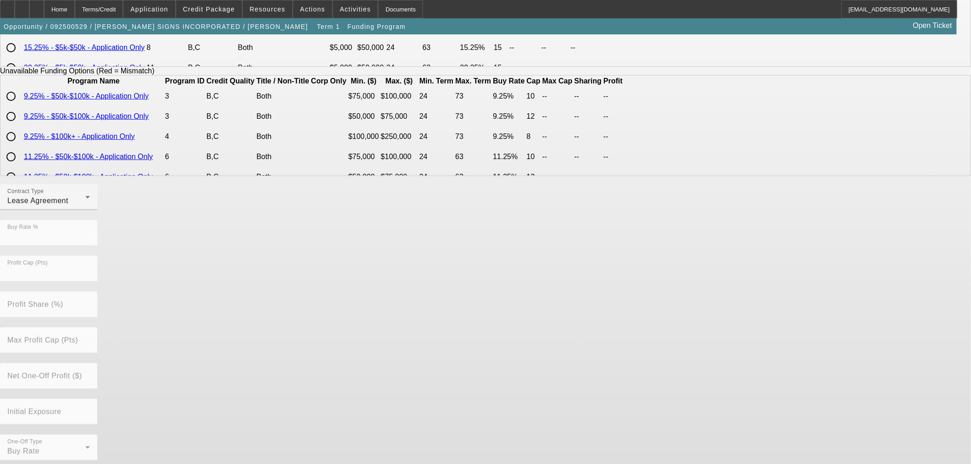
scroll to position [0, 0]
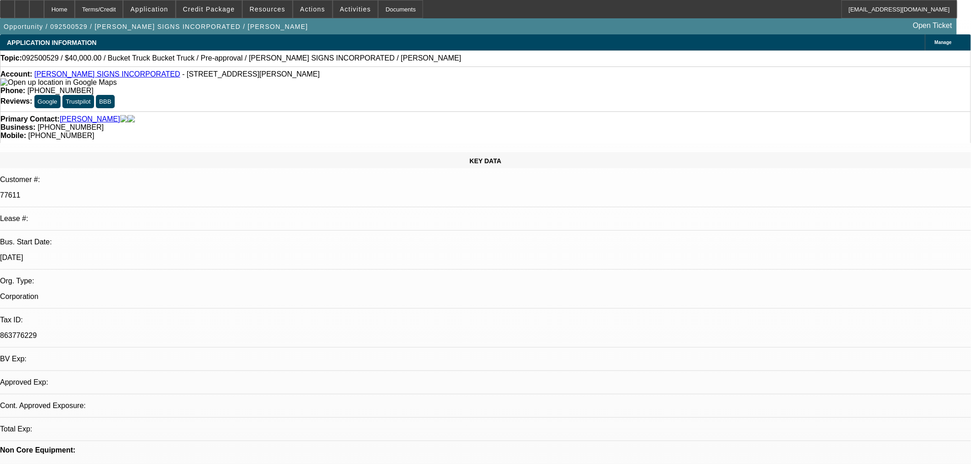
select select "0"
select select "3"
select select "0.1"
select select "4"
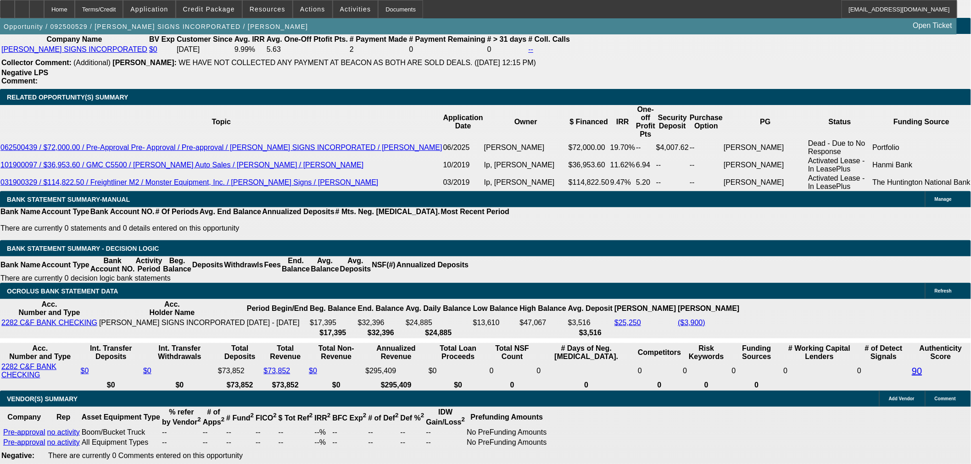
scroll to position [1505, 0]
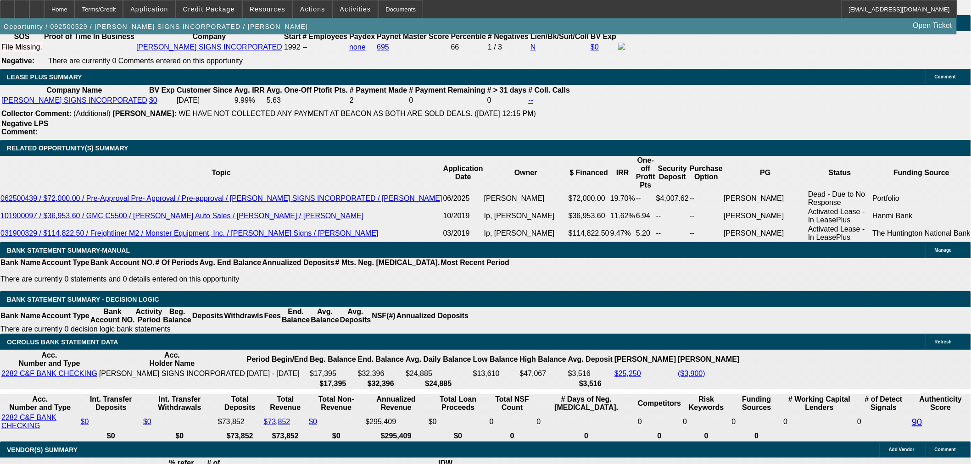
drag, startPoint x: 212, startPoint y: 225, endPoint x: 326, endPoint y: 201, distance: 116.2
type input "UNKNOWN"
type input "1"
type input "$850.46"
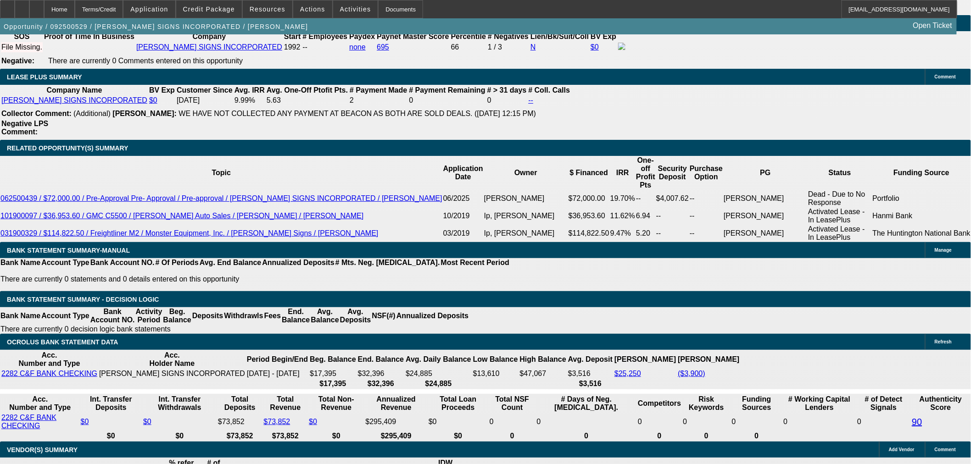
type input "14"
type input "$1,093.06"
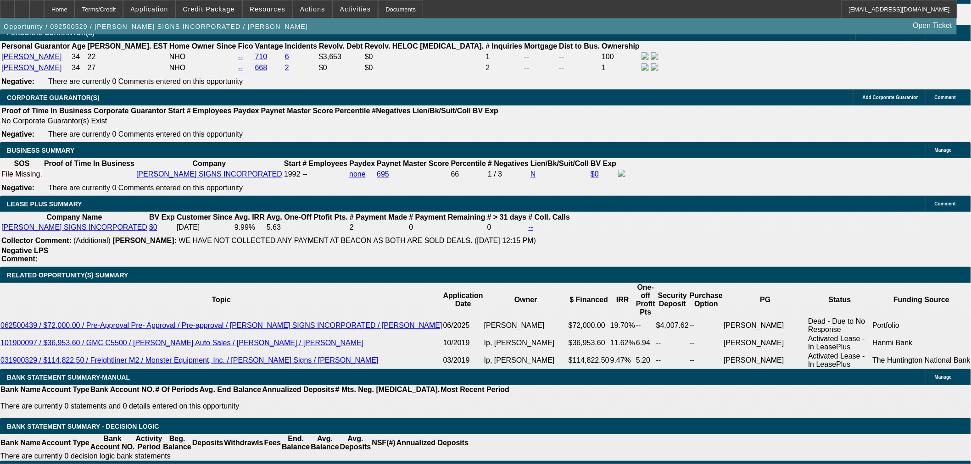
scroll to position [1301, 0]
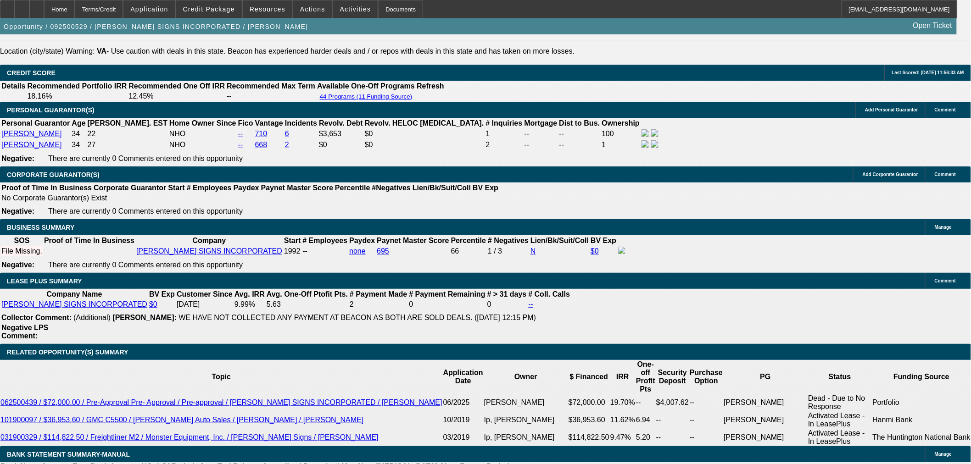
type input "14"
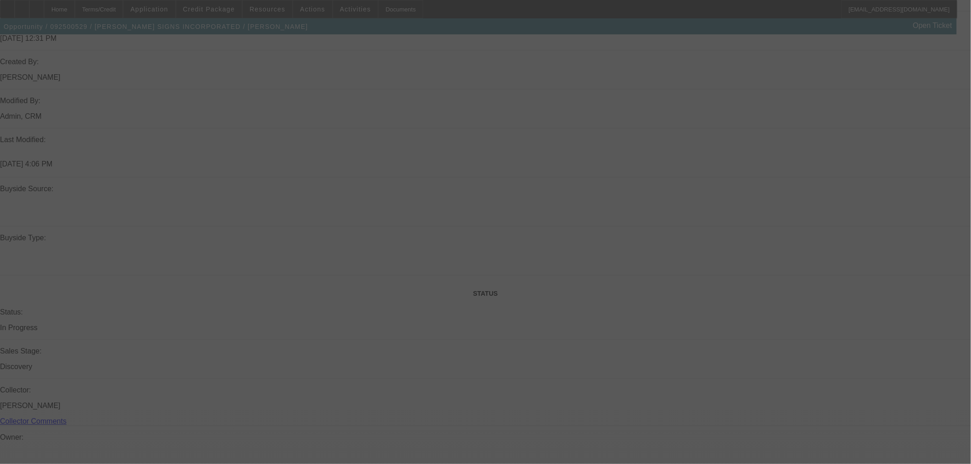
scroll to position [434, 0]
select select "0"
select select "3"
select select "0.1"
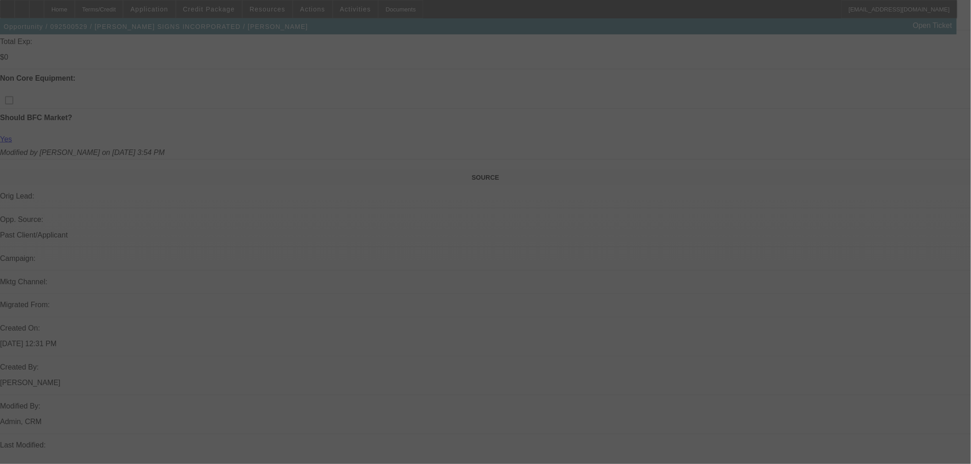
select select "4"
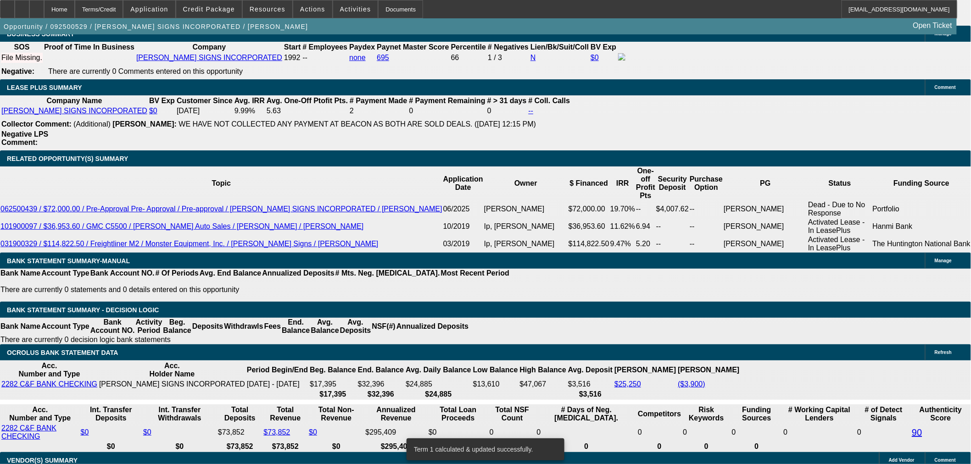
scroll to position [1505, 0]
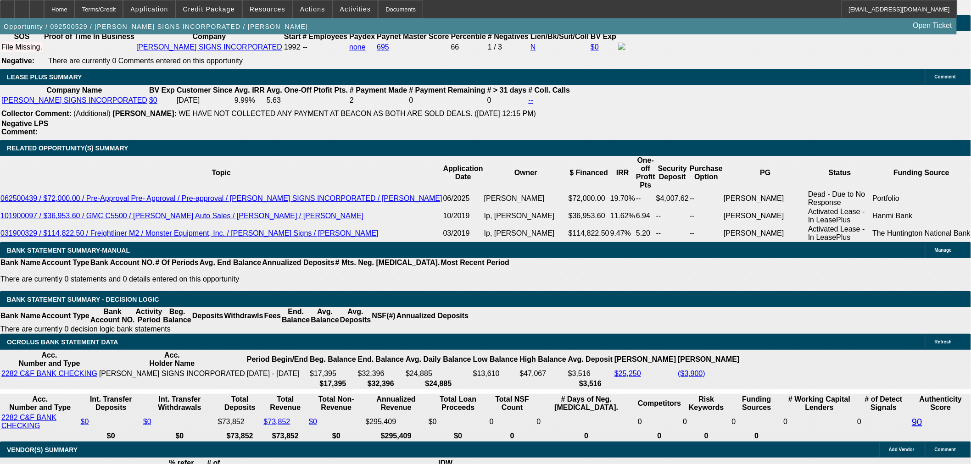
drag, startPoint x: 219, startPoint y: 222, endPoint x: 248, endPoint y: 218, distance: 29.7
type input "UNKNOWN"
type input "11"
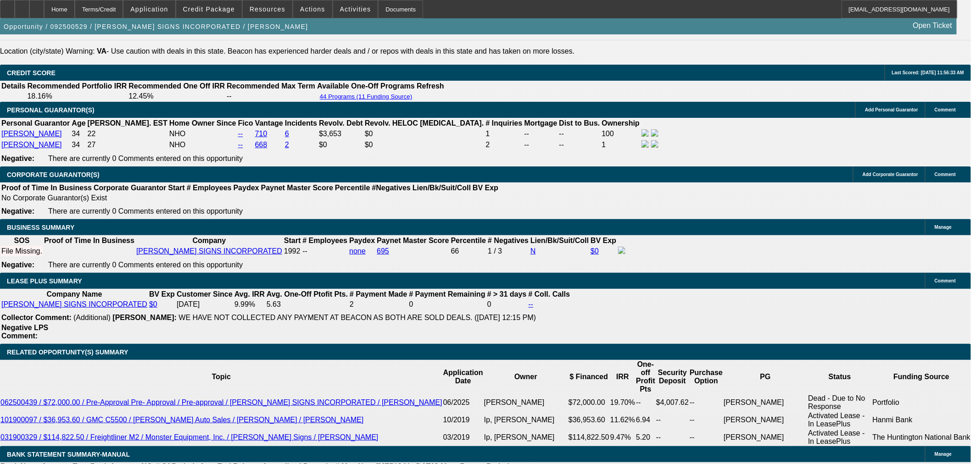
type input "$1,033.82"
type input "11"
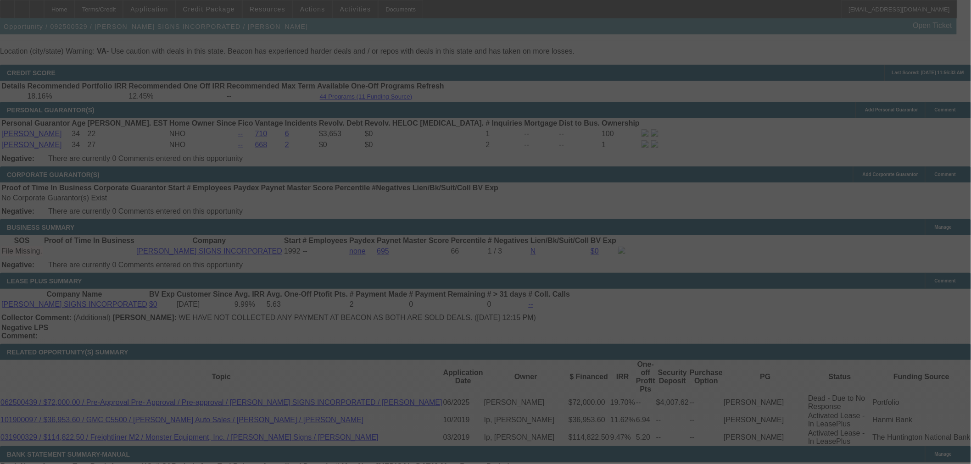
select select "0"
select select "3"
select select "0.1"
select select "4"
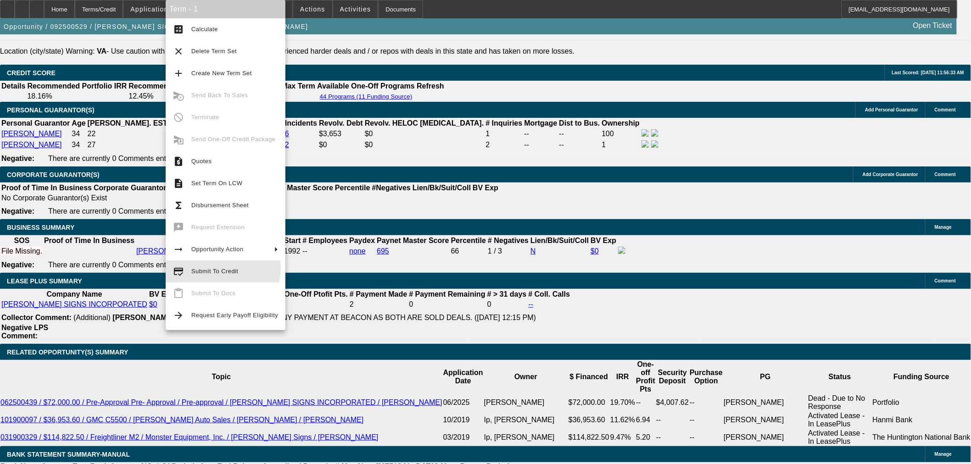
click at [202, 267] on span "Submit To Credit" at bounding box center [234, 271] width 87 height 11
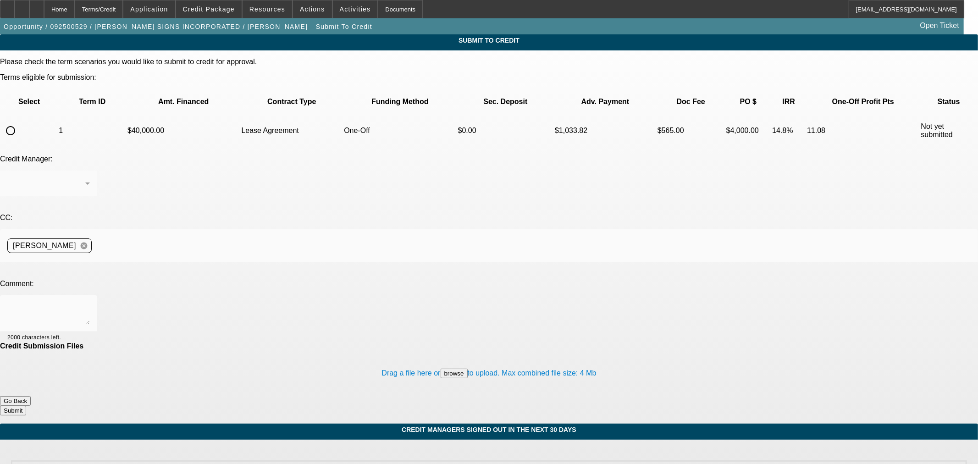
click at [20, 122] on input "radio" at bounding box center [10, 131] width 18 height 18
radio input "true"
click at [90, 303] on textarea at bounding box center [48, 314] width 83 height 22
type textarea "Please ok to Finpac. Thanks"
click at [26, 406] on button "Submit" at bounding box center [13, 411] width 26 height 10
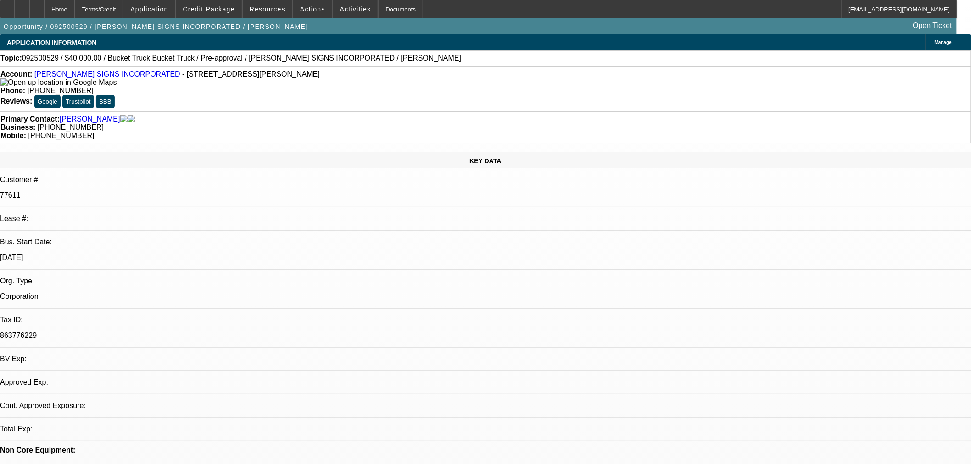
select select "0"
select select "3"
select select "0.1"
select select "4"
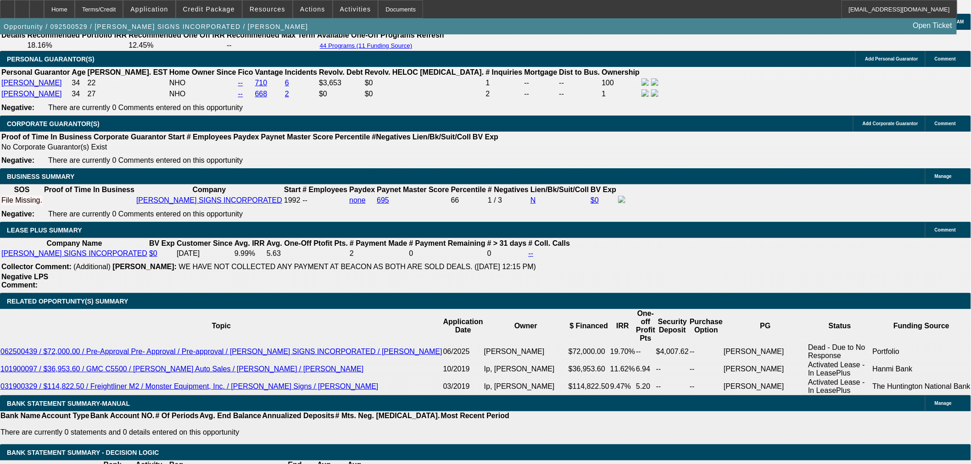
scroll to position [1478, 0]
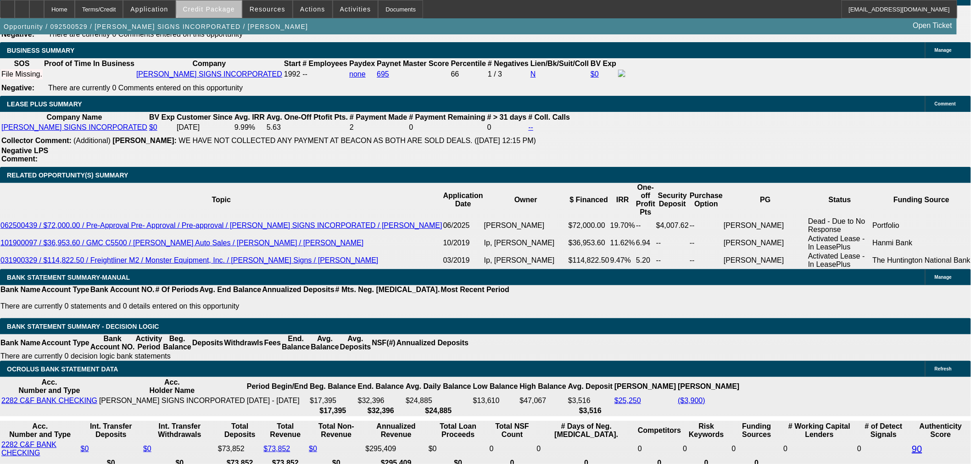
click at [226, 8] on span "Credit Package" at bounding box center [209, 9] width 52 height 7
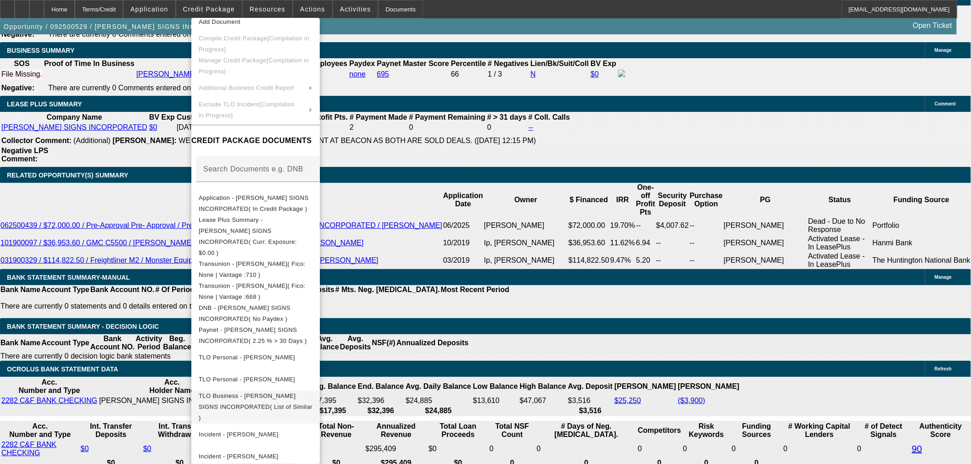
scroll to position [51, 0]
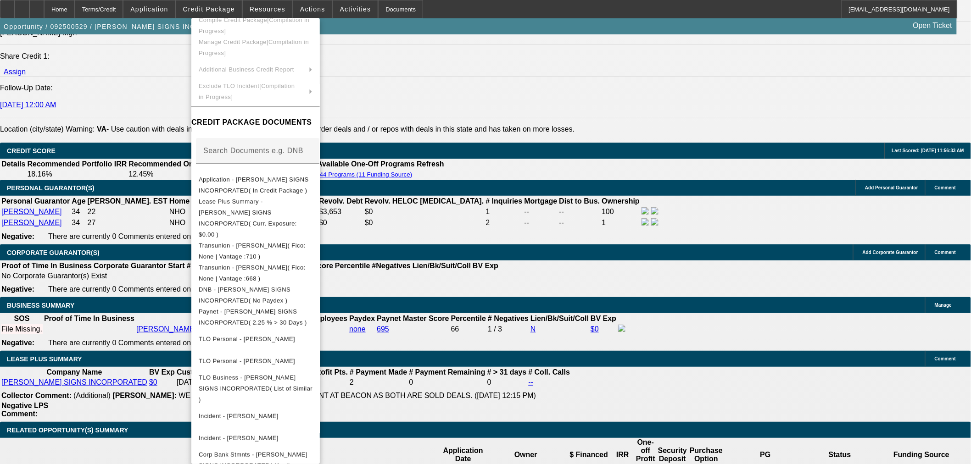
drag, startPoint x: 511, startPoint y: 298, endPoint x: 500, endPoint y: 286, distance: 16.0
click at [511, 298] on div at bounding box center [485, 232] width 971 height 464
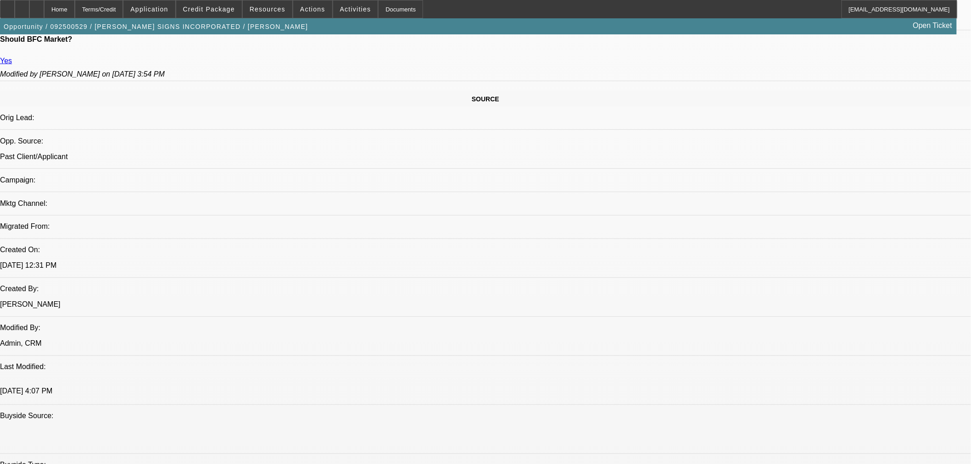
scroll to position [510, 0]
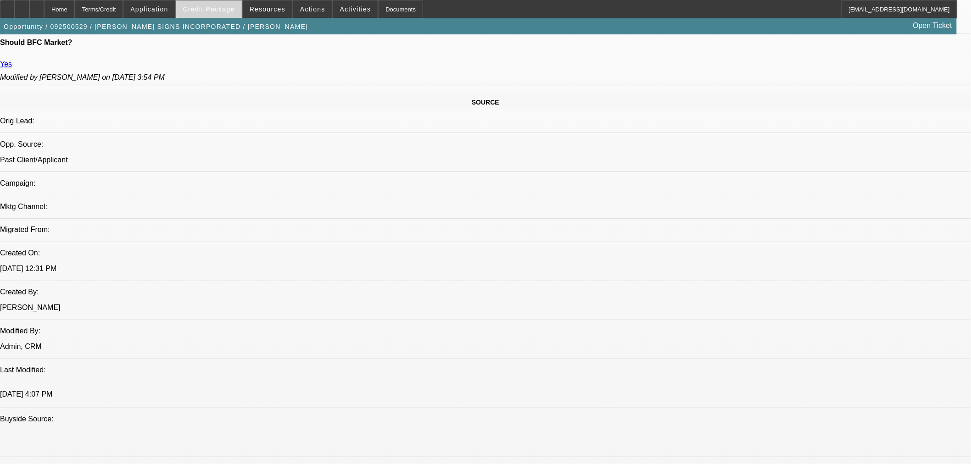
click at [232, 7] on span "Credit Package" at bounding box center [209, 9] width 52 height 7
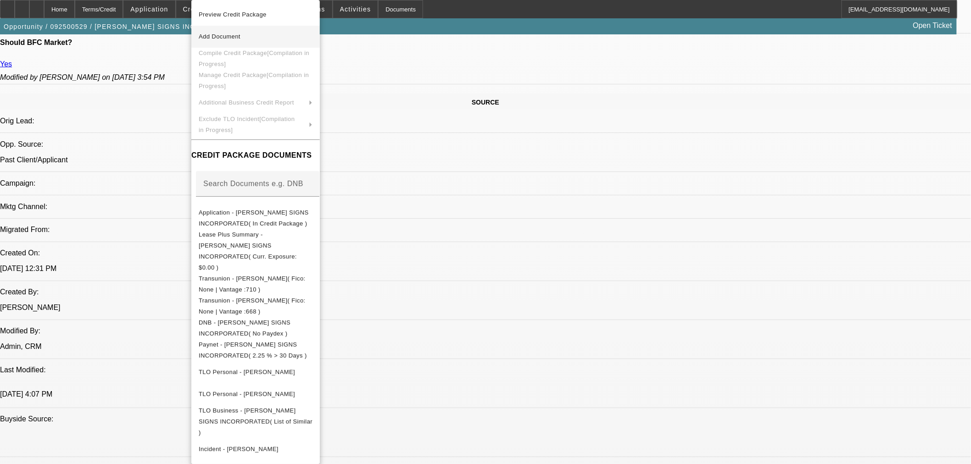
click at [240, 39] on span "Add Document" at bounding box center [220, 36] width 42 height 7
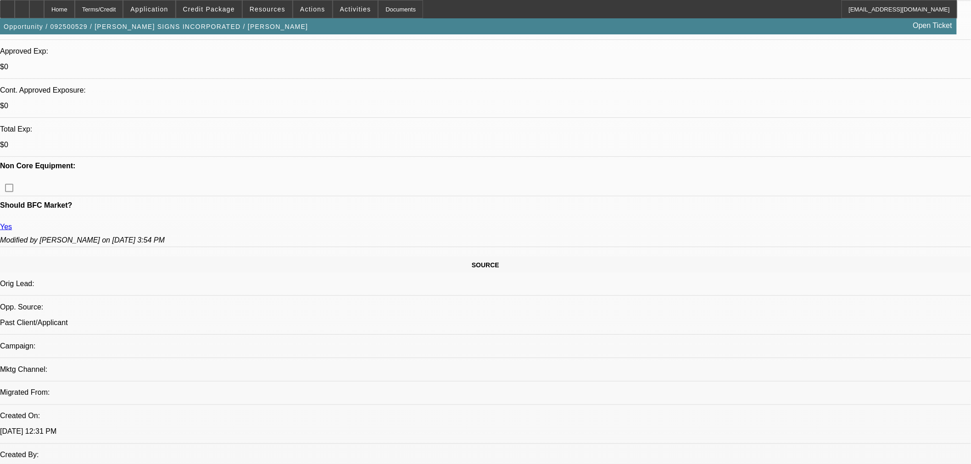
scroll to position [319, 0]
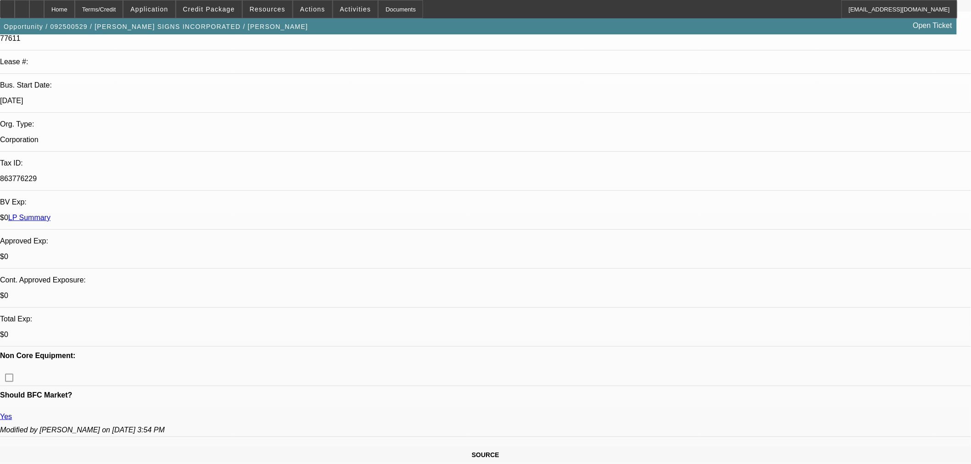
scroll to position [356, 0]
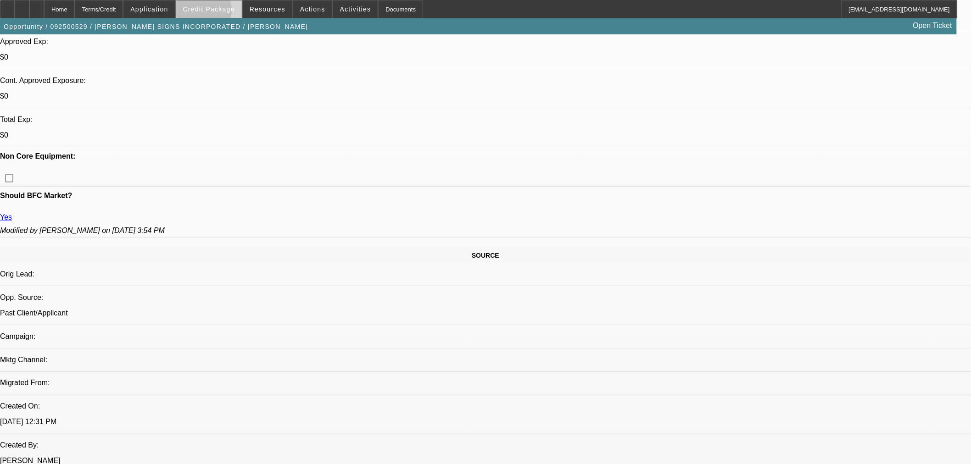
click at [211, 12] on span at bounding box center [209, 9] width 66 height 22
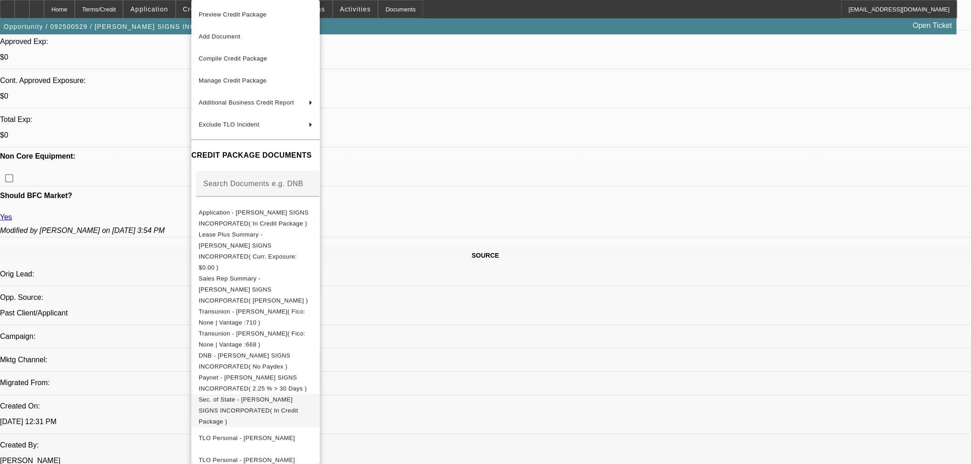
click at [262, 394] on span "Sec. of State - GARRIS SIGNS INCORPORATED( In Credit Package )" at bounding box center [256, 410] width 114 height 33
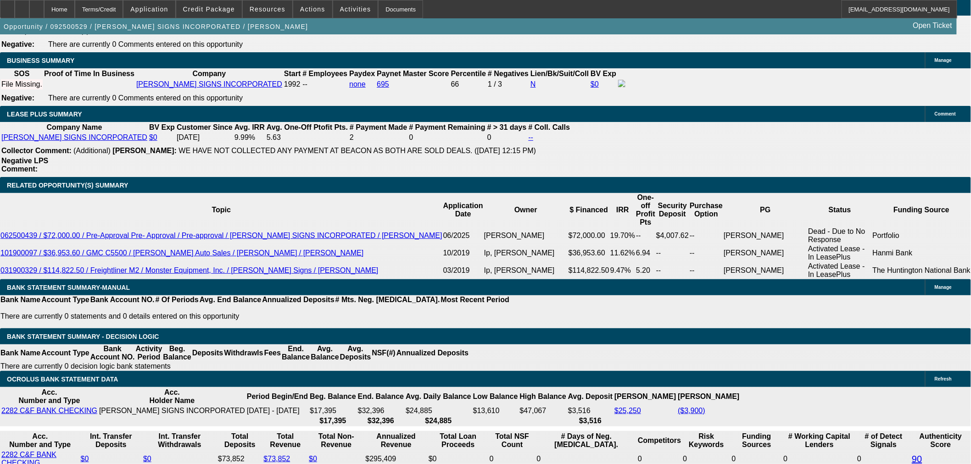
scroll to position [1376, 0]
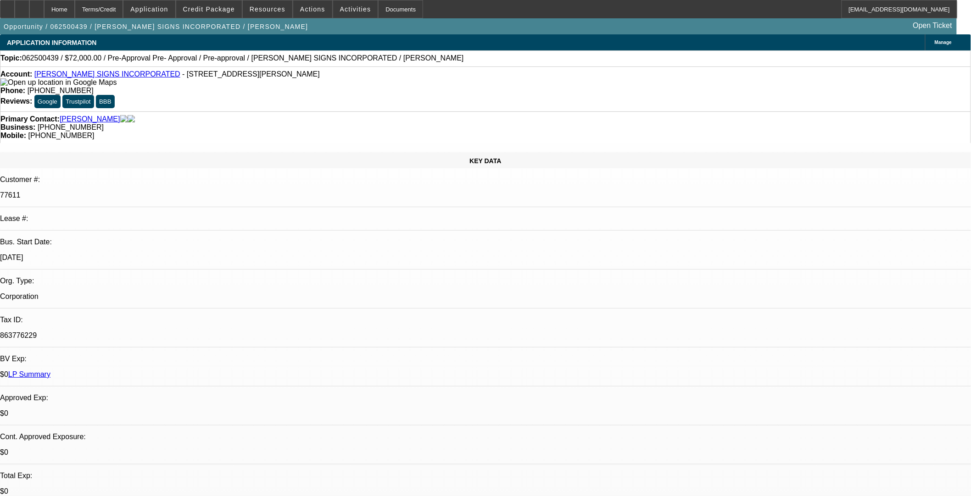
select select "0.1"
select select "2"
select select "0"
select select "6"
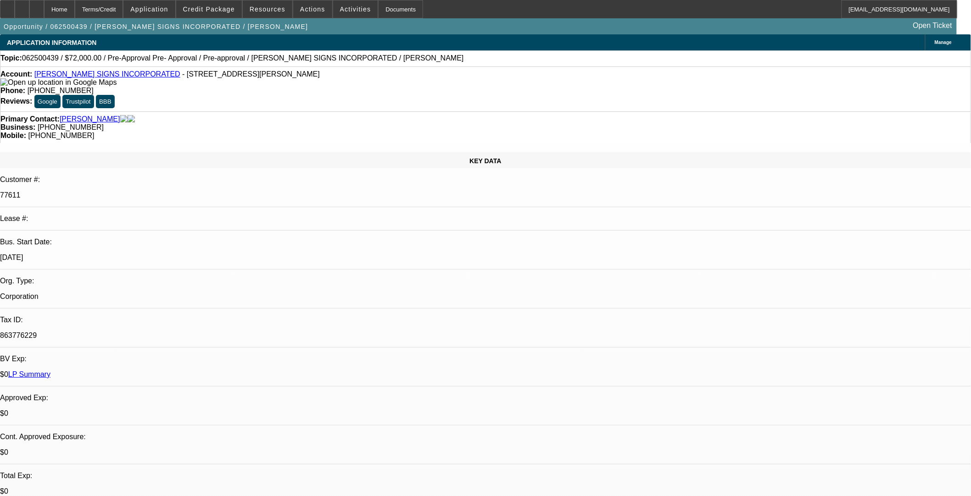
select select "0"
select select "6"
select select "0"
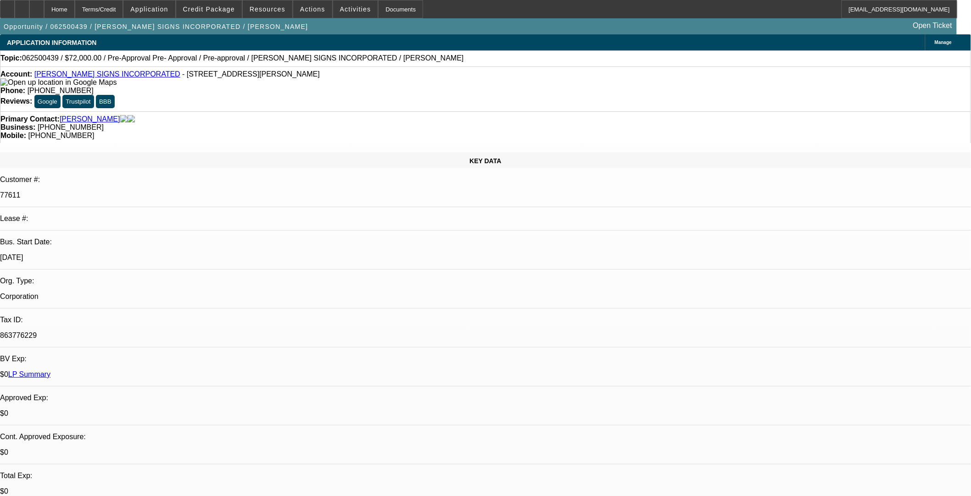
select select "0"
select select "6"
select select "0.1"
select select "2"
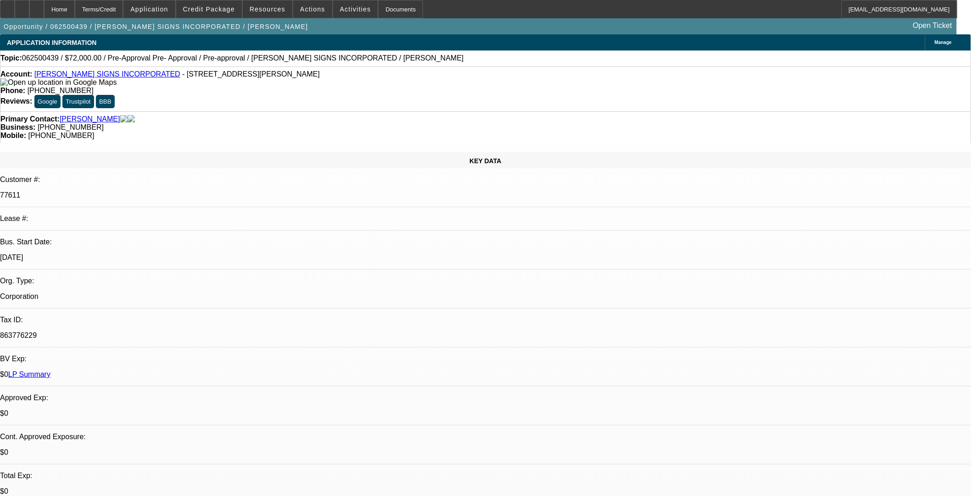
select select "2"
select select "0"
select select "6"
click at [239, 11] on span at bounding box center [209, 9] width 66 height 22
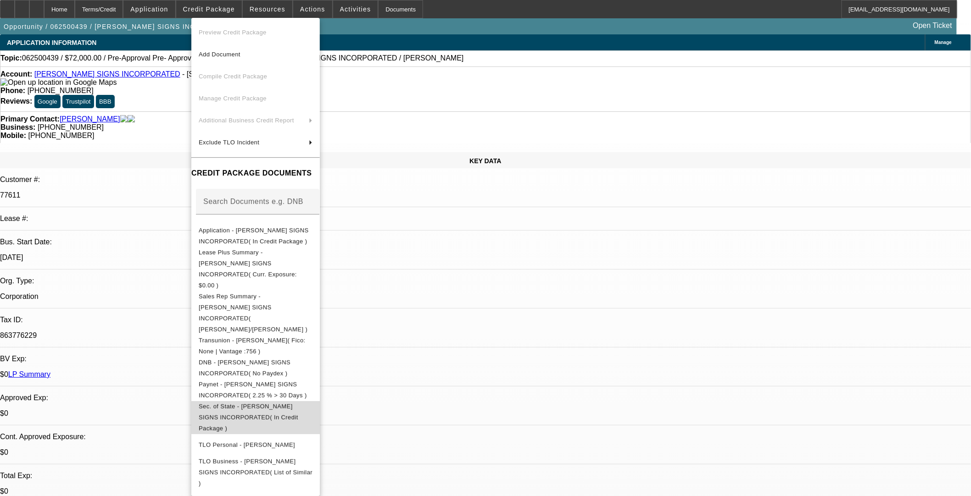
click at [278, 401] on span "Sec. of State - [PERSON_NAME] SIGNS INCORPORATED( In Credit Package )" at bounding box center [256, 417] width 114 height 33
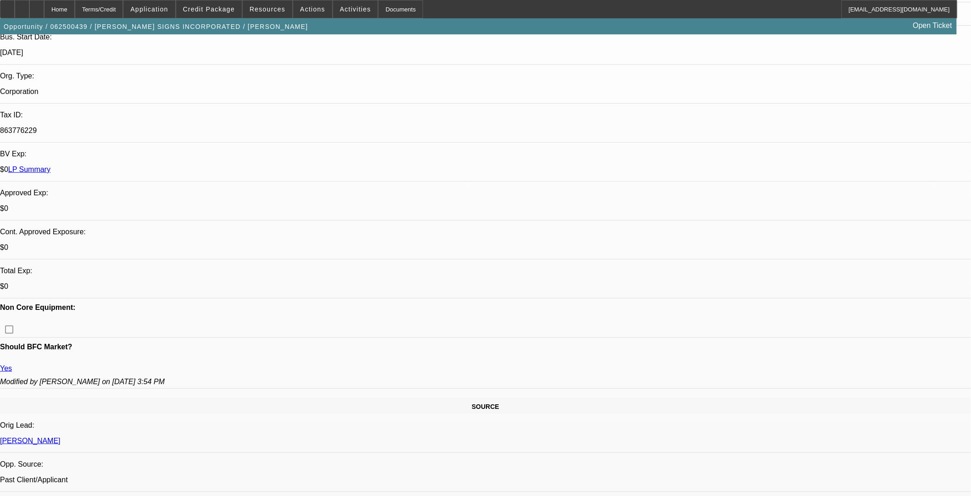
scroll to position [356, 0]
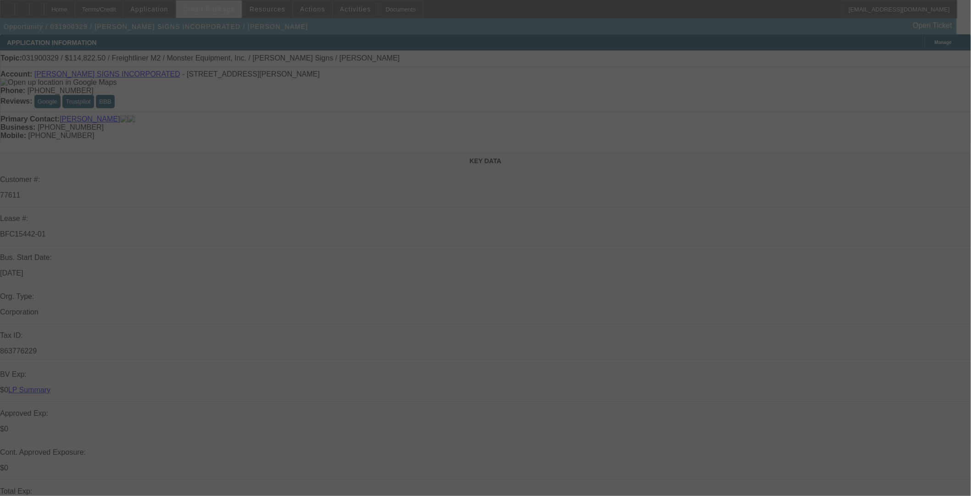
select select "0"
select select "6"
select select "0"
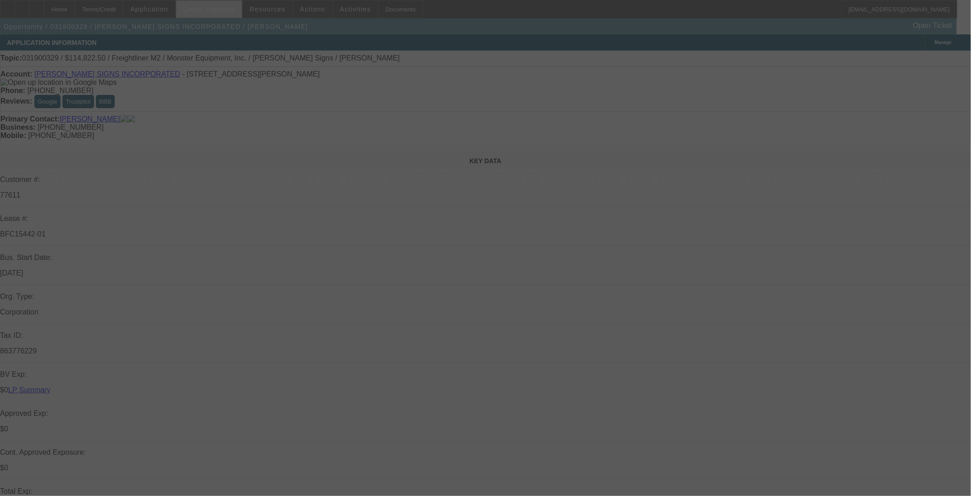
select select "0"
select select "6"
select select "0"
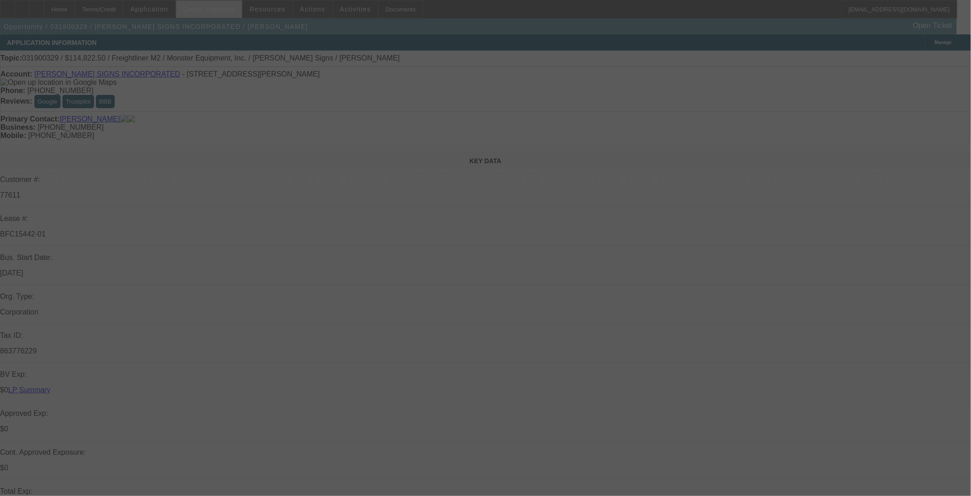
select select "0"
select select "6"
select select "0"
select select "2"
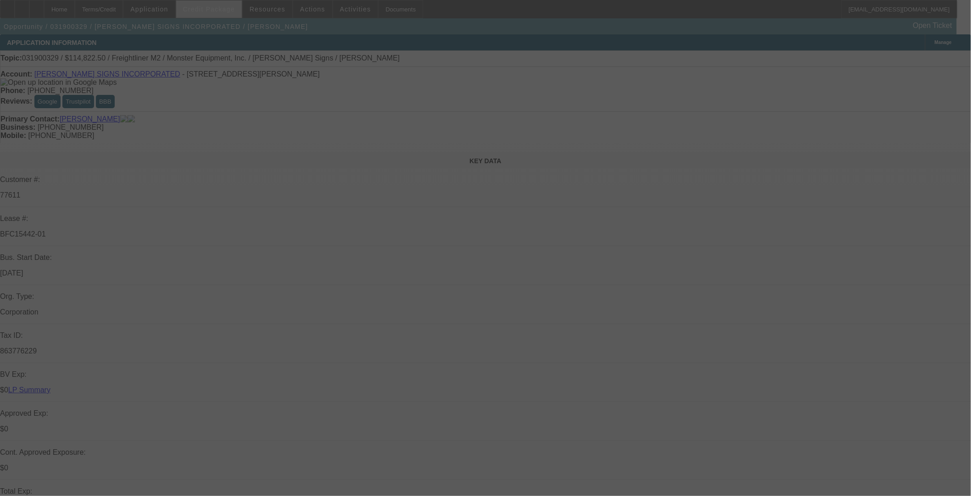
select select "0"
select select "6"
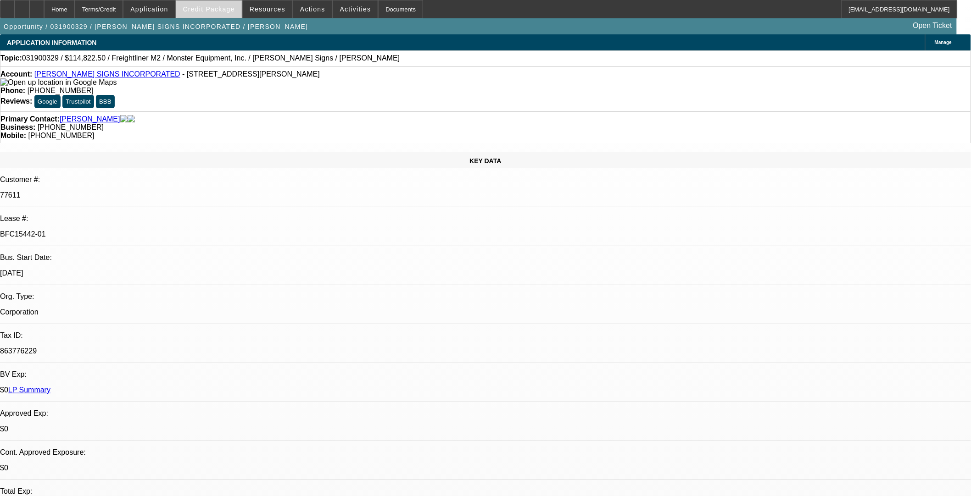
click at [230, 11] on span "Credit Package" at bounding box center [209, 9] width 52 height 7
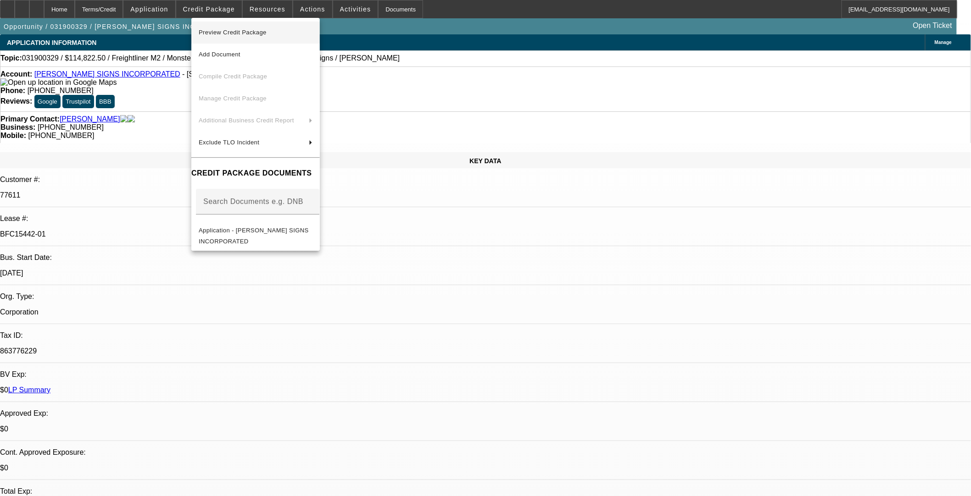
click at [281, 31] on span "Preview Credit Package" at bounding box center [256, 32] width 114 height 11
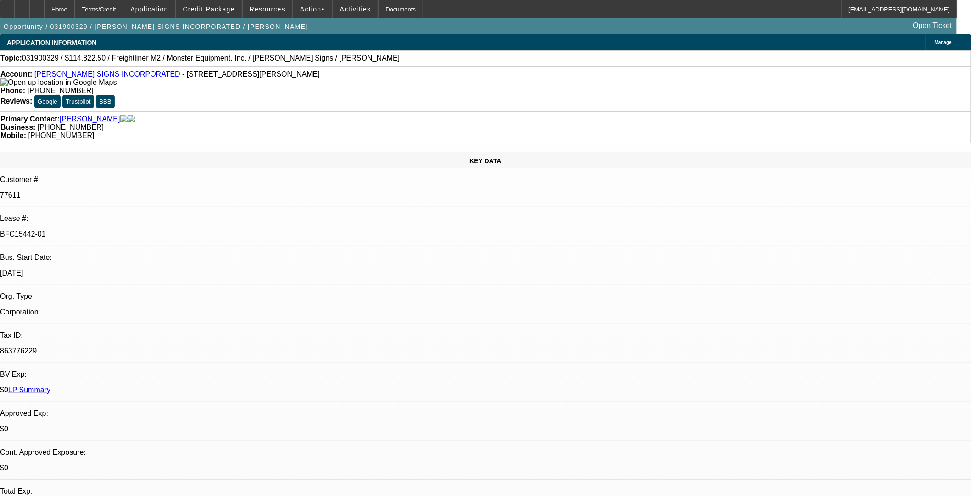
drag, startPoint x: 880, startPoint y: 355, endPoint x: 661, endPoint y: 363, distance: 218.9
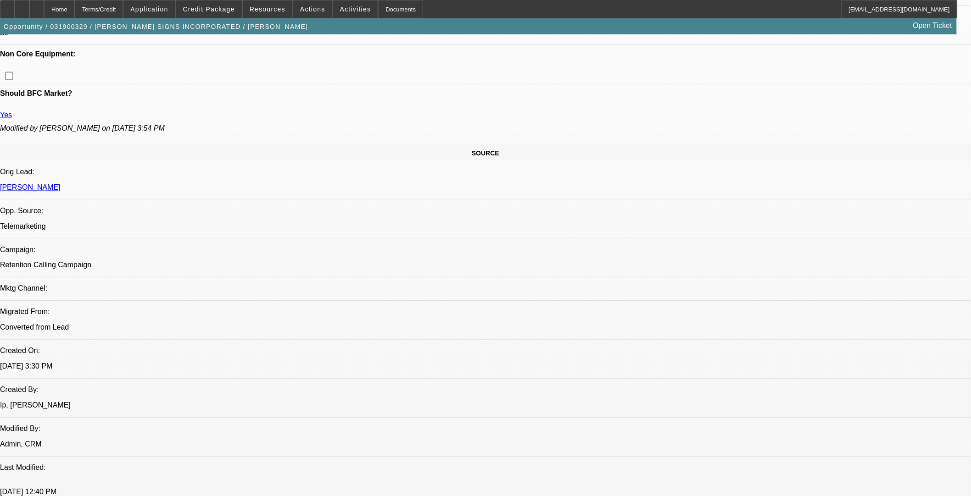
scroll to position [611, 0]
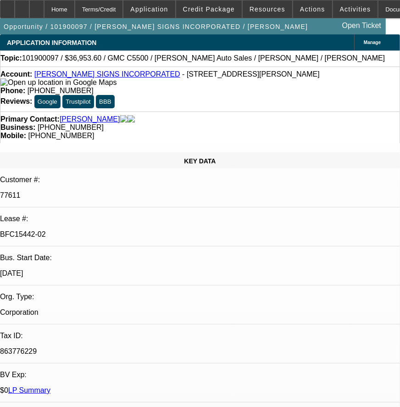
select select "0"
select select "6"
select select "0"
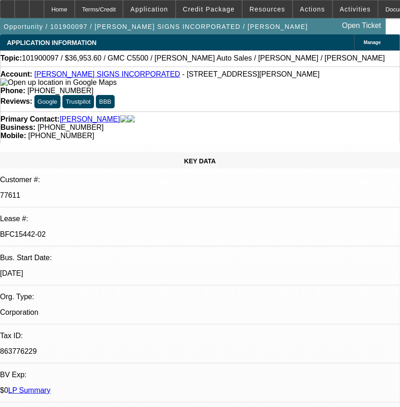
select select "0"
select select "6"
select select "0"
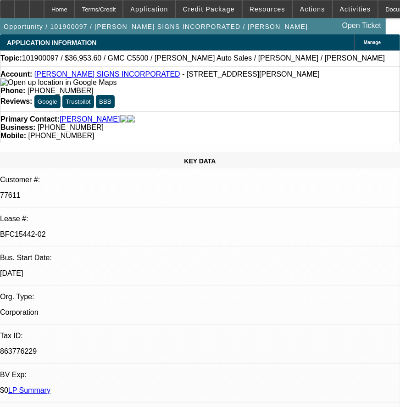
select select "0"
select select "6"
select select "0"
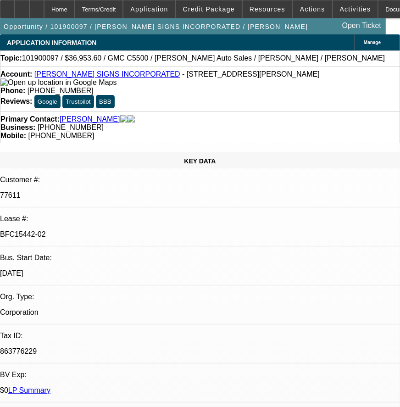
select select "6"
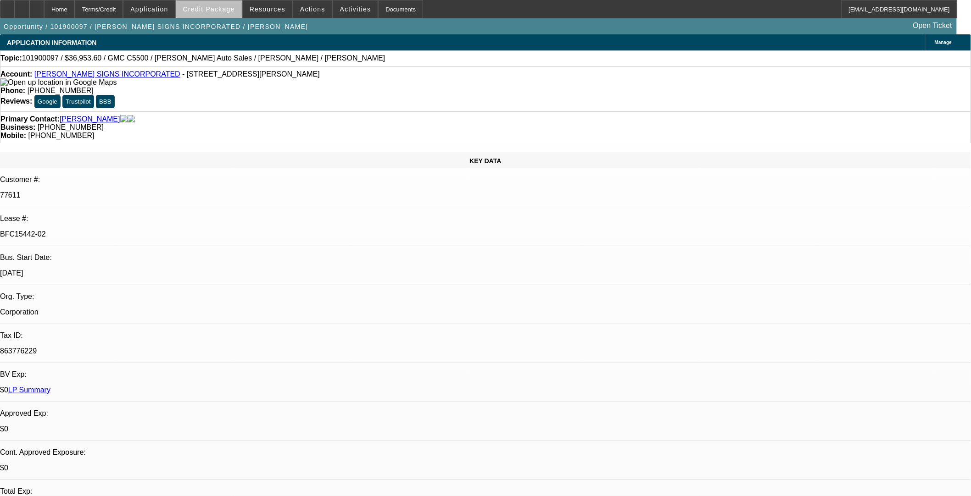
click at [230, 17] on span at bounding box center [209, 9] width 66 height 22
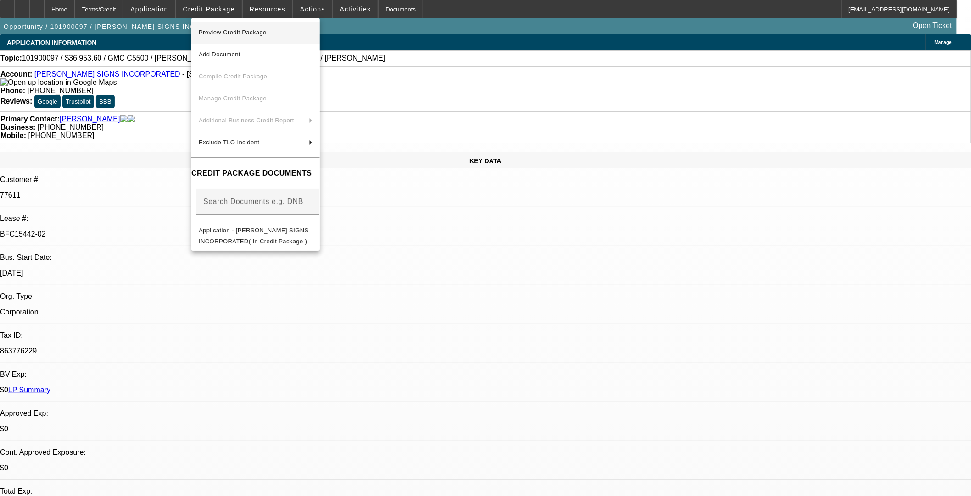
click at [265, 33] on span "Preview Credit Package" at bounding box center [233, 32] width 68 height 7
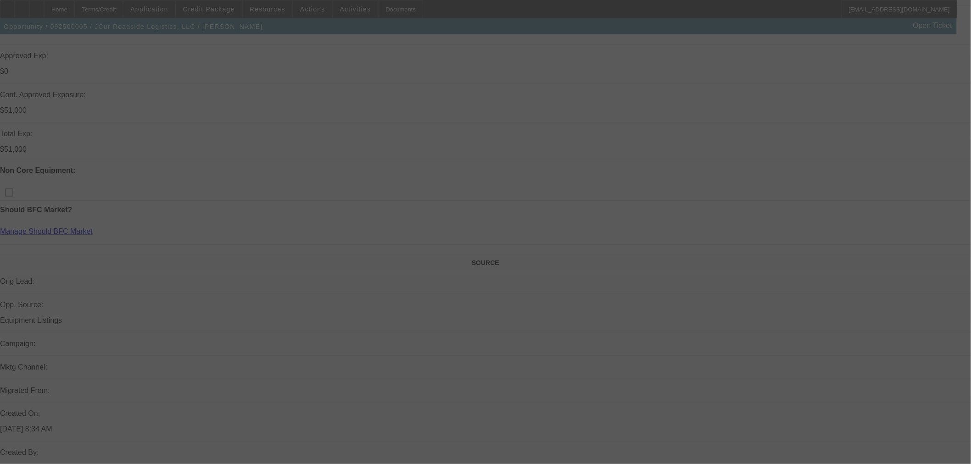
scroll to position [359, 0]
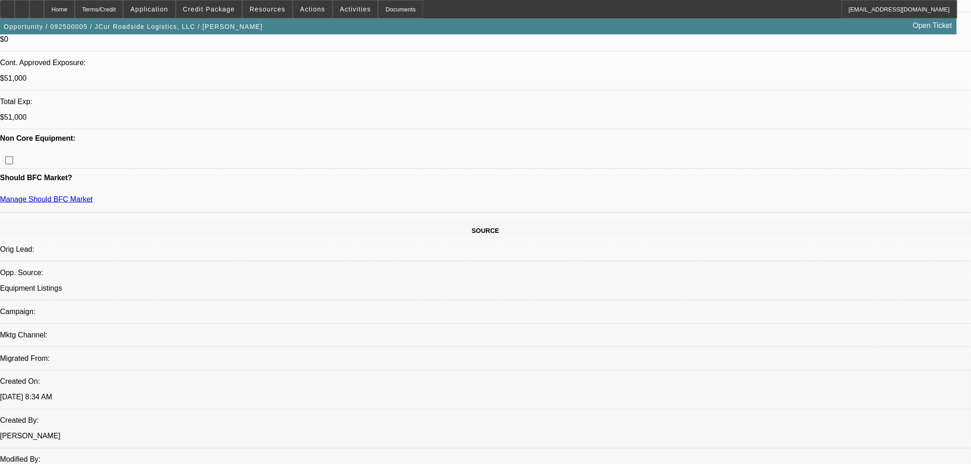
select select "0"
select select "2"
select select "0.1"
select select "4"
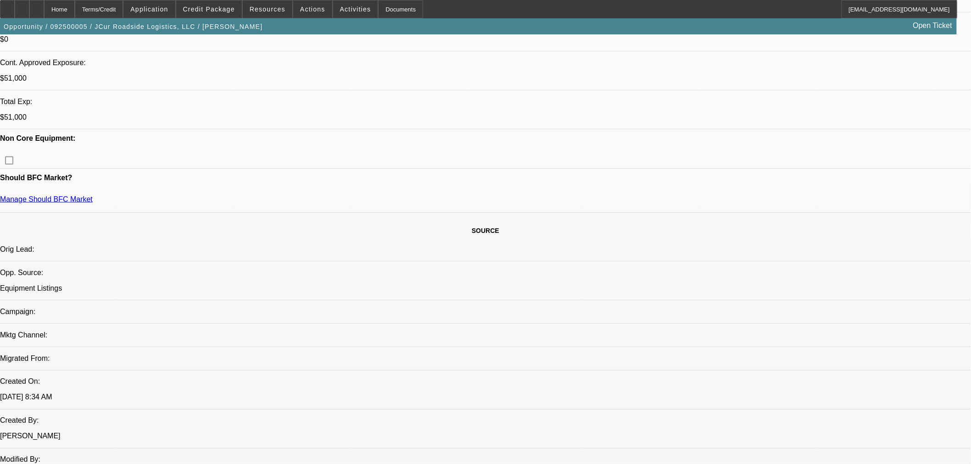
select select "0"
select select "2"
select select "0.1"
select select "4"
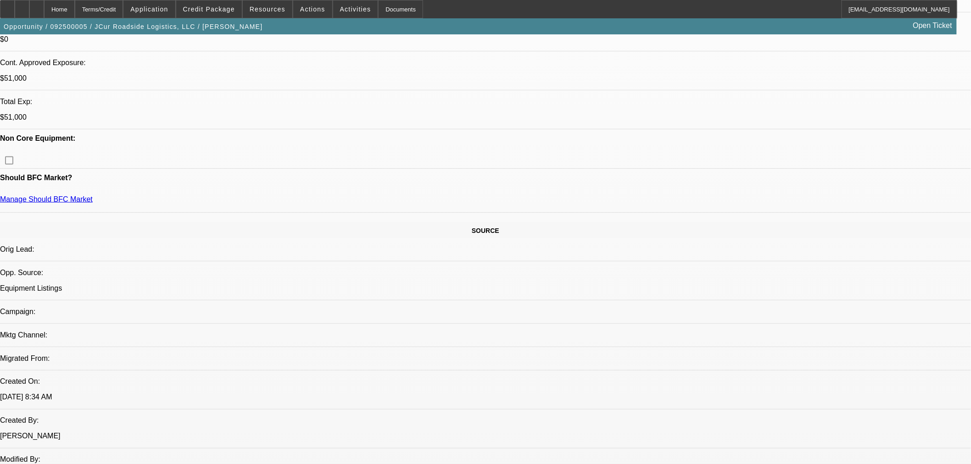
select select "0.15"
select select "2"
select select "0.1"
select select "4"
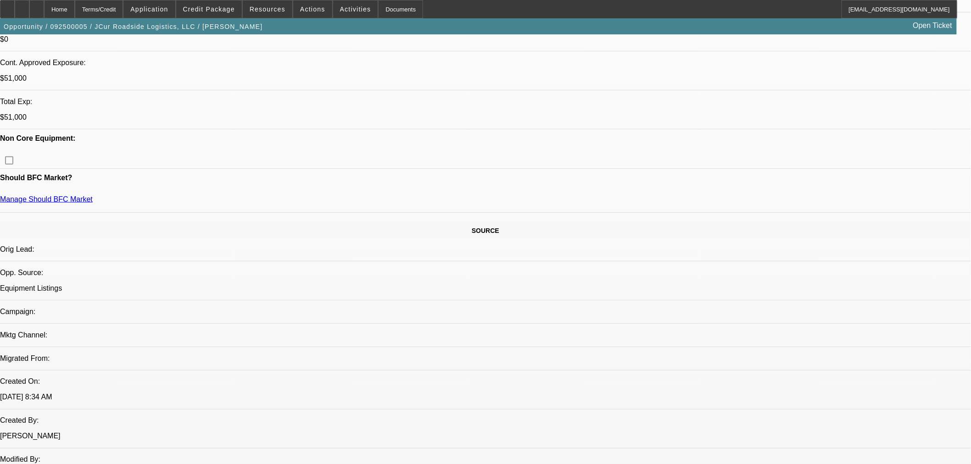
select select "0.15"
select select "2"
select select "0.1"
select select "4"
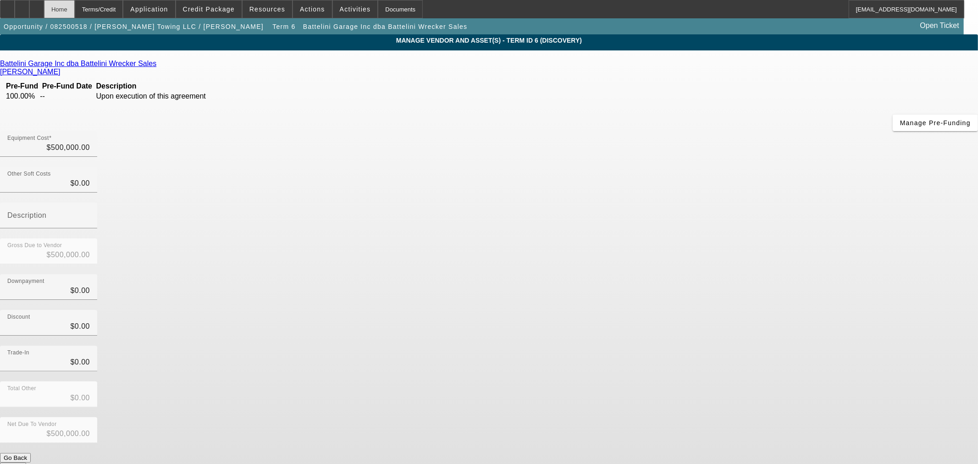
click at [75, 13] on div "Home" at bounding box center [59, 9] width 31 height 18
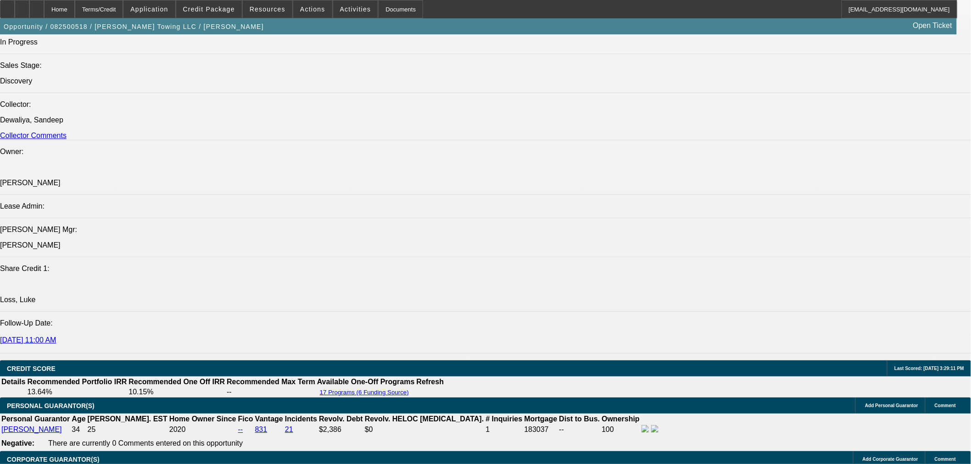
select select "0"
select select "3"
select select "0"
select select "6"
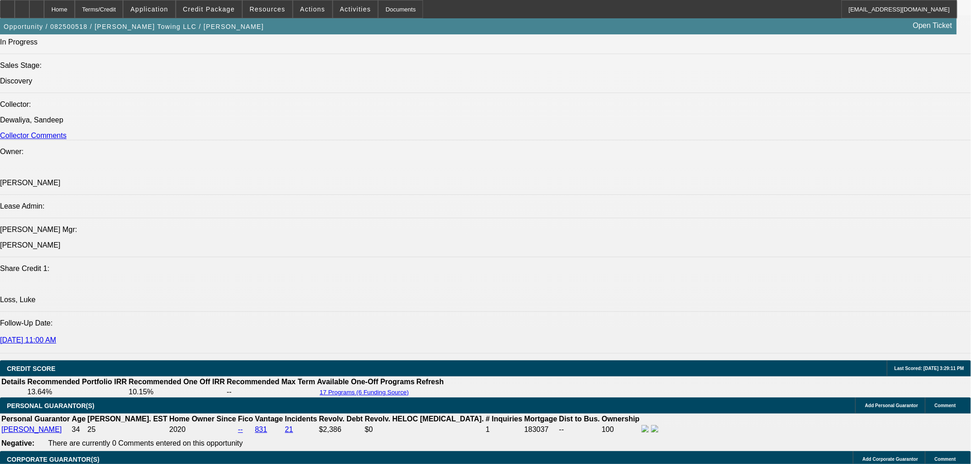
select select "0"
select select "3"
select select "0"
select select "6"
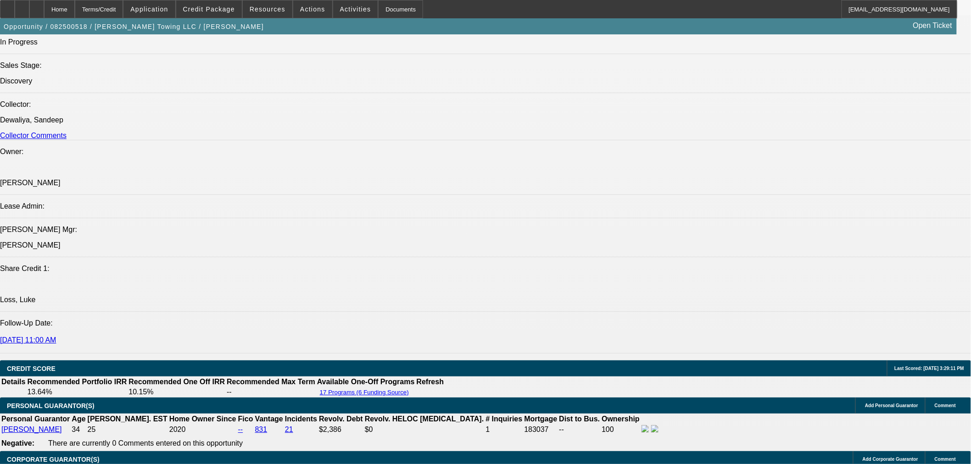
select select "0"
select select "3"
select select "0"
select select "6"
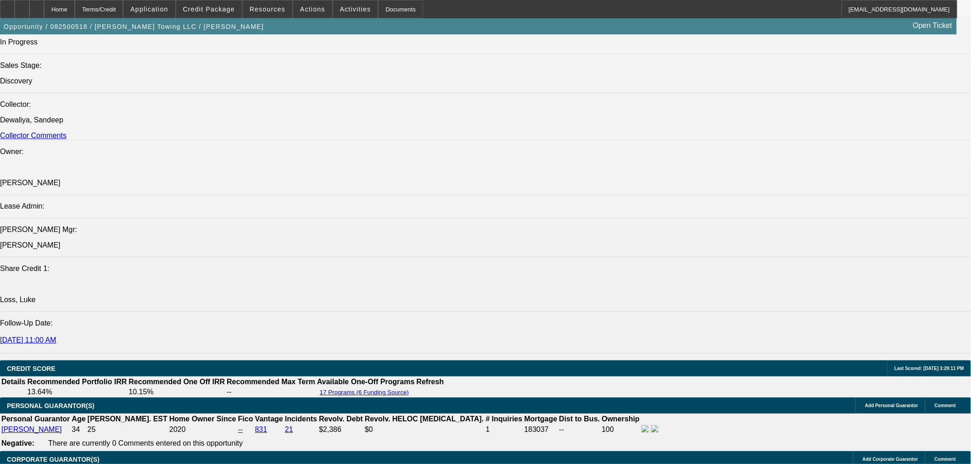
select select "0"
select select "3"
select select "0"
select select "6"
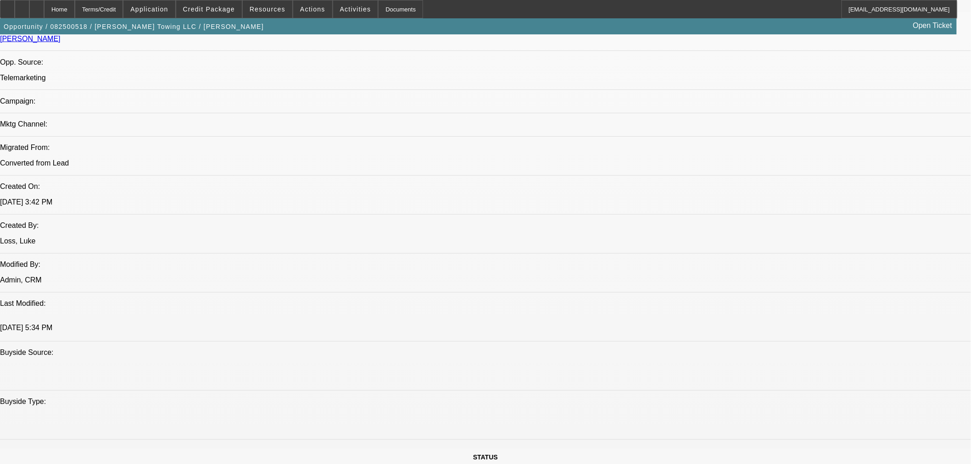
scroll to position [480, 0]
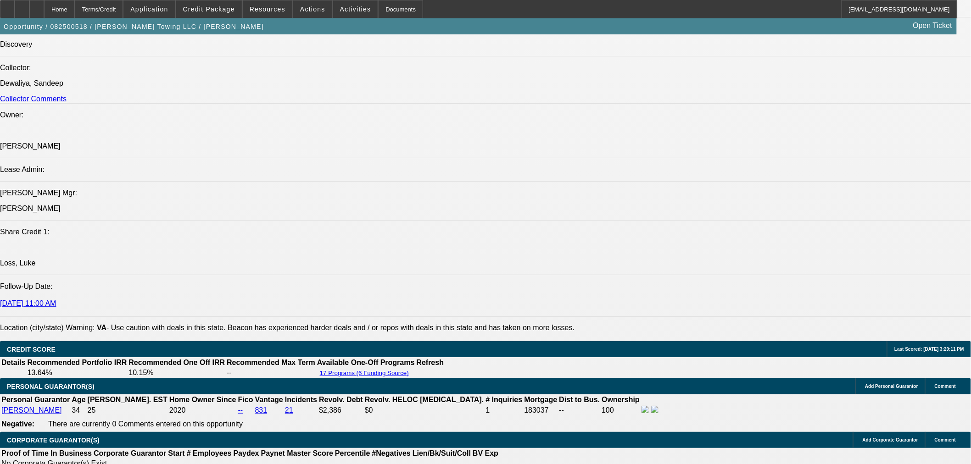
scroll to position [1092, 0]
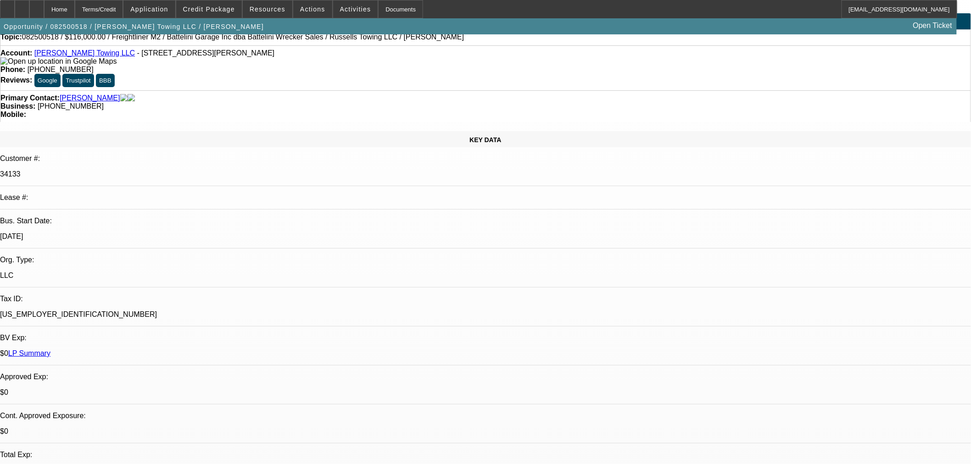
scroll to position [0, 0]
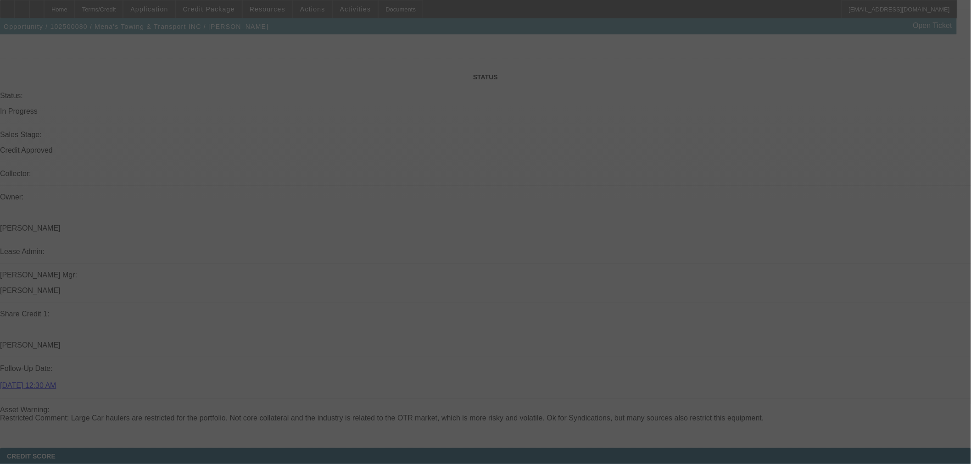
scroll to position [1200, 0]
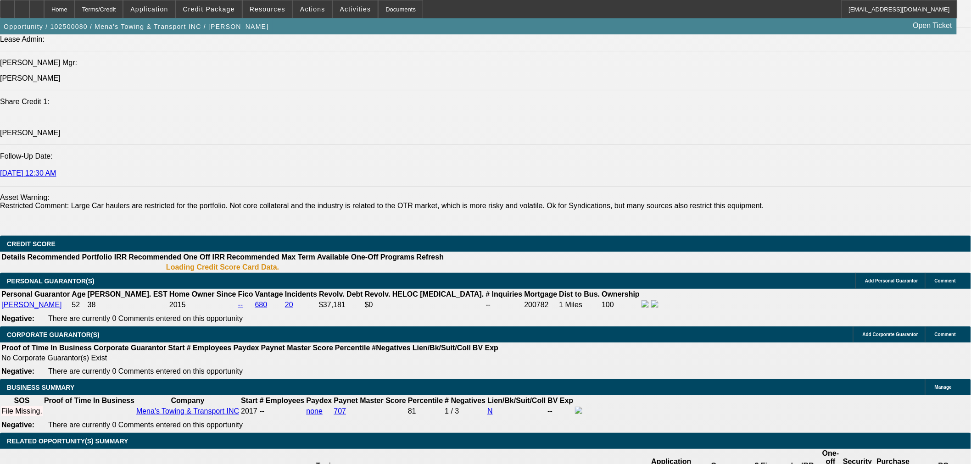
select select "0"
select select "3"
select select "0.1"
select select "5"
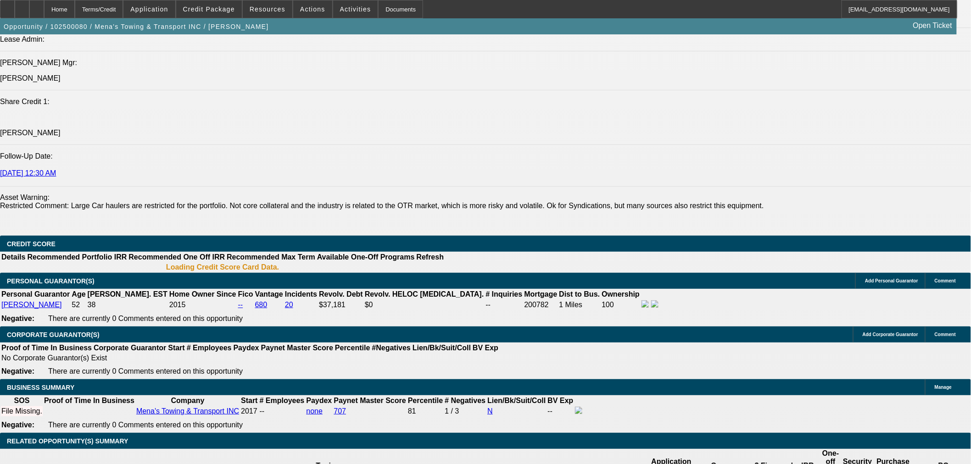
select select "0"
select select "3"
select select "0.1"
select select "5"
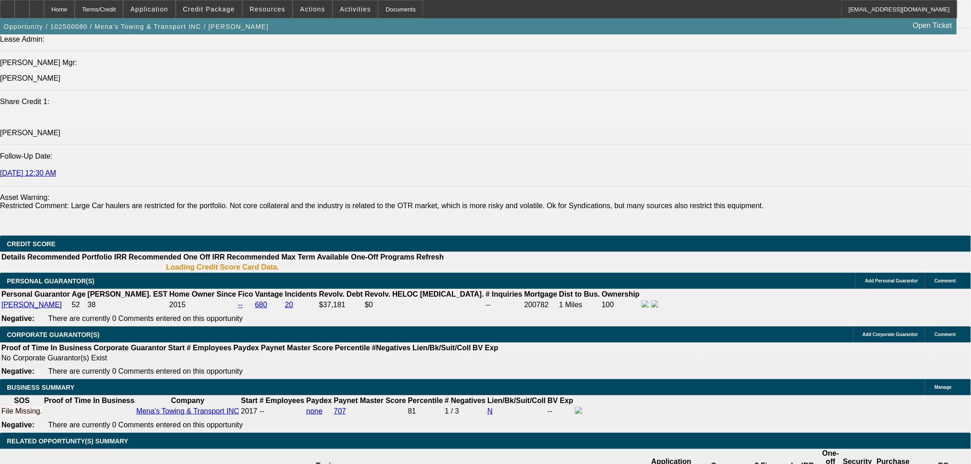
select select "0"
select select "3"
select select "0.1"
select select "4"
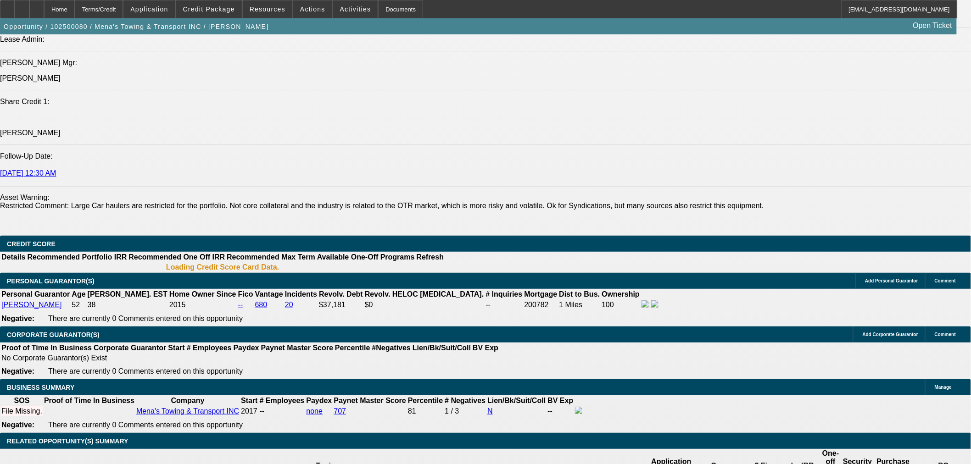
select select "0"
select select "3"
select select "0.1"
select select "4"
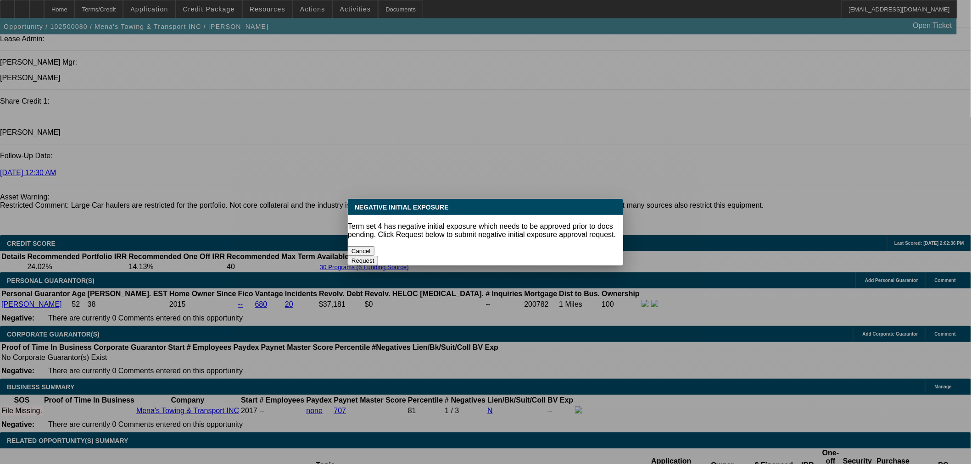
scroll to position [0, 0]
drag, startPoint x: 397, startPoint y: 245, endPoint x: 395, endPoint y: 250, distance: 5.2
click at [374, 246] on button "Cancel" at bounding box center [361, 251] width 27 height 10
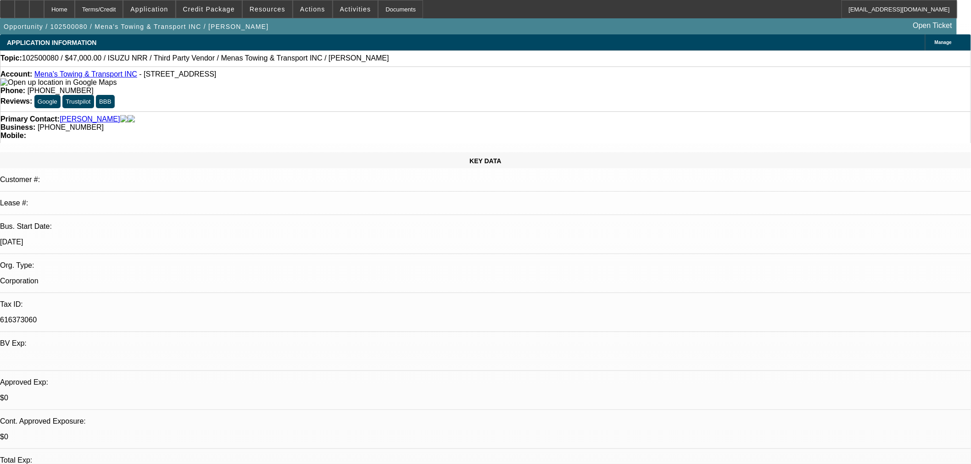
scroll to position [1200, 0]
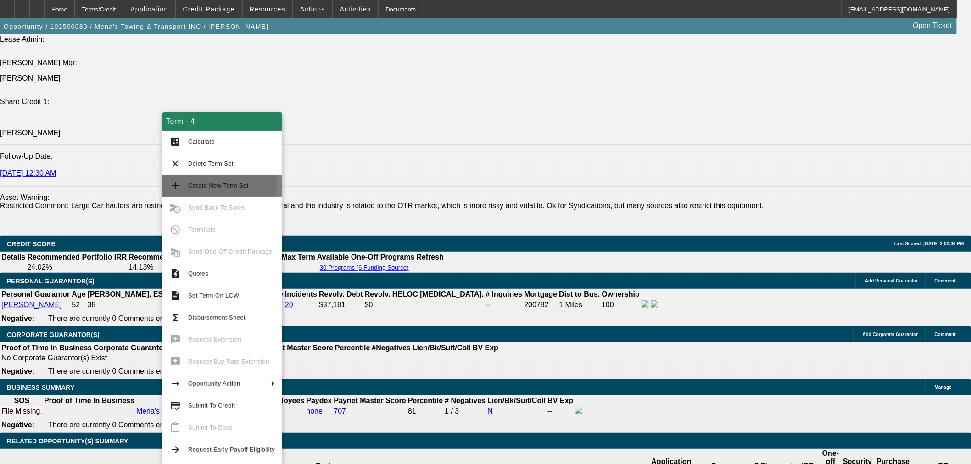
click at [208, 186] on span "Create New Term Set" at bounding box center [218, 185] width 61 height 7
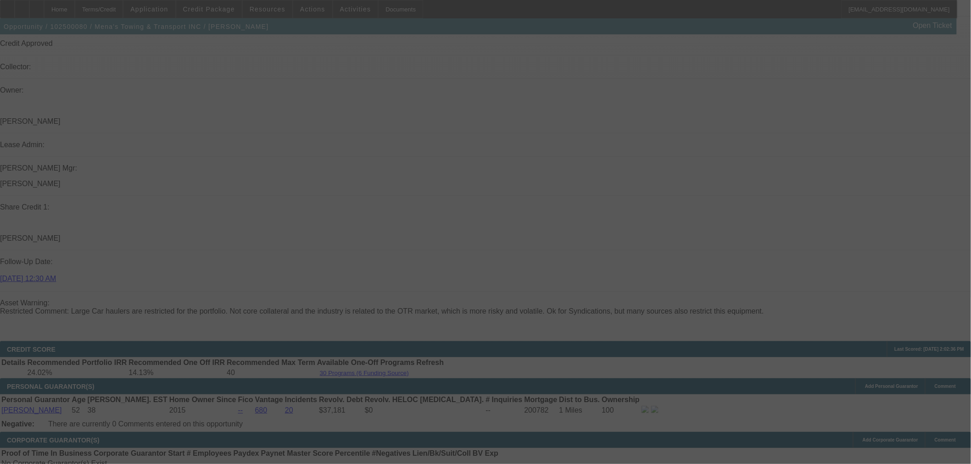
scroll to position [1092, 0]
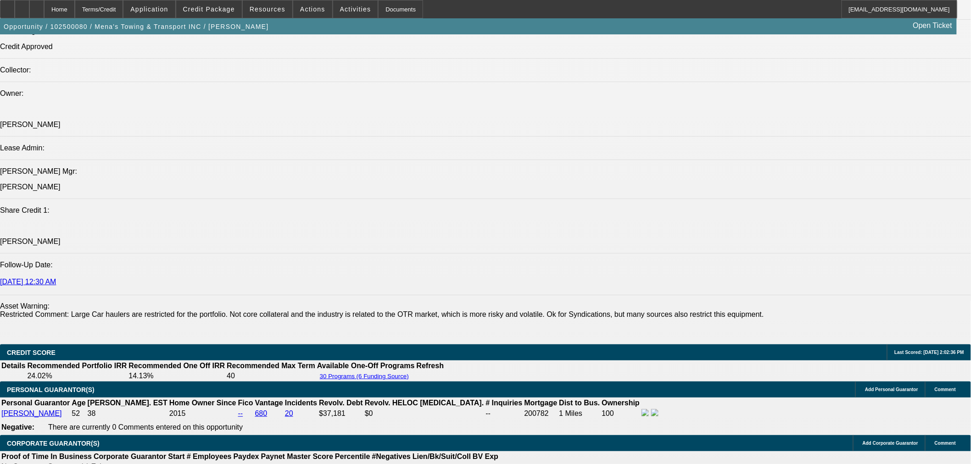
select select "0"
select select "3"
select select "0.1"
select select "5"
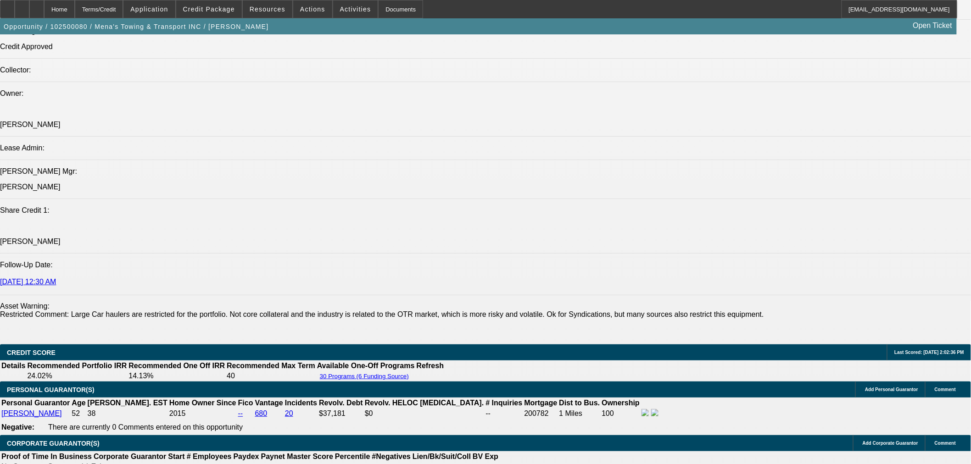
select select "0"
select select "3"
select select "0.1"
select select "5"
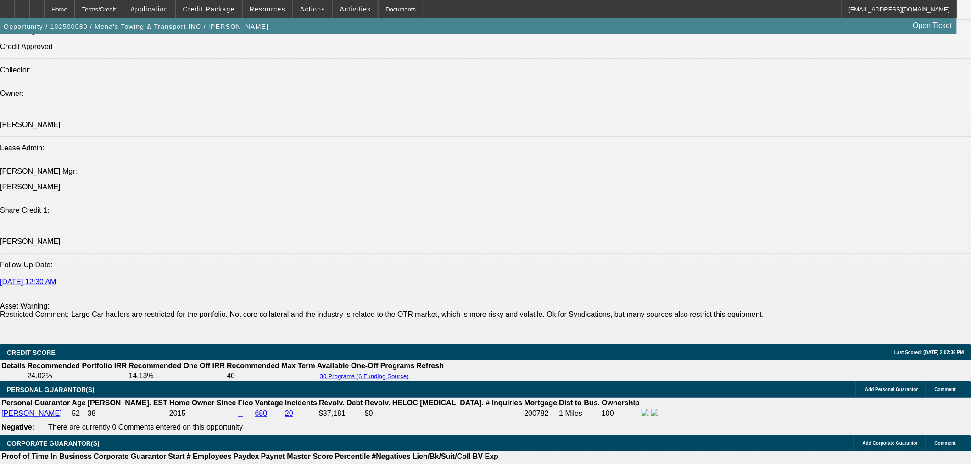
select select "0"
select select "3"
select select "0.1"
select select "5"
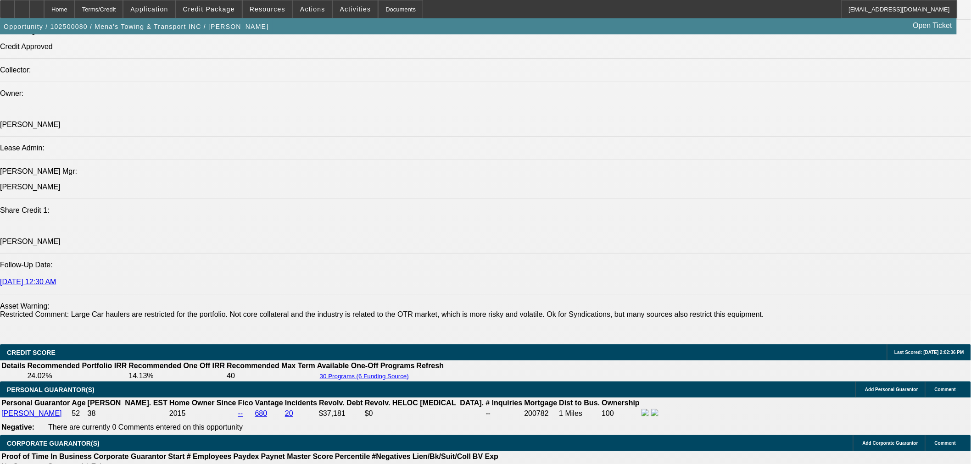
select select "0"
select select "3"
select select "0.1"
select select "4"
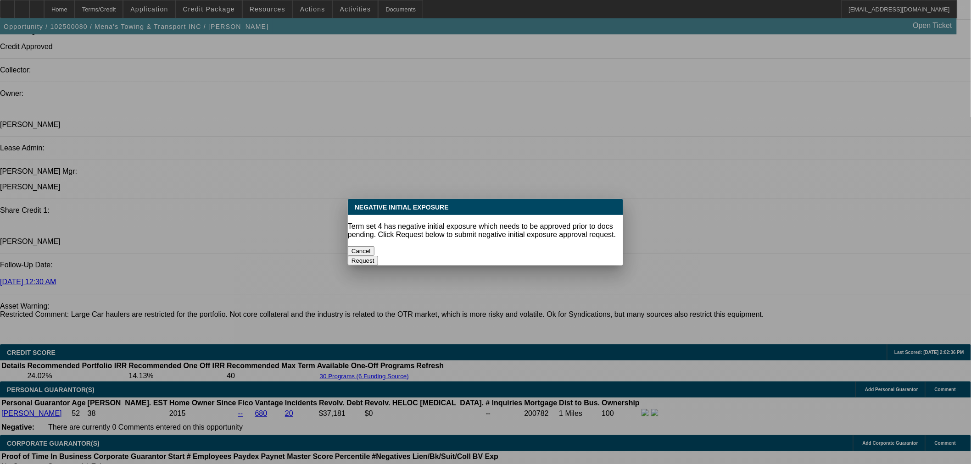
scroll to position [0, 0]
drag, startPoint x: 402, startPoint y: 251, endPoint x: 395, endPoint y: 259, distance: 10.4
click at [400, 256] on div "Cancel" at bounding box center [485, 251] width 275 height 10
click at [374, 246] on button "Cancel" at bounding box center [361, 251] width 27 height 10
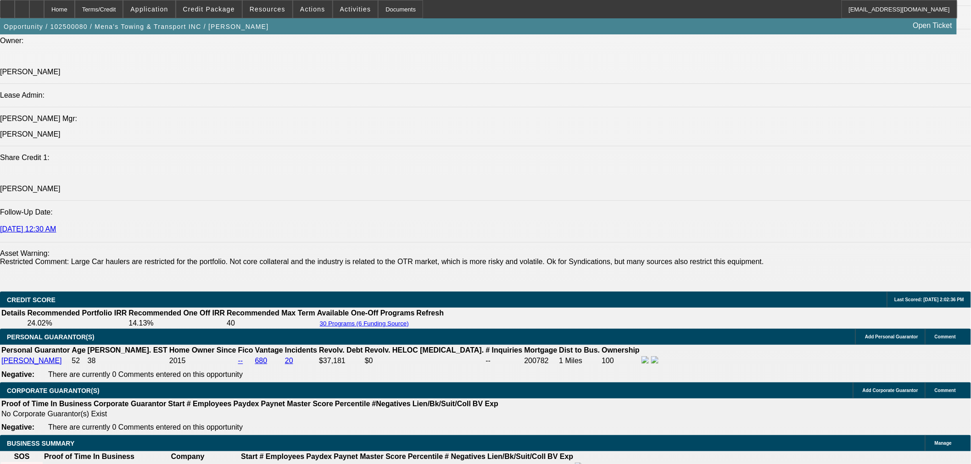
drag, startPoint x: 194, startPoint y: 294, endPoint x: 172, endPoint y: 306, distance: 24.7
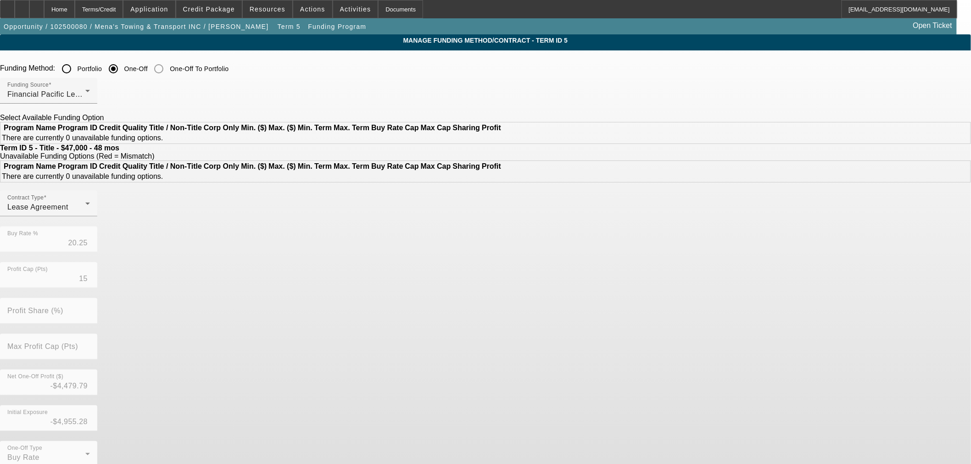
click at [75, 8] on div "Home" at bounding box center [59, 9] width 31 height 18
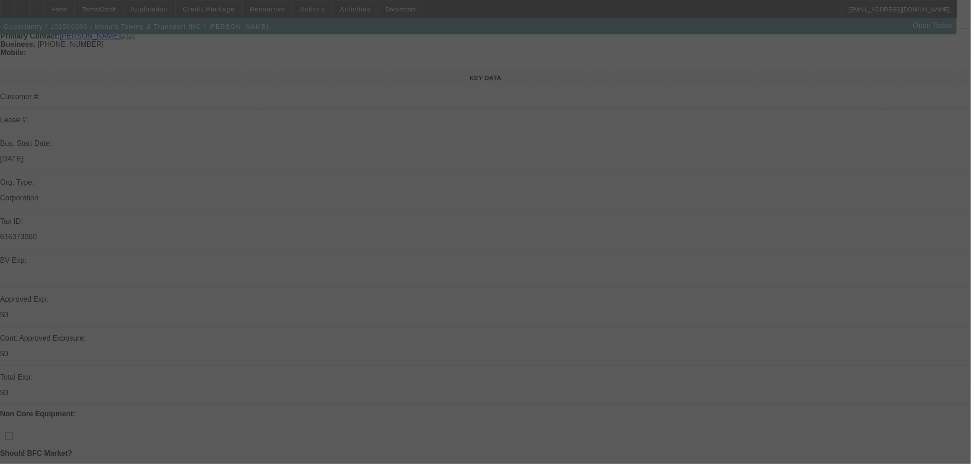
scroll to position [153, 0]
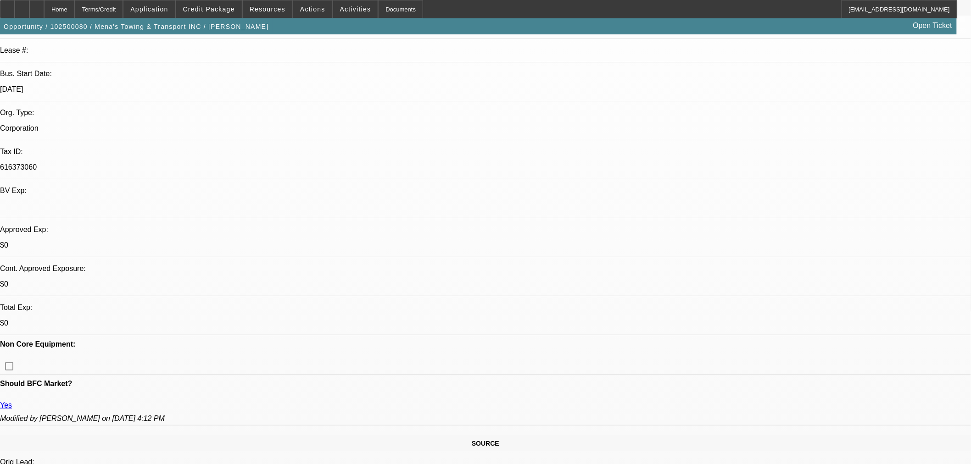
select select "0"
select select "3"
select select "0.1"
select select "5"
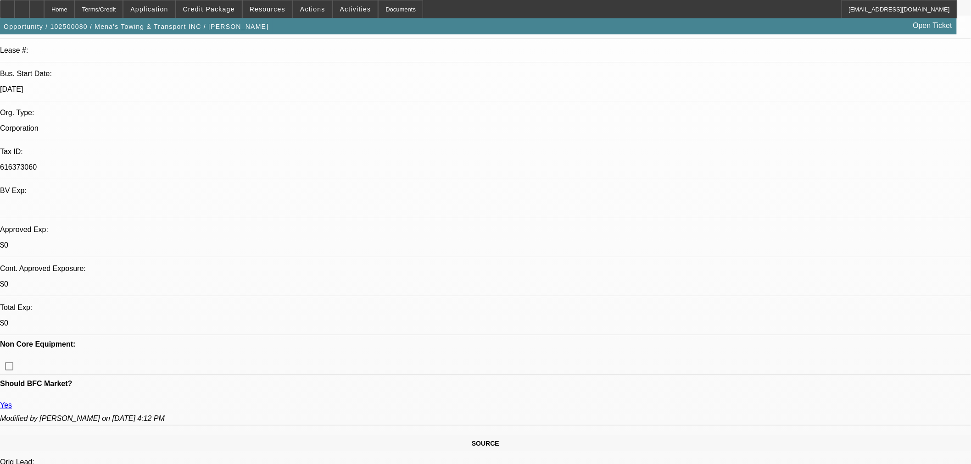
select select "0"
select select "3"
select select "0.1"
select select "5"
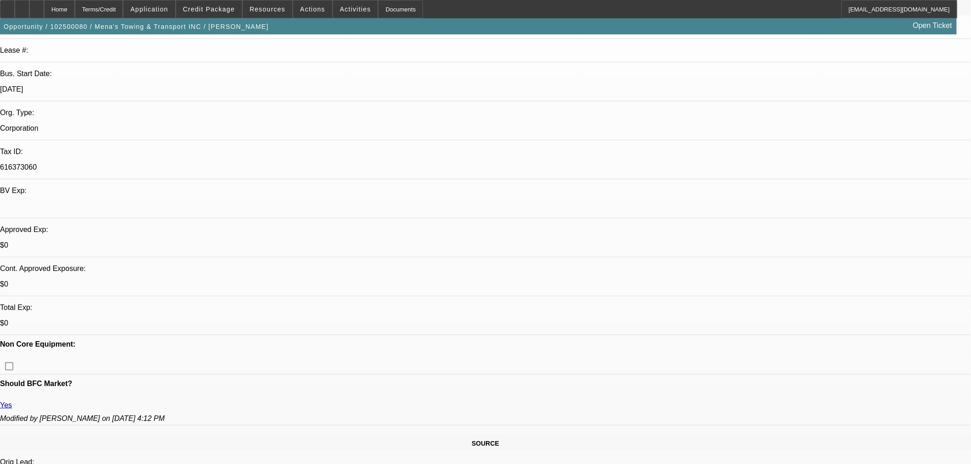
select select "0"
select select "3"
select select "0.1"
select select "5"
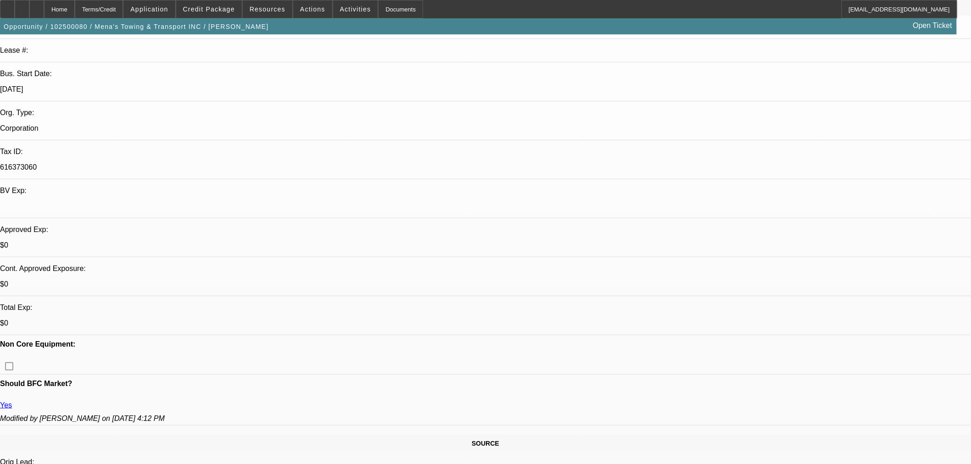
select select "0"
select select "3"
select select "0.1"
select select "4"
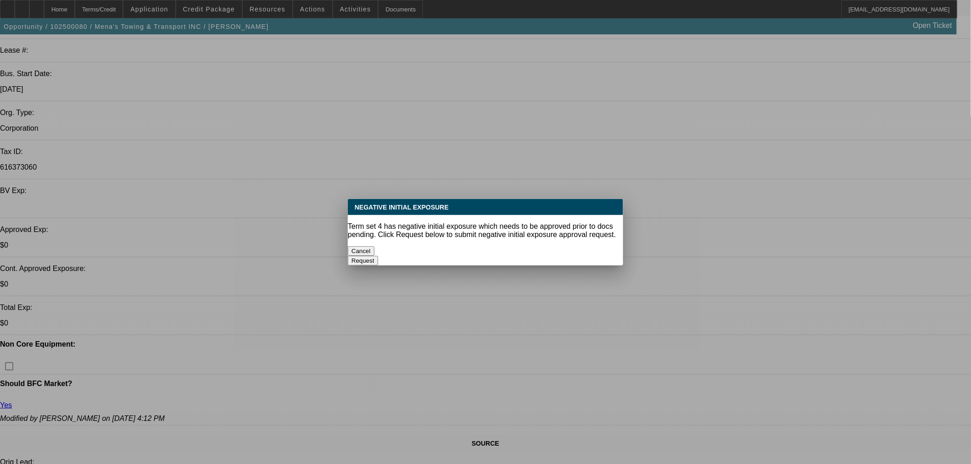
scroll to position [0, 0]
click at [374, 246] on button "Cancel" at bounding box center [361, 251] width 27 height 10
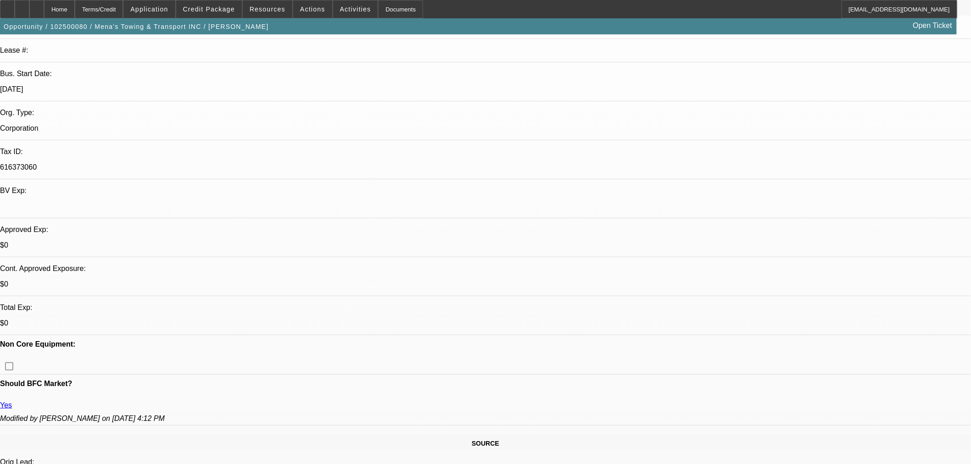
scroll to position [153, 0]
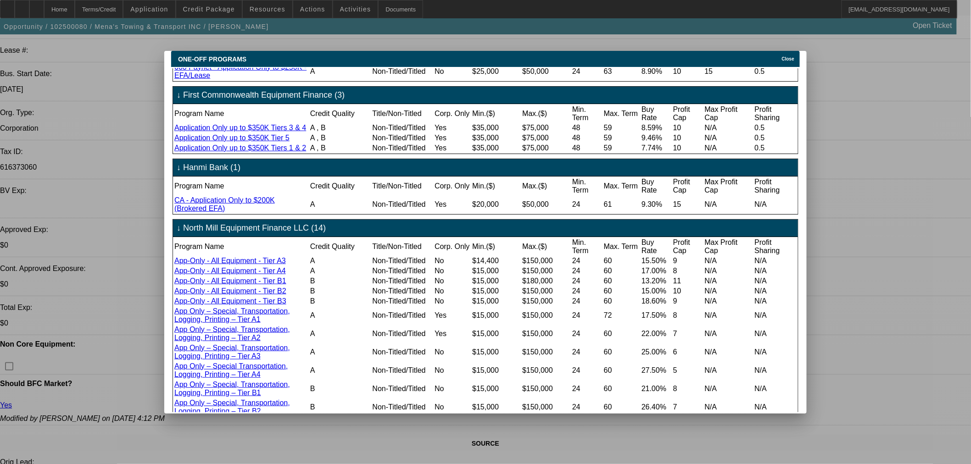
scroll to position [407, 0]
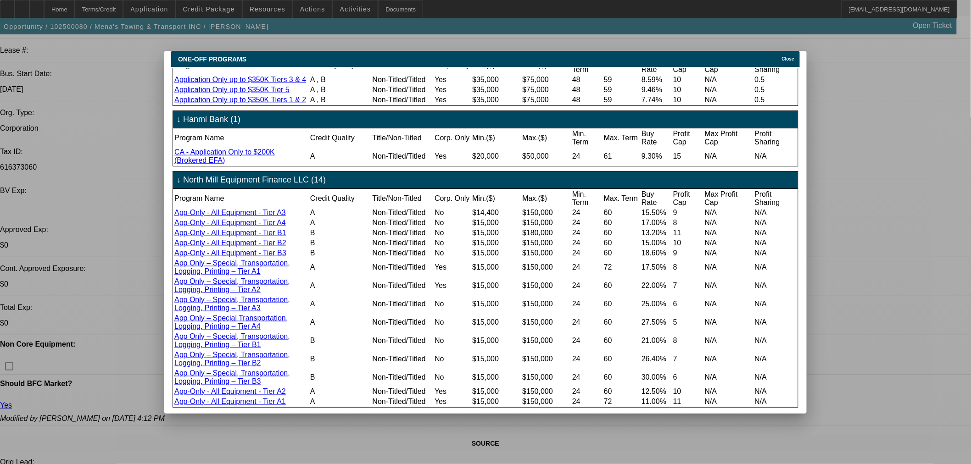
click at [787, 56] on span "Close" at bounding box center [788, 58] width 12 height 5
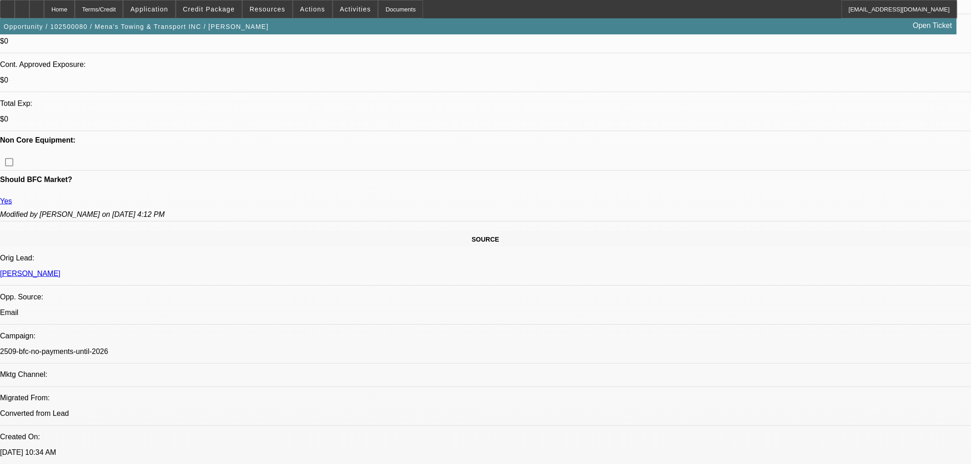
scroll to position [356, 0]
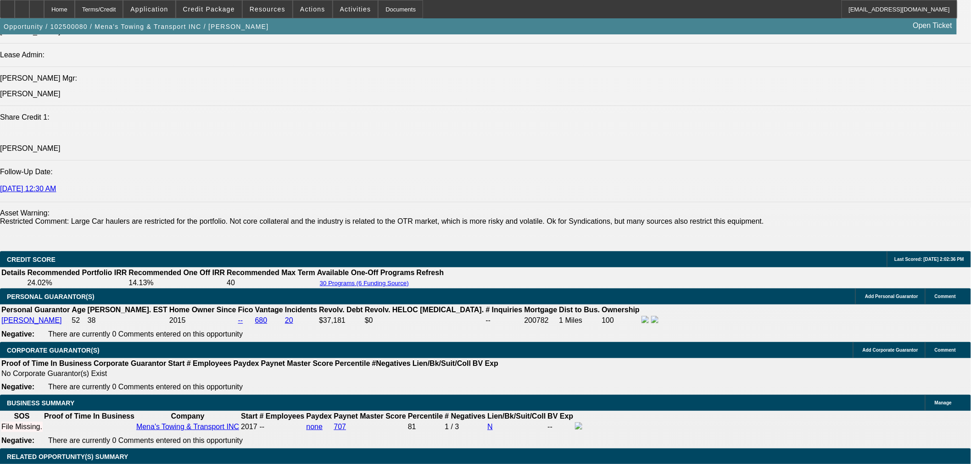
scroll to position [1274, 0]
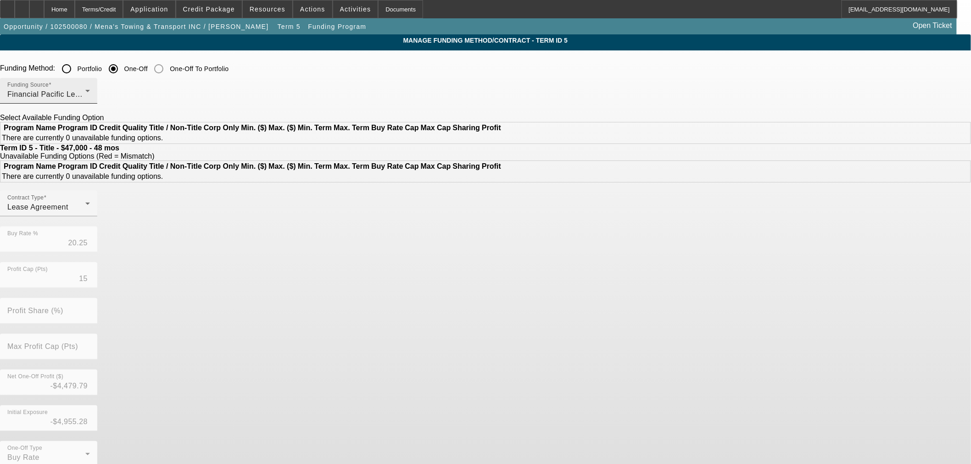
click at [111, 95] on span "Financial Pacific Leasing, Inc." at bounding box center [59, 94] width 104 height 8
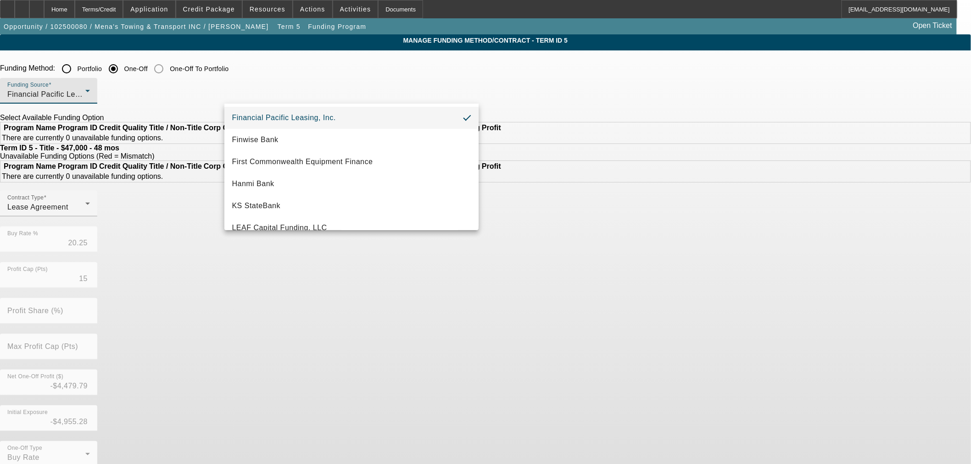
scroll to position [111, 0]
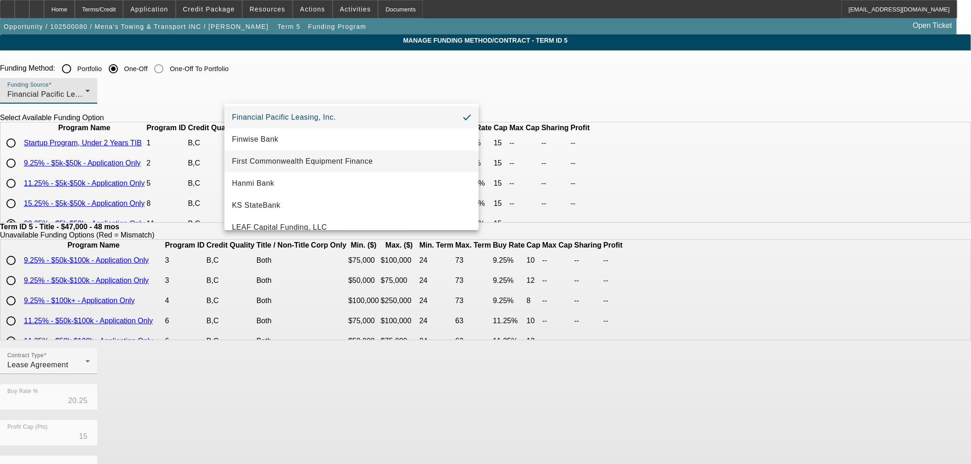
click at [292, 158] on span "First Commonwealth Equipment Finance" at bounding box center [302, 161] width 141 height 11
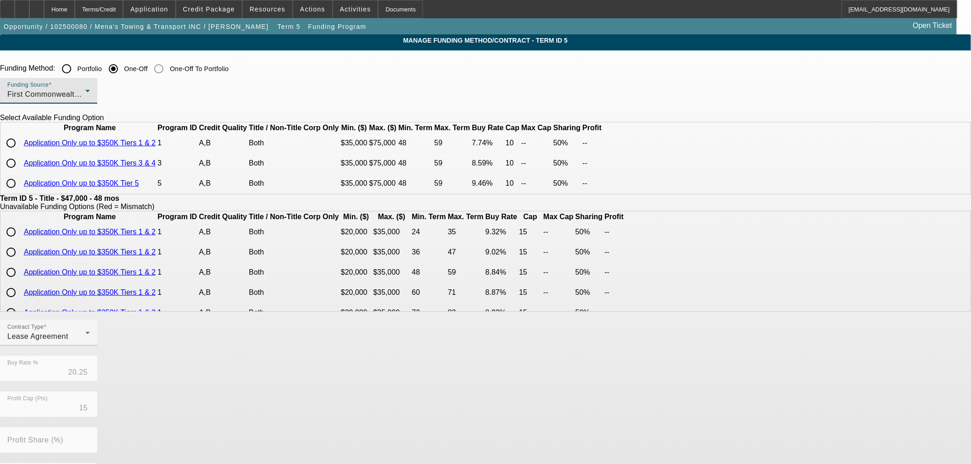
click at [139, 187] on link "Application Only up to $350K Tier 5" at bounding box center [81, 183] width 115 height 8
click at [20, 152] on input "radio" at bounding box center [11, 143] width 18 height 18
radio input "true"
type input "7.74"
type input "10"
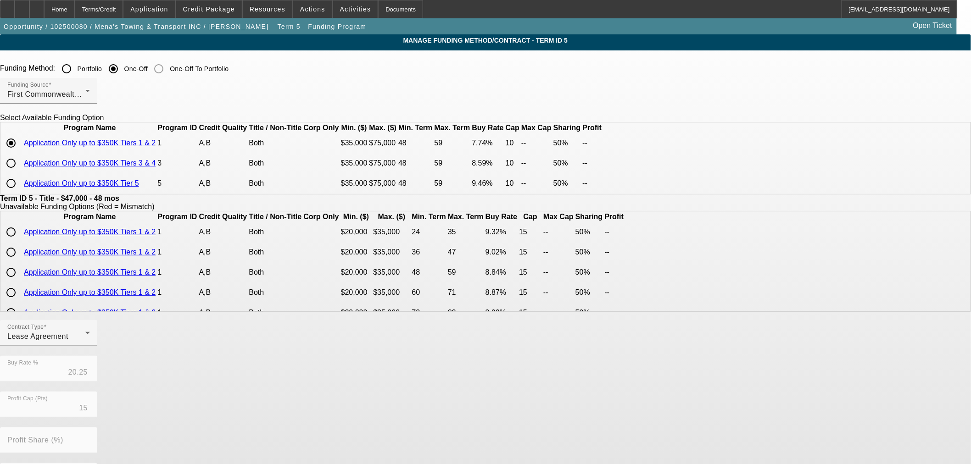
type input "50.00"
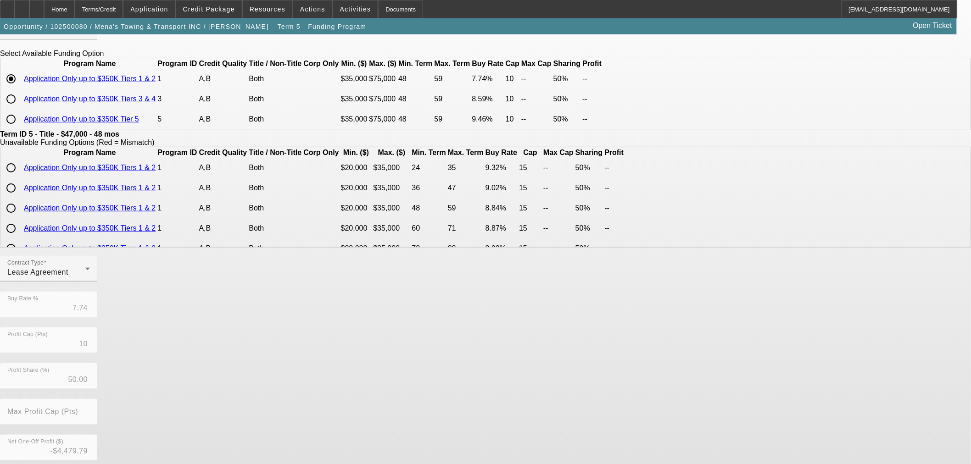
scroll to position [157, 0]
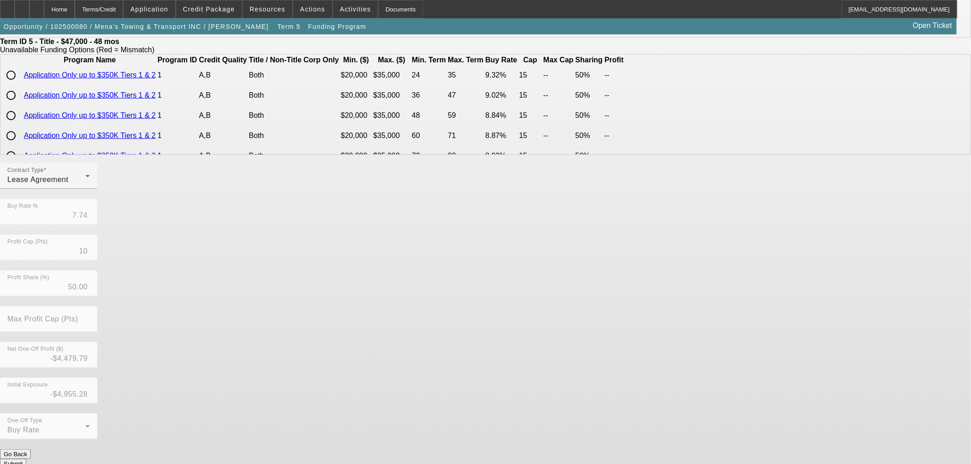
click at [26, 459] on button "Submit" at bounding box center [13, 464] width 26 height 10
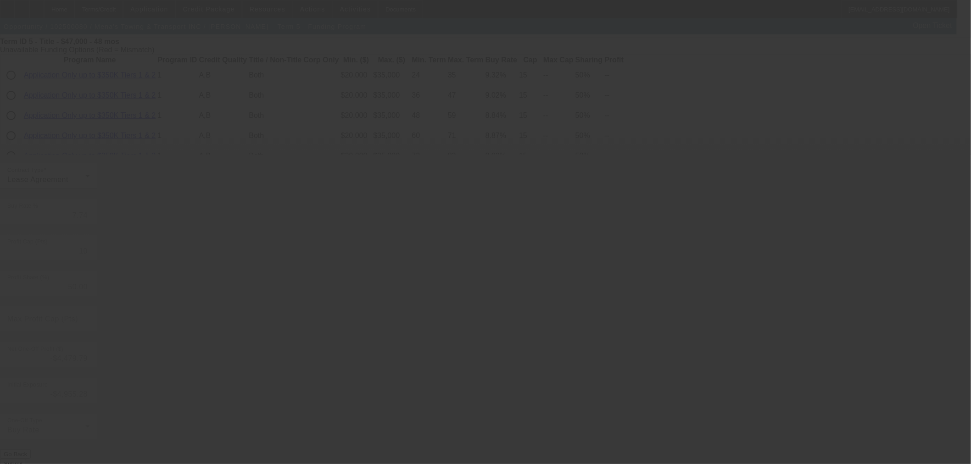
type input "20.25"
type input "15"
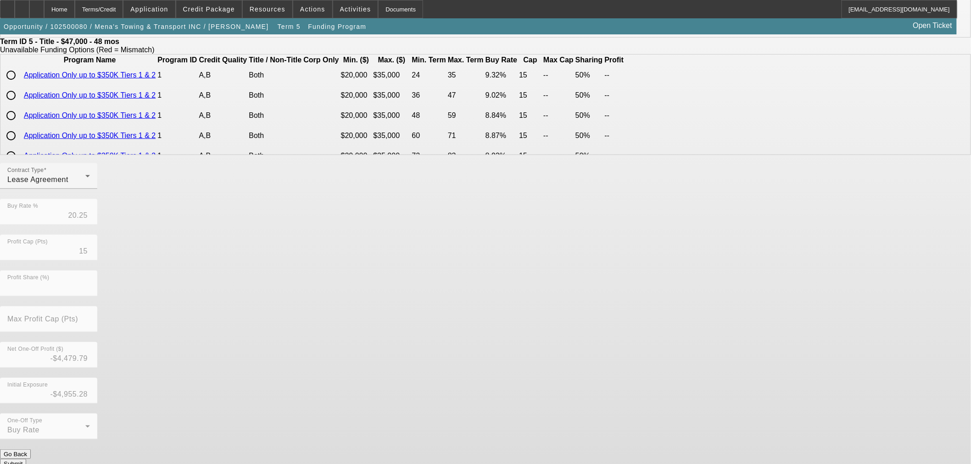
scroll to position [0, 0]
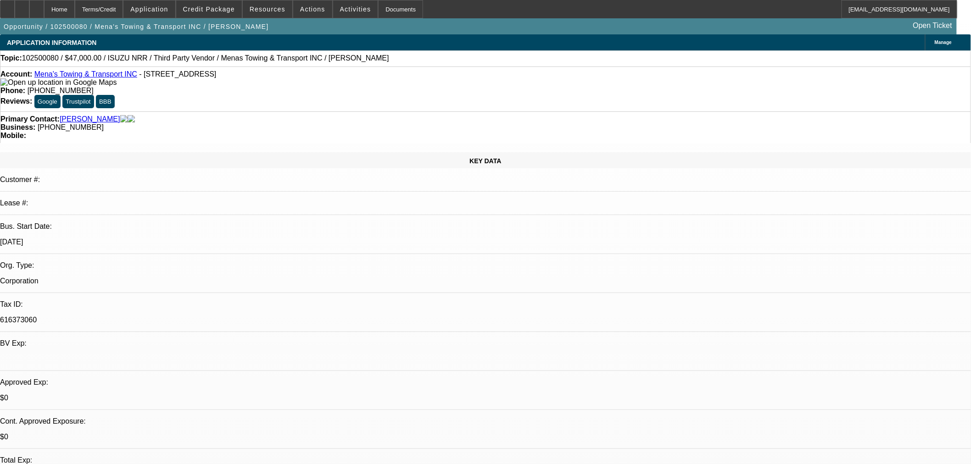
select select "0"
select select "3"
select select "0.1"
select select "5"
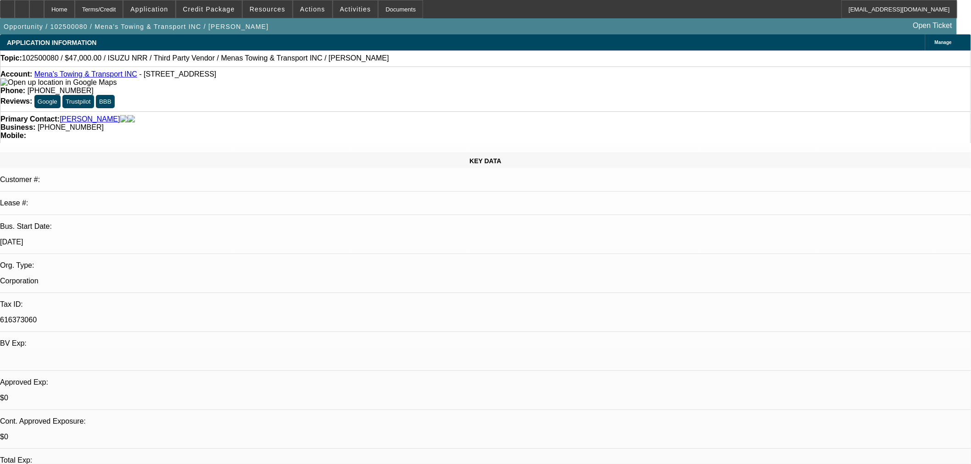
select select "0"
select select "3"
select select "0.1"
select select "5"
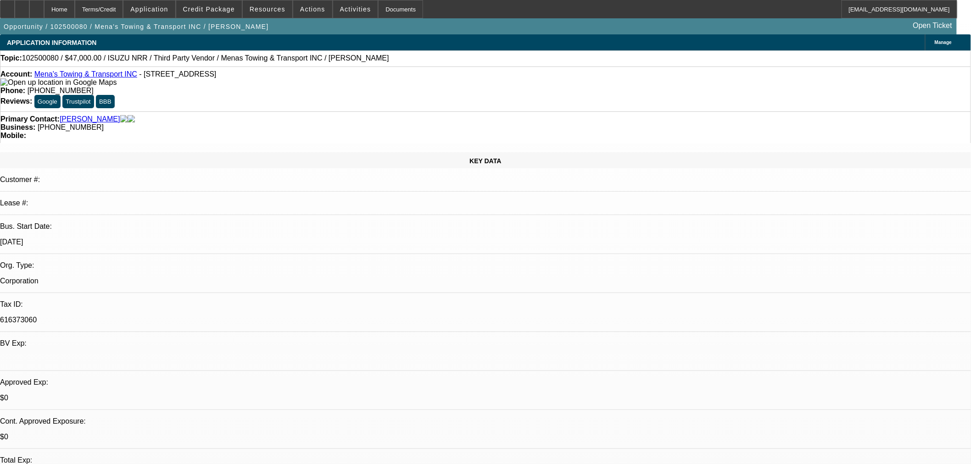
select select "0"
select select "3"
select select "0.1"
select select "5"
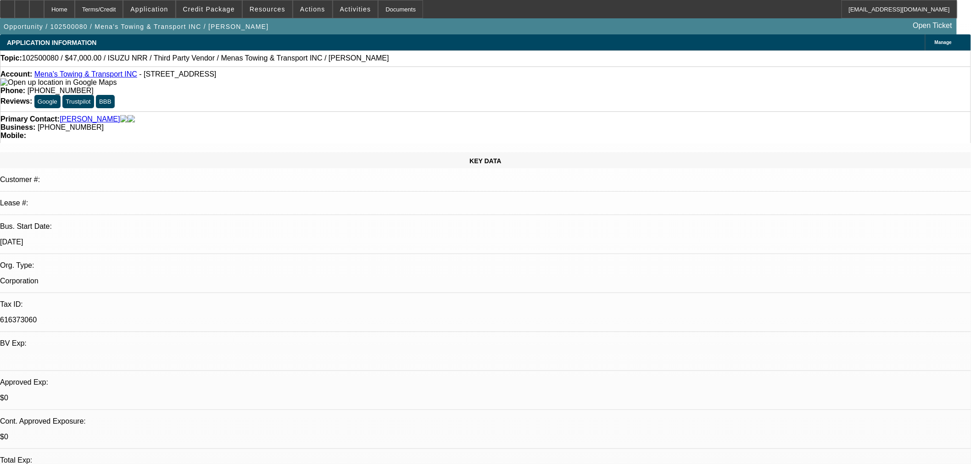
select select "0"
select select "3"
select select "0.1"
select select "4"
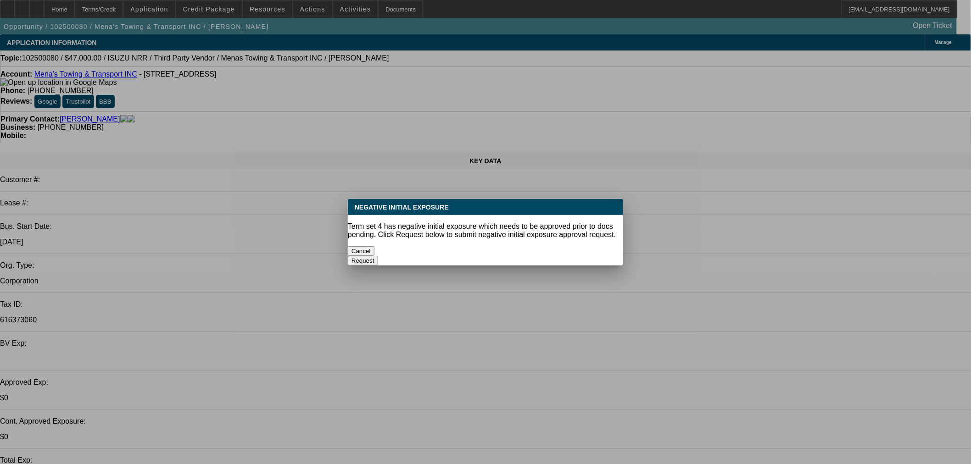
click at [374, 249] on button "Cancel" at bounding box center [361, 251] width 27 height 10
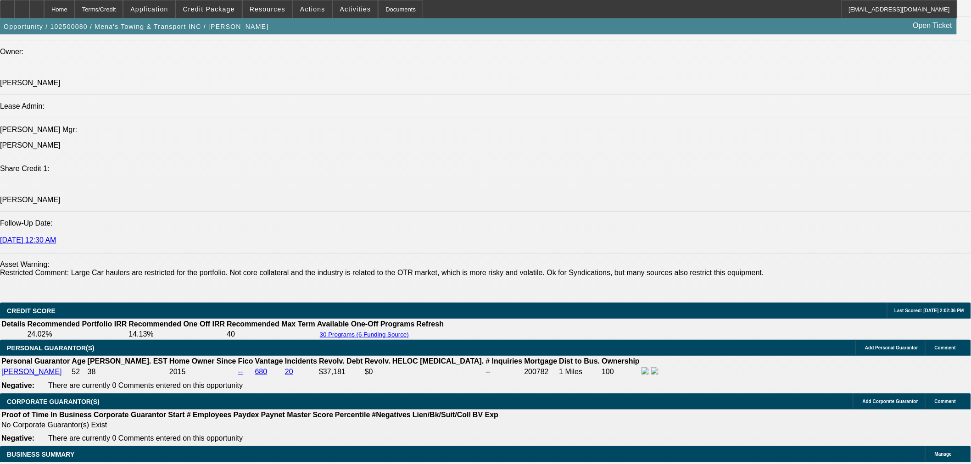
scroll to position [1122, 0]
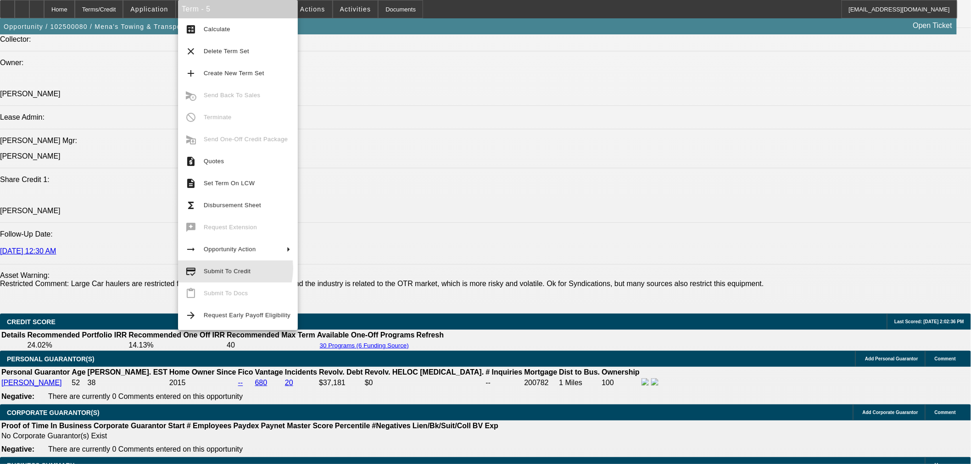
drag, startPoint x: 218, startPoint y: 268, endPoint x: 212, endPoint y: 271, distance: 6.8
click at [217, 269] on span "Submit To Credit" at bounding box center [227, 271] width 47 height 7
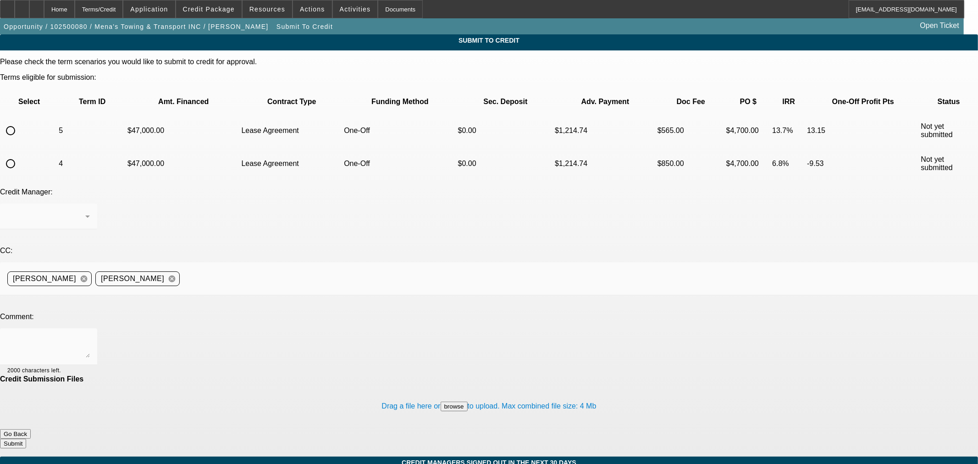
click at [20, 122] on input "radio" at bounding box center [10, 131] width 18 height 18
radio input "true"
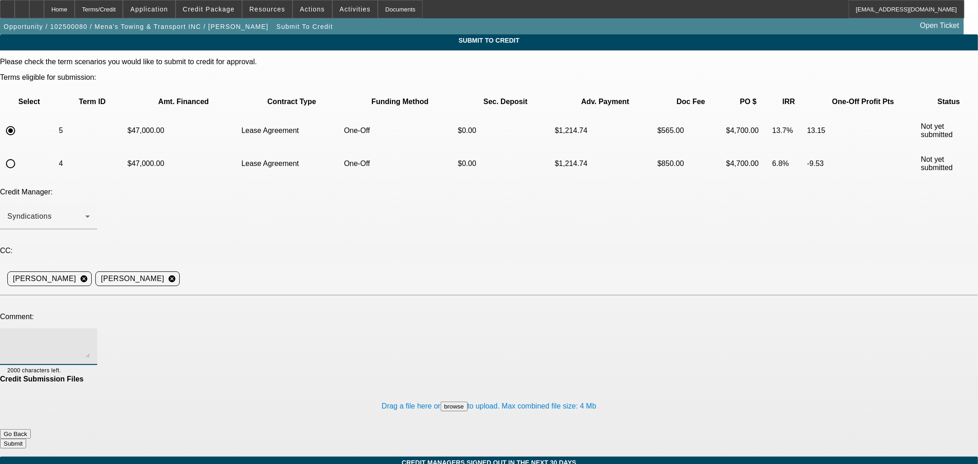
click at [90, 336] on textarea at bounding box center [48, 347] width 83 height 22
type textarea "Please ok to FCW. Thanks"
click at [26, 439] on button "Submit" at bounding box center [13, 444] width 26 height 10
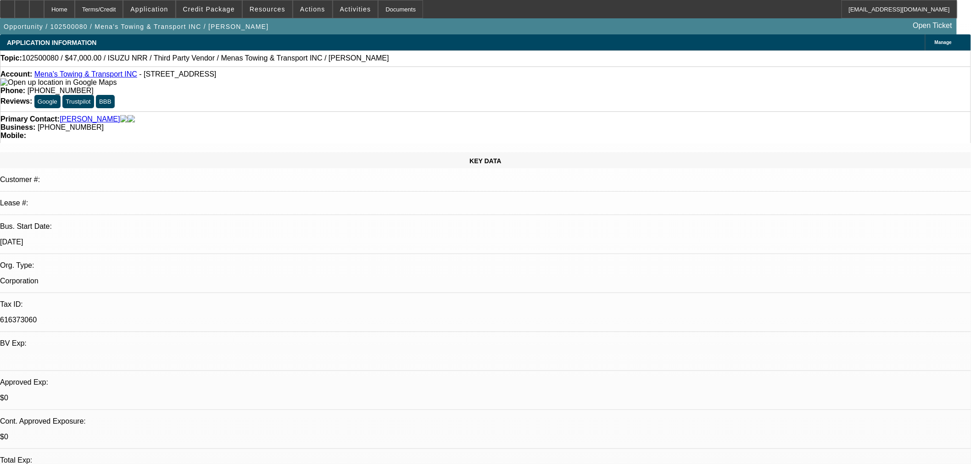
select select "0"
select select "3"
select select "0.1"
select select "5"
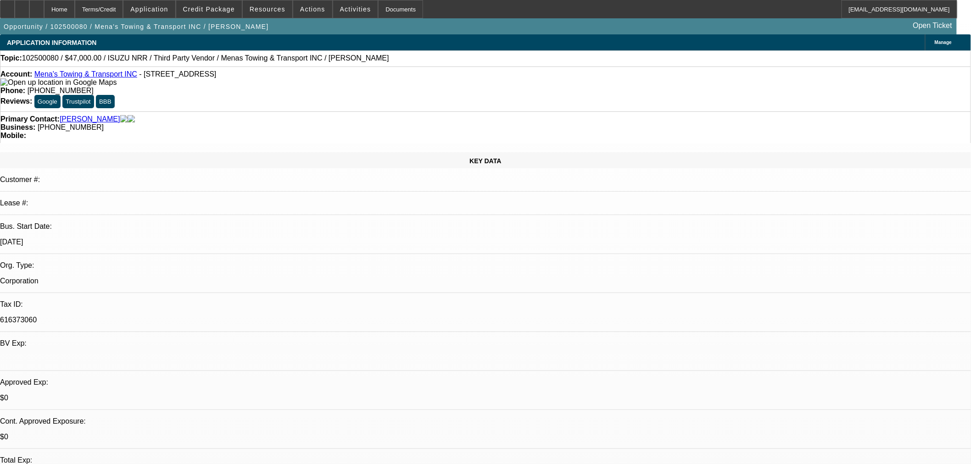
select select "0"
select select "3"
select select "0.1"
select select "5"
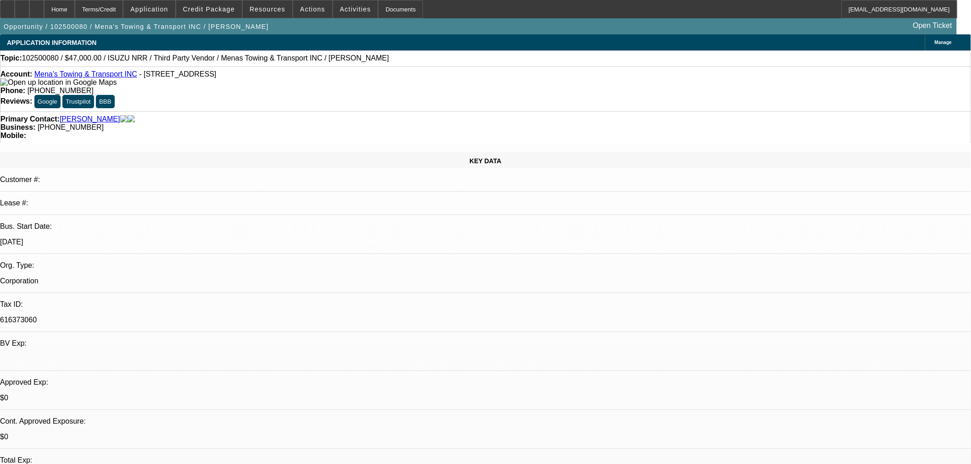
select select "0"
select select "3"
select select "0.1"
select select "5"
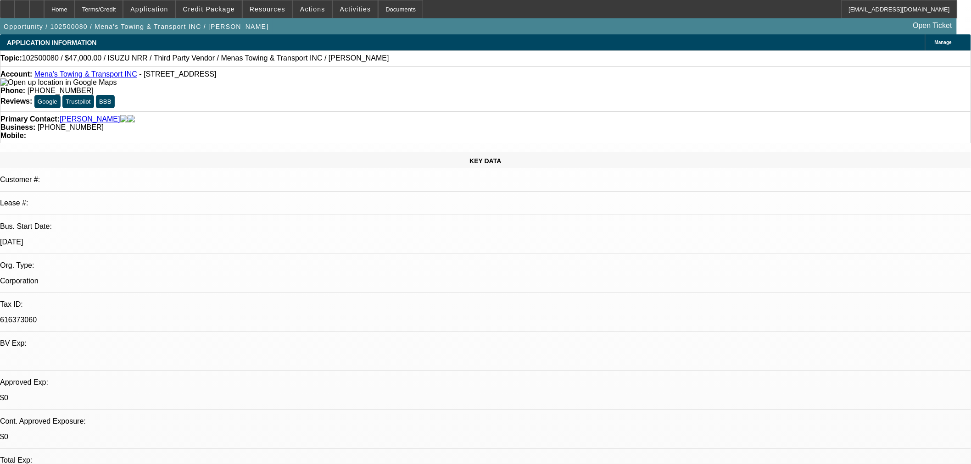
select select "0"
select select "3"
select select "0.1"
select select "4"
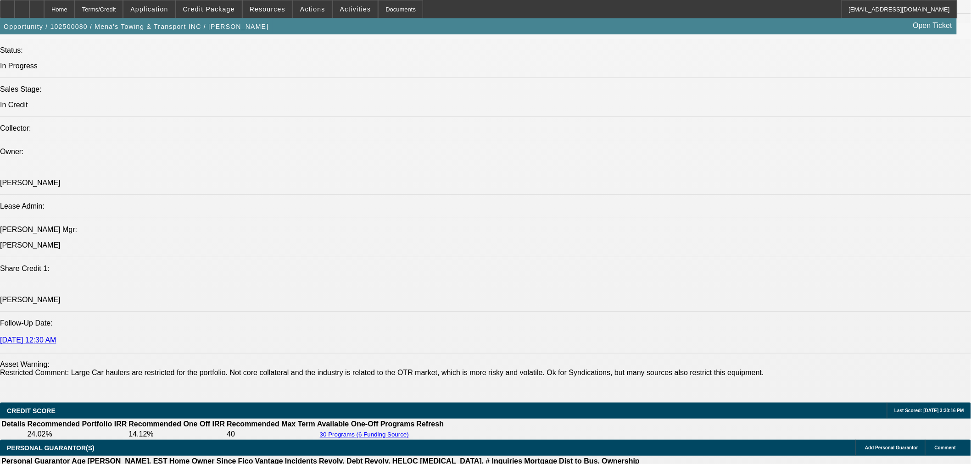
scroll to position [1186, 0]
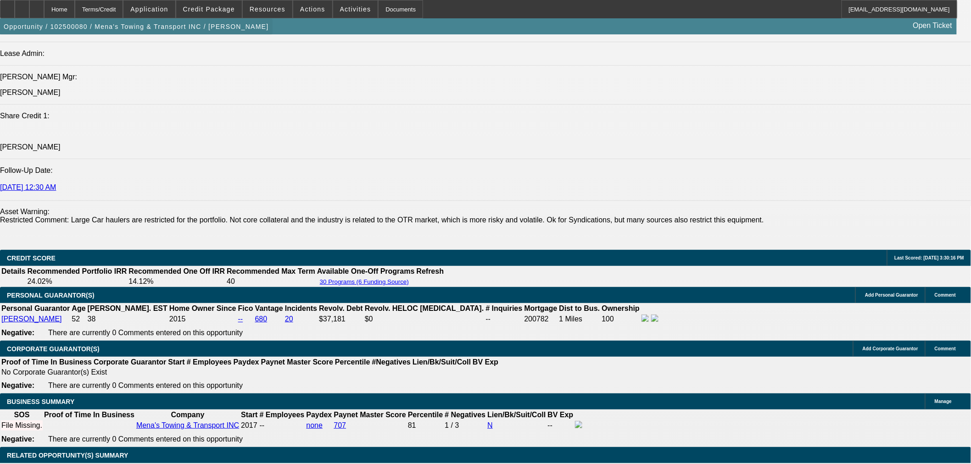
drag, startPoint x: 56, startPoint y: 13, endPoint x: 63, endPoint y: 20, distance: 9.8
click at [44, 13] on div at bounding box center [36, 9] width 15 height 18
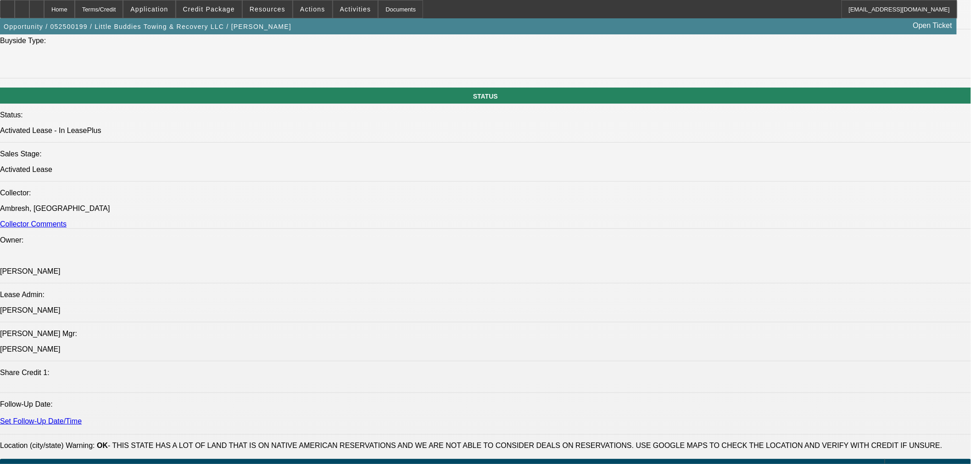
select select "0"
select select "2"
select select "0"
select select "6"
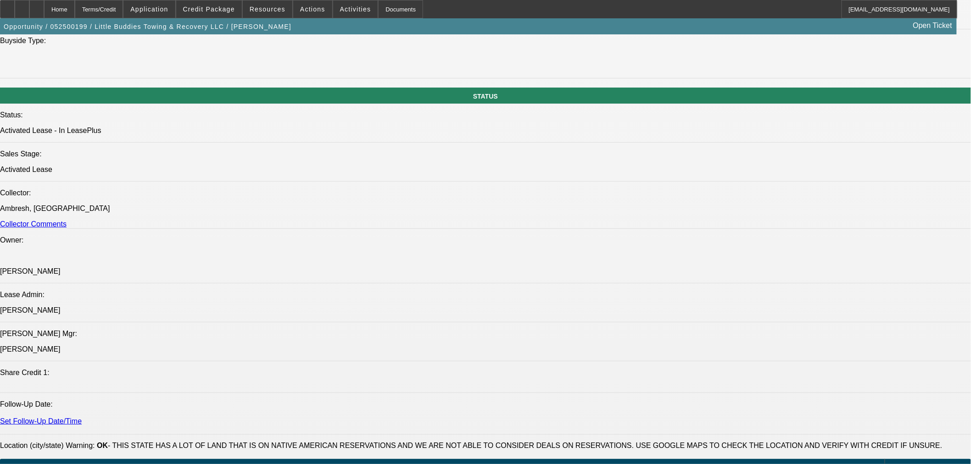
select select "0"
select select "2"
select select "0"
select select "6"
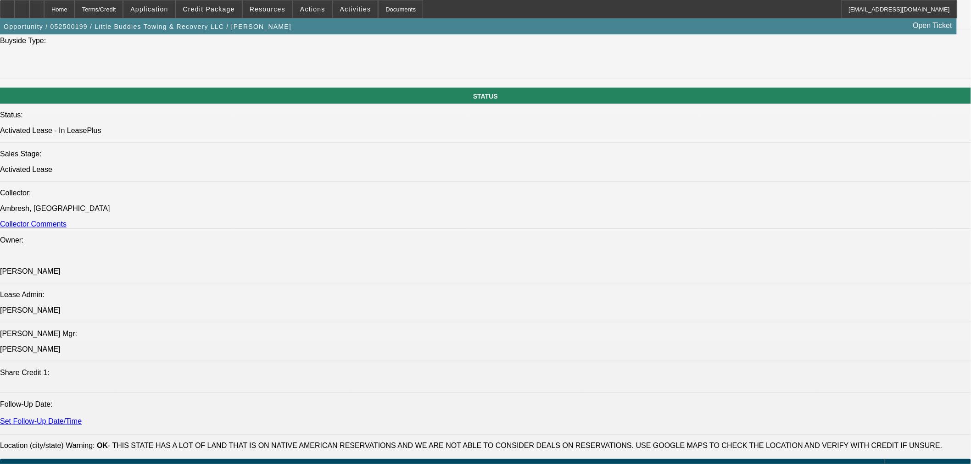
select select "0"
select select "2"
select select "0"
select select "6"
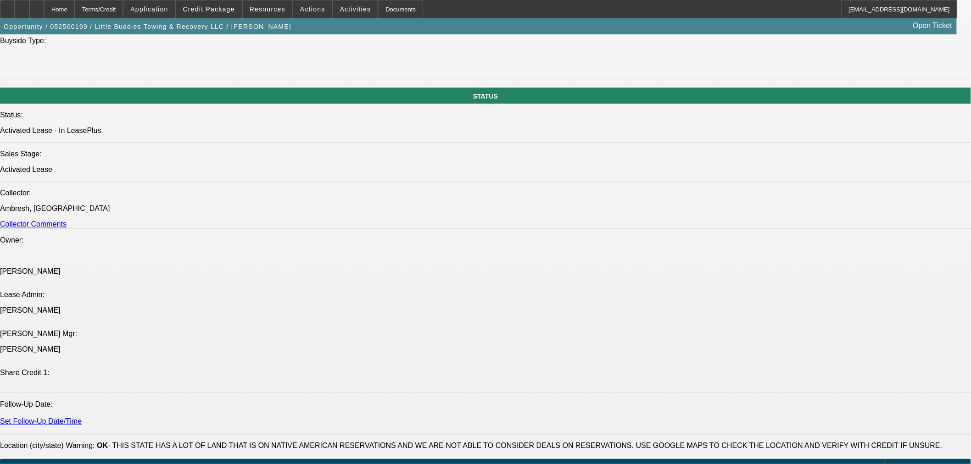
select select "0"
select select "2"
select select "0.1"
select select "4"
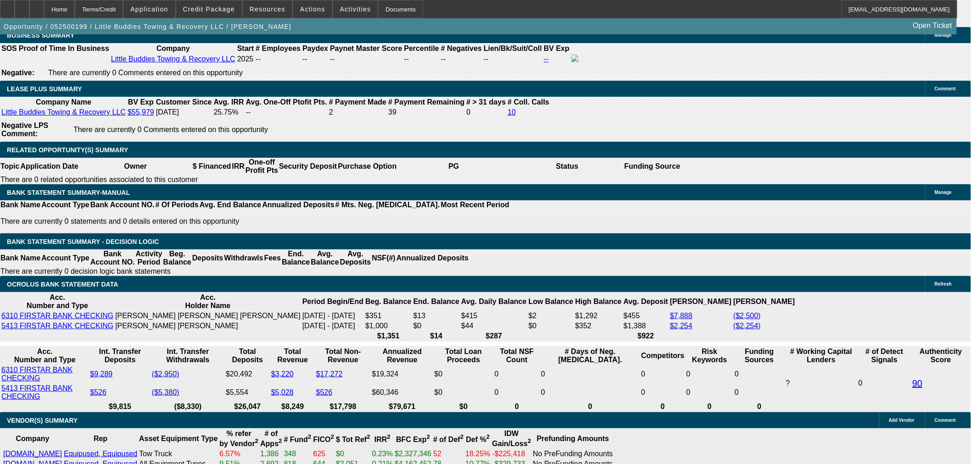
scroll to position [1439, 0]
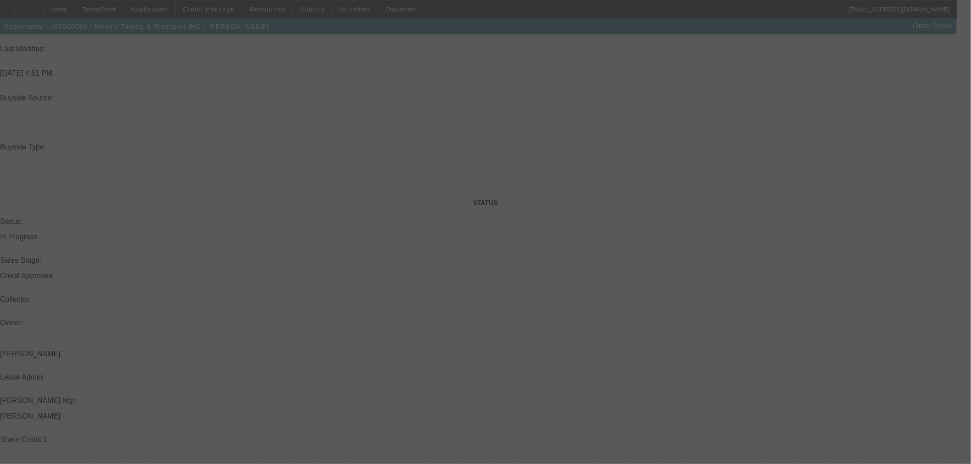
scroll to position [968, 0]
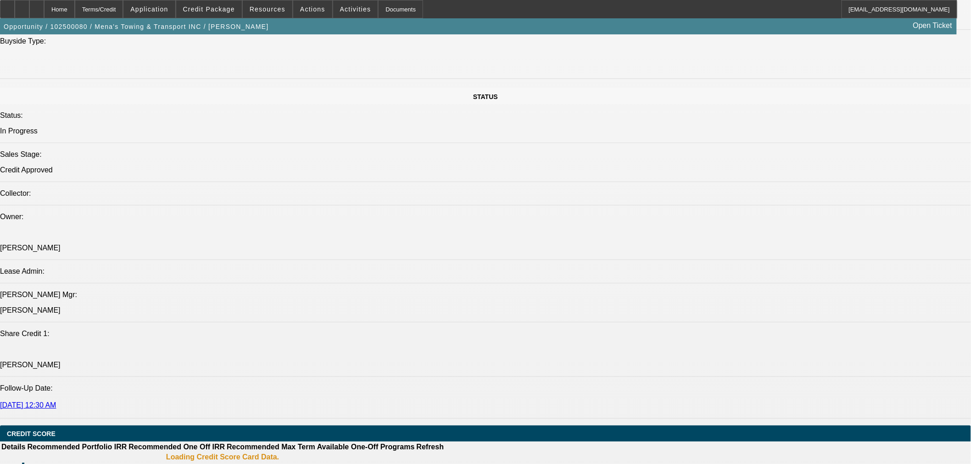
select select "0"
select select "3"
select select "0.1"
select select "5"
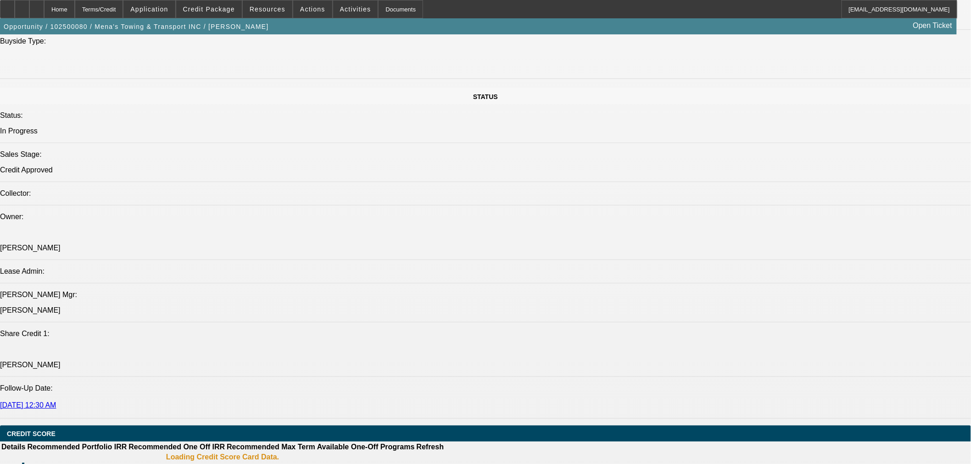
select select "0"
select select "3"
select select "0.1"
select select "5"
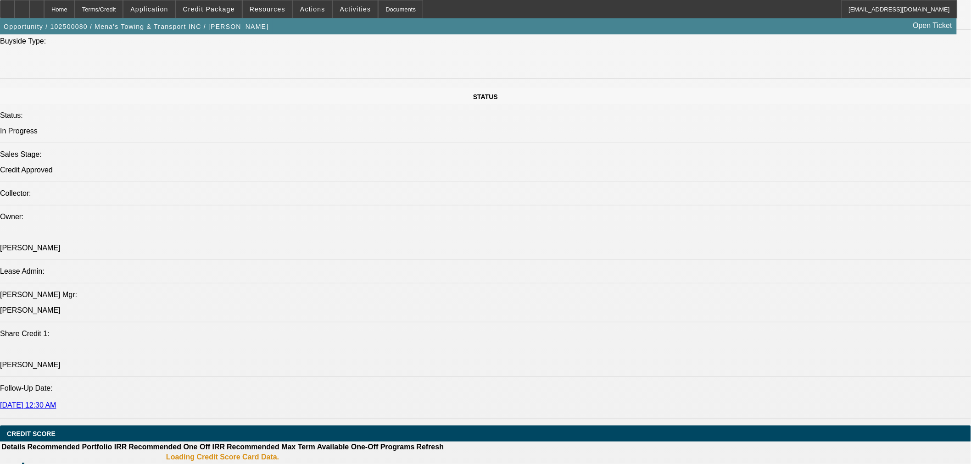
select select "0"
select select "3"
select select "0.1"
select select "5"
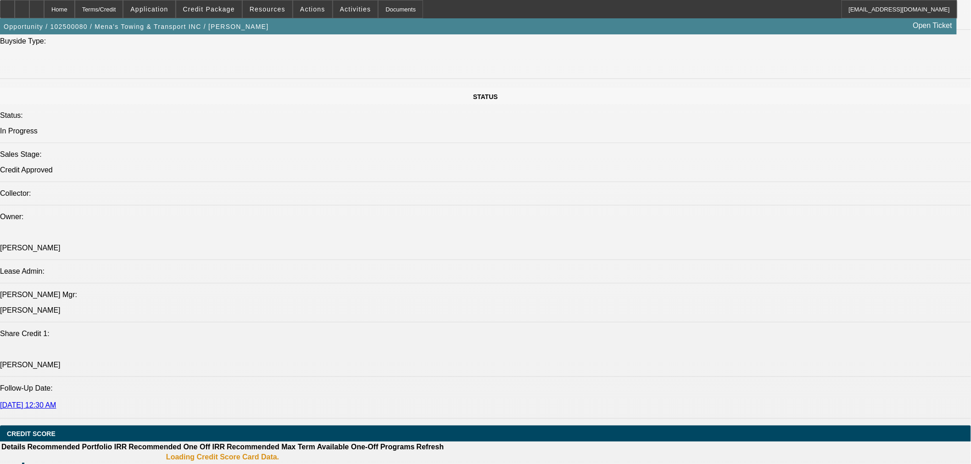
select select "0"
select select "3"
select select "0.1"
select select "5"
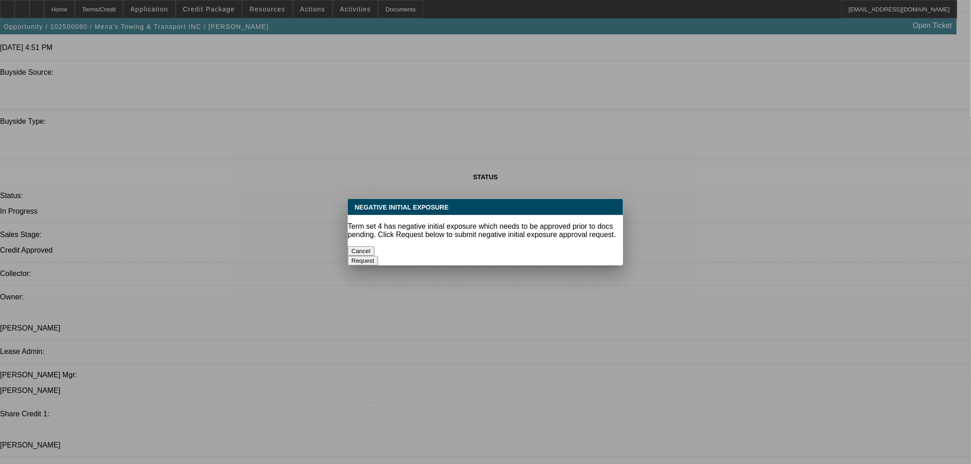
scroll to position [0, 0]
click at [368, 246] on button "Cancel" at bounding box center [361, 251] width 27 height 10
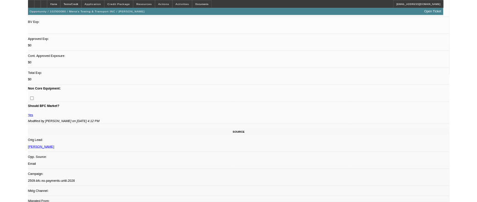
scroll to position [225, 0]
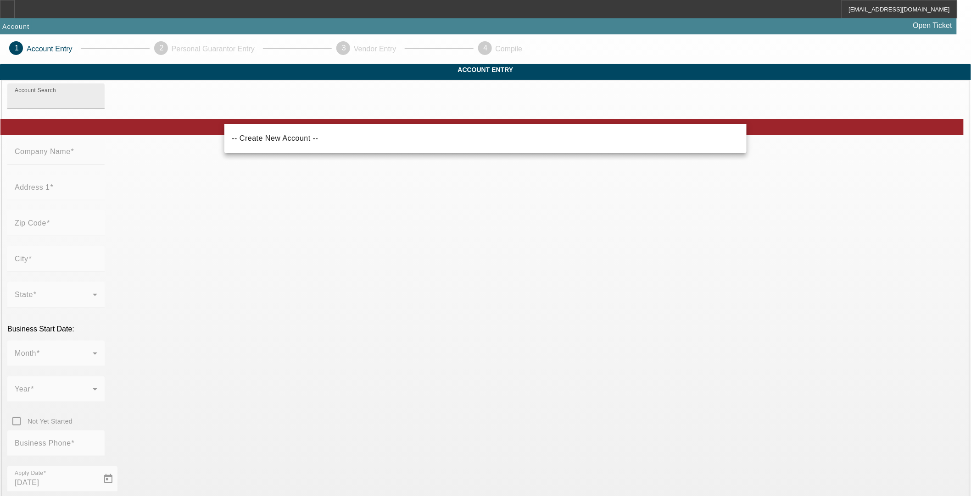
click at [97, 105] on input "Account Search" at bounding box center [56, 99] width 83 height 11
paste input "Boca SignWorks, LLC"
click at [276, 136] on span "-- Create New Account --" at bounding box center [275, 138] width 86 height 8
type input "-- Create New Account --"
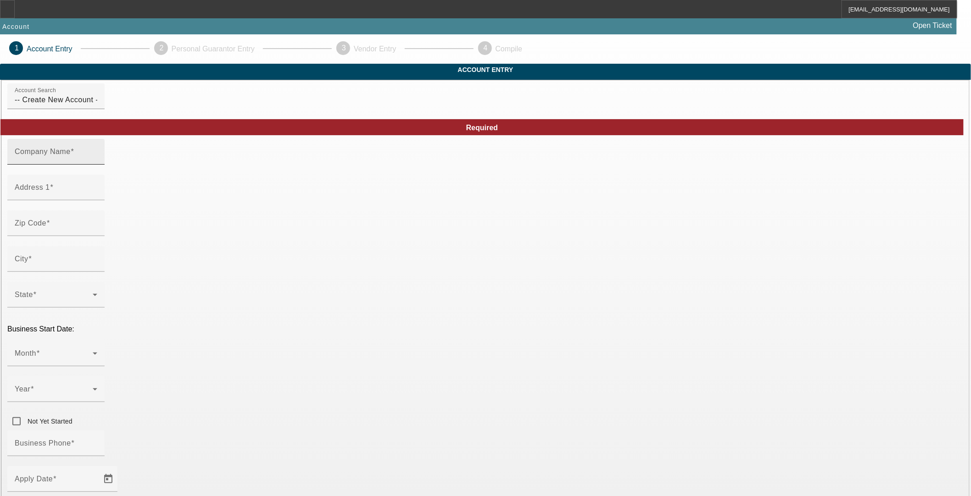
click at [97, 161] on div "Company Name" at bounding box center [56, 152] width 83 height 26
paste input "Boca SignWorks, LLC"
type input "Boca SignWorks, LLC"
click at [97, 199] on div "Address 1" at bounding box center [56, 188] width 83 height 26
paste input "4100 N. Powerline Road"
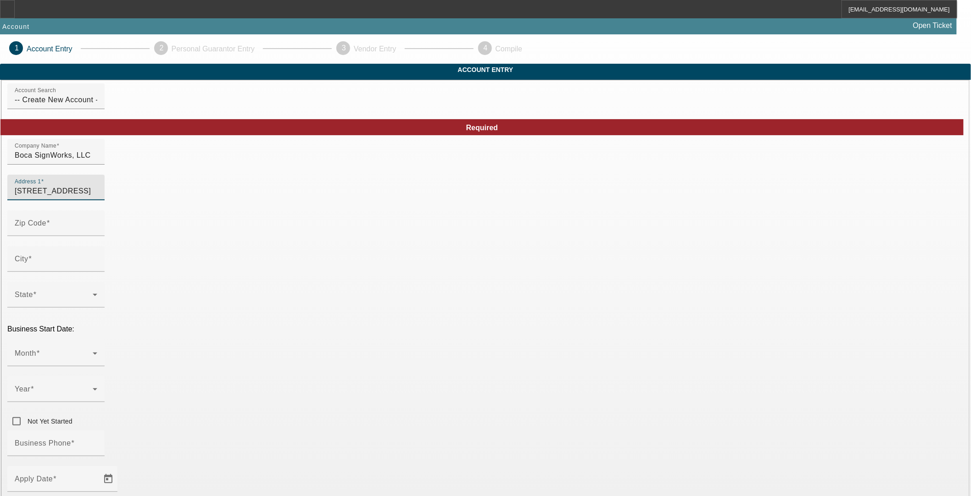
type input "4100 N. Powerline Road"
click at [46, 227] on mat-label "Zip Code" at bounding box center [31, 223] width 32 height 8
click at [97, 233] on input "Zip Code" at bounding box center [56, 227] width 83 height 11
paste input "33073"
type input "33073"
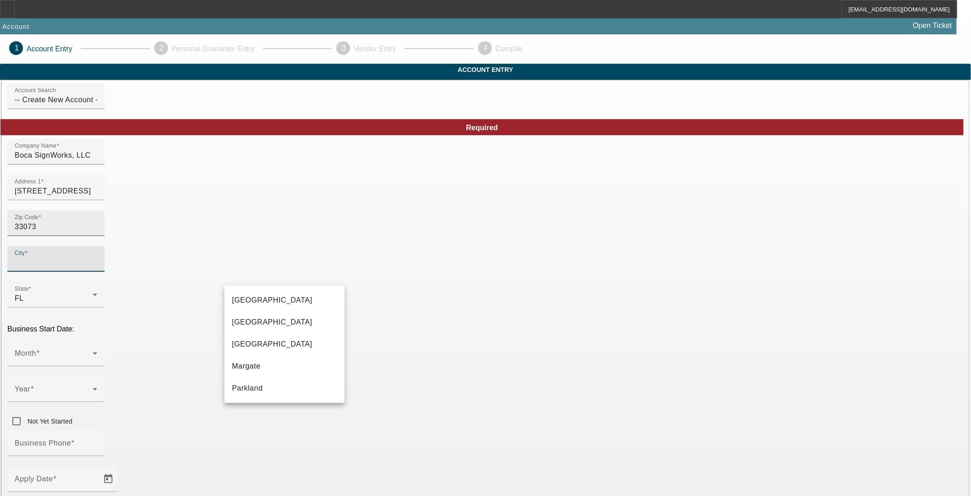
type input "Broward"
click at [284, 387] on mat-option "Pompano Beach" at bounding box center [284, 389] width 120 height 22
type input "Pompano Beach"
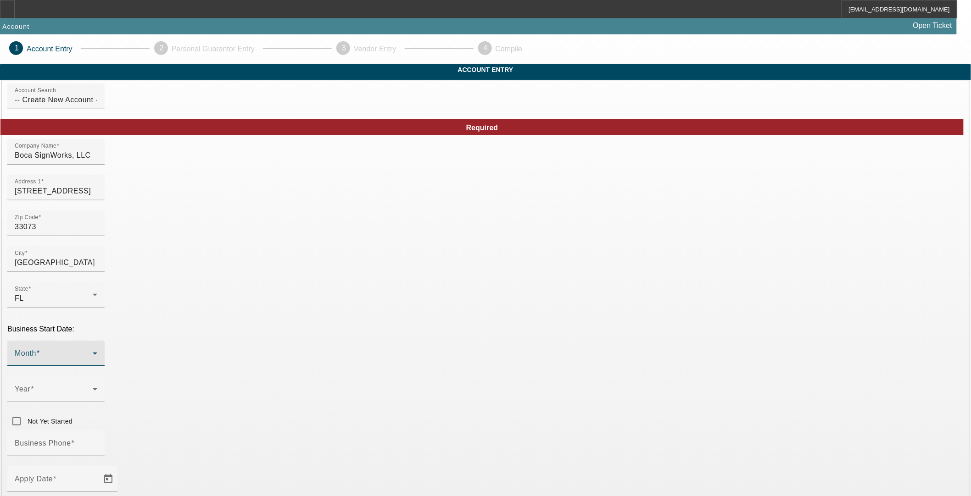
click at [93, 352] on span at bounding box center [54, 357] width 78 height 11
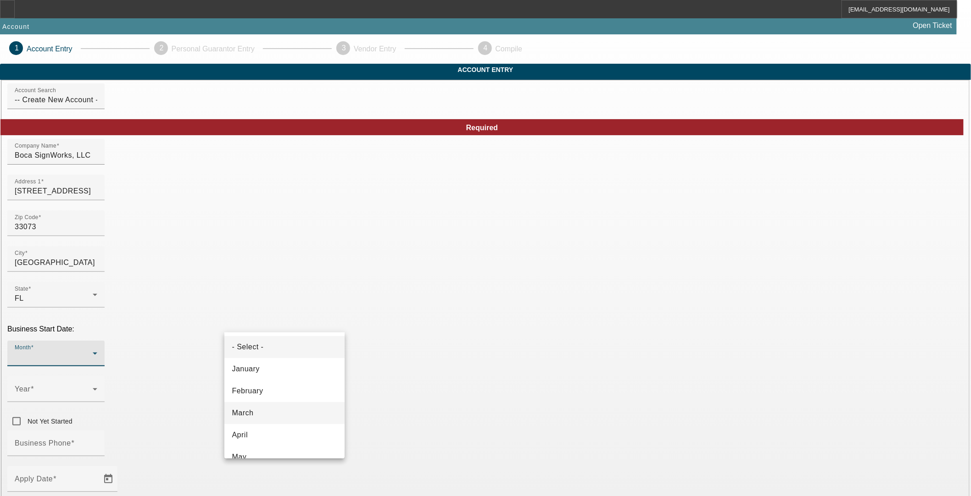
click at [250, 411] on span "March" at bounding box center [243, 413] width 22 height 11
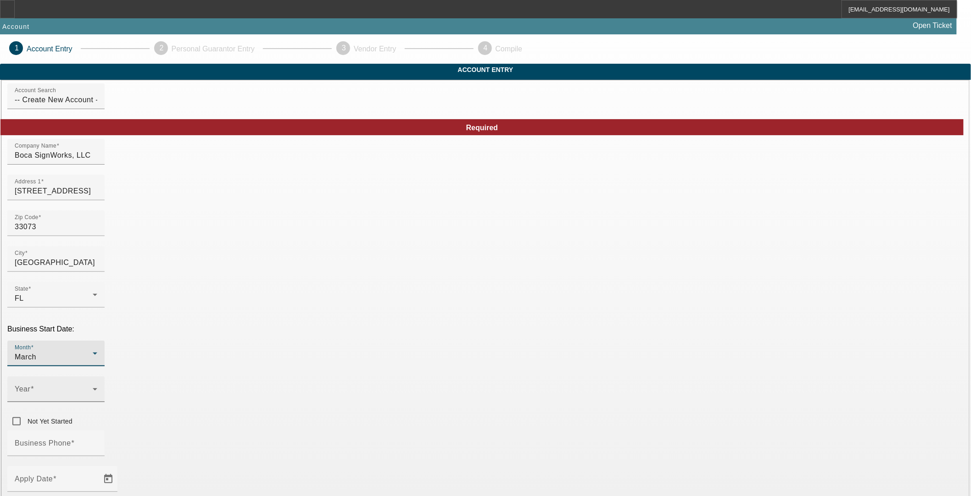
click at [97, 377] on div "Year" at bounding box center [56, 390] width 83 height 26
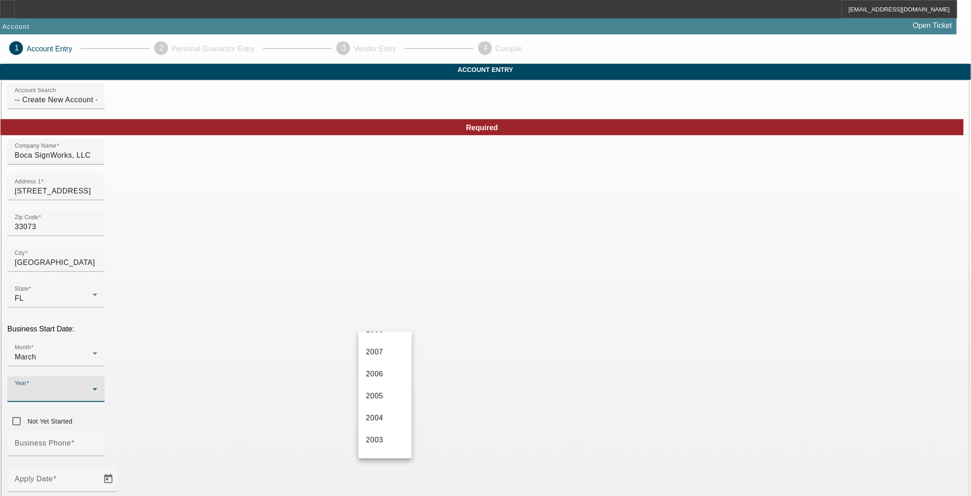
scroll to position [459, 0]
click at [374, 370] on mat-option "2006" at bounding box center [384, 373] width 53 height 22
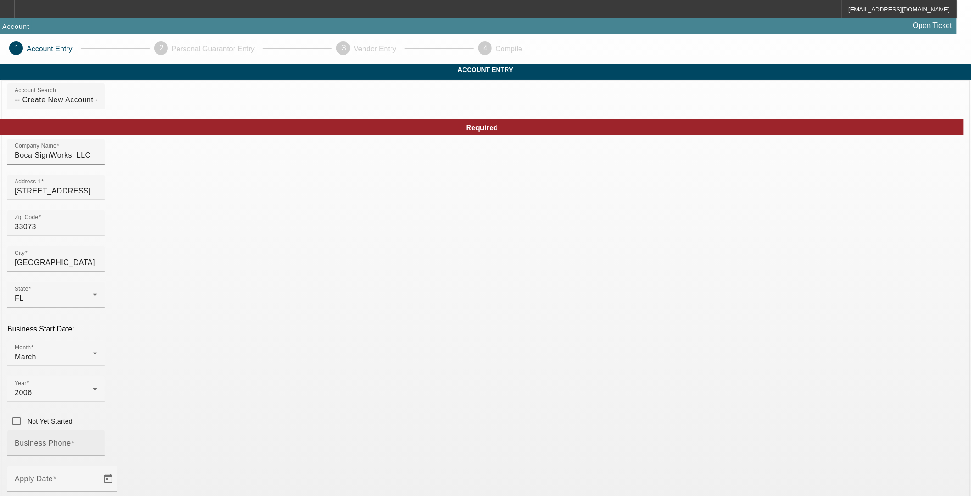
click at [71, 439] on mat-label "Business Phone" at bounding box center [43, 443] width 56 height 8
click at [97, 442] on input "Business Phone" at bounding box center [56, 447] width 83 height 11
paste input "(561) 800-5054"
type input "(561) 800-5054"
click at [119, 468] on span "Open calendar" at bounding box center [108, 479] width 22 height 22
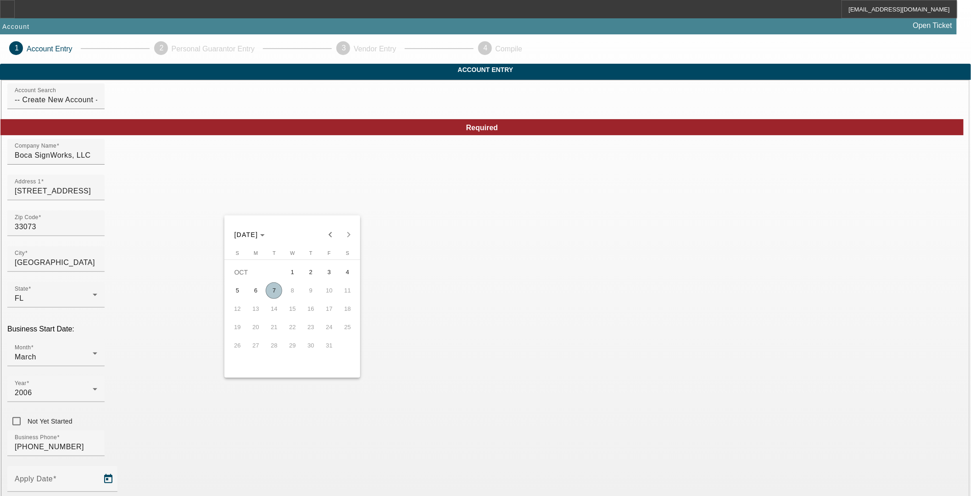
click at [271, 287] on span "7" at bounding box center [274, 291] width 17 height 17
type input "10/7/2025"
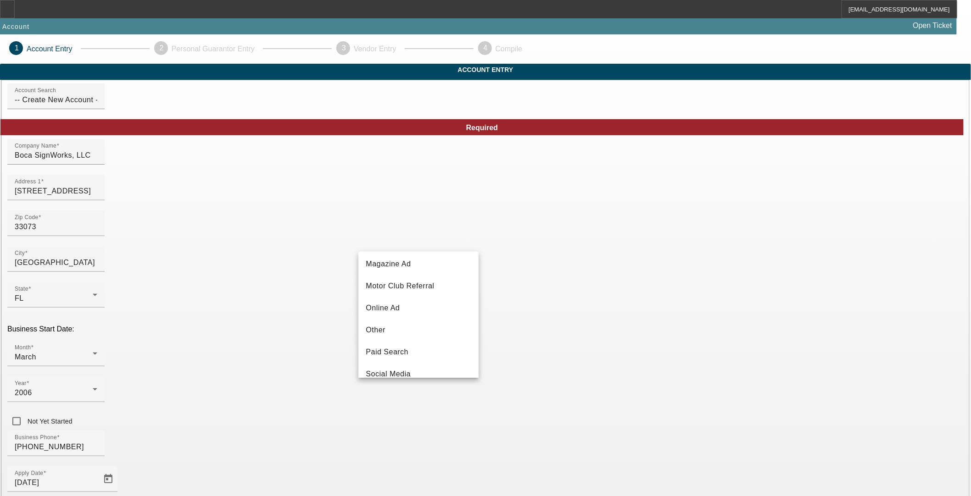
scroll to position [326, 0]
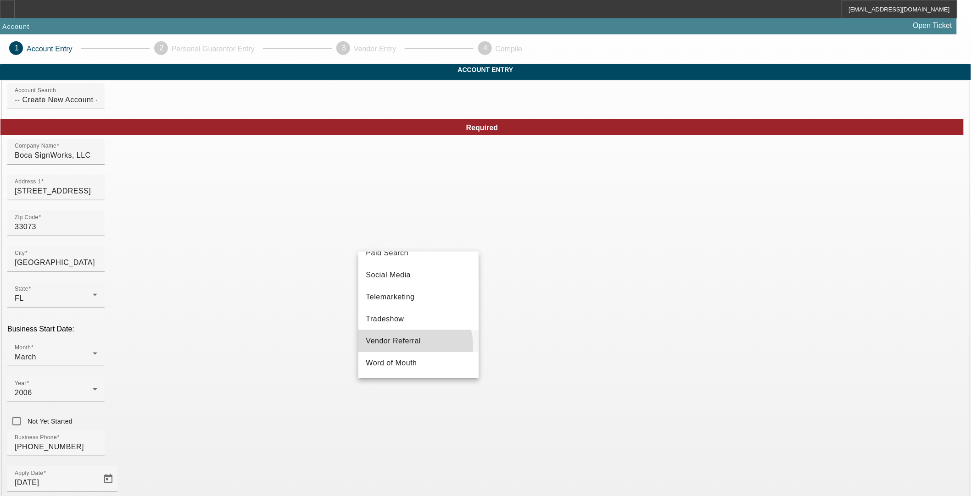
click at [413, 346] on span "Vendor Referral" at bounding box center [393, 341] width 55 height 11
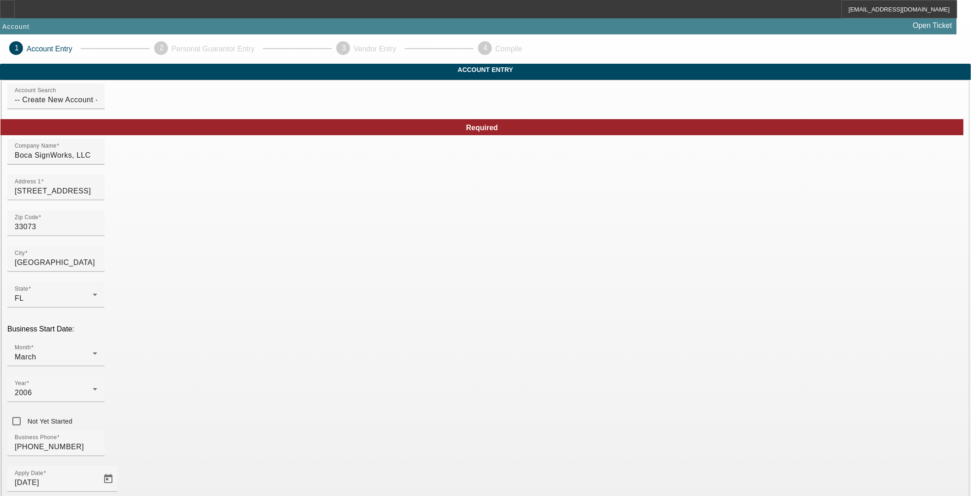
click at [545, 309] on mat-option "LLC" at bounding box center [552, 311] width 120 height 22
paste input "20-4588617"
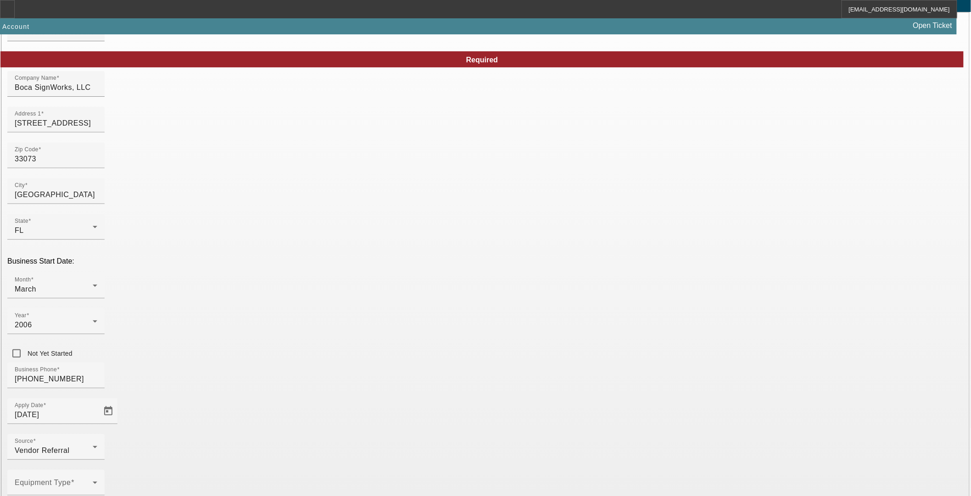
scroll to position [74, 0]
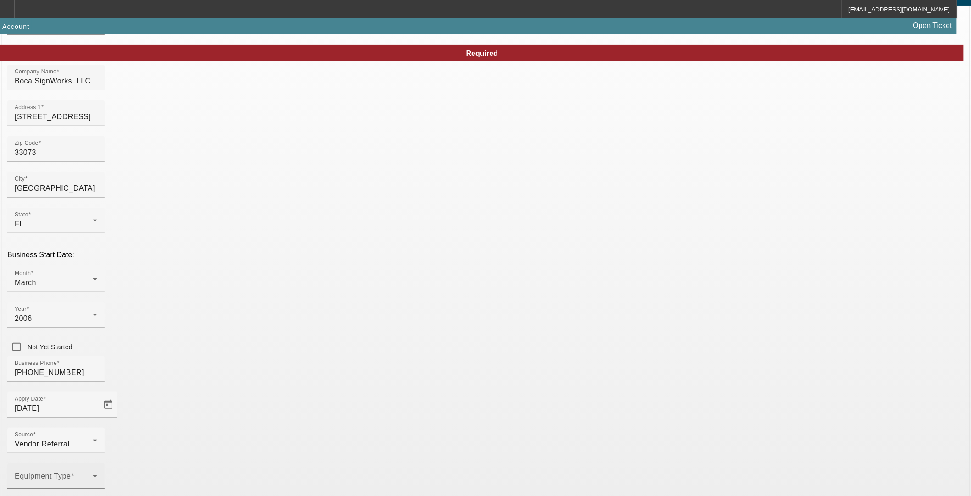
type input "20-4588617"
click at [93, 475] on span at bounding box center [54, 480] width 78 height 11
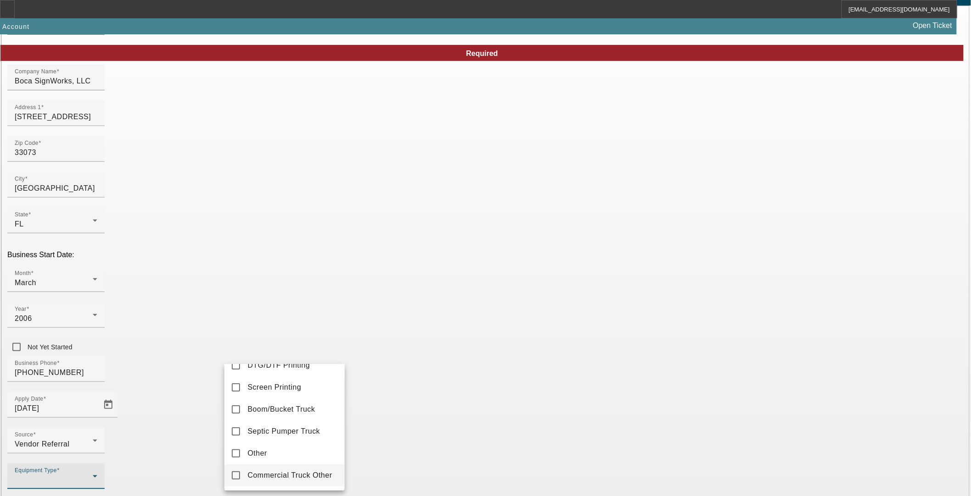
scroll to position [153, 0]
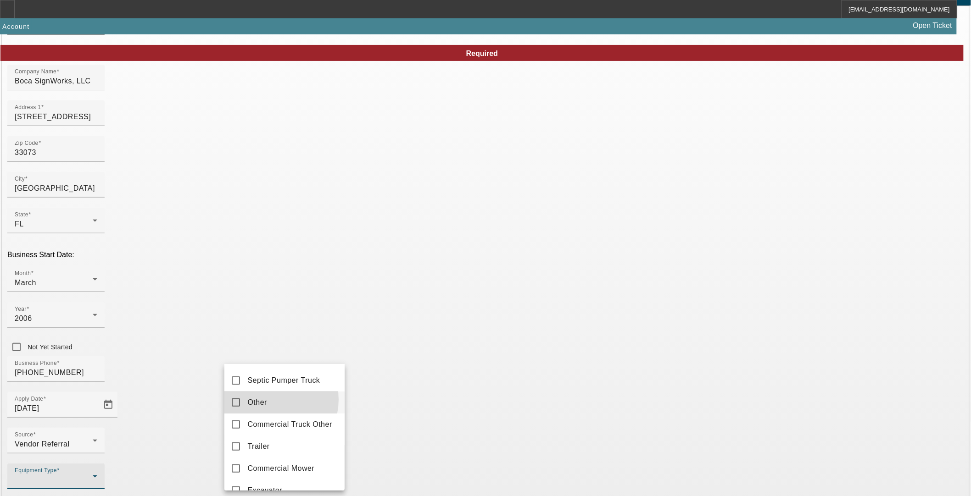
click at [265, 404] on span "Other" at bounding box center [257, 402] width 20 height 11
click at [104, 381] on div at bounding box center [485, 248] width 971 height 496
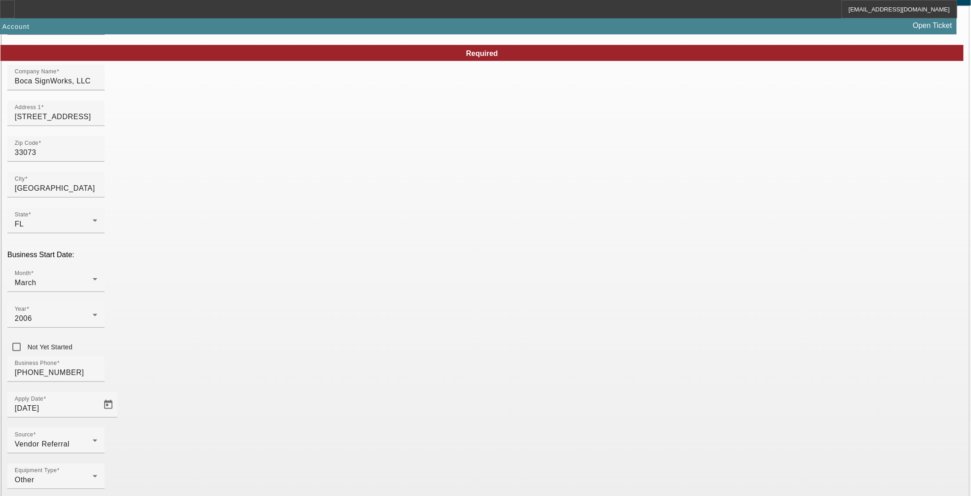
click at [279, 366] on mat-option "Other" at bounding box center [284, 361] width 120 height 22
click at [388, 387] on div at bounding box center [485, 248] width 971 height 496
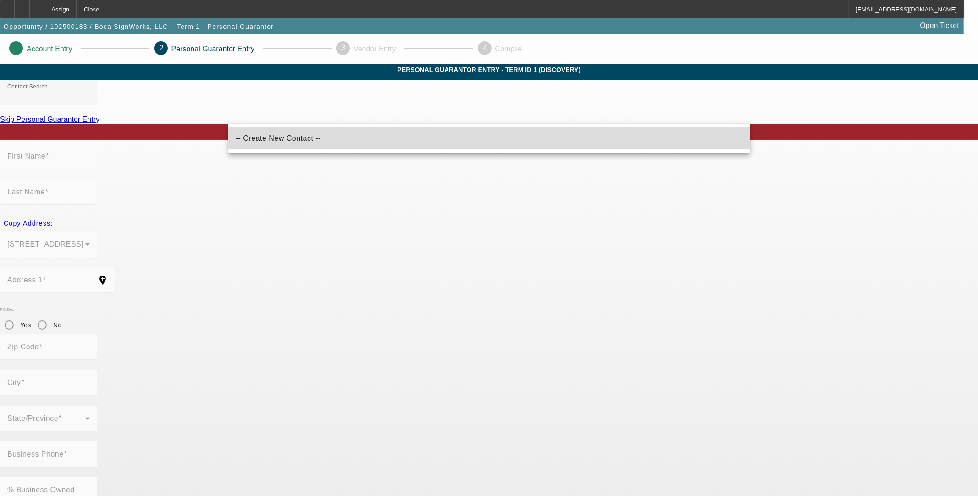
click at [277, 139] on span "-- Create New Contact --" at bounding box center [278, 138] width 85 height 8
type input "-- Create New Contact --"
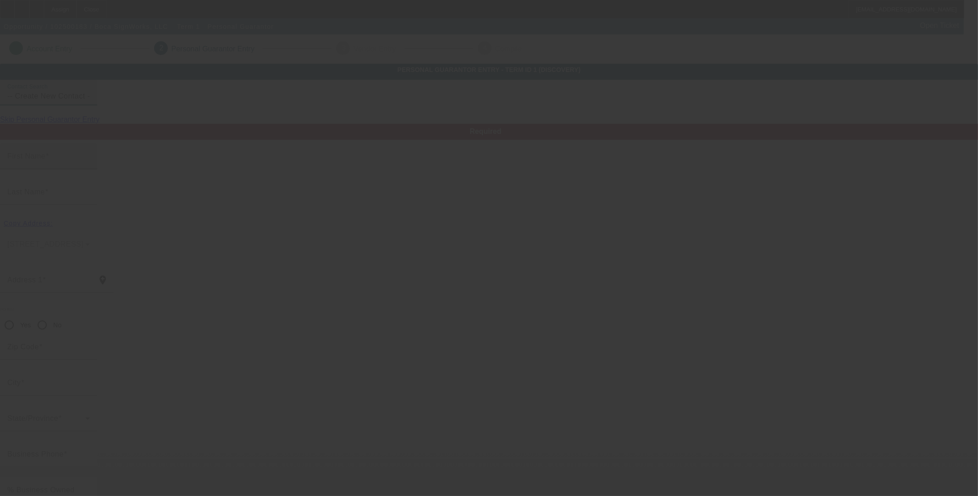
drag, startPoint x: 277, startPoint y: 139, endPoint x: 258, endPoint y: 185, distance: 49.7
click at [90, 166] on input "First Name" at bounding box center [48, 160] width 83 height 11
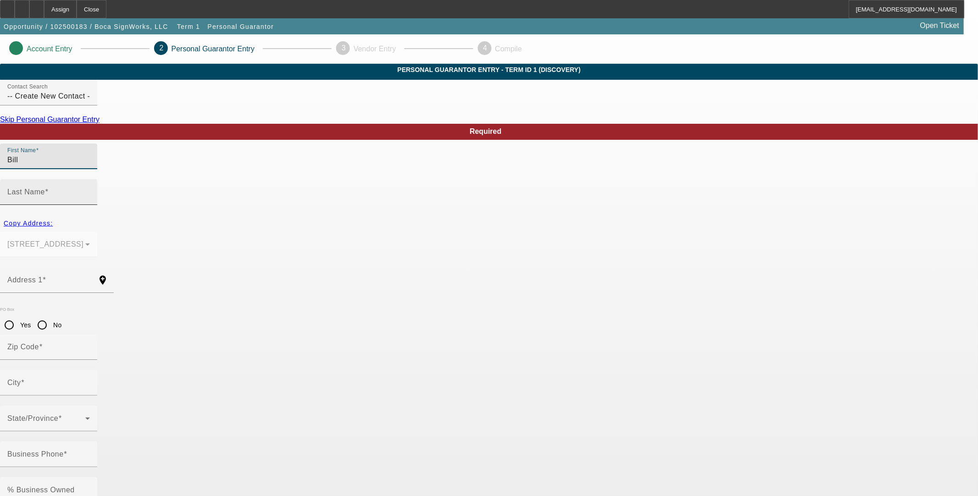
type input "Bill"
click at [90, 190] on input "Last Name" at bounding box center [48, 195] width 83 height 11
type input "Reicherter"
click at [90, 278] on input "Address 1" at bounding box center [48, 283] width 83 height 11
paste input "8023 NW 112th Terr"
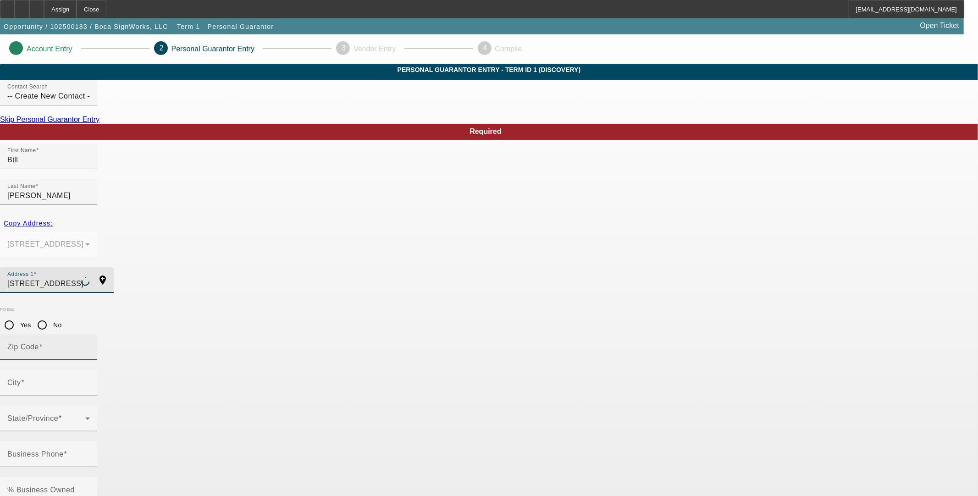
type input "8023 NW 112th Terr"
click at [39, 343] on mat-label "Zip Code" at bounding box center [23, 347] width 32 height 8
click at [90, 345] on input "Zip Code" at bounding box center [48, 350] width 83 height 11
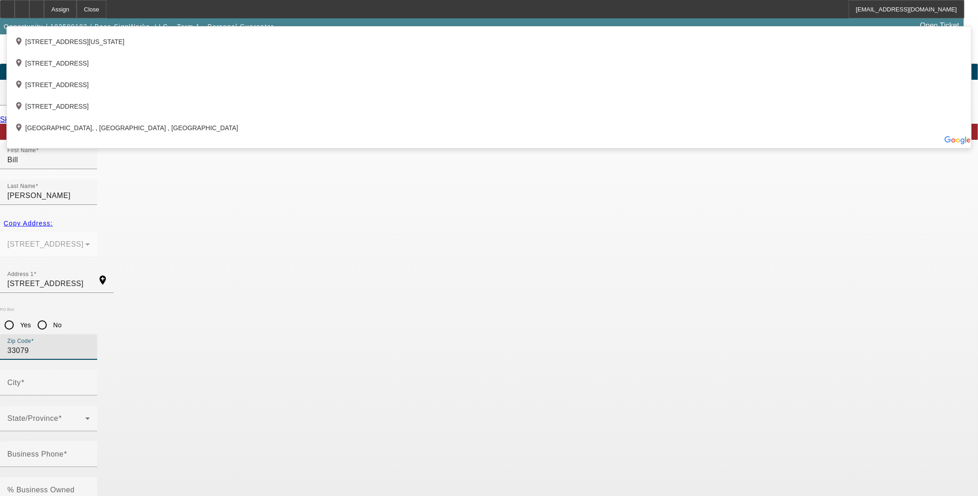
type input "33079"
click at [182, 290] on app-personal-guarantor-manage "Account Entry 2 Personal Guarantor Entry 3 Vendor Entry 4 Compile Personal Guar…" at bounding box center [489, 503] width 978 height 938
click at [146, 333] on app-personal-guarantor-manage "Account Entry 2 Personal Guarantor Entry 3 Vendor Entry 4 Compile Personal Guar…" at bounding box center [489, 503] width 978 height 938
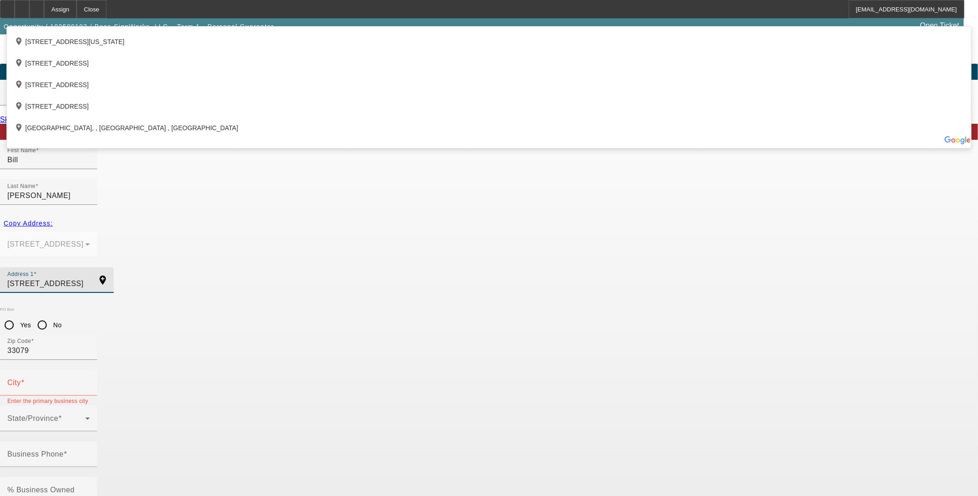
click at [90, 278] on input "8023 NW 112th Terr" at bounding box center [48, 283] width 83 height 11
type input "8"
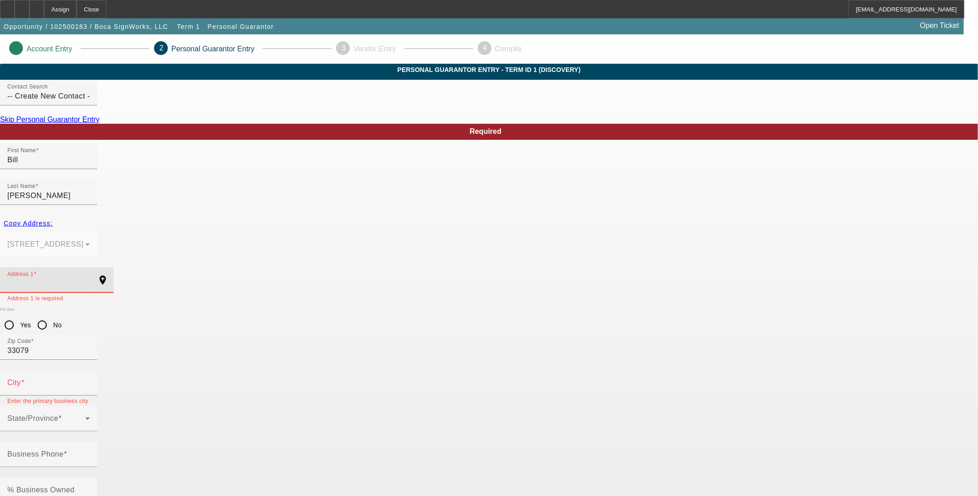
paste input "8023 NW 112th Terr"
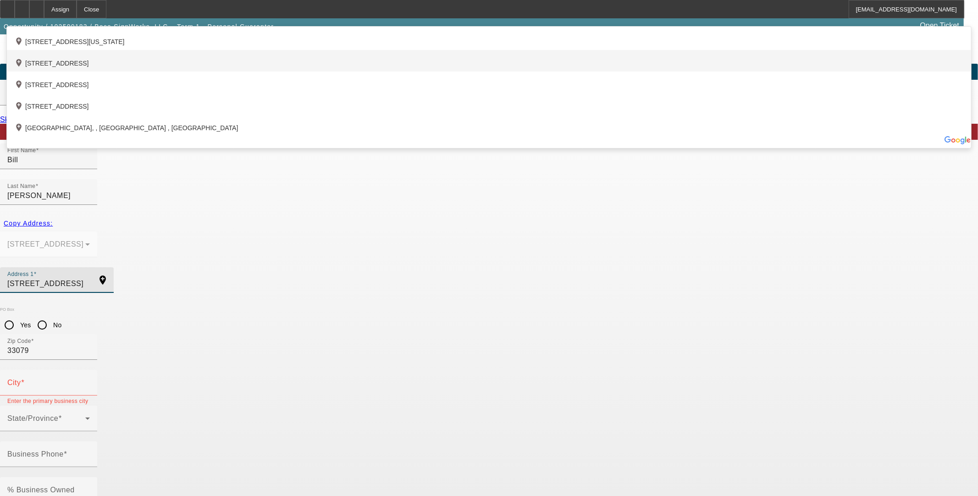
click at [424, 72] on div "add_location 8023 Northwest 112th Terrace, Parkland, FL 33076, US" at bounding box center [489, 61] width 965 height 22
type input "8023 Northwest 112th Terrace"
type input "33076"
type input "Parkland"
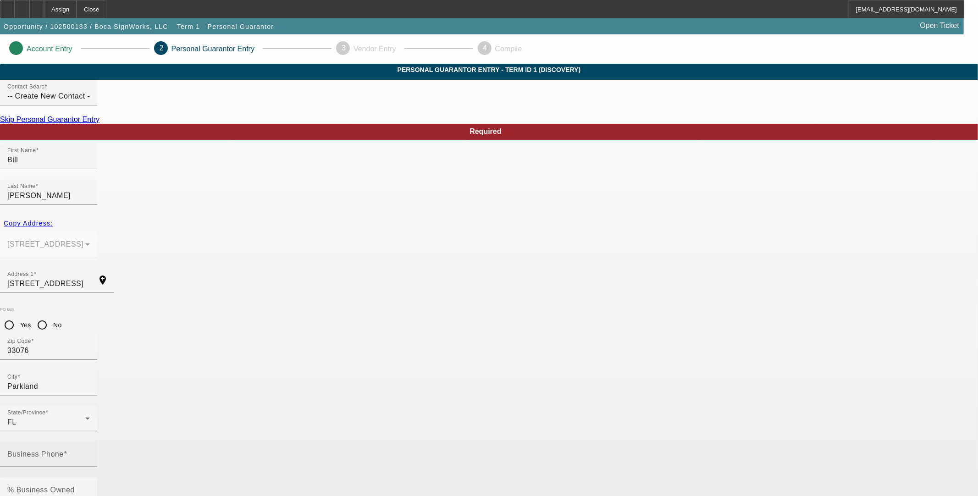
click at [64, 450] on mat-label "Business Phone" at bounding box center [35, 454] width 56 height 8
click at [90, 453] on input "Business Phone" at bounding box center [48, 458] width 83 height 11
click at [64, 450] on mat-label "Business Phone" at bounding box center [35, 454] width 56 height 8
click at [90, 453] on input "Business Phone" at bounding box center [48, 458] width 83 height 11
paste input "(561) 800-5054"
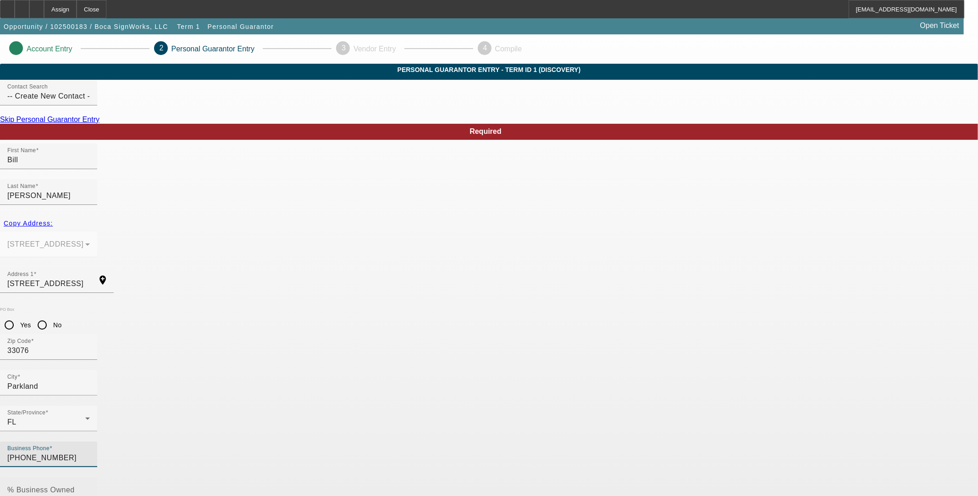
type input "(561) 800-5054"
click at [75, 486] on mat-label "% Business Owned" at bounding box center [40, 490] width 67 height 8
click at [90, 488] on input "% Business Owned" at bounding box center [48, 493] width 83 height 11
type input "100"
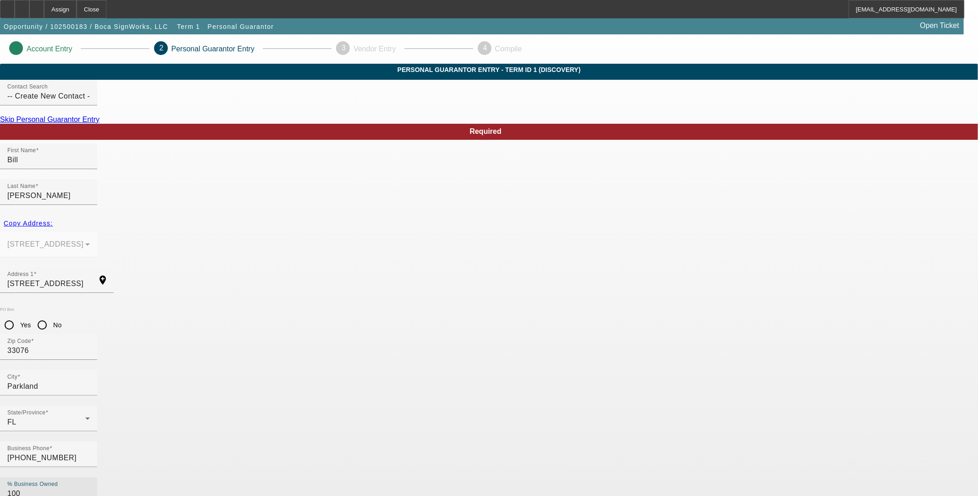
paste input "077-48-1524"
type input "077-48-1524"
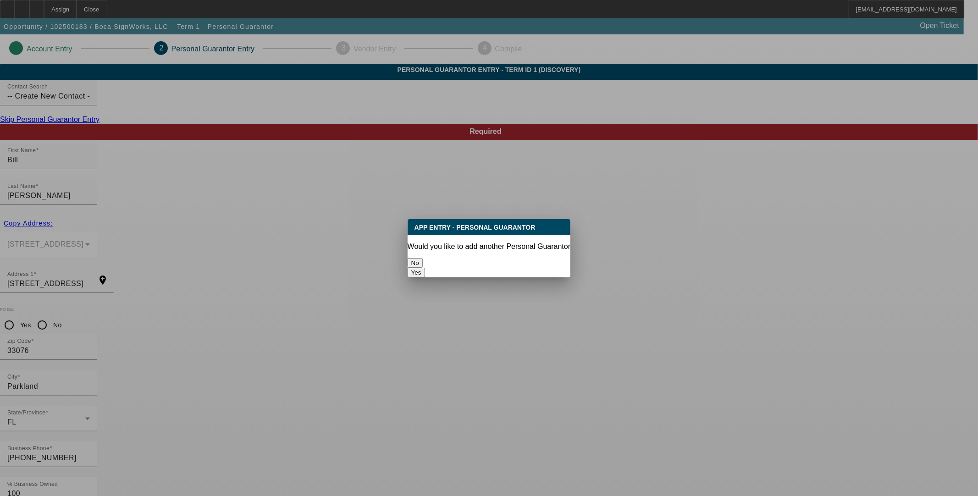
click at [423, 258] on button "No" at bounding box center [415, 263] width 15 height 10
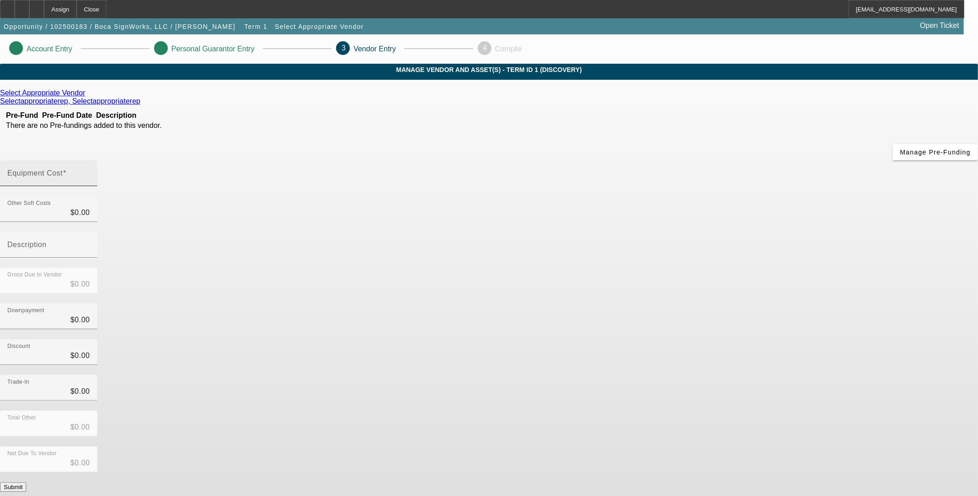
click at [63, 169] on mat-label "Equipment Cost" at bounding box center [35, 173] width 56 height 8
click at [90, 172] on input "Equipment Cost" at bounding box center [48, 177] width 83 height 11
type input "1"
type input "$1.00"
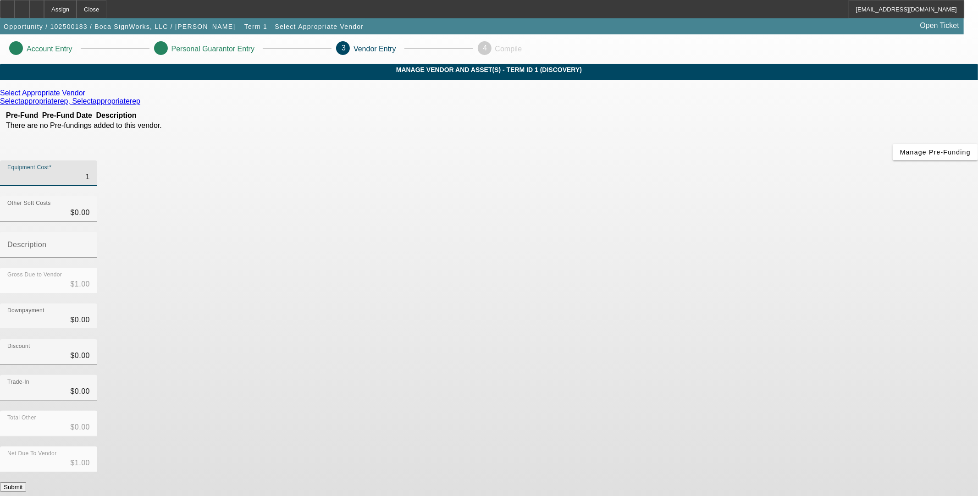
type input "12"
type input "$12.00"
type input "120"
type input "$120.00"
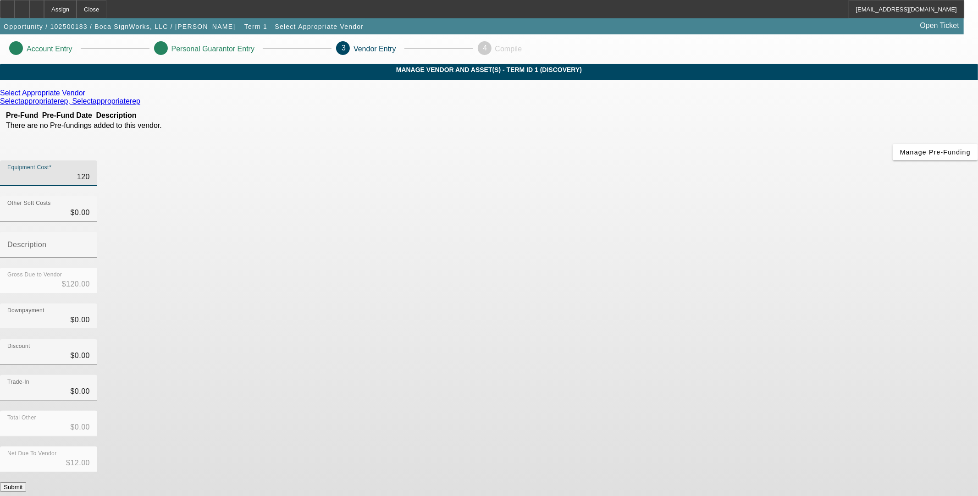
type input "$120.00"
type input "1200"
type input "$1,200.00"
type input "12000"
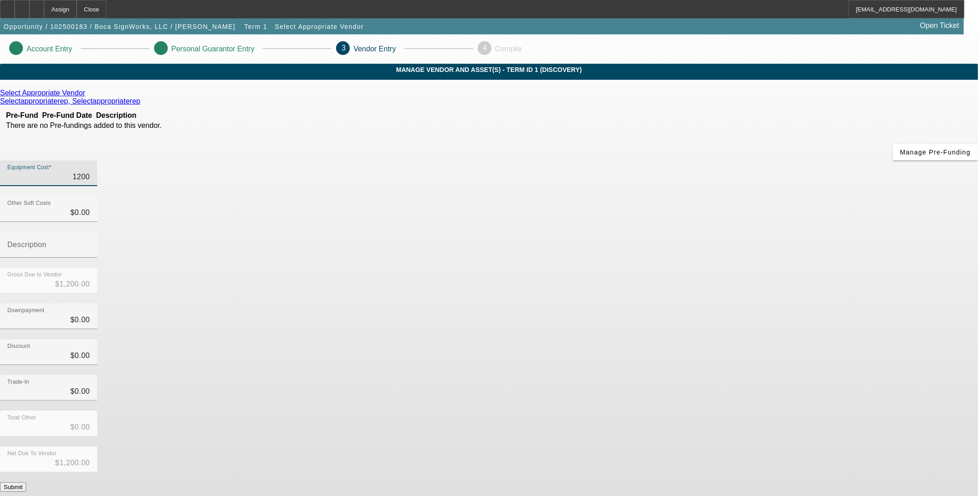
type input "$12,000.00"
type input "120000"
type input "$120,000.00"
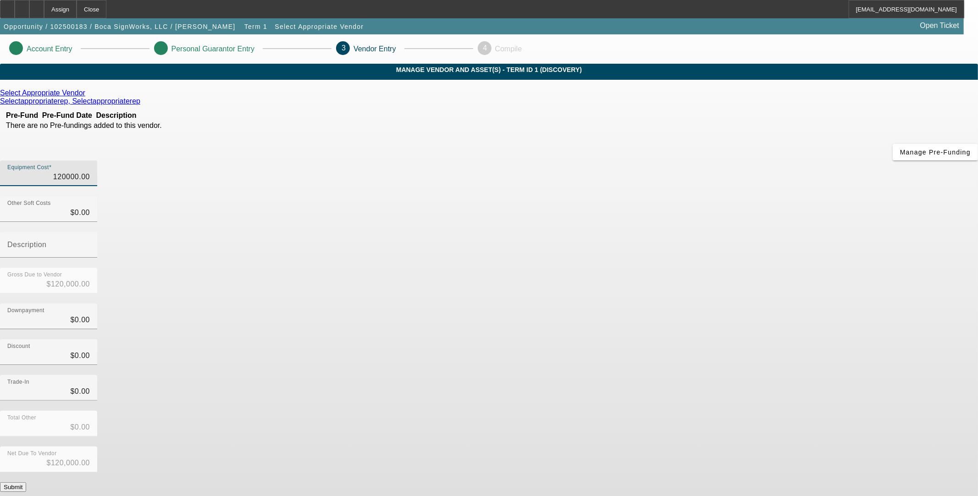
type input "$120,000.00"
click at [681, 304] on div "Downpayment $0.00" at bounding box center [489, 322] width 978 height 36
click at [26, 483] on button "Submit" at bounding box center [13, 488] width 26 height 10
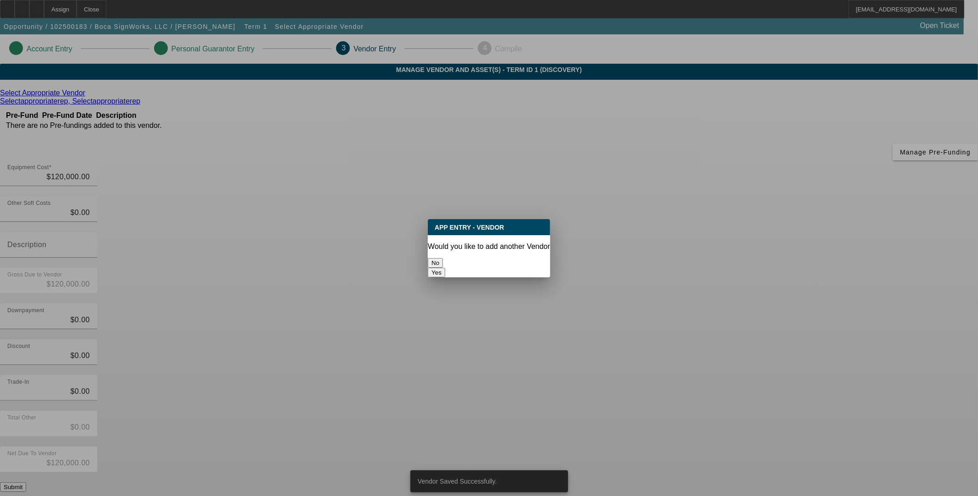
click at [443, 258] on button "No" at bounding box center [435, 263] width 15 height 10
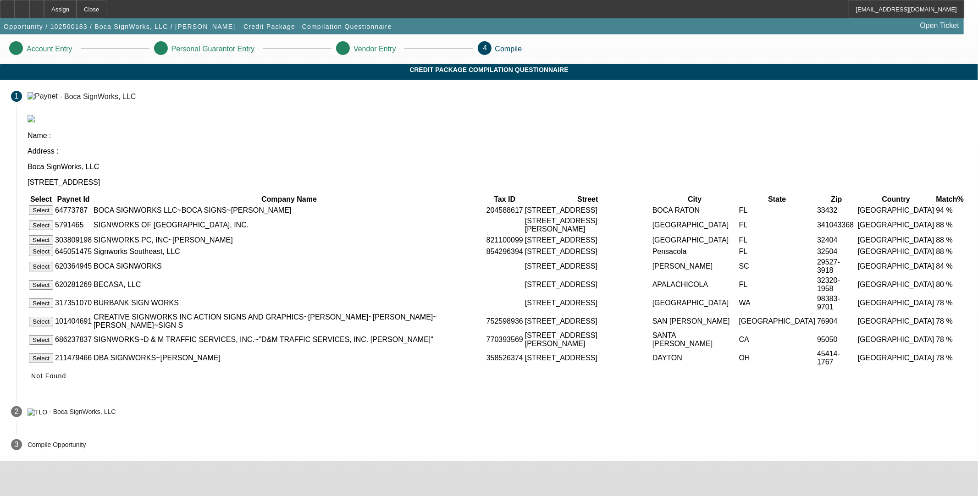
click at [53, 205] on button "Select" at bounding box center [41, 210] width 24 height 10
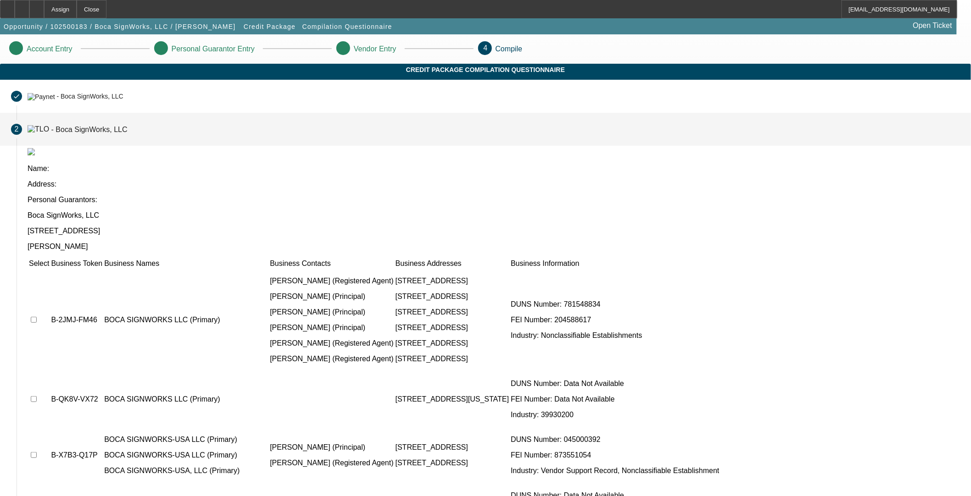
click at [37, 317] on input "checkbox" at bounding box center [34, 320] width 6 height 6
checkbox input "true"
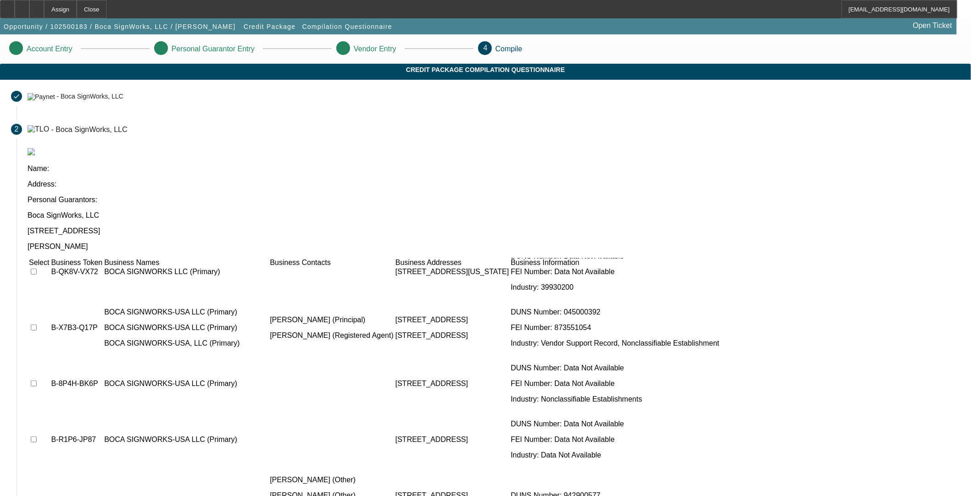
scroll to position [152, 0]
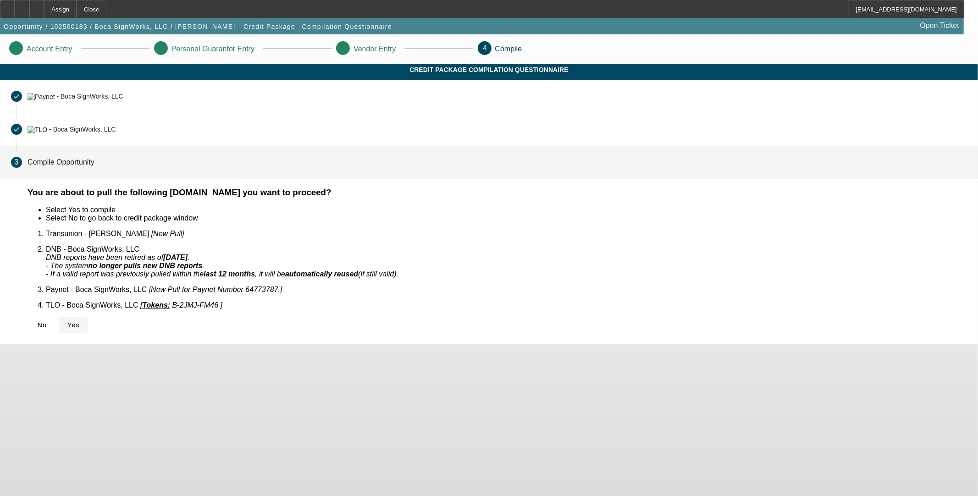
click at [80, 322] on span "Yes" at bounding box center [73, 325] width 12 height 7
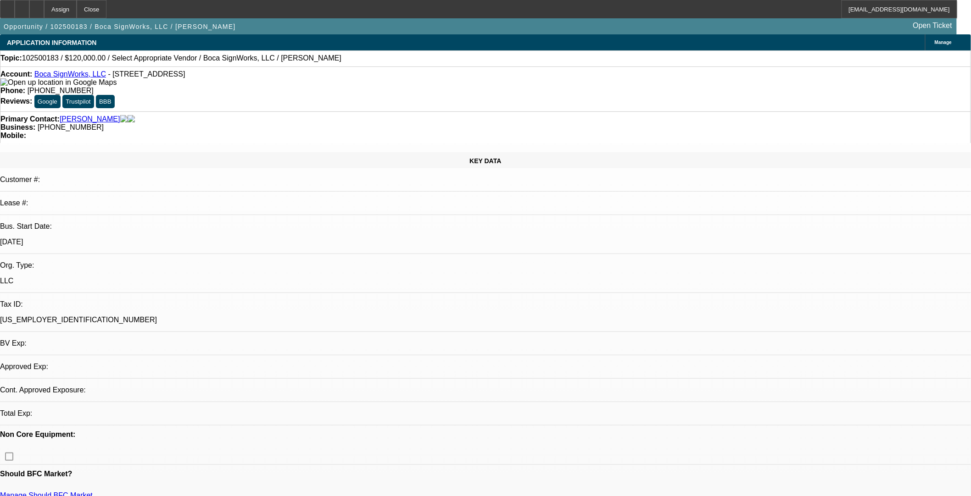
select select "0"
select select "2"
select select "0.1"
select select "4"
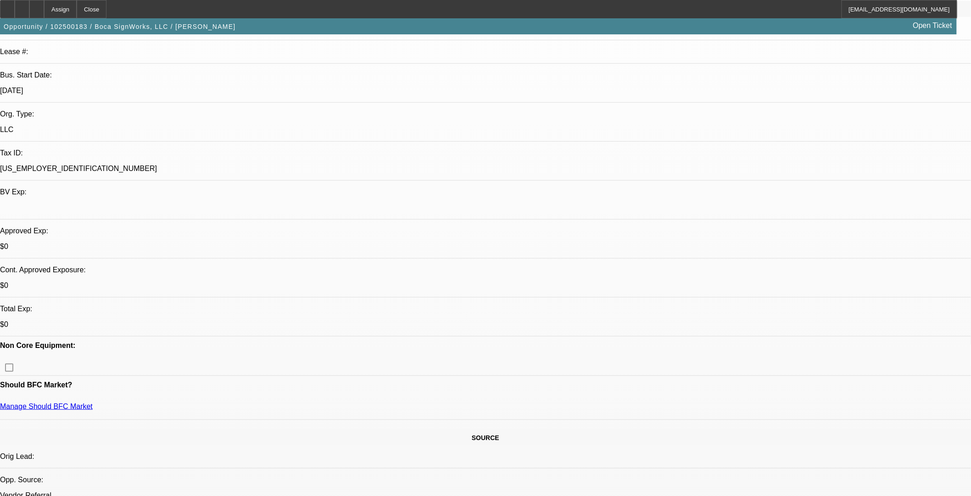
scroll to position [153, 0]
click at [44, 15] on div at bounding box center [36, 9] width 15 height 18
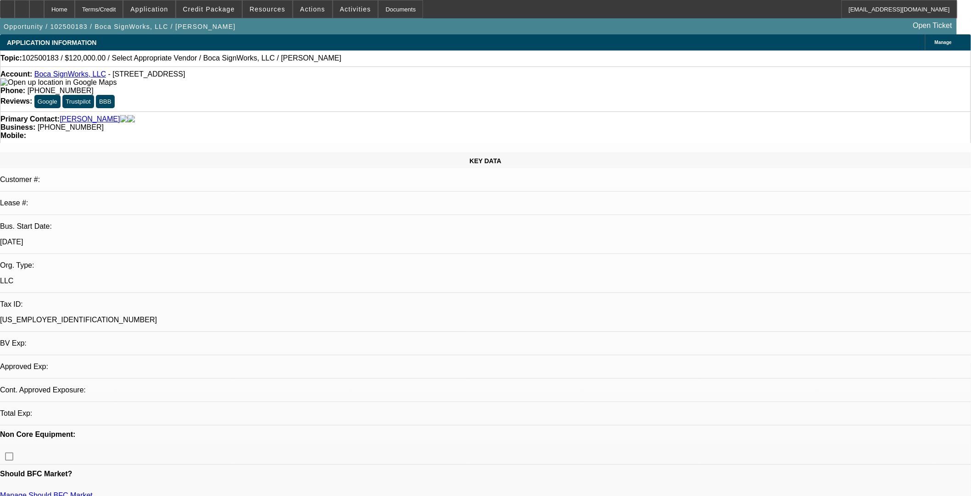
select select "0"
select select "2"
select select "0.1"
select select "4"
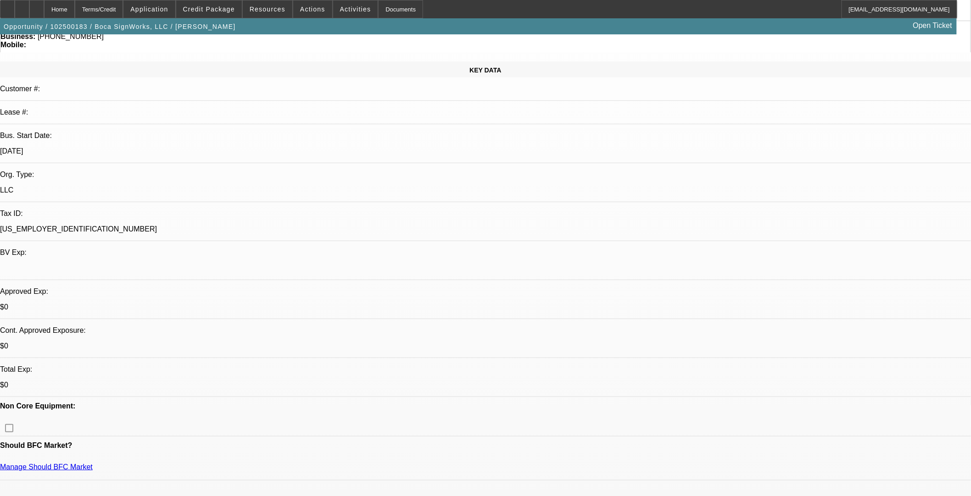
scroll to position [204, 0]
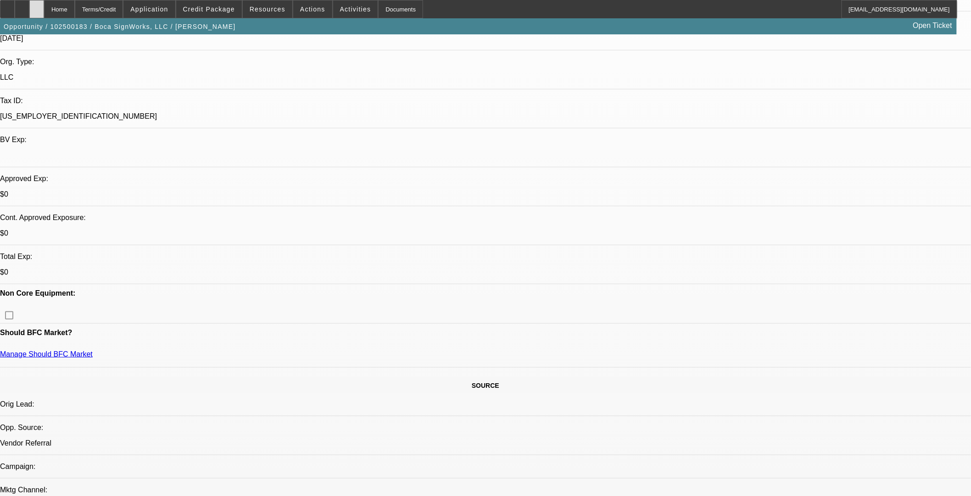
click at [44, 7] on div at bounding box center [36, 9] width 15 height 18
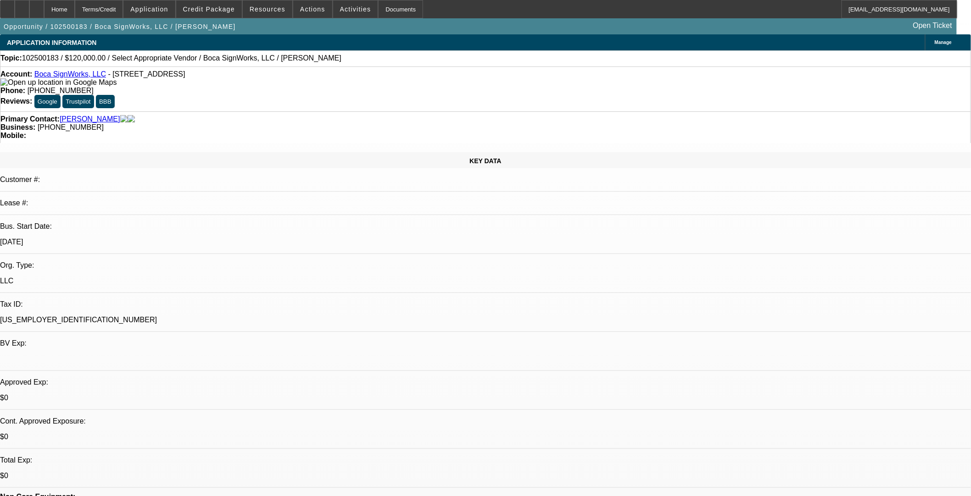
select select "0"
select select "2"
select select "0.1"
select select "4"
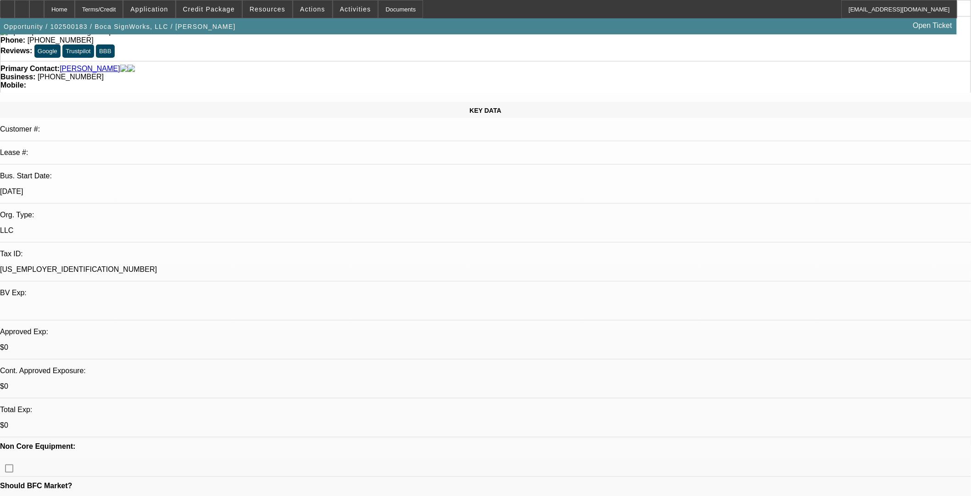
scroll to position [204, 0]
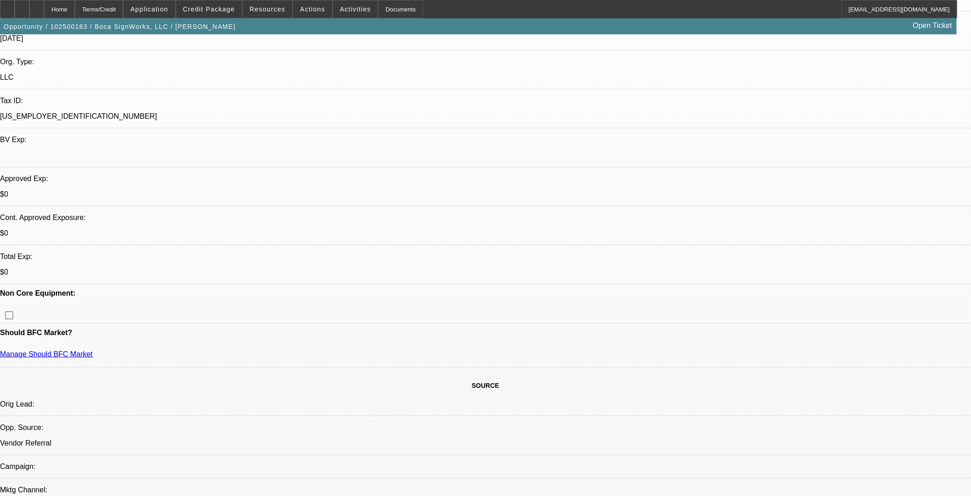
click at [210, 7] on span "Credit Package" at bounding box center [209, 9] width 52 height 7
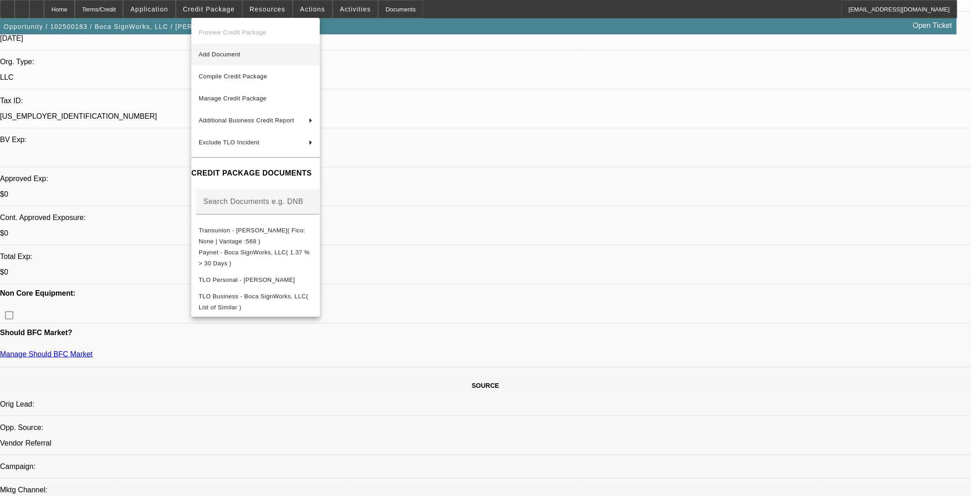
click at [236, 56] on span "Add Document" at bounding box center [220, 54] width 42 height 7
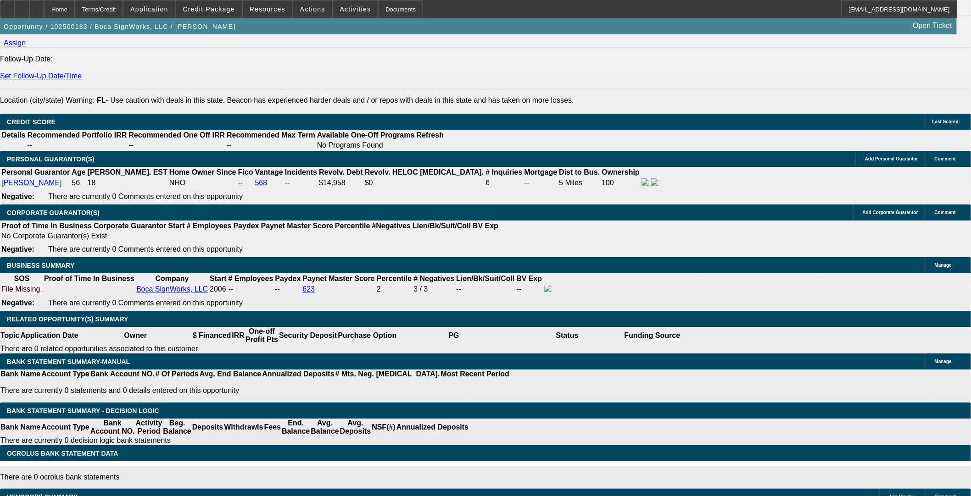
scroll to position [1070, 0]
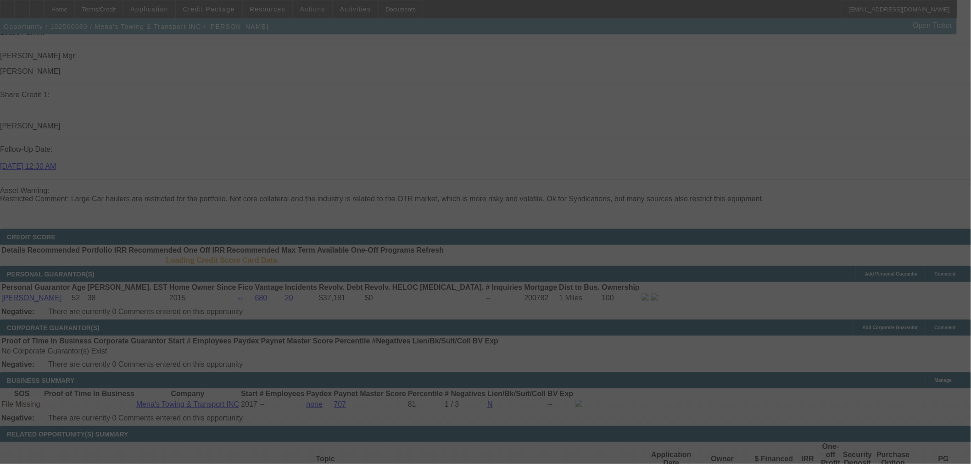
scroll to position [1266, 0]
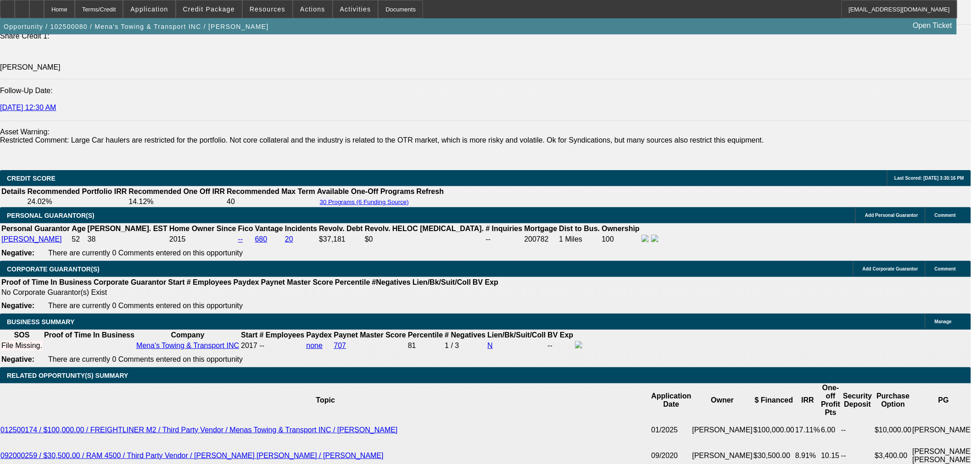
select select "0"
select select "3"
select select "0.1"
select select "5"
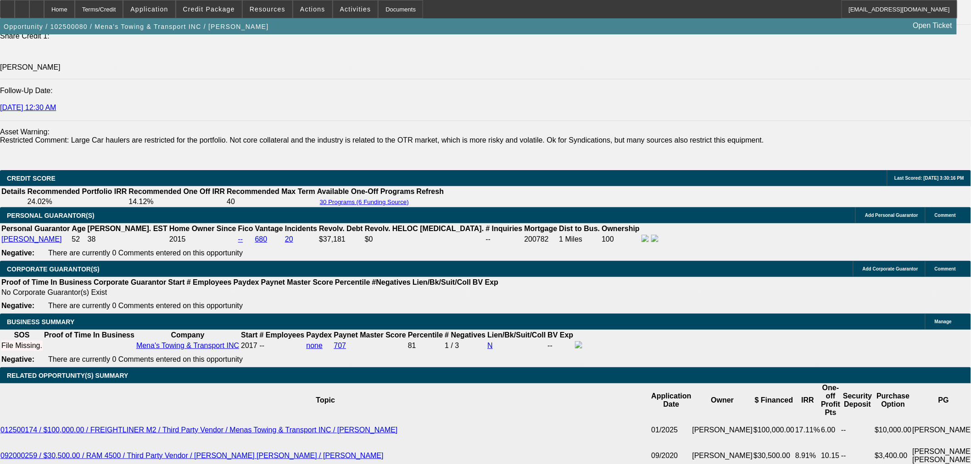
select select "0"
select select "3"
select select "0.1"
select select "5"
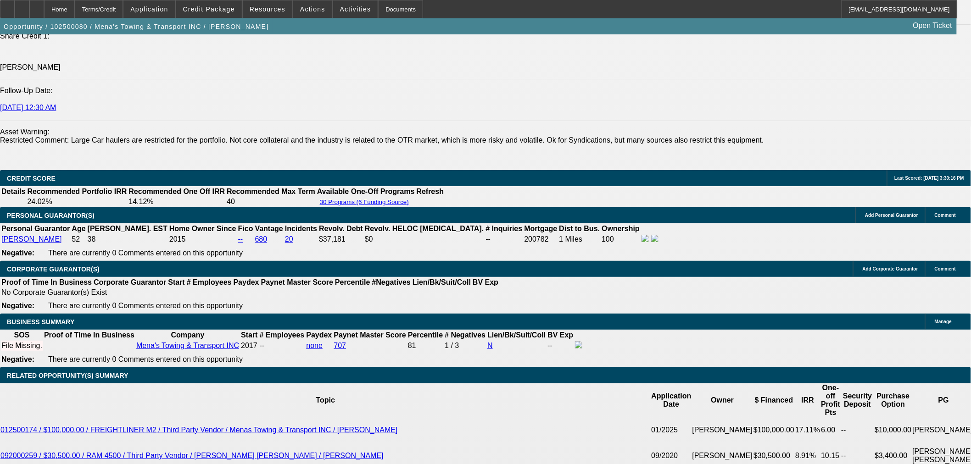
select select "0"
select select "3"
select select "0.1"
select select "5"
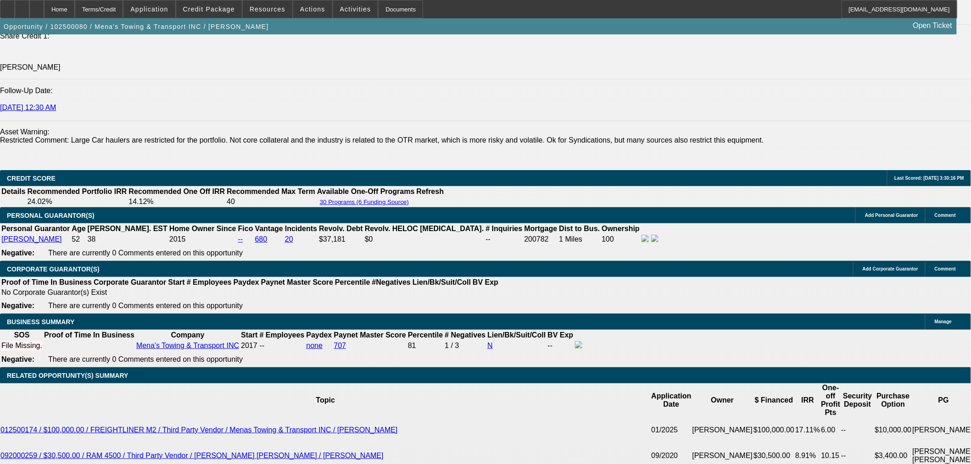
select select "0"
select select "3"
select select "0.1"
select select "5"
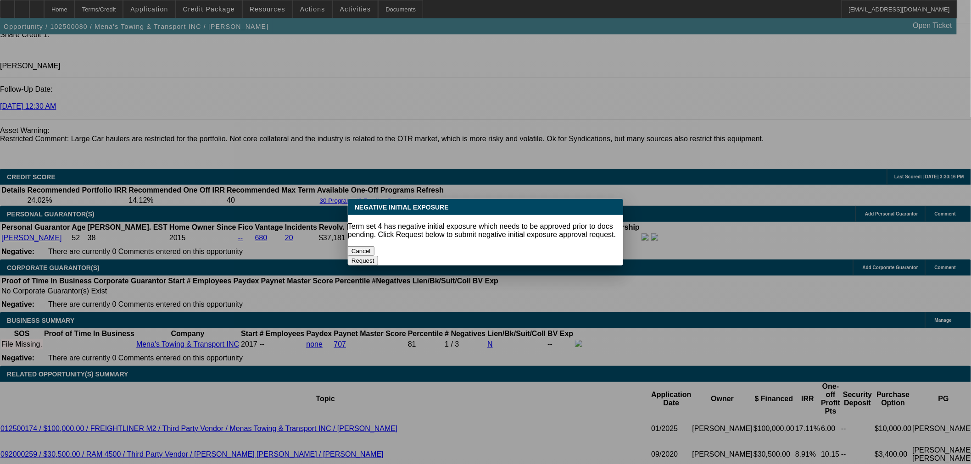
scroll to position [0, 0]
click at [374, 246] on button "Cancel" at bounding box center [361, 251] width 27 height 10
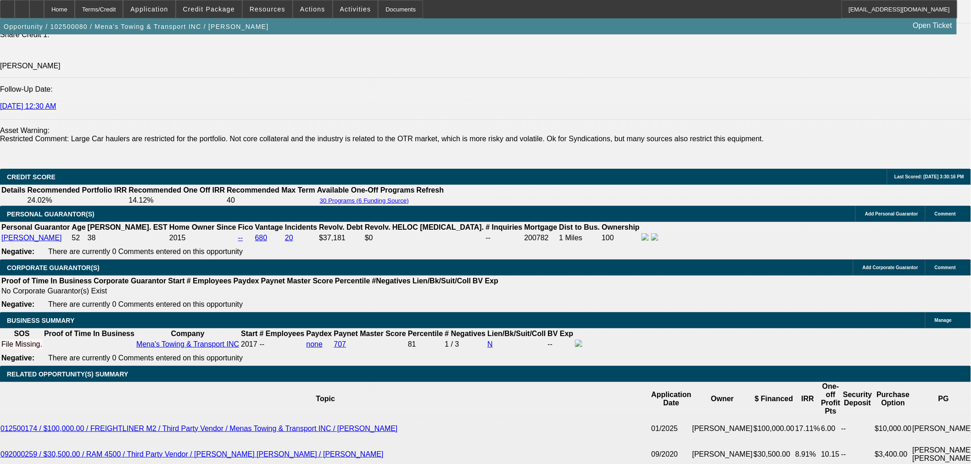
scroll to position [1267, 0]
drag, startPoint x: 456, startPoint y: 217, endPoint x: 520, endPoint y: 215, distance: 63.8
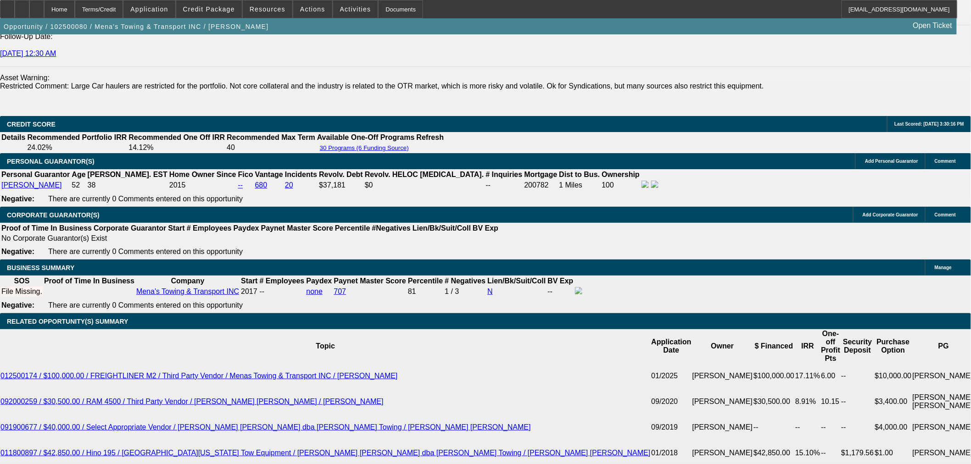
type input "2"
type input "UNKNOWN"
type input "21"
type input "$1,455.39"
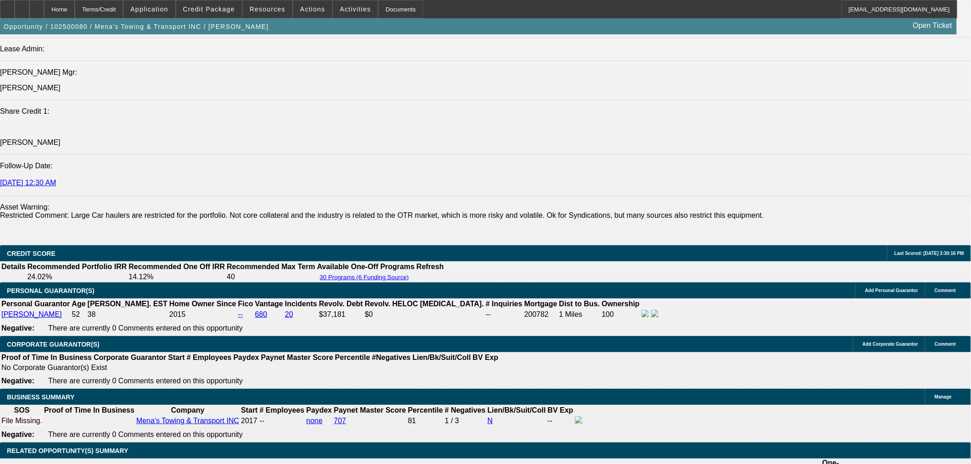
scroll to position [1167, 0]
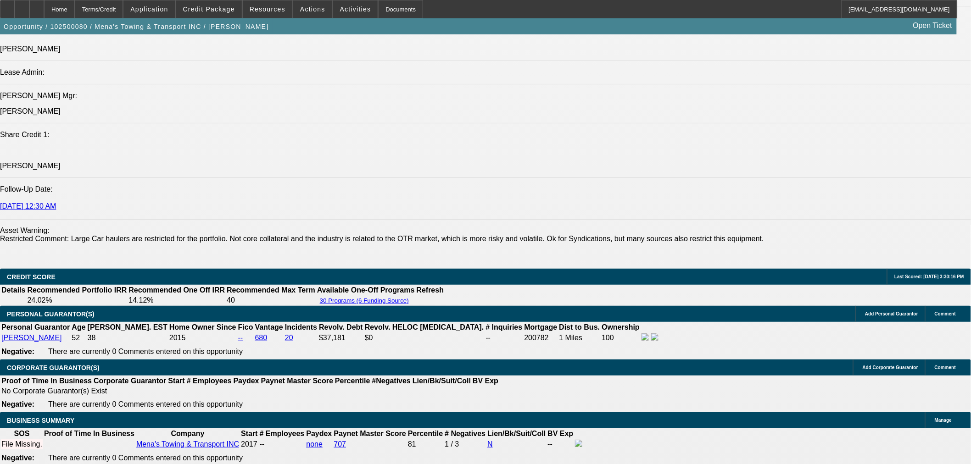
drag, startPoint x: 442, startPoint y: 378, endPoint x: 615, endPoint y: 333, distance: 179.1
type input "21"
type input "$1,455.39"
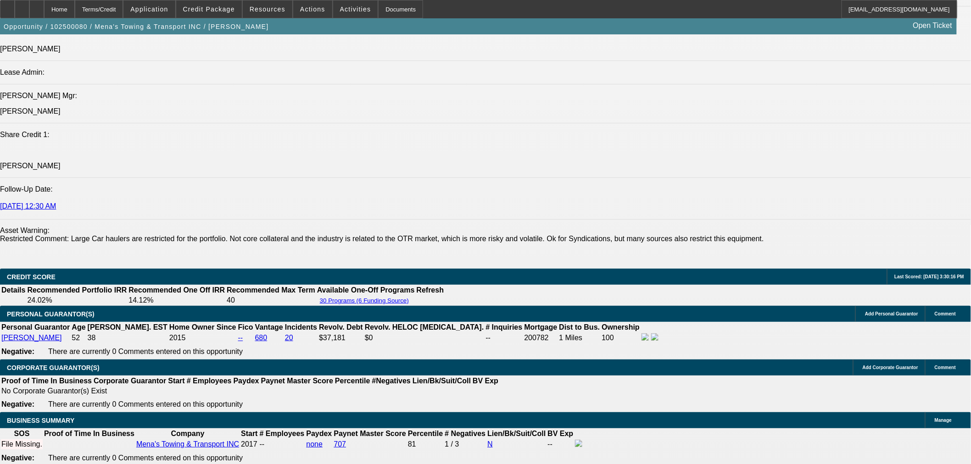
type input "21"
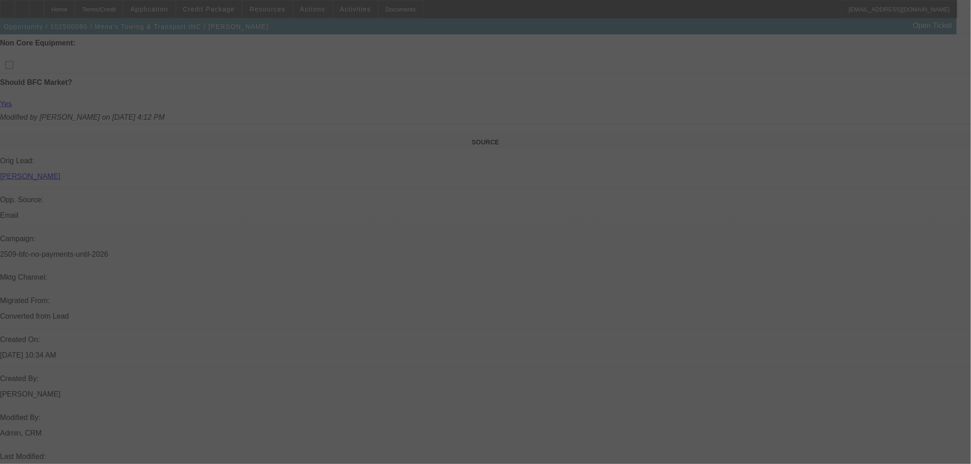
scroll to position [97, 0]
select select "0"
select select "3"
select select "0.1"
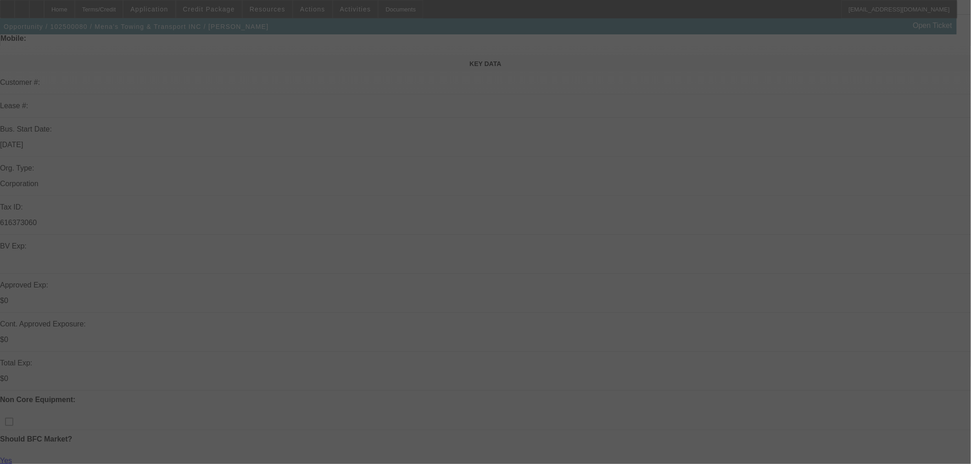
select select "5"
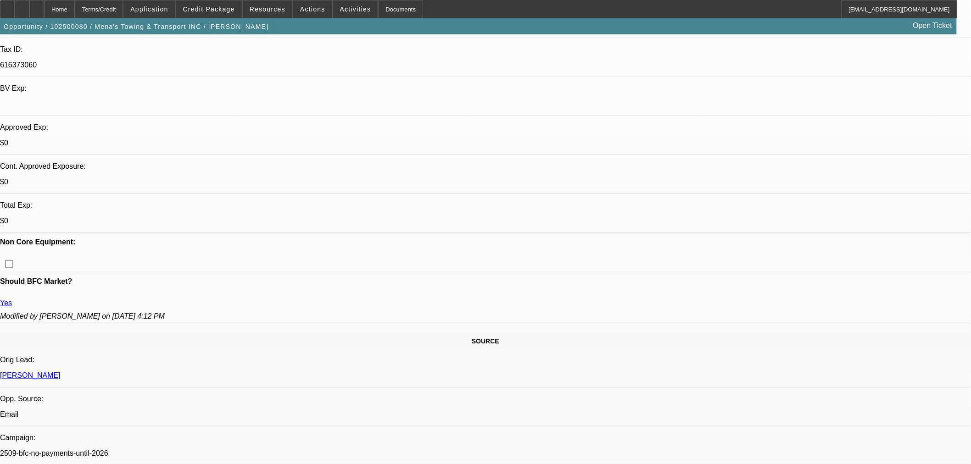
scroll to position [250, 0]
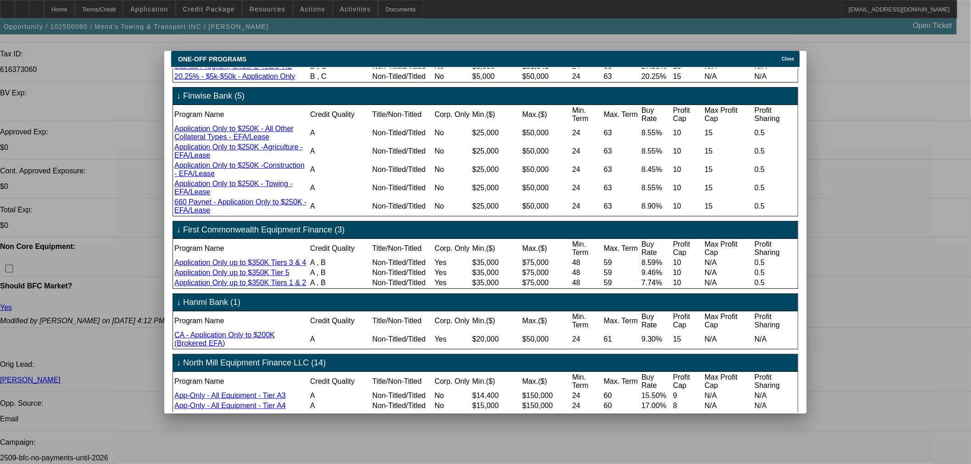
scroll to position [152, 0]
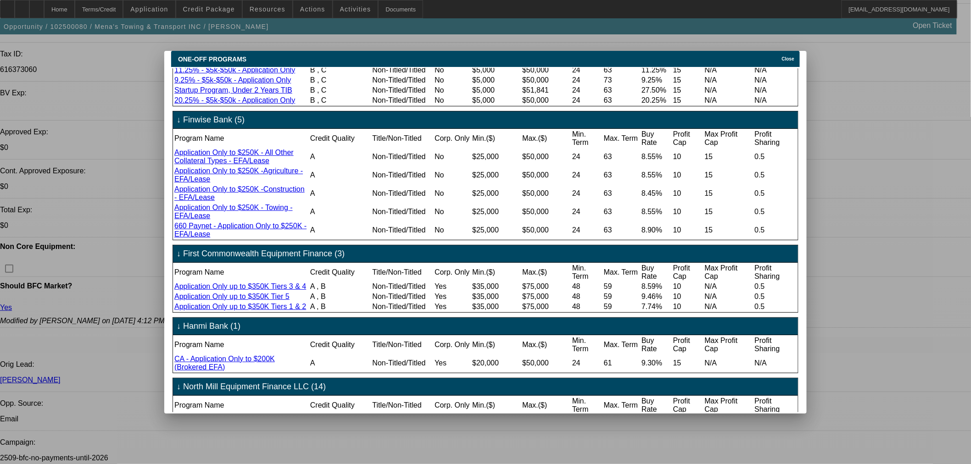
click at [257, 221] on td "Application Only to $250K - Towing - EFA/Lease" at bounding box center [241, 211] width 135 height 17
click at [262, 220] on link "Application Only to $250K - Towing - EFA/Lease" at bounding box center [233, 212] width 118 height 16
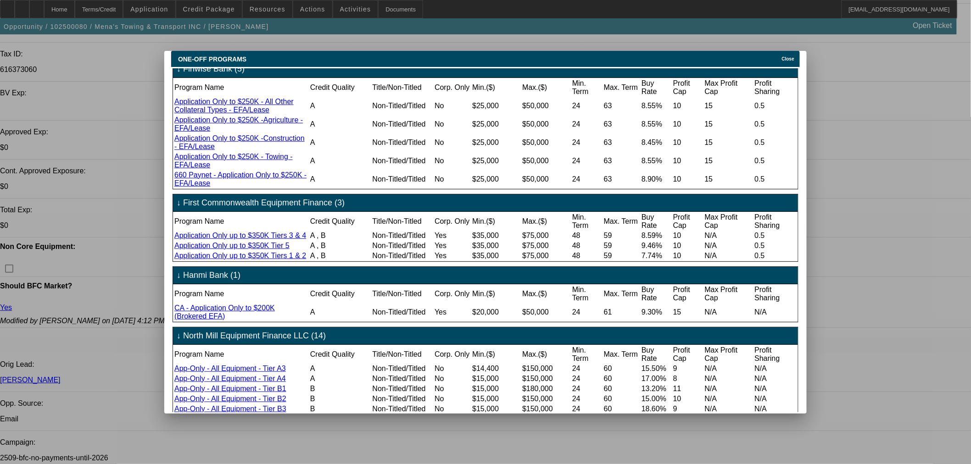
scroll to position [0, 0]
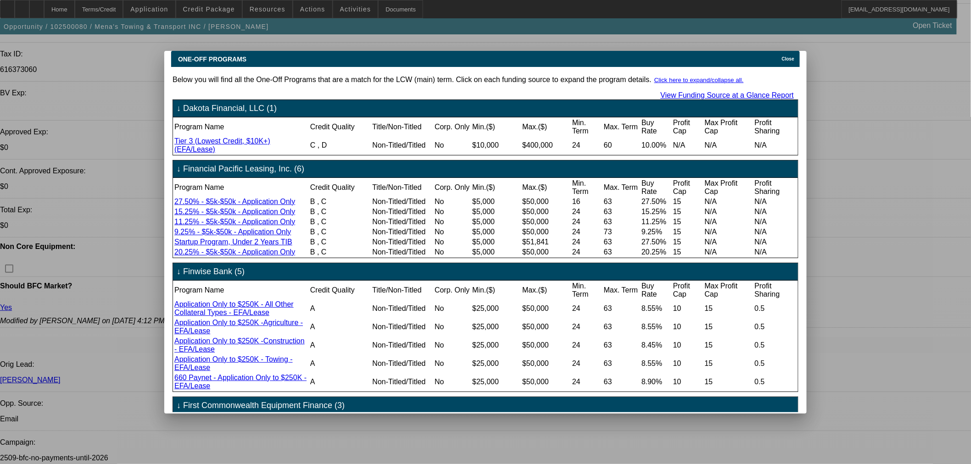
click at [784, 53] on div "Close" at bounding box center [789, 56] width 20 height 11
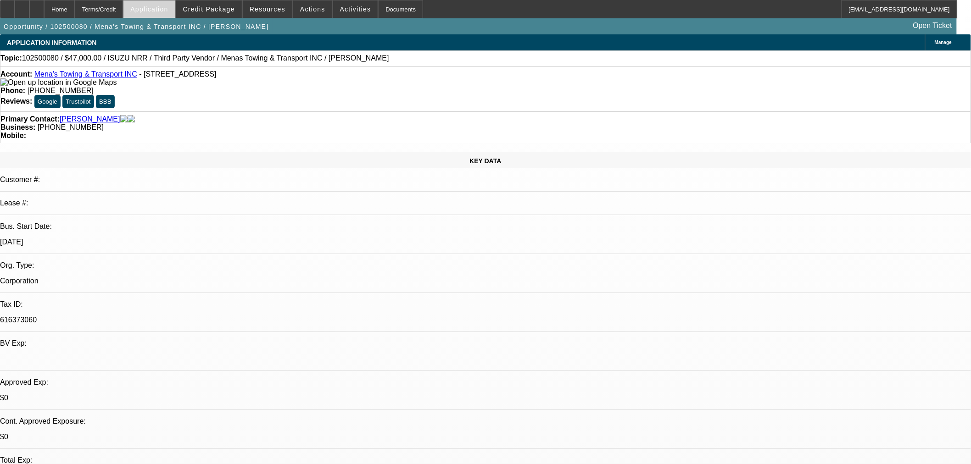
click at [161, 10] on span "Application" at bounding box center [149, 9] width 38 height 7
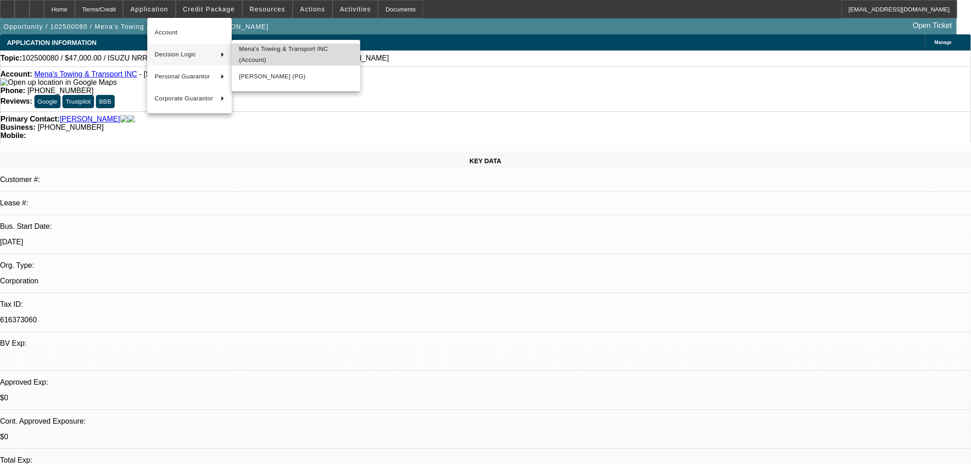
click at [281, 58] on span "Mena's Towing & Transport INC (Account)" at bounding box center [296, 55] width 114 height 22
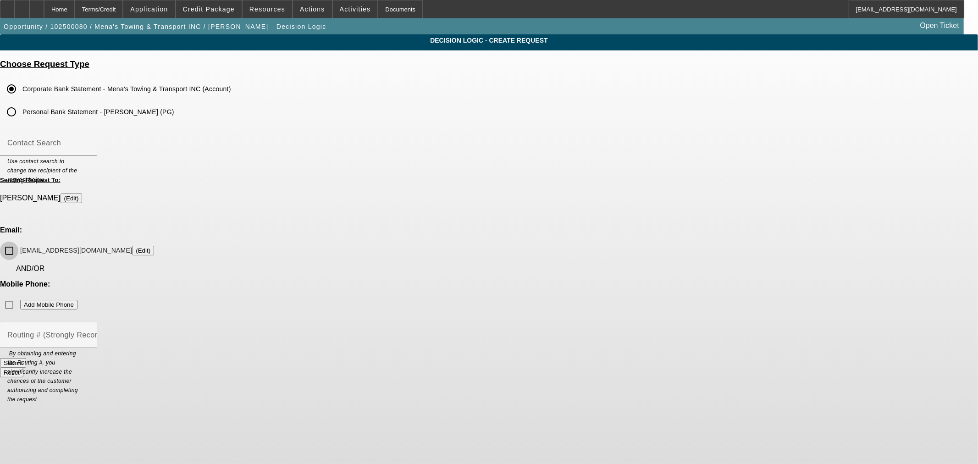
click at [18, 242] on input "menastowingca@gmail.com (Edit)" at bounding box center [9, 251] width 18 height 18
click at [26, 358] on button "Submit" at bounding box center [13, 363] width 26 height 10
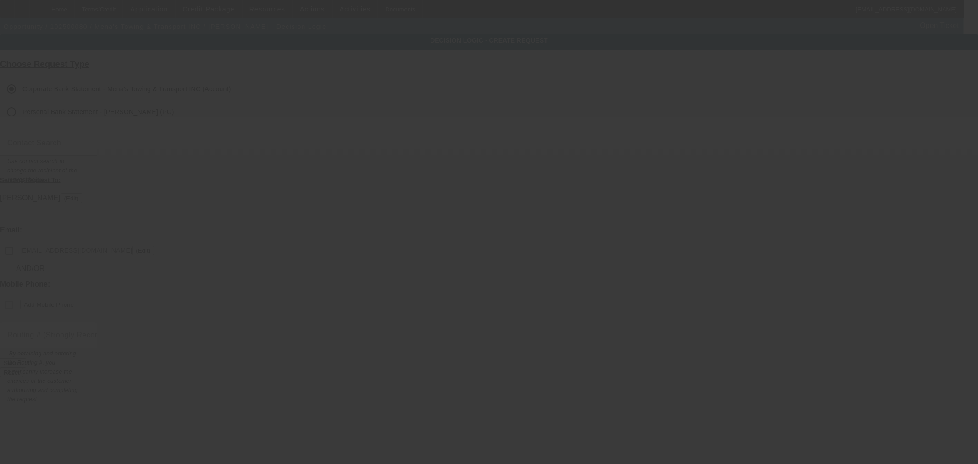
checkbox input "false"
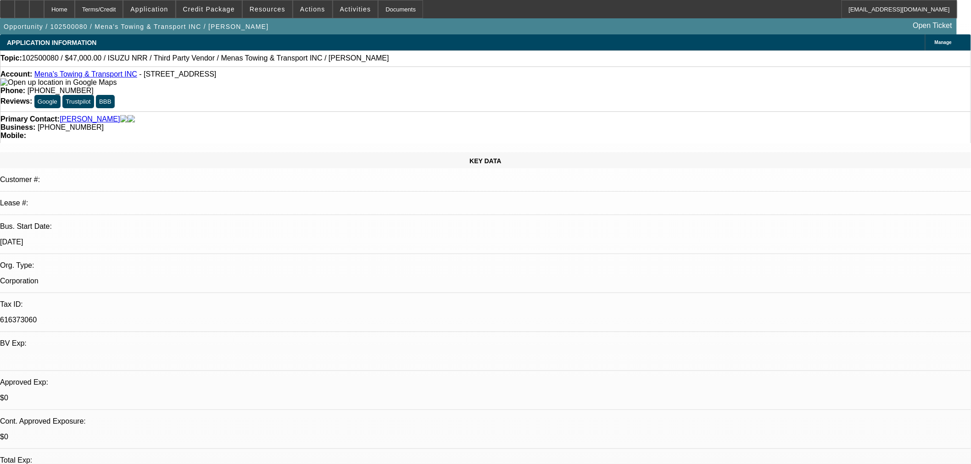
select select "0"
select select "3"
select select "0.1"
select select "5"
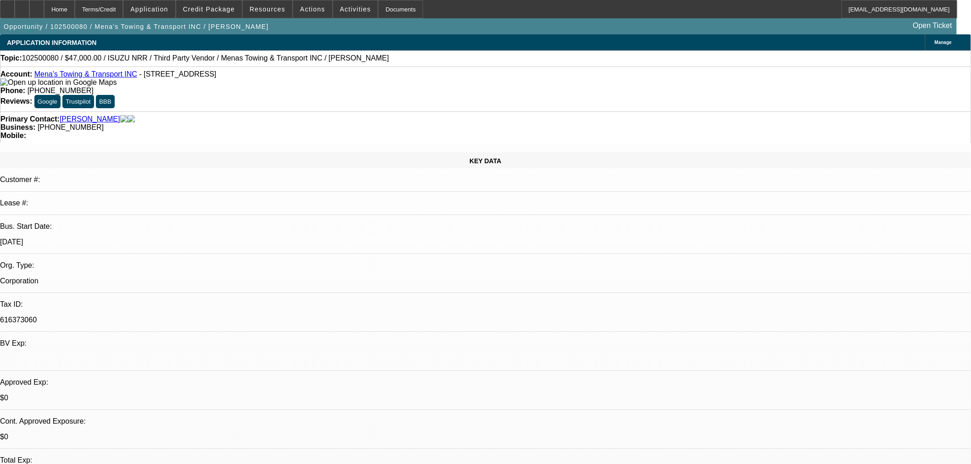
select select "0"
select select "3"
select select "0.1"
select select "5"
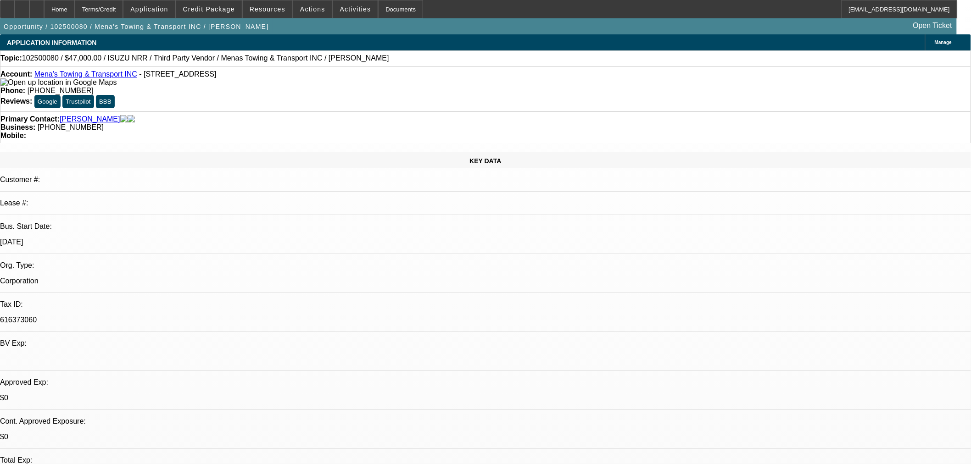
select select "0"
select select "3"
select select "0.1"
select select "5"
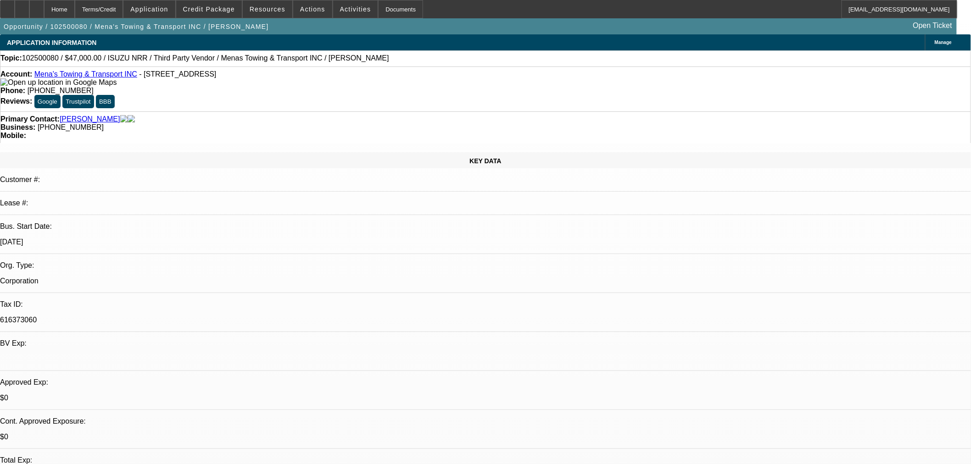
select select "0"
select select "3"
select select "0.1"
select select "5"
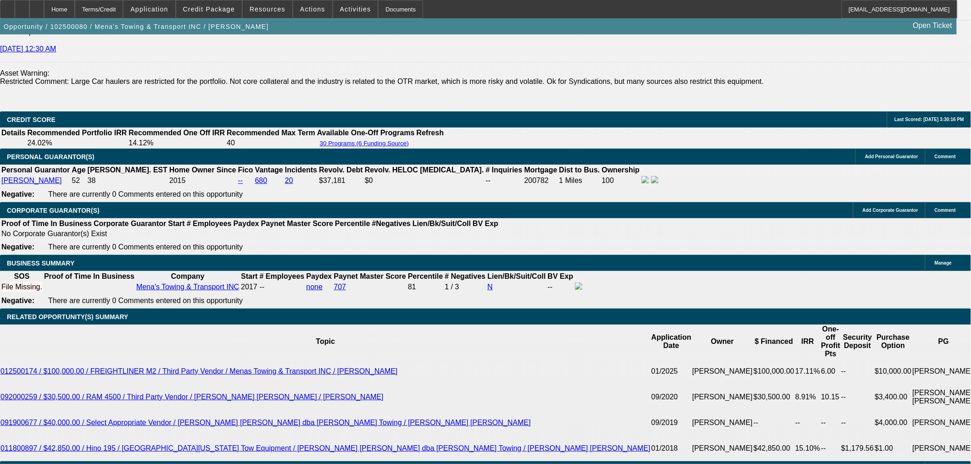
scroll to position [1072, 0]
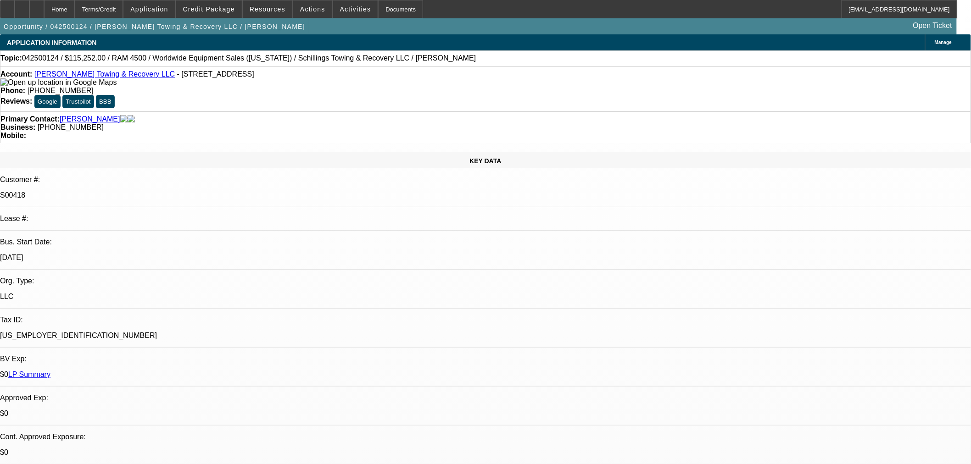
select select "0"
select select "3"
select select "0"
select select "6"
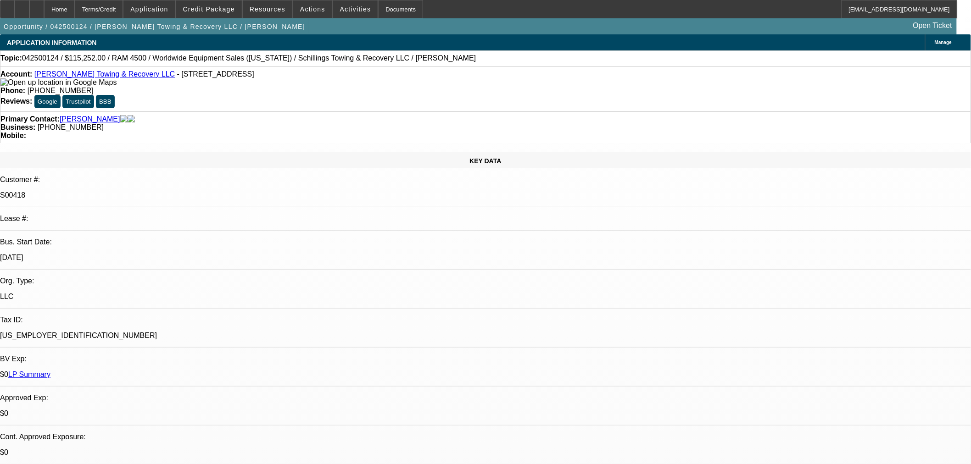
select select "0"
select select "3"
select select "0"
select select "6"
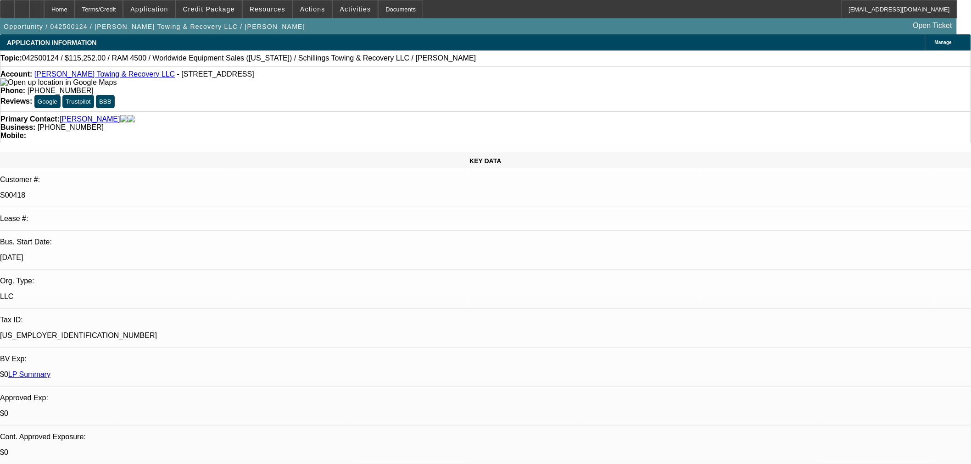
select select "0"
select select "3"
select select "0"
select select "6"
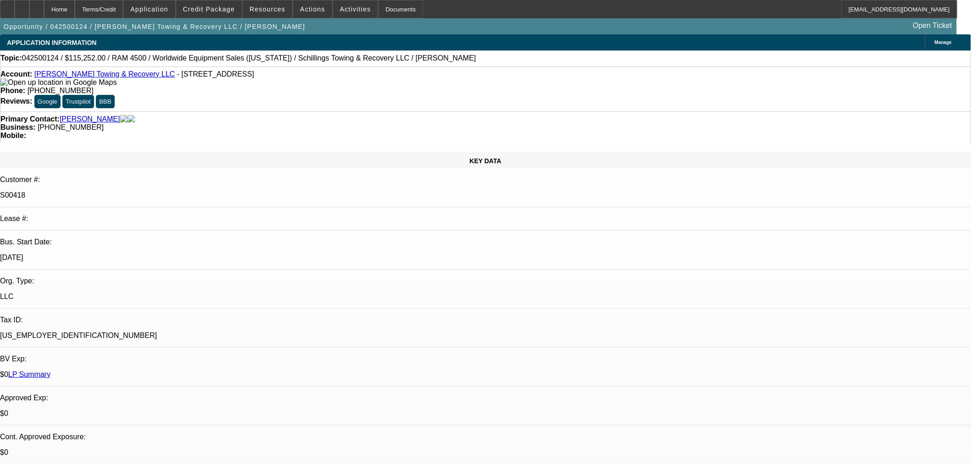
select select "0"
select select "3"
select select "0"
select select "6"
